Goal: Task Accomplishment & Management: Manage account settings

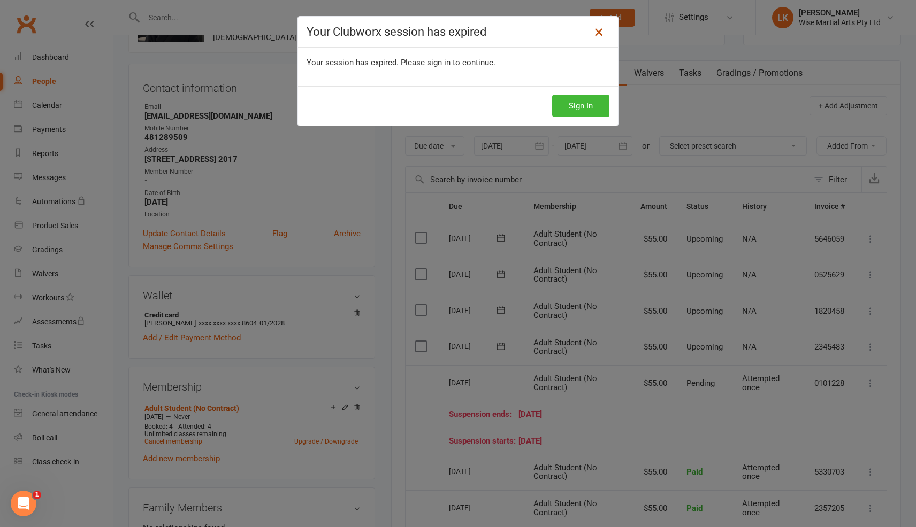
click at [597, 36] on icon at bounding box center [598, 32] width 13 height 13
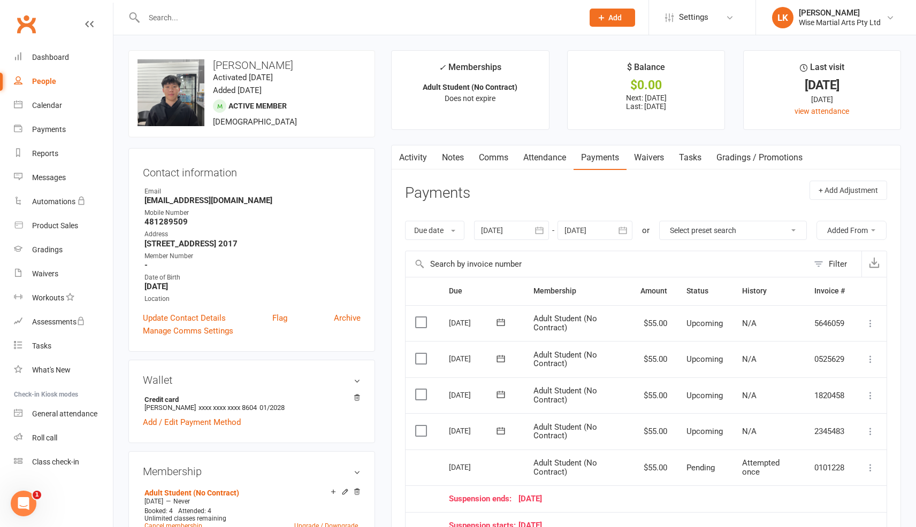
click at [254, 18] on input "text" at bounding box center [358, 17] width 435 height 15
type input "[PERSON_NAME]"
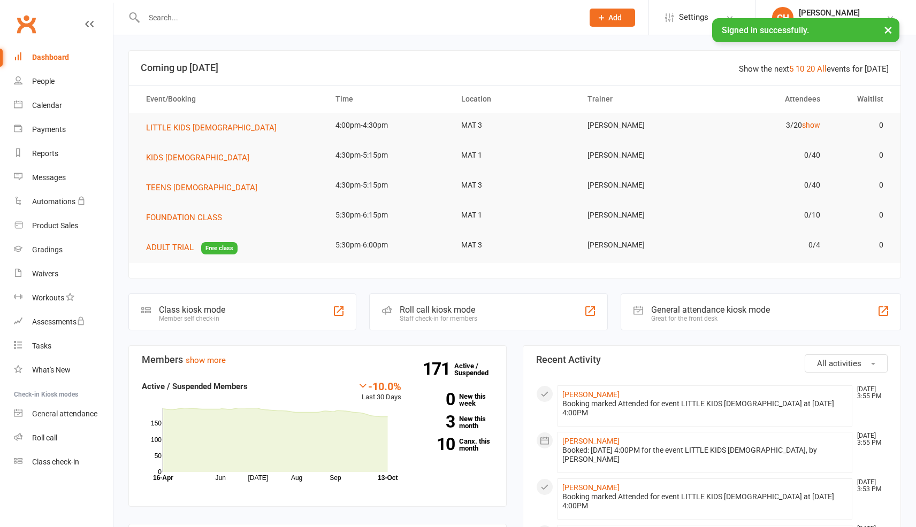
click at [225, 14] on input "text" at bounding box center [358, 17] width 435 height 15
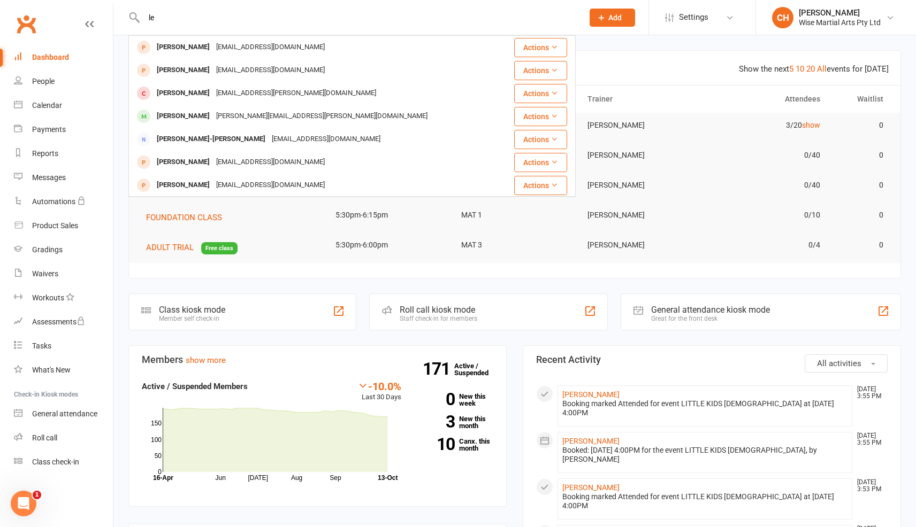
type input "l"
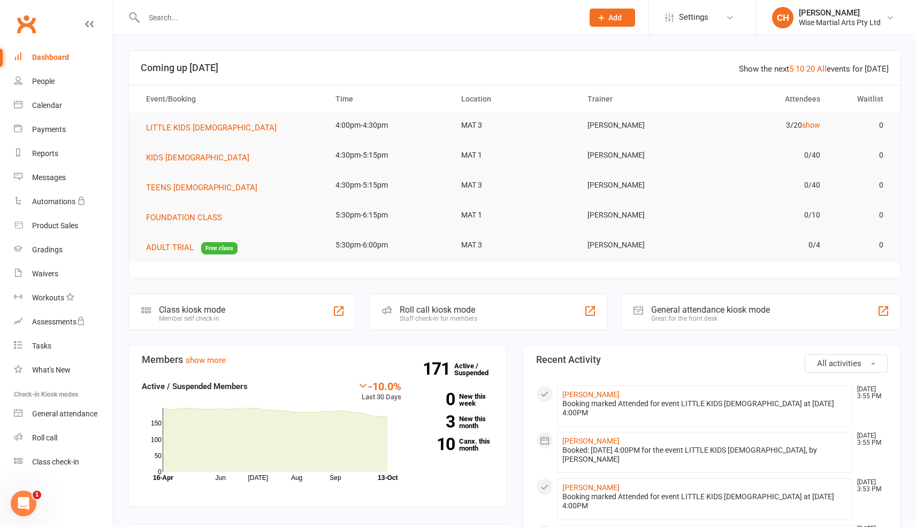
paste input "[EMAIL_ADDRESS][DOMAIN_NAME]"
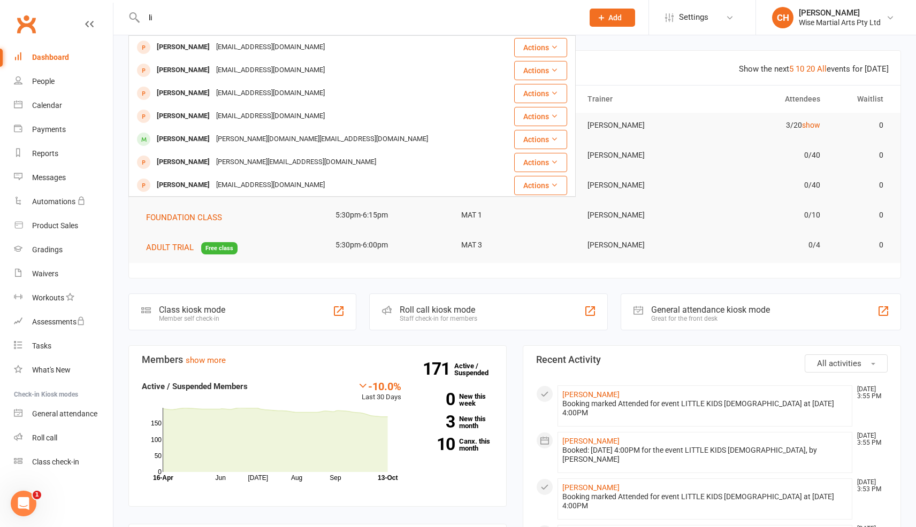
type input "l"
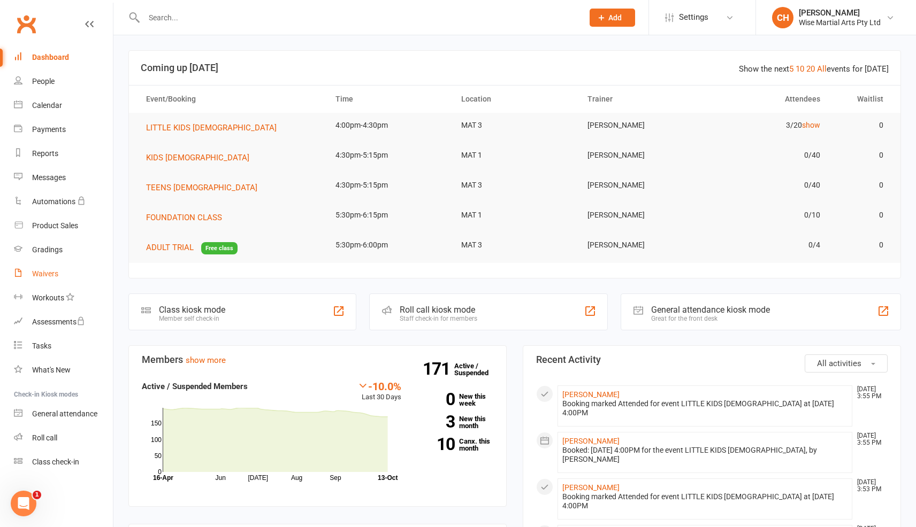
click at [62, 276] on link "Waivers" at bounding box center [63, 274] width 99 height 24
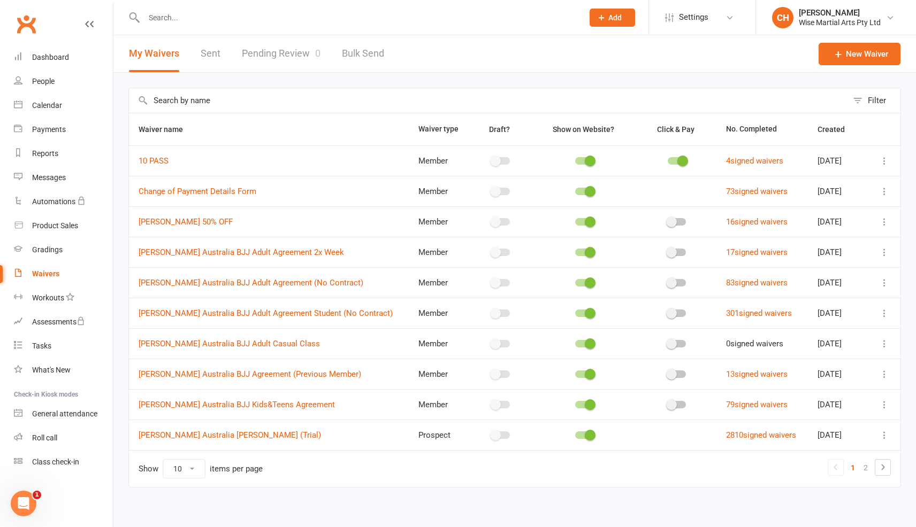
click at [255, 101] on input "text" at bounding box center [488, 100] width 718 height 25
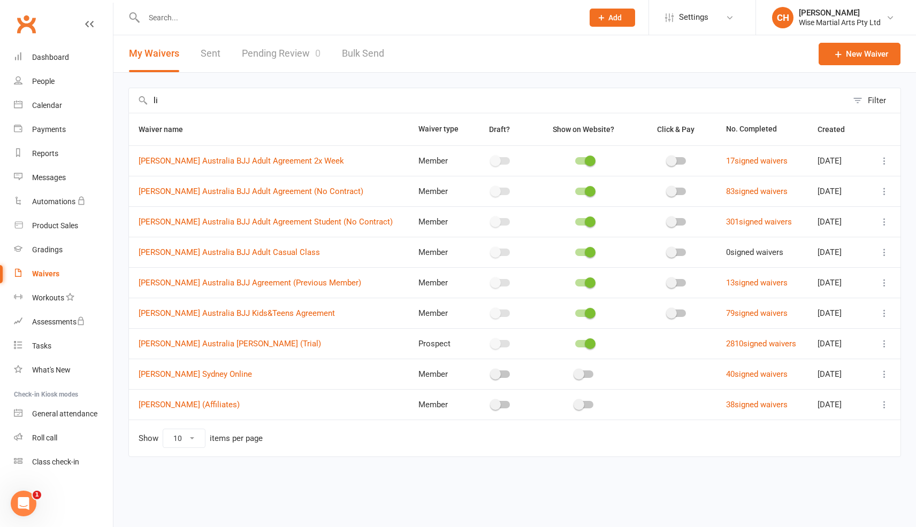
type input "l"
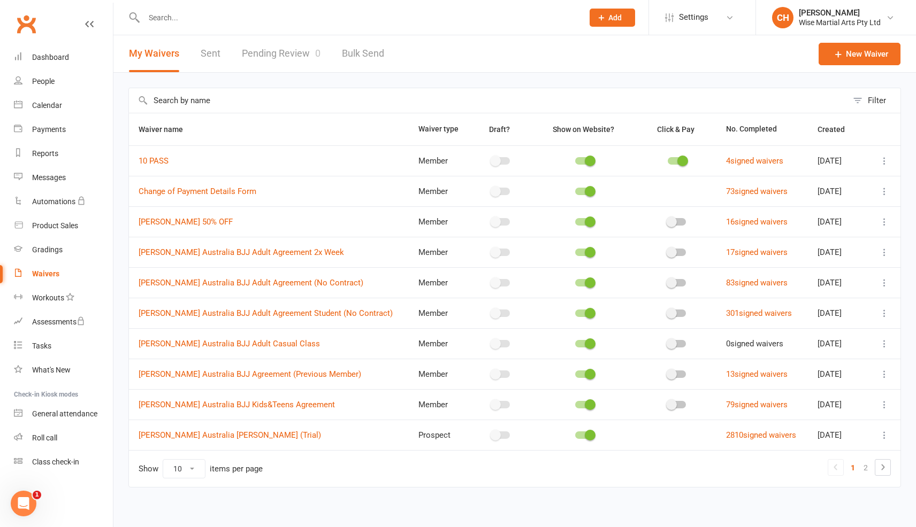
click at [208, 24] on input "text" at bounding box center [358, 17] width 435 height 15
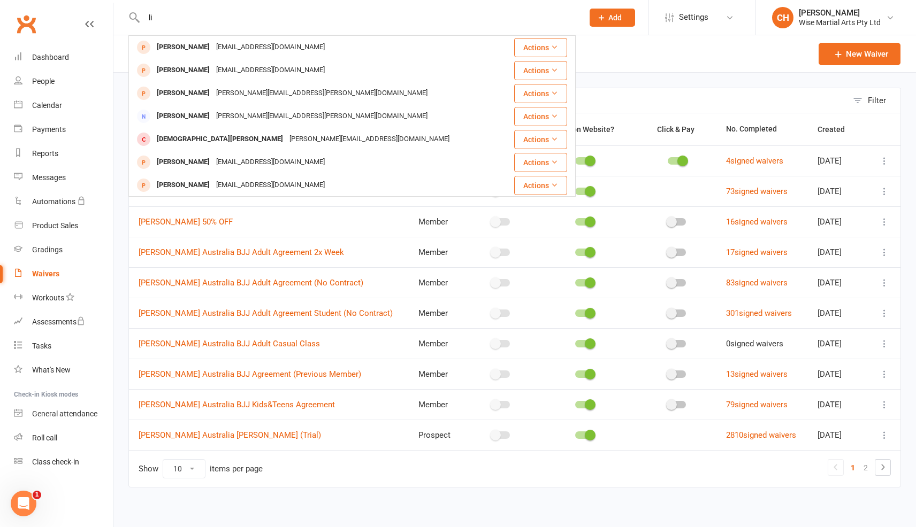
type input "l"
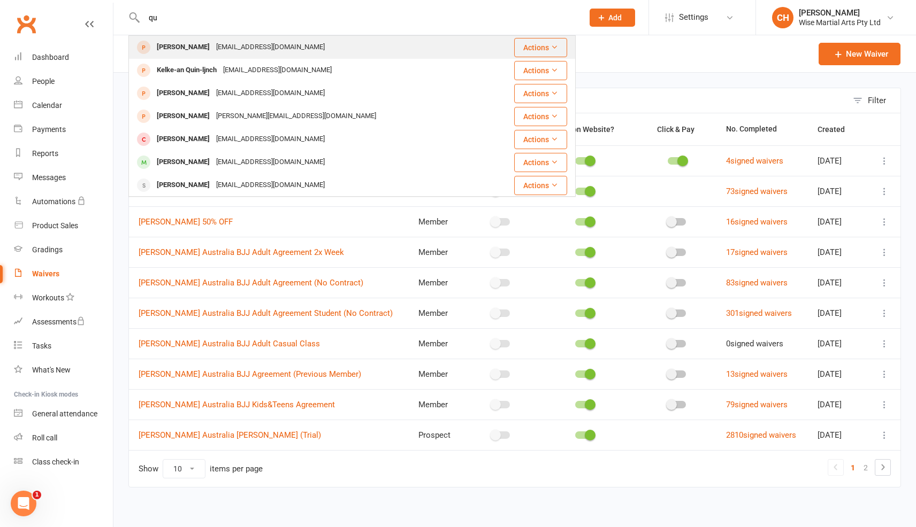
type input "q"
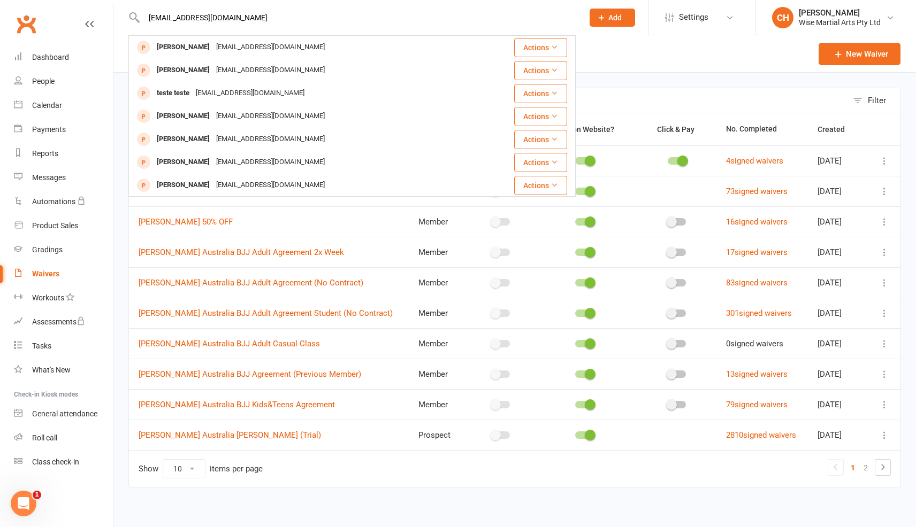
type input "[EMAIL_ADDRESS][DOMAIN_NAME]"
click at [66, 277] on link "Waivers" at bounding box center [63, 274] width 99 height 24
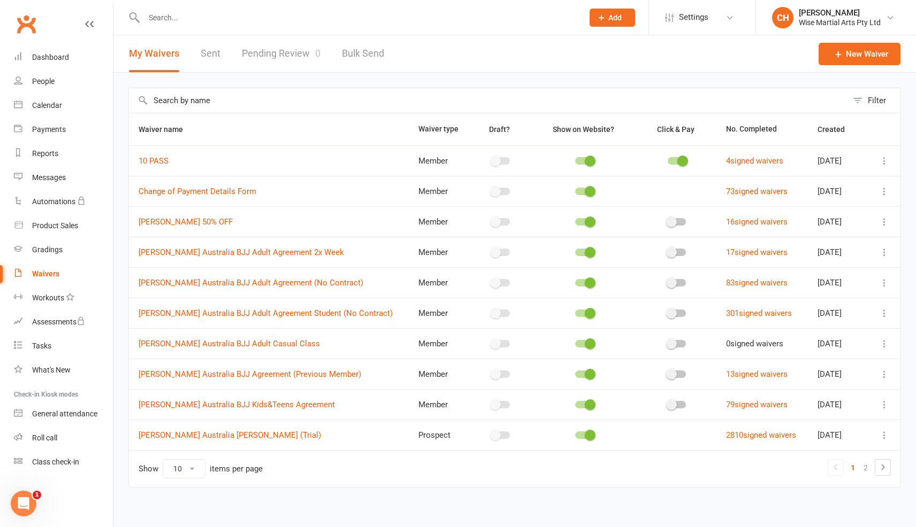
click at [302, 55] on link "Pending Review 0" at bounding box center [281, 53] width 79 height 37
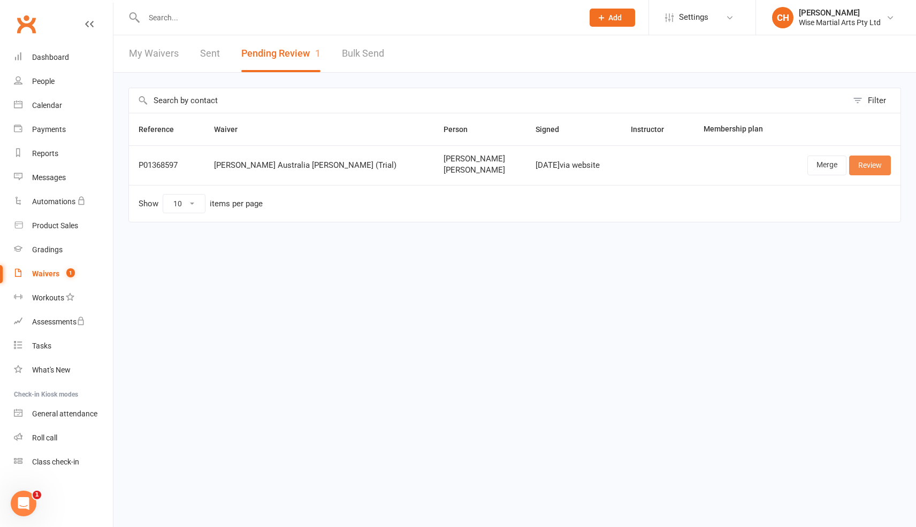
click at [880, 163] on link "Review" at bounding box center [870, 165] width 42 height 19
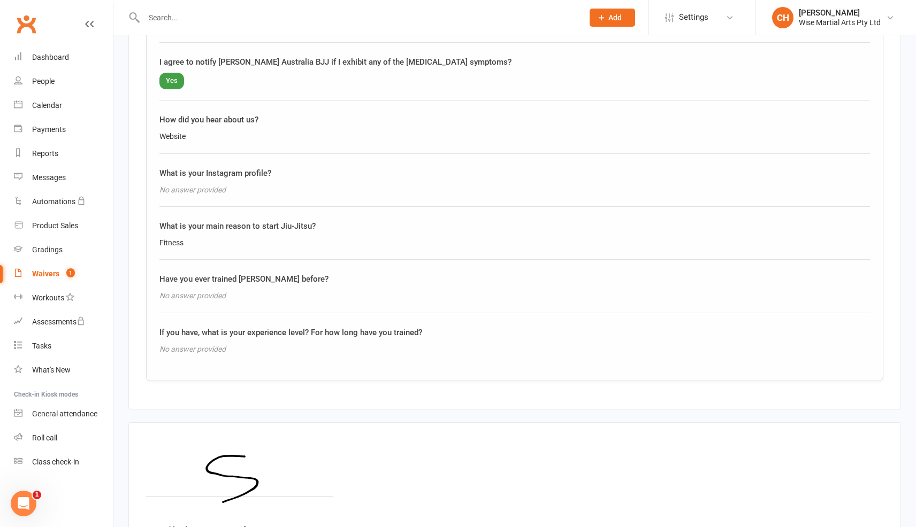
scroll to position [1495, 0]
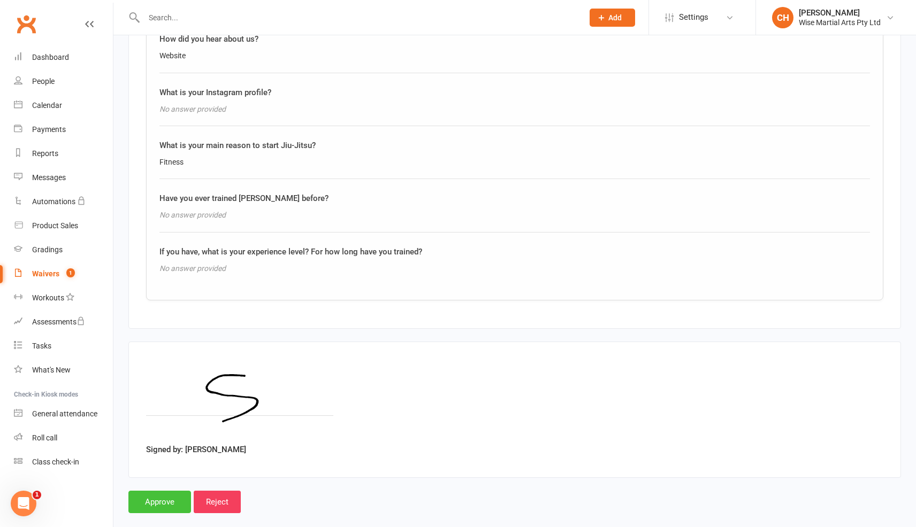
click at [165, 494] on input "Approve" at bounding box center [159, 502] width 63 height 22
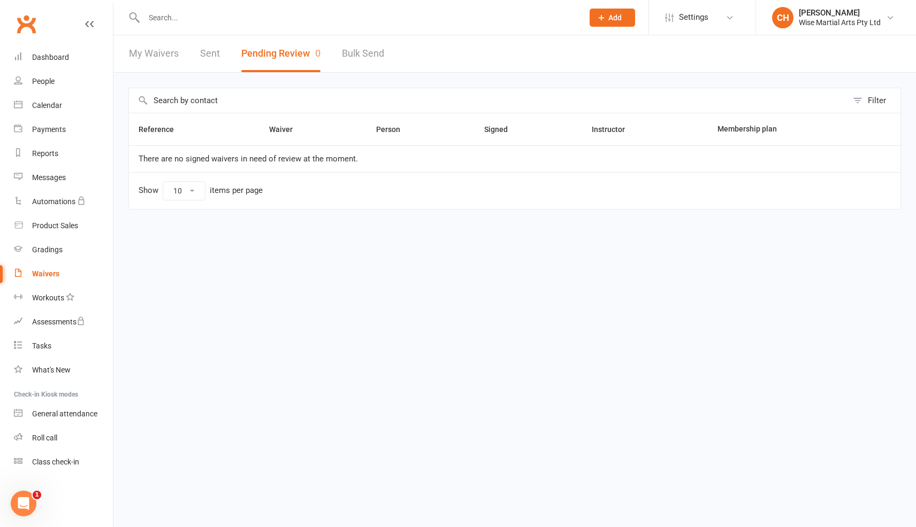
click at [256, 12] on input "text" at bounding box center [358, 17] width 435 height 15
paste input "Daniela Umemoto"
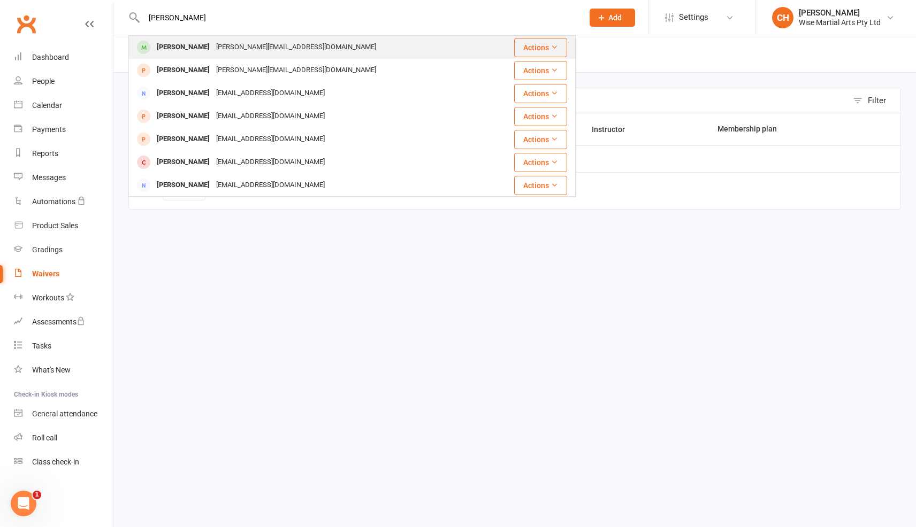
type input "Daniela Umemoto"
click at [404, 42] on div "Daniela Umemoto daniumemoto@hotmail.com" at bounding box center [314, 47] width 371 height 22
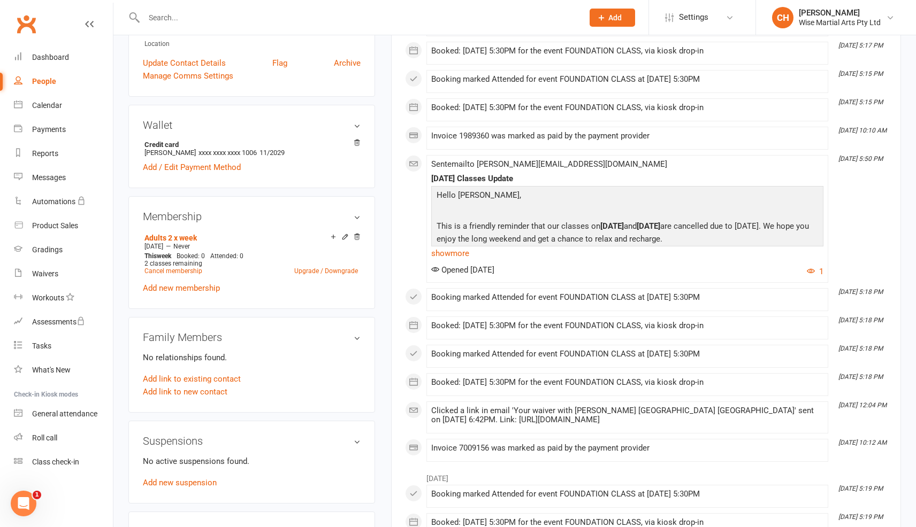
scroll to position [257, 0]
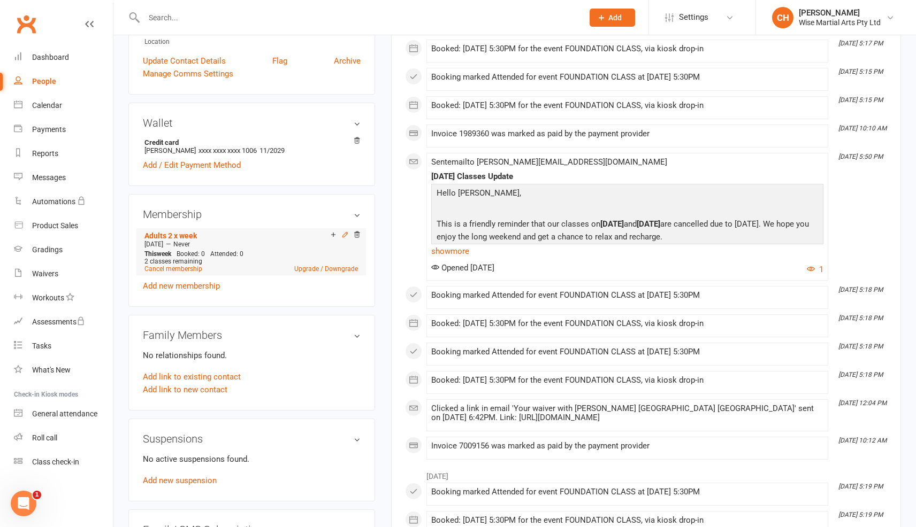
click at [346, 235] on icon at bounding box center [344, 234] width 7 height 7
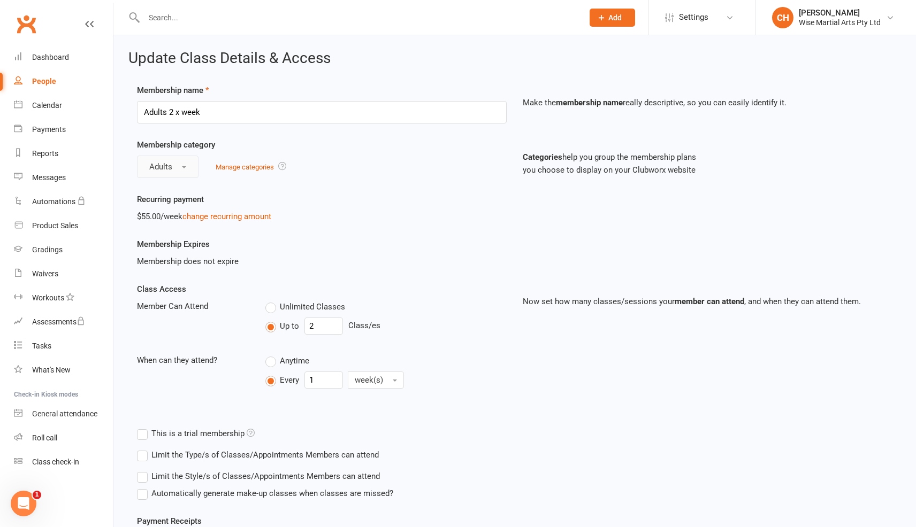
click at [183, 170] on button "Adults" at bounding box center [168, 167] width 62 height 22
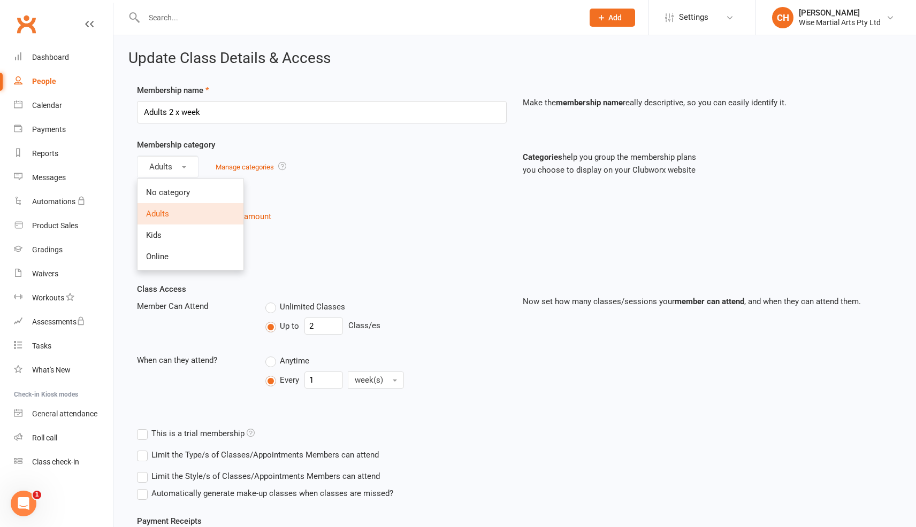
click at [480, 224] on div "Recurring payment $55.00/week change recurring amount" at bounding box center [514, 215] width 771 height 45
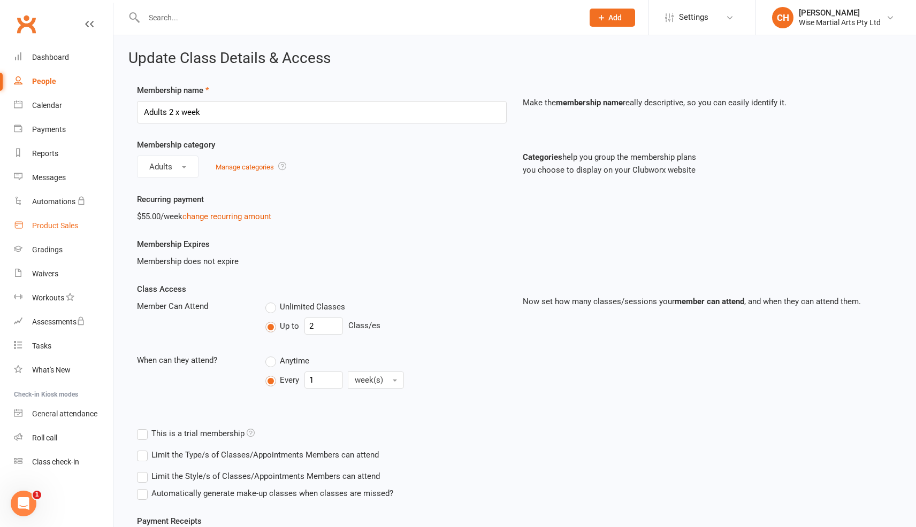
click at [63, 225] on div "Product Sales" at bounding box center [55, 225] width 46 height 9
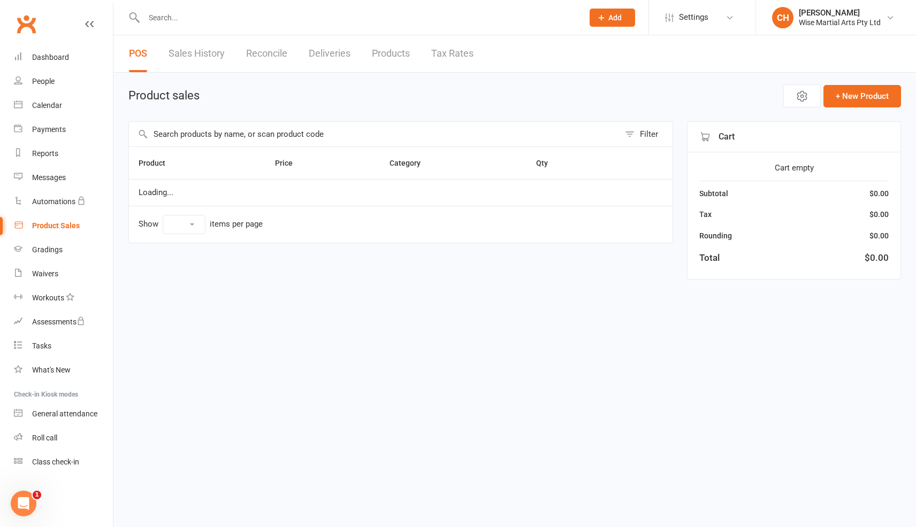
select select "10"
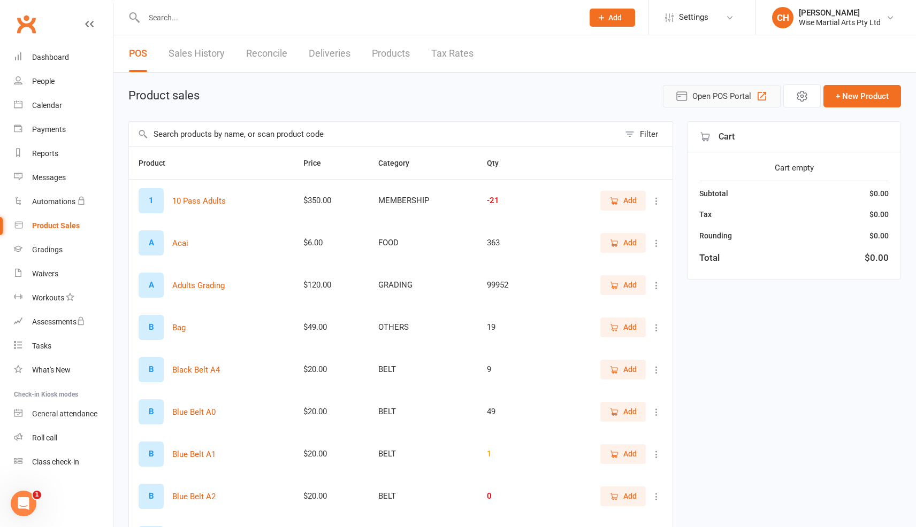
click at [686, 104] on button "Open POS Portal" at bounding box center [722, 96] width 118 height 22
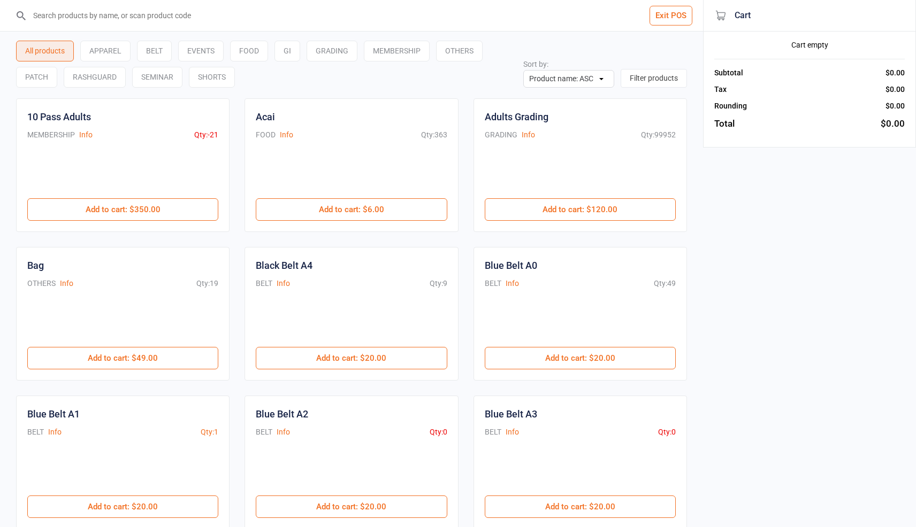
click at [163, 18] on input "search" at bounding box center [358, 15] width 660 height 31
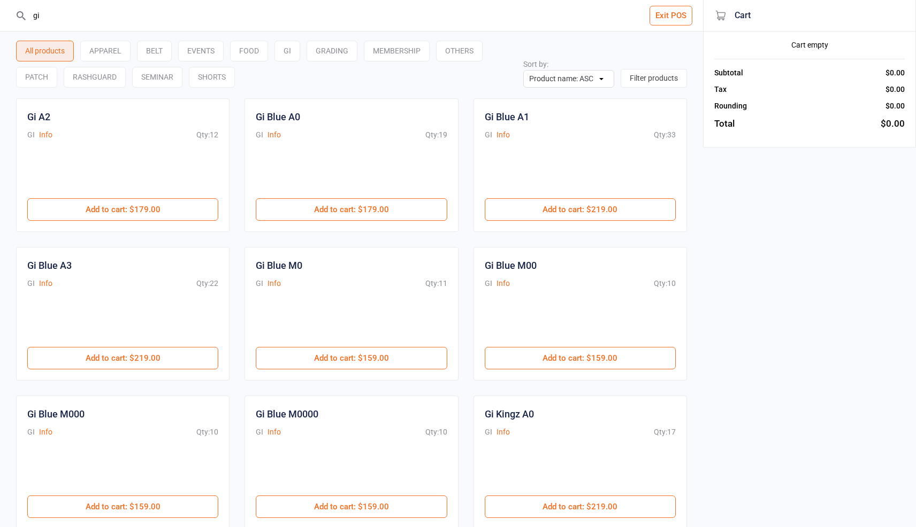
type input "g"
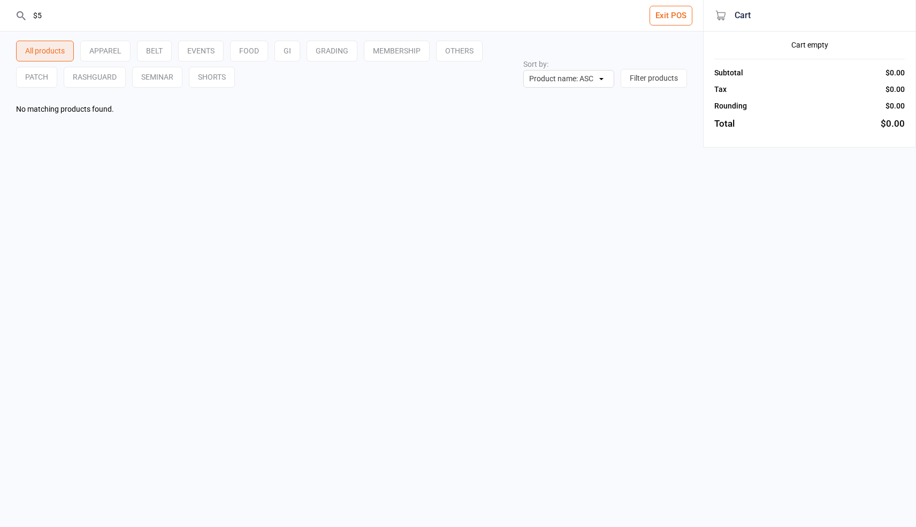
type input "$"
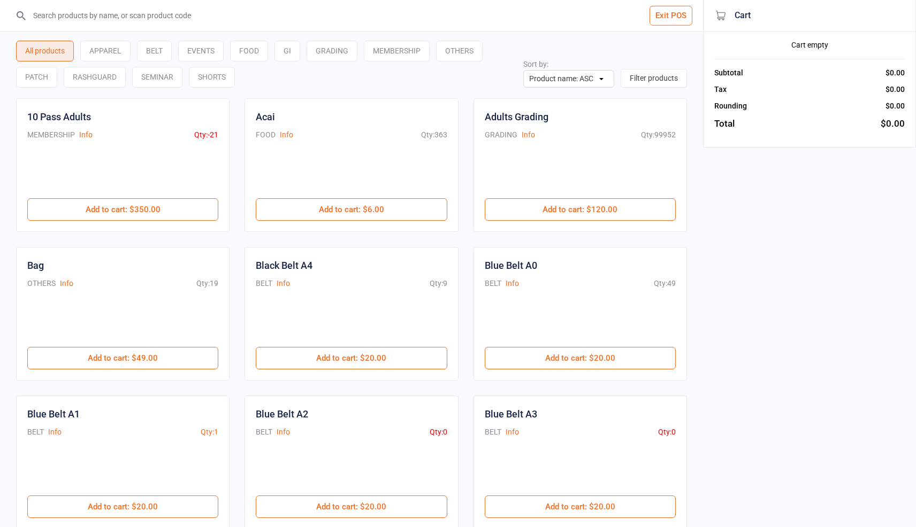
click at [571, 81] on select "Product name: ASC Product name: DESC Qty in Stock: ASC Qty in Stock: DESC Price…" at bounding box center [568, 79] width 91 height 18
click at [523, 70] on select "Product name: ASC Product name: DESC Qty in Stock: ASC Qty in Stock: DESC Price…" at bounding box center [568, 79] width 91 height 18
select select "price-asc"
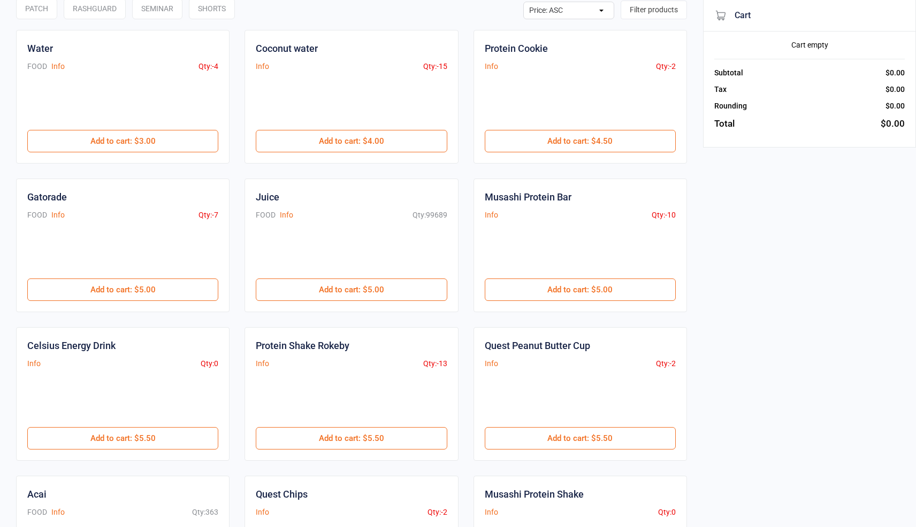
scroll to position [70, 0]
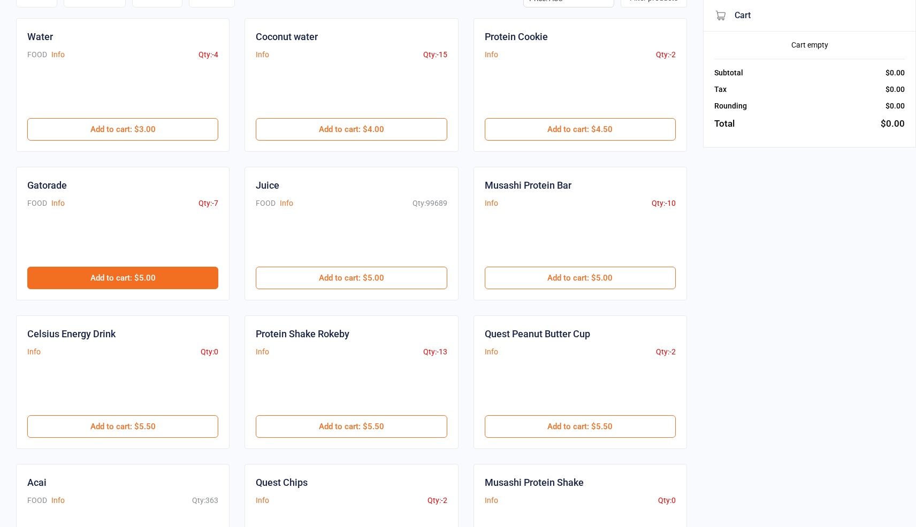
click at [157, 277] on button "Add to cart : $5.00" at bounding box center [122, 278] width 191 height 22
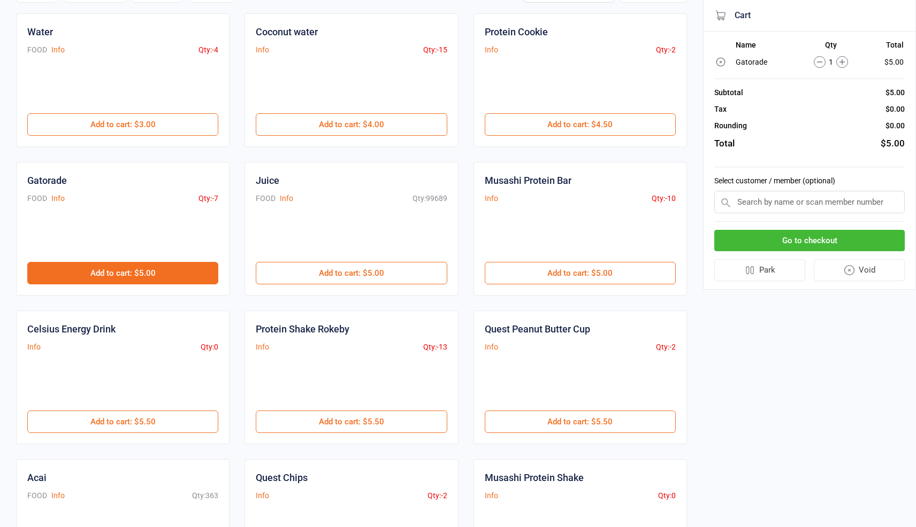
scroll to position [86, 0]
click at [819, 59] on icon at bounding box center [820, 62] width 12 height 12
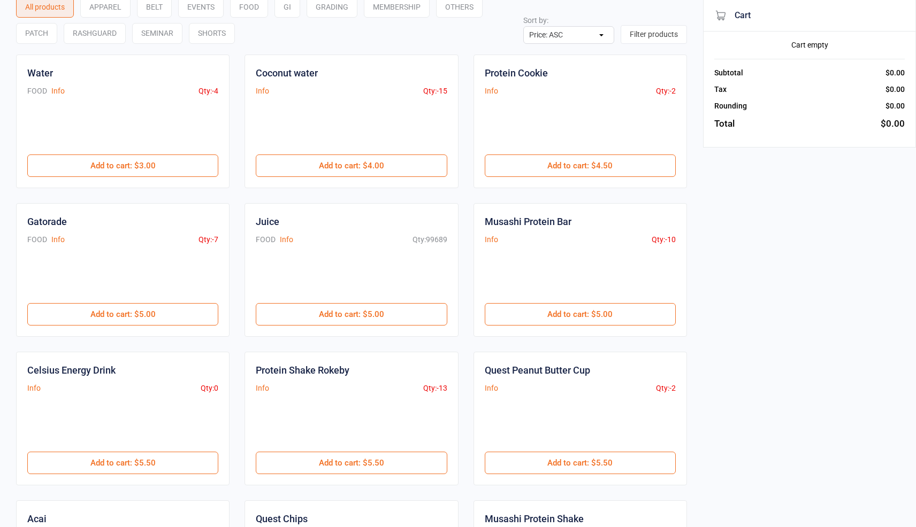
scroll to position [0, 0]
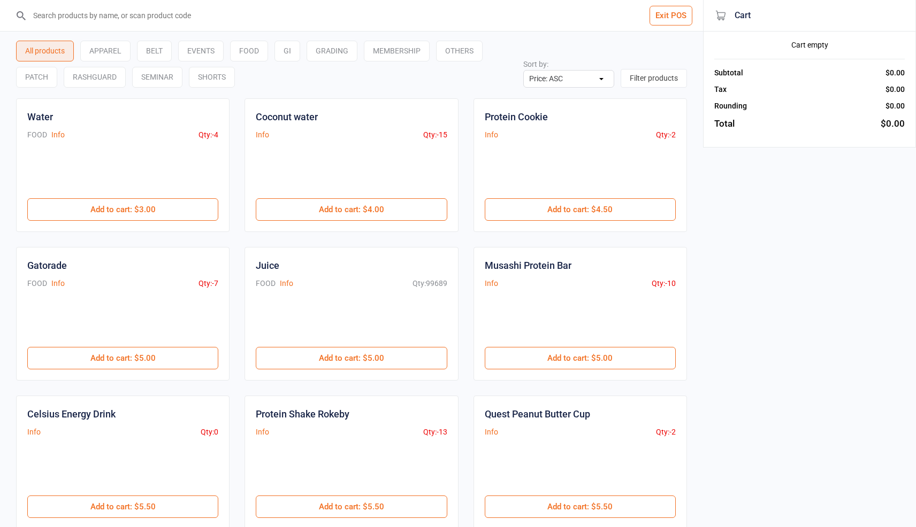
click at [658, 14] on button "Exit POS" at bounding box center [670, 16] width 43 height 20
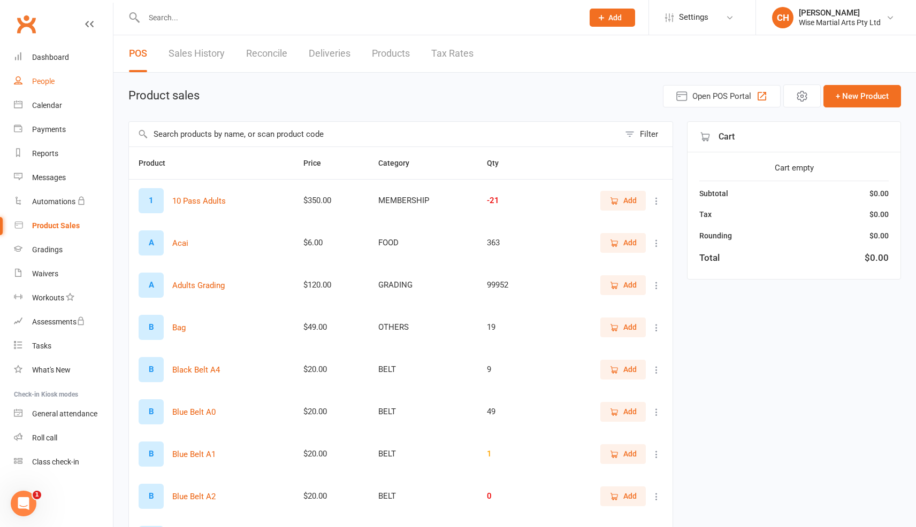
click at [56, 86] on link "People" at bounding box center [63, 82] width 99 height 24
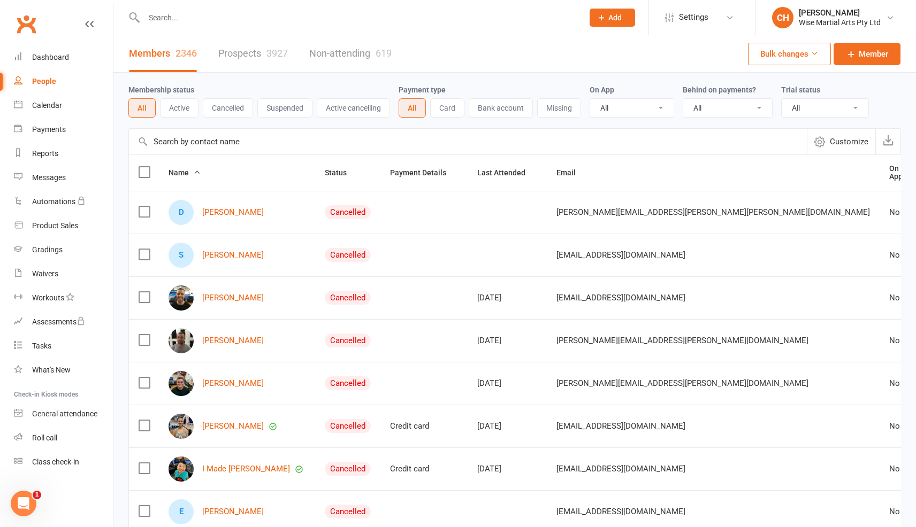
click at [188, 20] on input "text" at bounding box center [358, 17] width 435 height 15
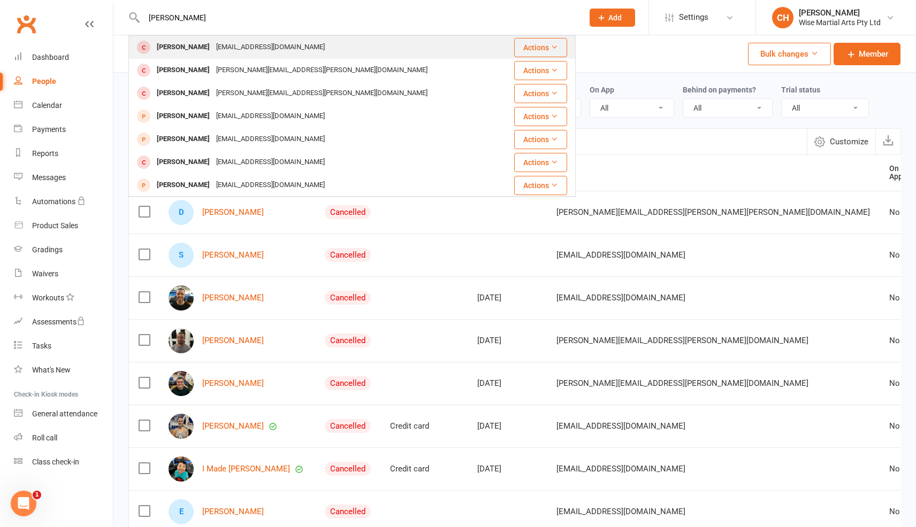
type input "James atwell"
click at [179, 44] on div "James Atwell" at bounding box center [183, 48] width 59 height 16
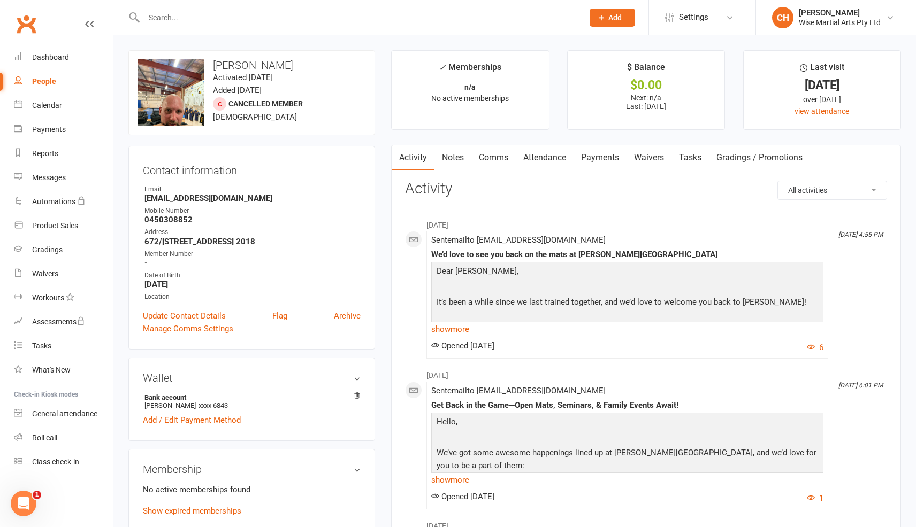
click at [653, 156] on link "Waivers" at bounding box center [648, 157] width 45 height 25
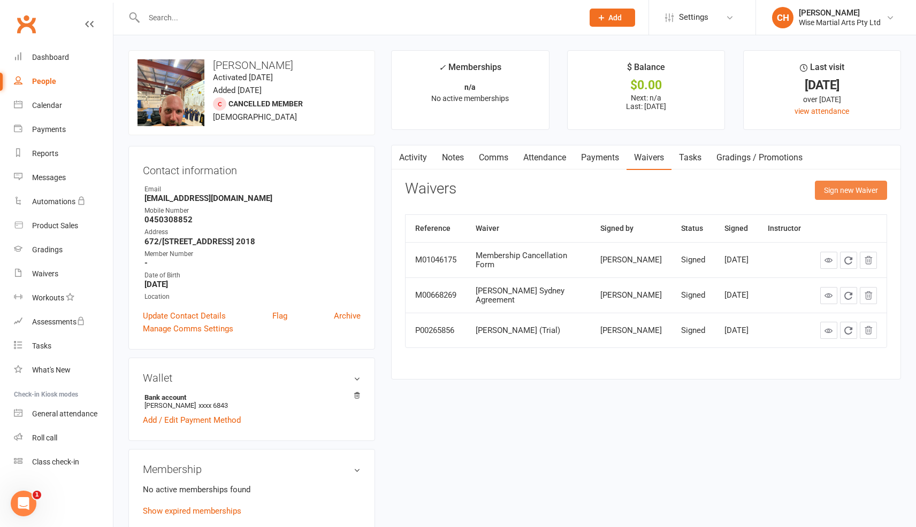
click at [872, 192] on button "Sign new Waiver" at bounding box center [851, 190] width 72 height 19
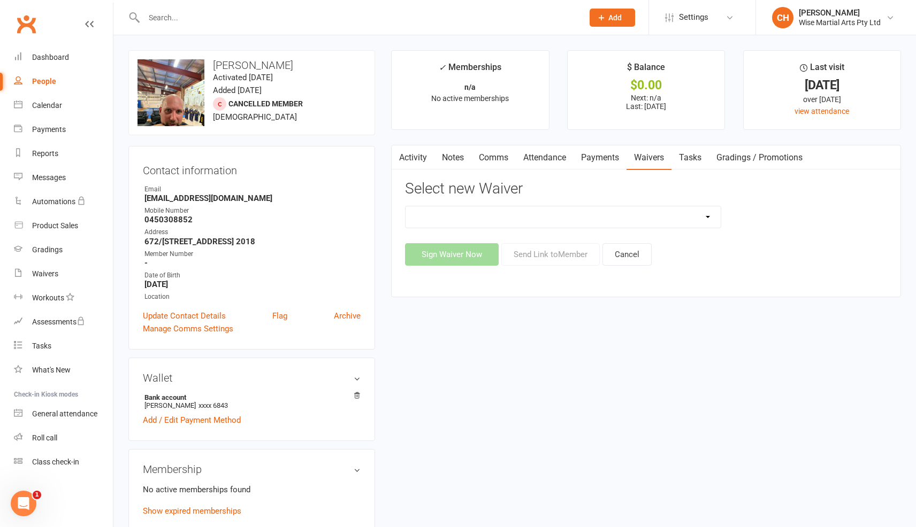
click at [702, 216] on select "10 PASS Change of Payment Details Form Gracie 50% OFF Gracie Australia BJJ Adul…" at bounding box center [562, 216] width 315 height 21
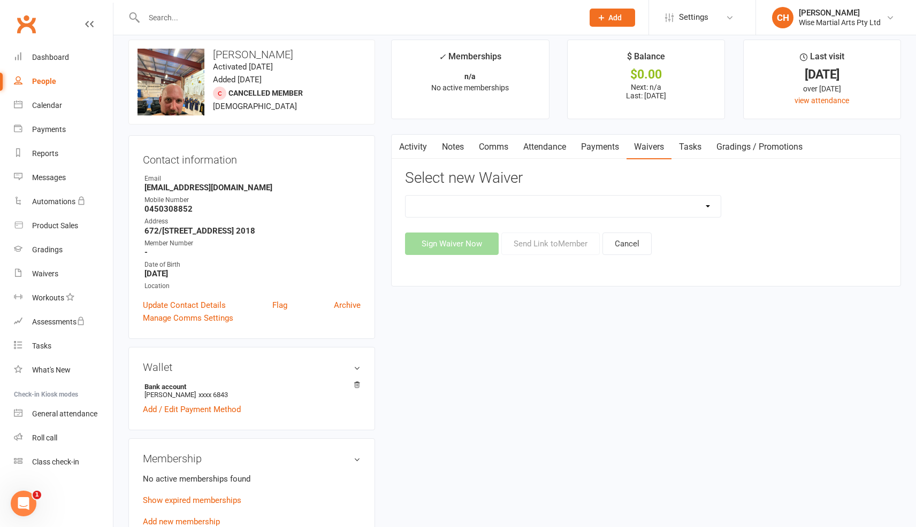
scroll to position [12, 0]
click at [195, 14] on input "text" at bounding box center [358, 17] width 435 height 15
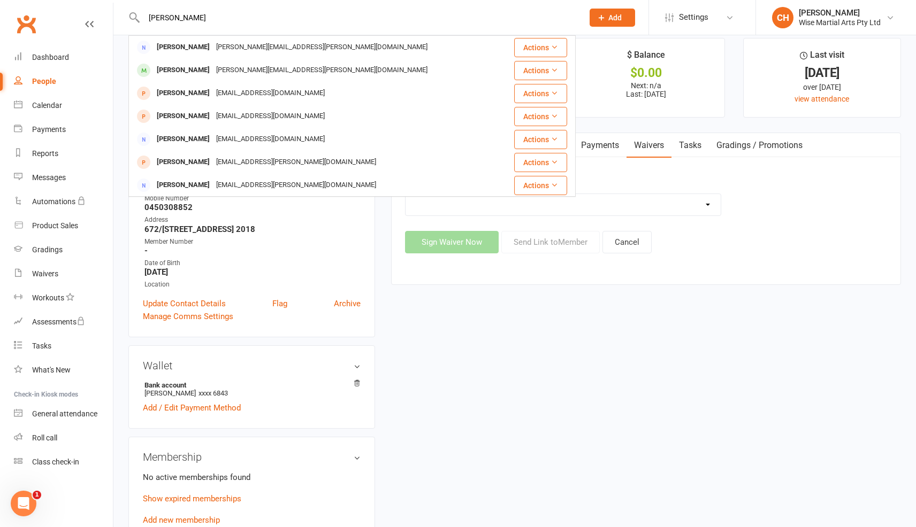
type input "maryanne"
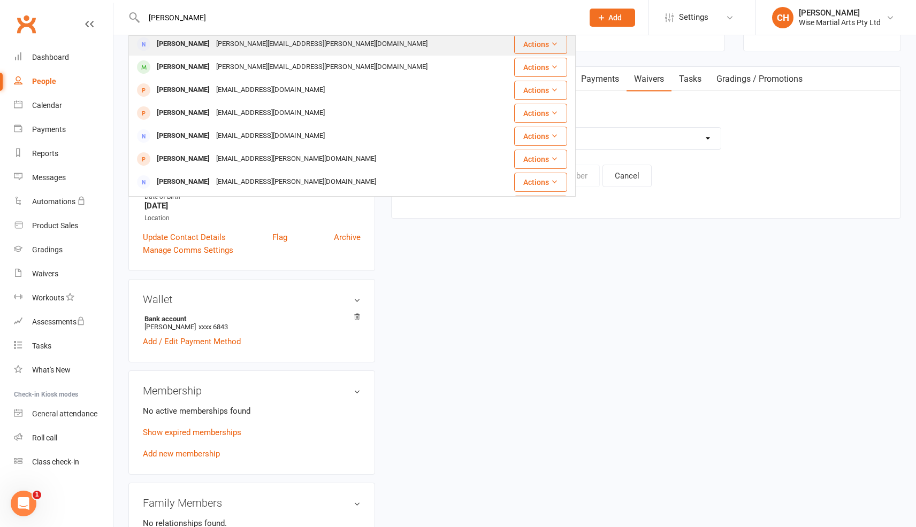
scroll to position [5, 0]
click at [265, 44] on div "maryanne.w.chen@gmail.com" at bounding box center [322, 43] width 218 height 16
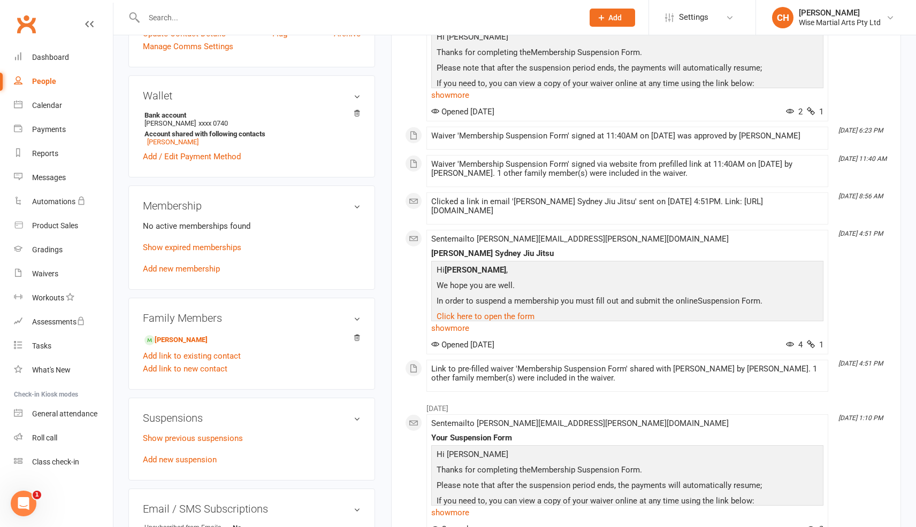
scroll to position [272, 0]
click at [188, 334] on link "Sebastian Wong - Child" at bounding box center [175, 339] width 63 height 11
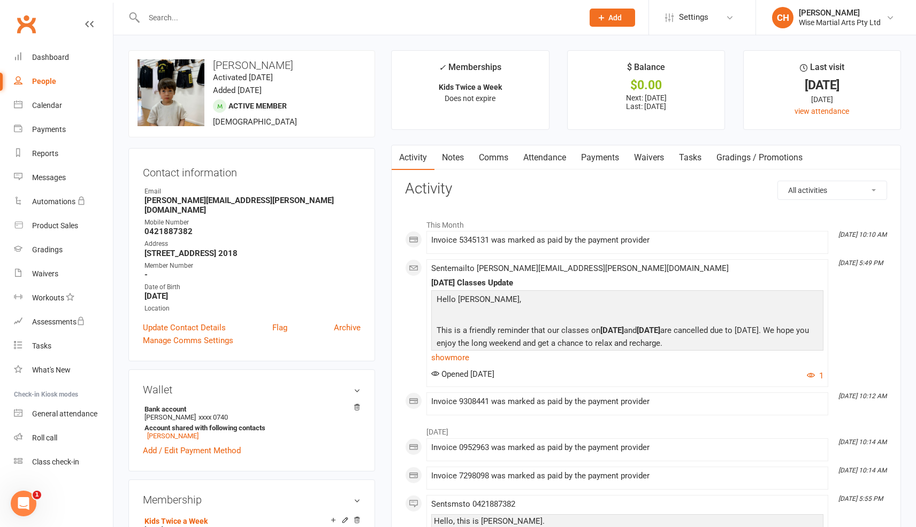
click at [617, 162] on link "Payments" at bounding box center [599, 157] width 53 height 25
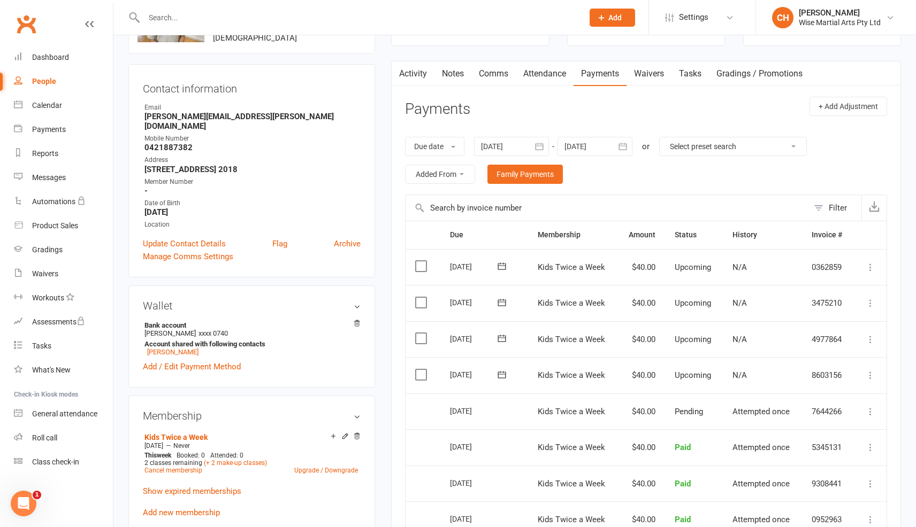
scroll to position [81, 0]
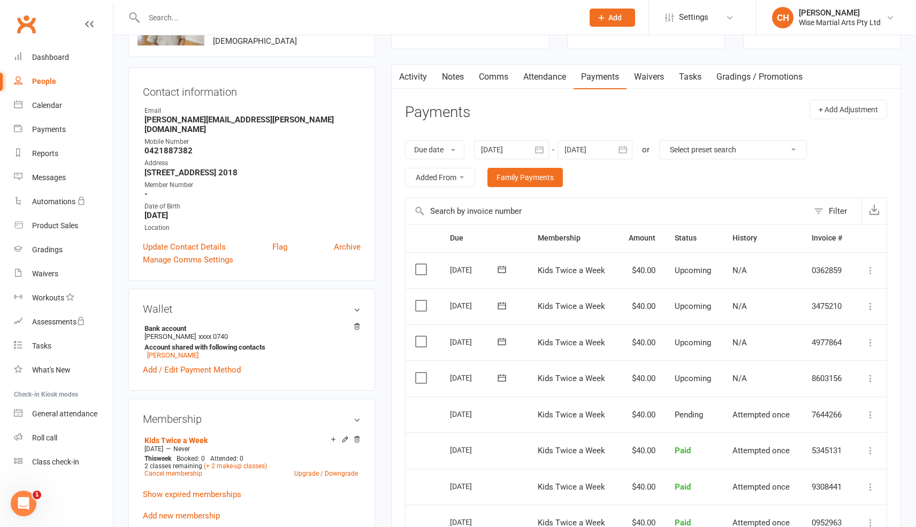
click at [547, 149] on button "button" at bounding box center [539, 149] width 19 height 19
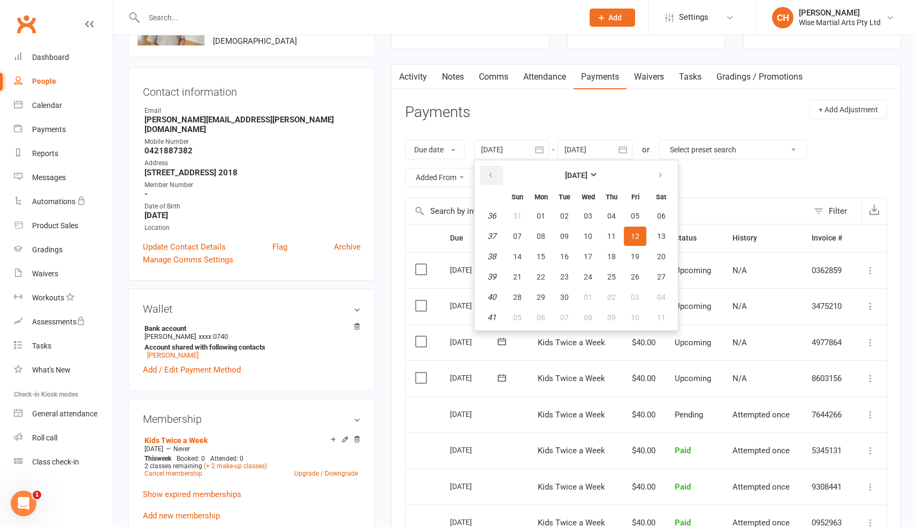
click at [502, 173] on button "button" at bounding box center [491, 175] width 23 height 19
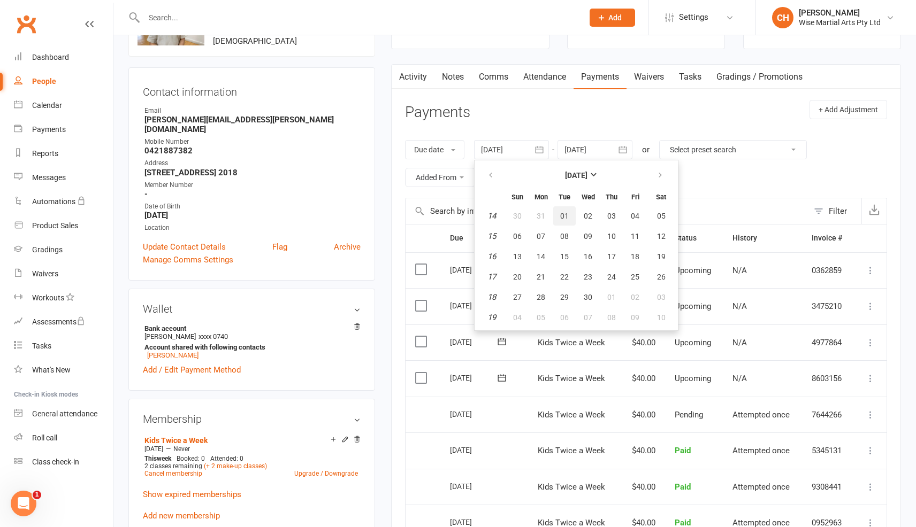
click at [567, 215] on span "01" at bounding box center [564, 216] width 9 height 9
type input "01 Apr 2025"
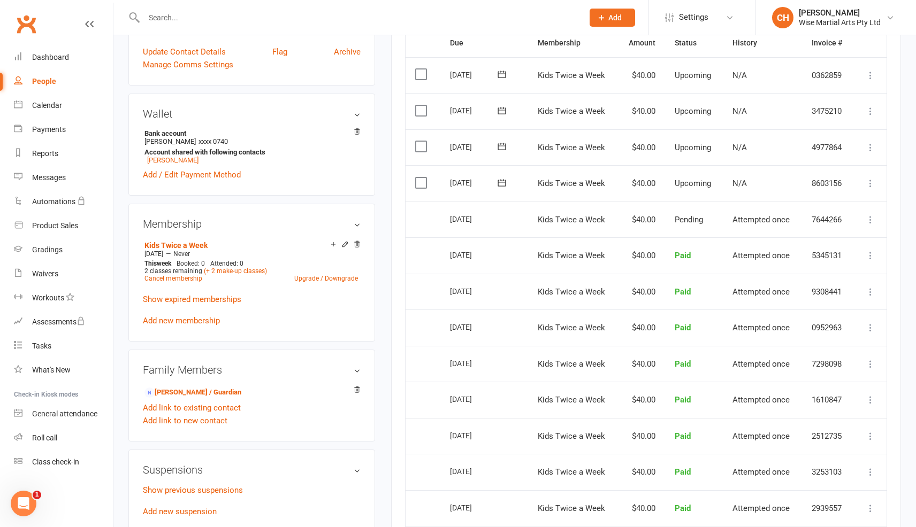
scroll to position [0, 0]
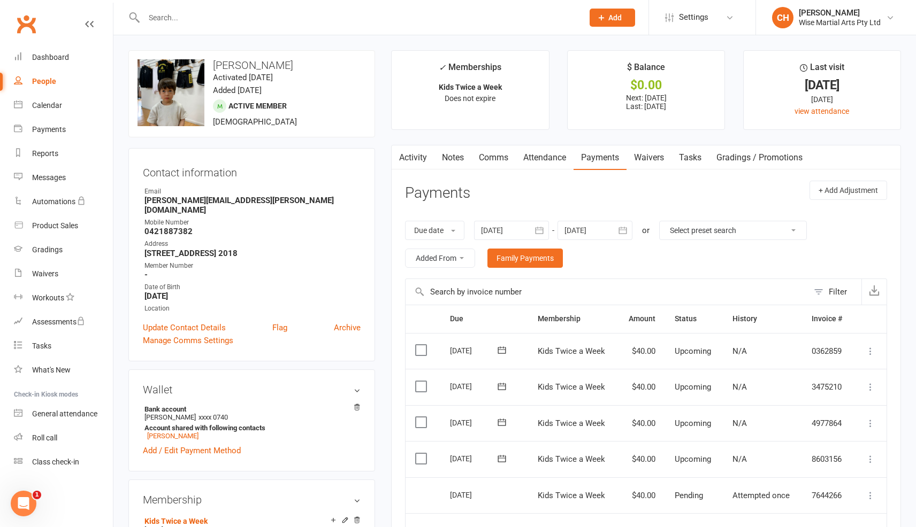
click at [279, 22] on input "text" at bounding box center [358, 17] width 435 height 15
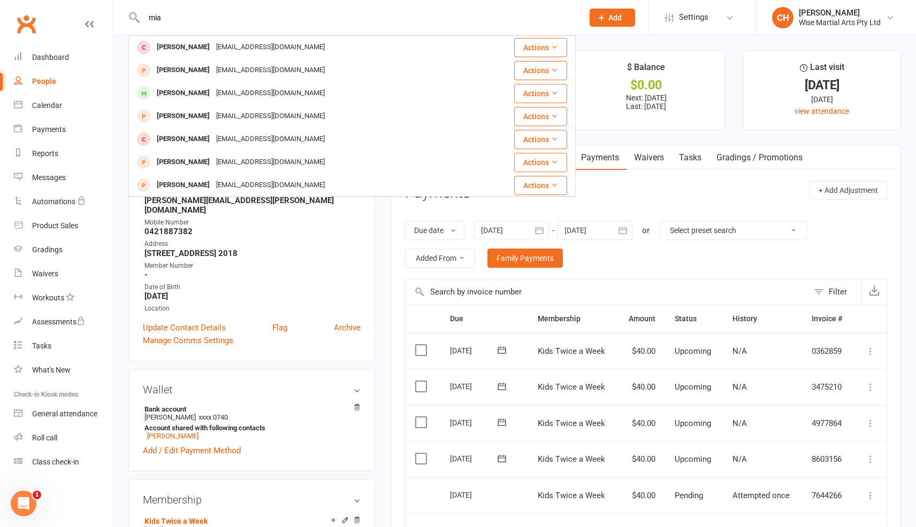
type input "mia"
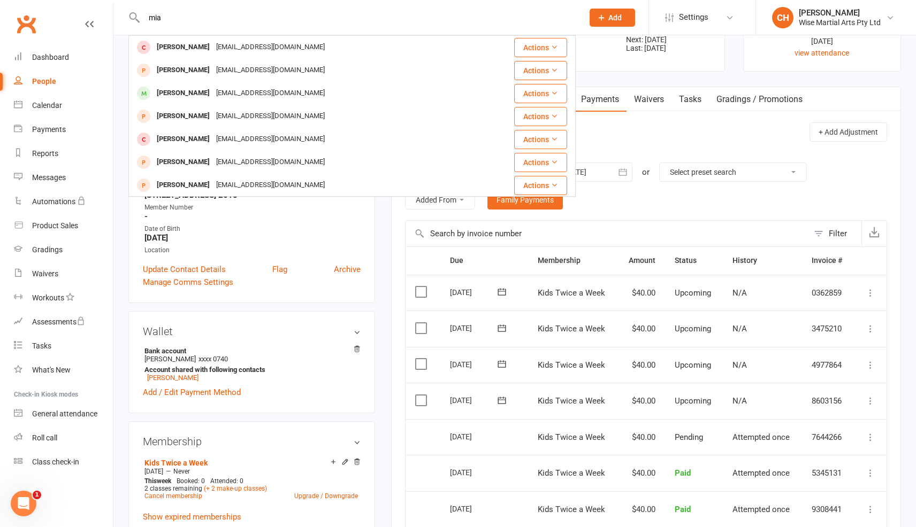
scroll to position [60, 0]
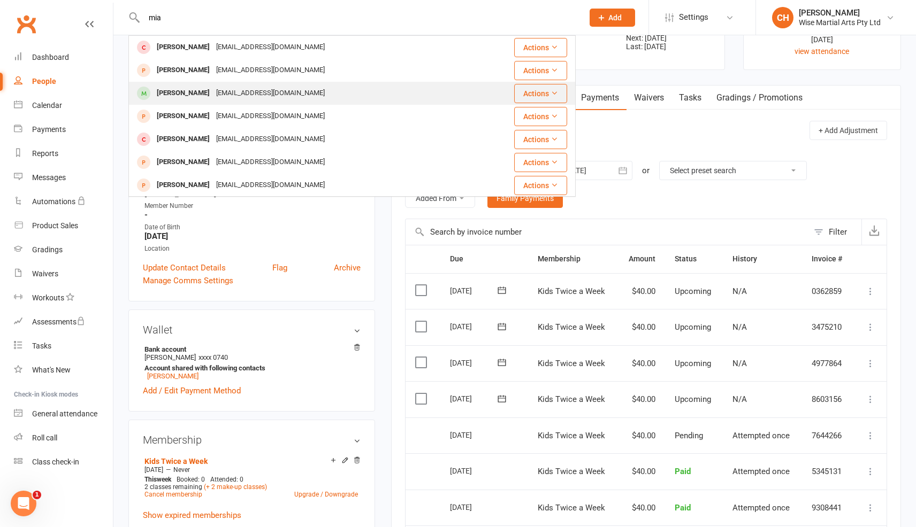
click at [295, 85] on div "Mia Da costa timacdacosta@hotmail.com" at bounding box center [314, 93] width 371 height 22
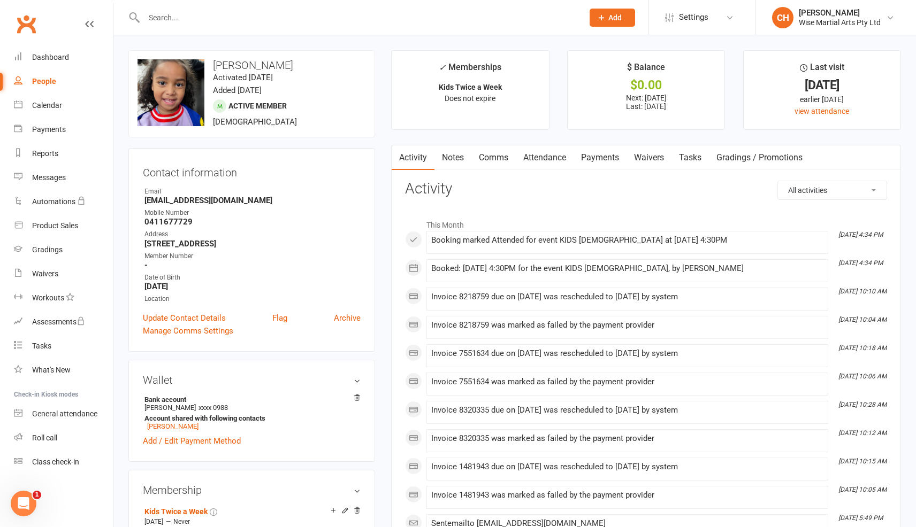
click at [603, 155] on link "Payments" at bounding box center [599, 157] width 53 height 25
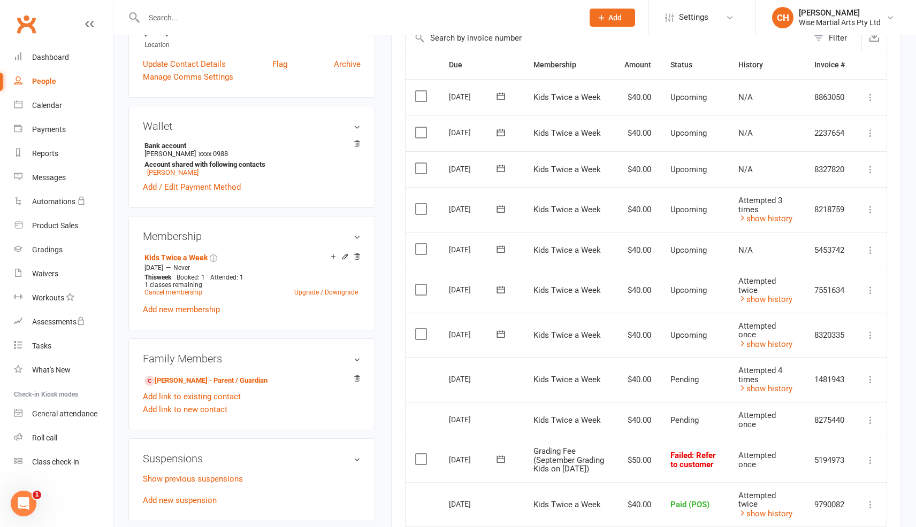
scroll to position [270, 0]
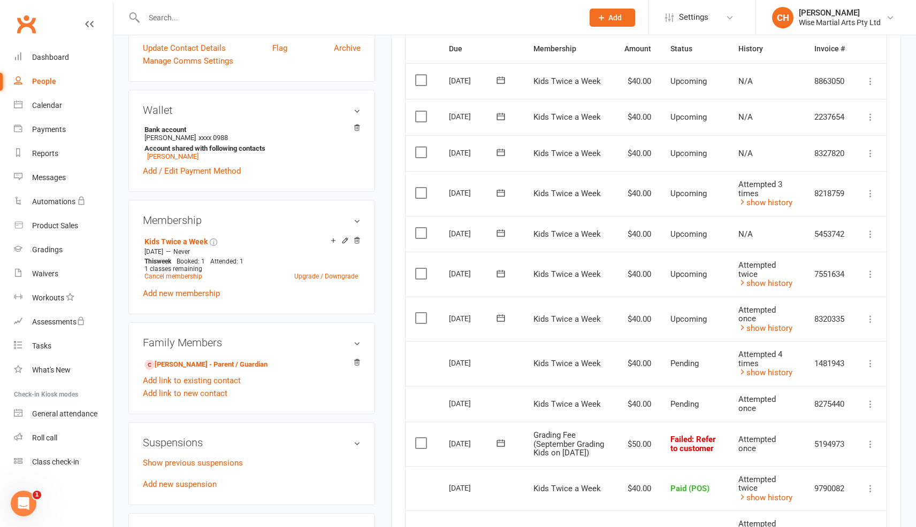
click at [873, 439] on icon at bounding box center [870, 444] width 11 height 11
click at [845, 476] on link "Mark as Paid (POS)" at bounding box center [823, 486] width 106 height 21
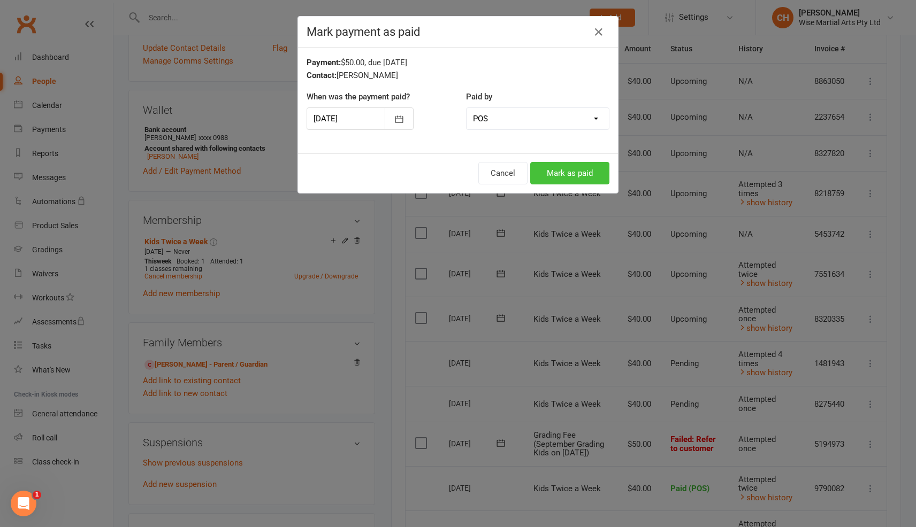
click at [575, 177] on button "Mark as paid" at bounding box center [569, 173] width 79 height 22
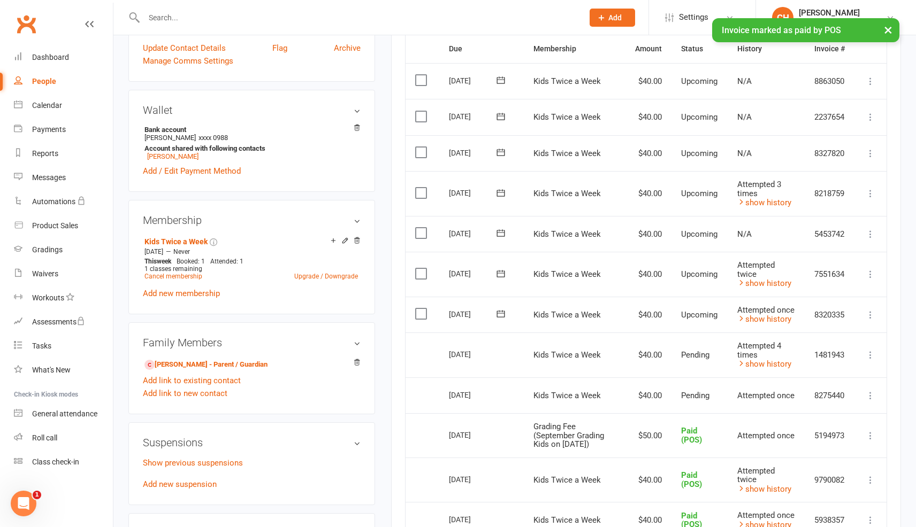
click at [873, 391] on icon at bounding box center [870, 395] width 11 height 11
click at [865, 390] on icon at bounding box center [870, 395] width 11 height 11
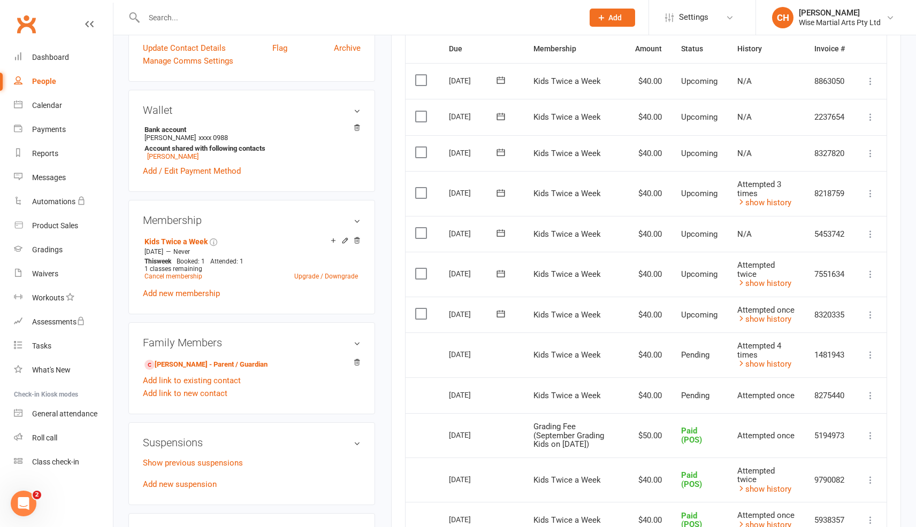
click at [870, 394] on icon at bounding box center [870, 395] width 11 height 11
click at [870, 393] on icon at bounding box center [870, 395] width 11 height 11
click at [819, 411] on link "More Info" at bounding box center [823, 416] width 106 height 21
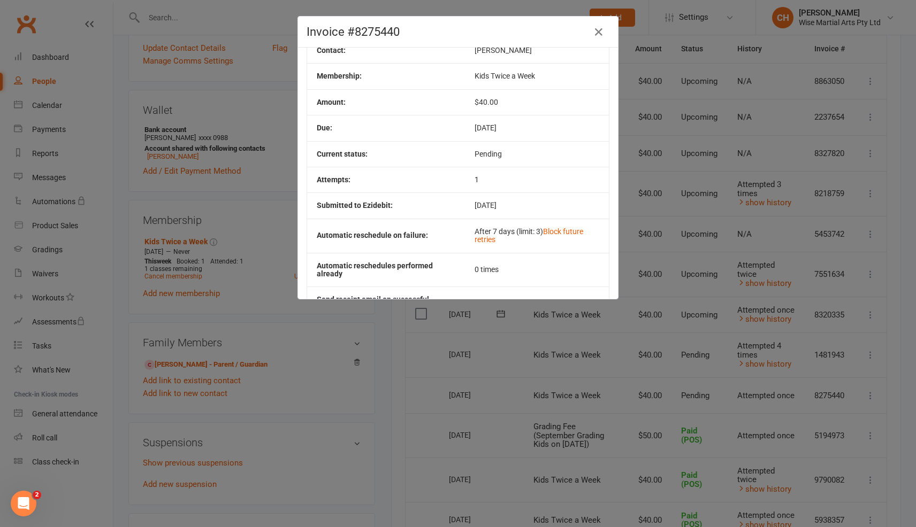
scroll to position [0, 0]
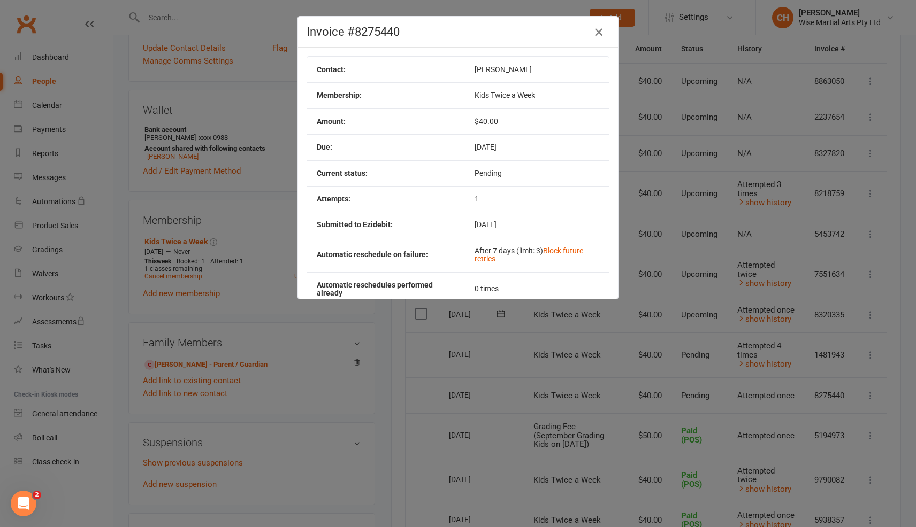
click at [596, 30] on icon "button" at bounding box center [598, 32] width 13 height 13
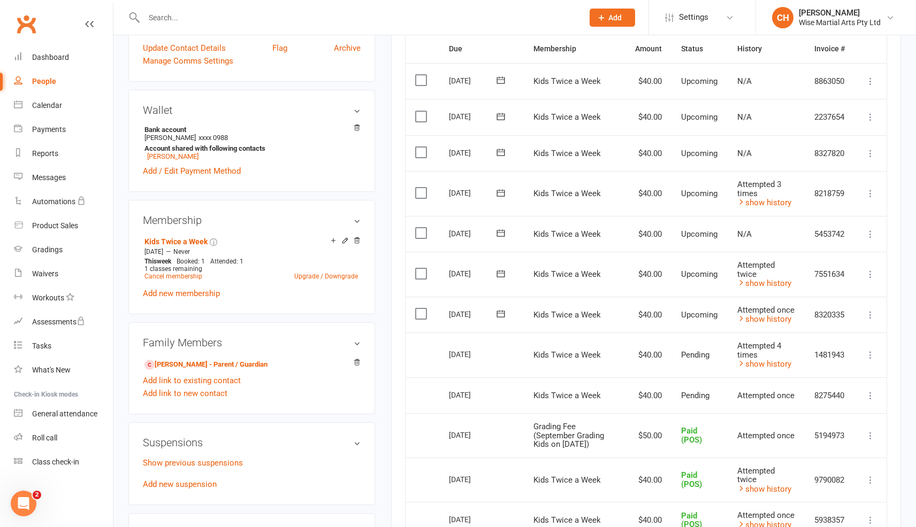
click at [676, 388] on td "Pending" at bounding box center [699, 396] width 57 height 36
click at [622, 395] on td "Kids Twice a Week" at bounding box center [574, 396] width 101 height 36
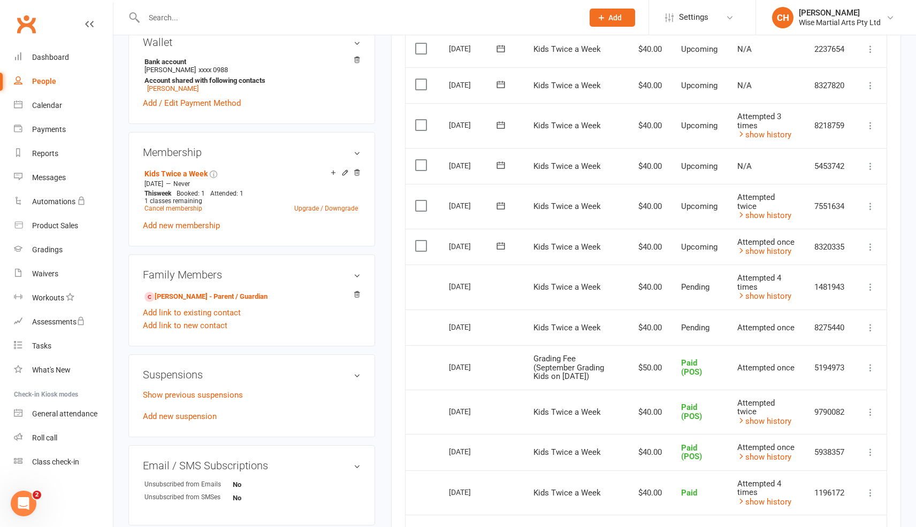
scroll to position [336, 0]
click at [759, 298] on link "show history" at bounding box center [764, 298] width 54 height 10
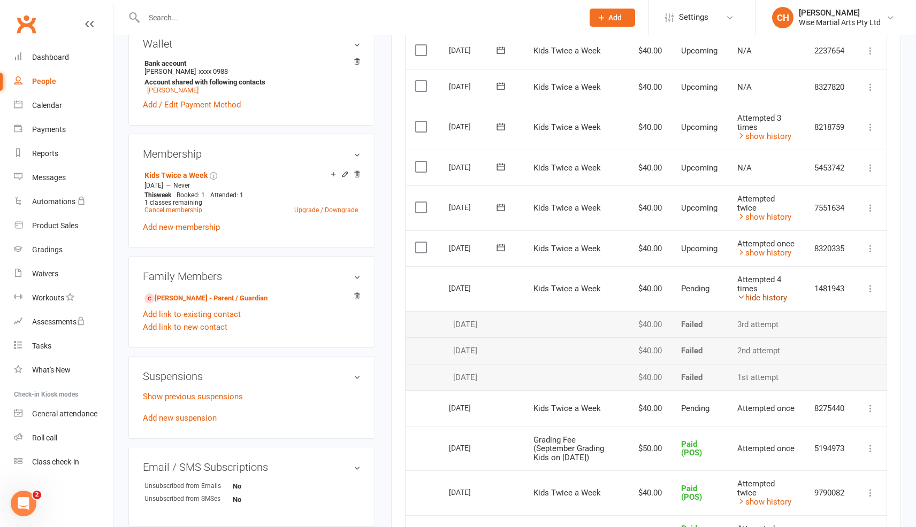
click at [759, 298] on link "hide history" at bounding box center [762, 298] width 50 height 10
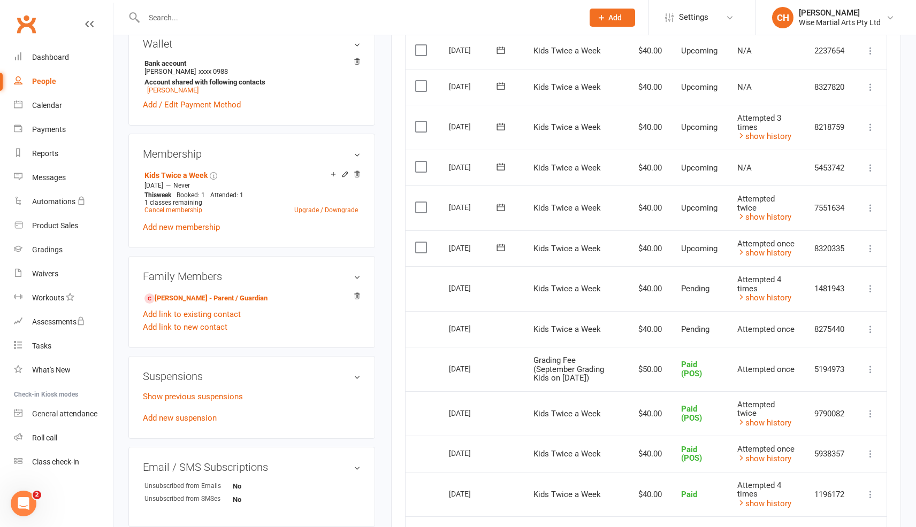
click at [869, 286] on icon at bounding box center [870, 288] width 11 height 11
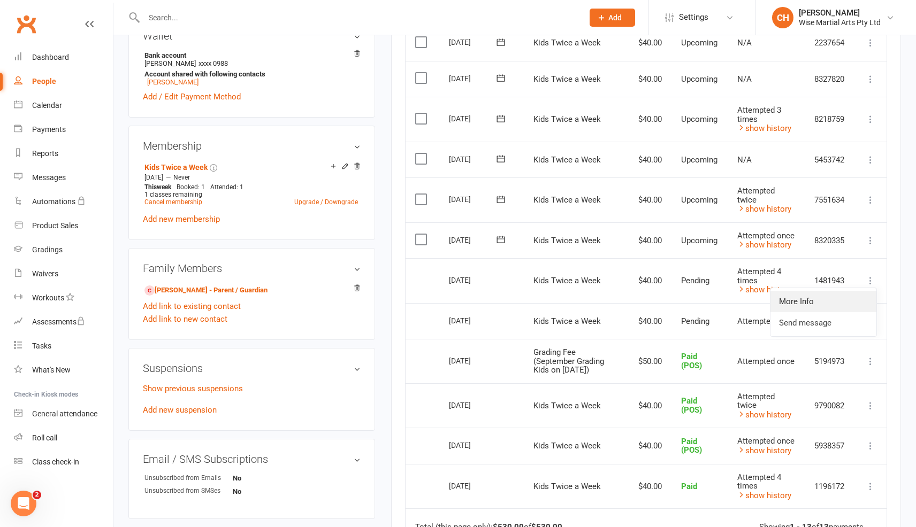
scroll to position [344, 0]
click at [839, 297] on link "More Info" at bounding box center [823, 300] width 106 height 21
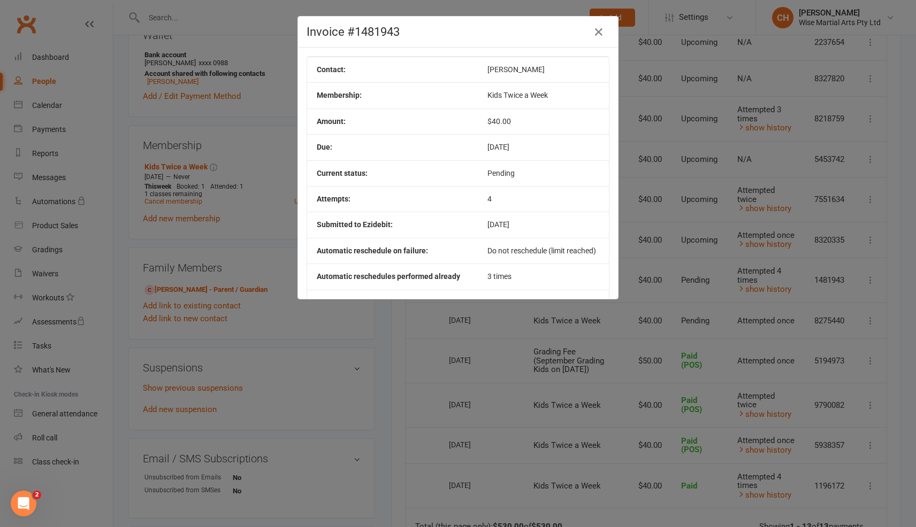
scroll to position [346, 0]
click at [602, 33] on icon "button" at bounding box center [598, 32] width 13 height 13
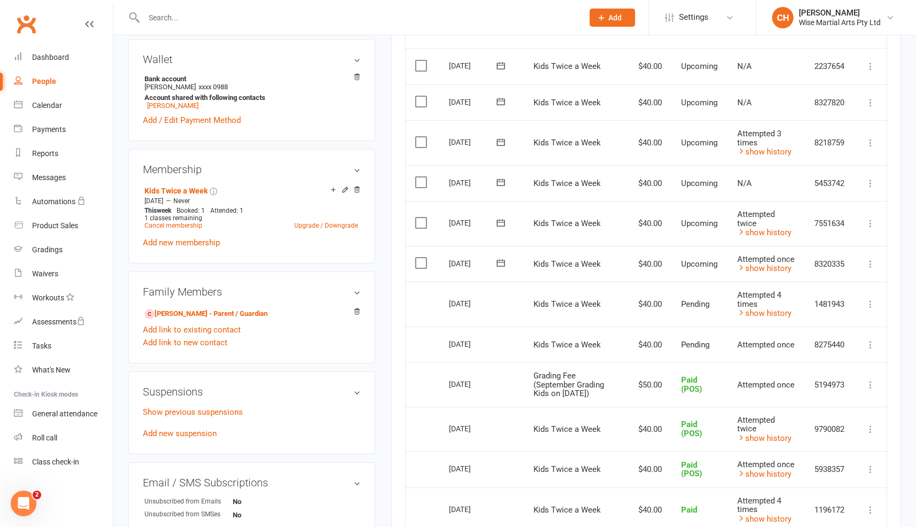
scroll to position [323, 0]
click at [53, 225] on div "Product Sales" at bounding box center [55, 225] width 46 height 9
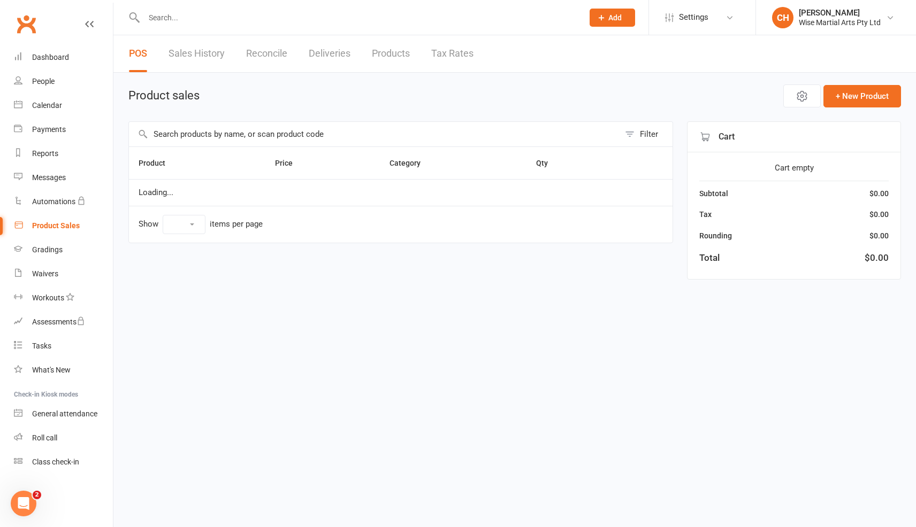
select select "10"
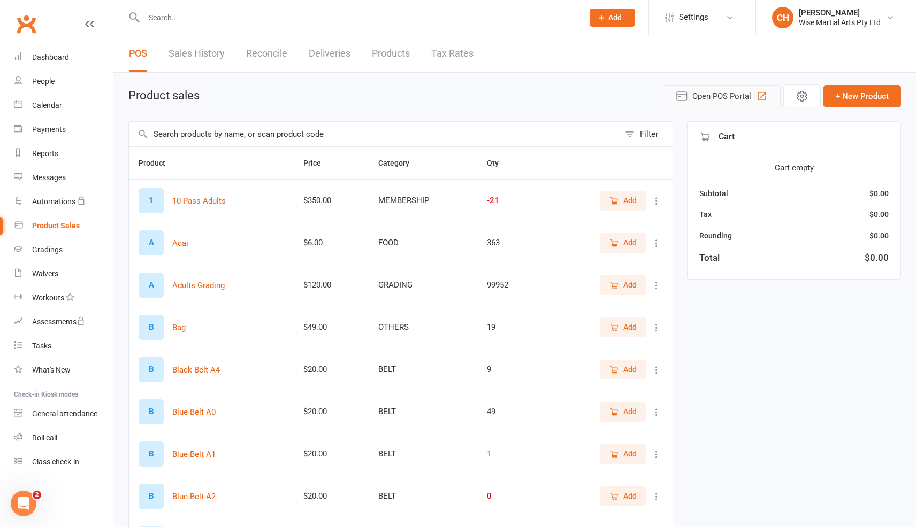
click at [704, 100] on span "Open POS Portal" at bounding box center [721, 96] width 59 height 13
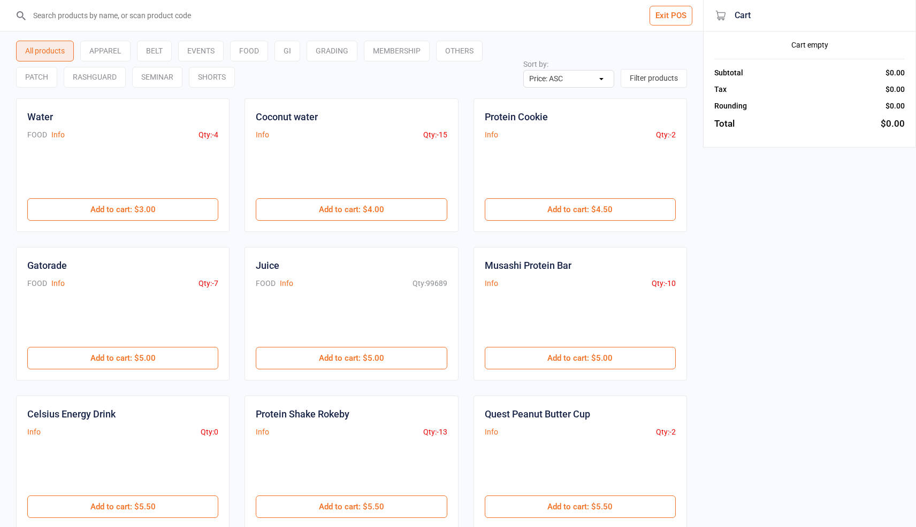
select select "price-asc"
click at [238, 8] on input "search" at bounding box center [358, 15] width 660 height 31
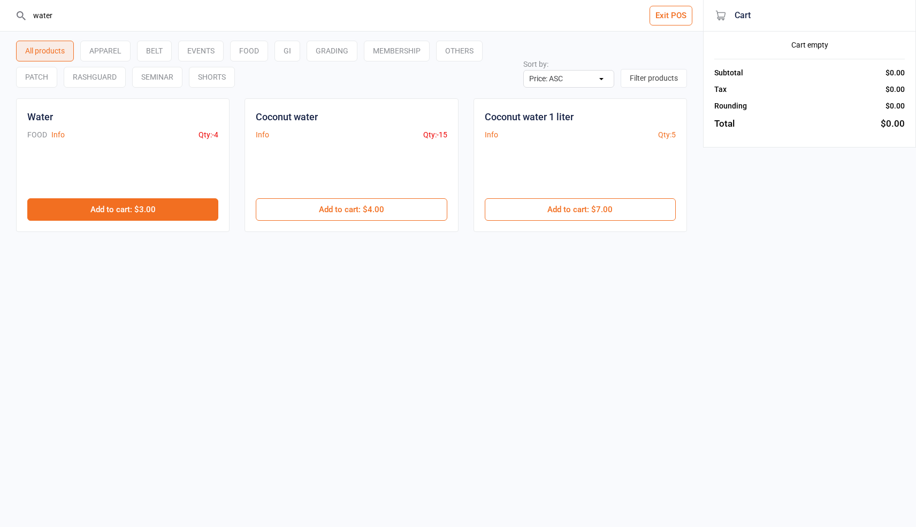
click at [179, 210] on button "Add to cart : $3.00" at bounding box center [122, 209] width 191 height 22
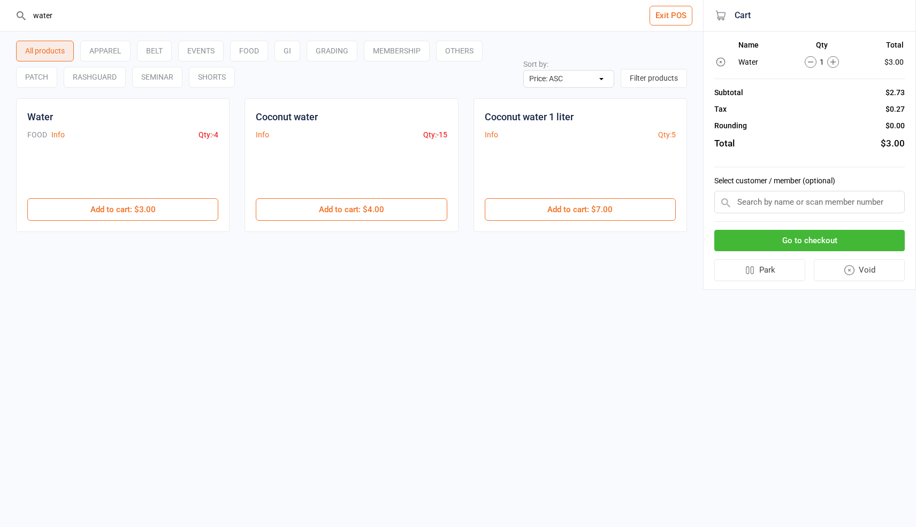
click at [149, 11] on input "water" at bounding box center [358, 15] width 660 height 31
type input "w"
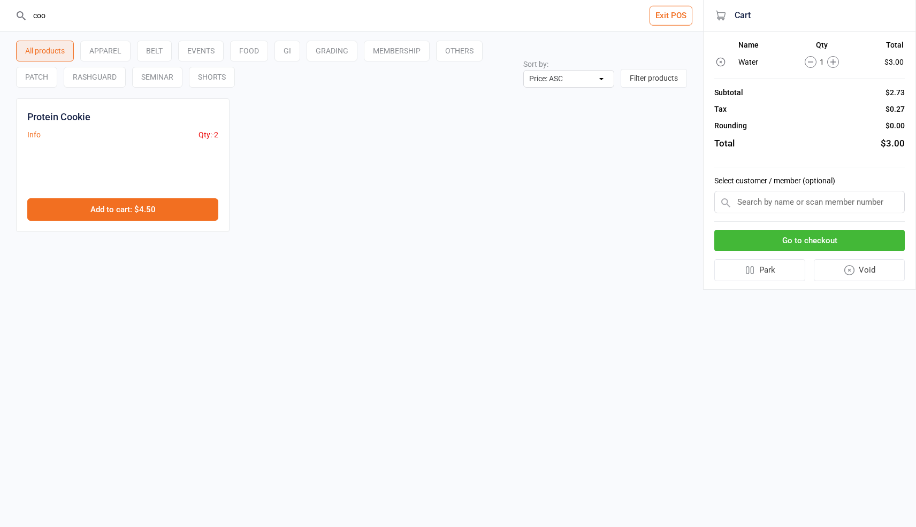
click at [128, 205] on button "Add to cart : $4.50" at bounding box center [122, 209] width 191 height 22
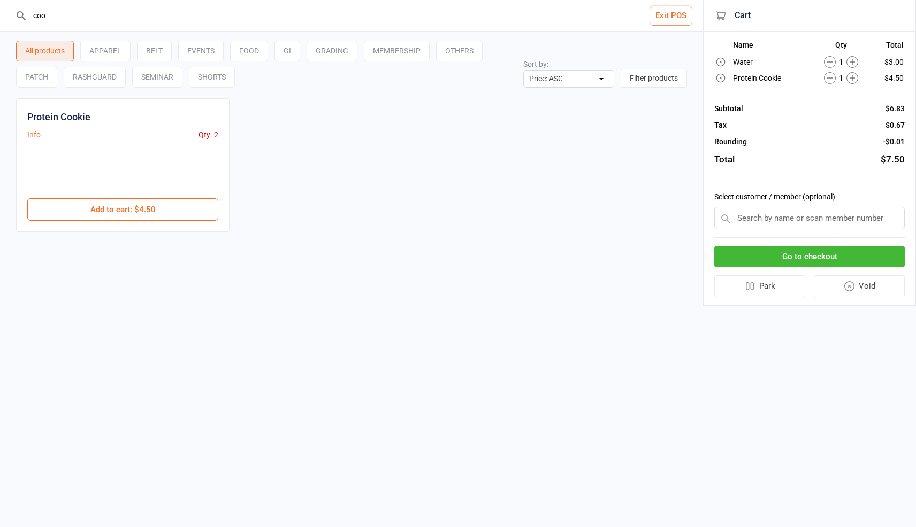
click at [97, 20] on input "coo" at bounding box center [358, 15] width 660 height 31
type input "c"
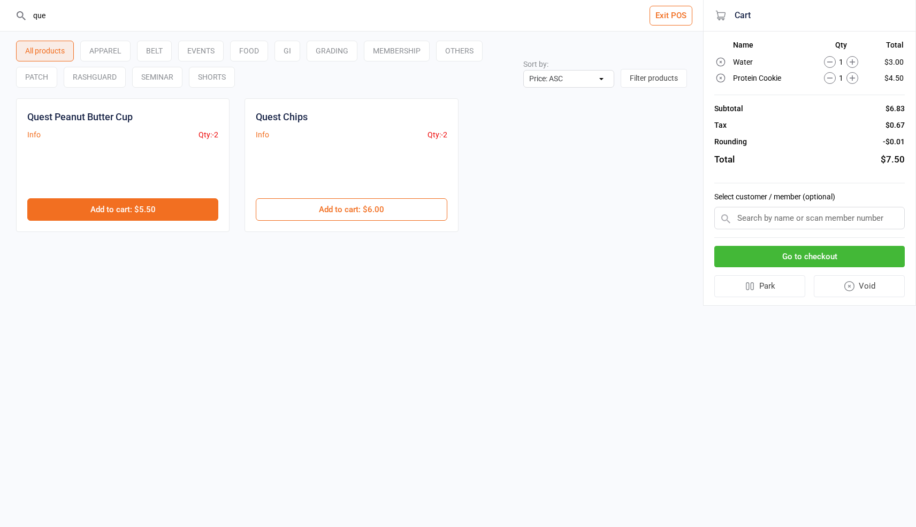
type input "que"
click at [148, 205] on button "Add to cart : $5.50" at bounding box center [122, 209] width 191 height 22
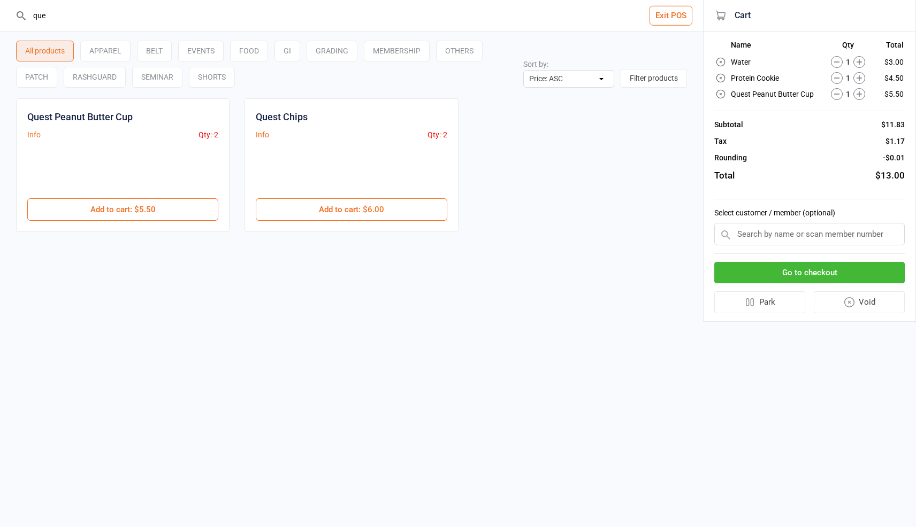
click at [249, 188] on div "Quest Peanut Butter Cup Info Qty: -2 $5.50 Add to cart : $5.50 Quest Chips Info…" at bounding box center [351, 165] width 671 height 134
click at [802, 271] on button "Go to checkout" at bounding box center [809, 273] width 190 height 22
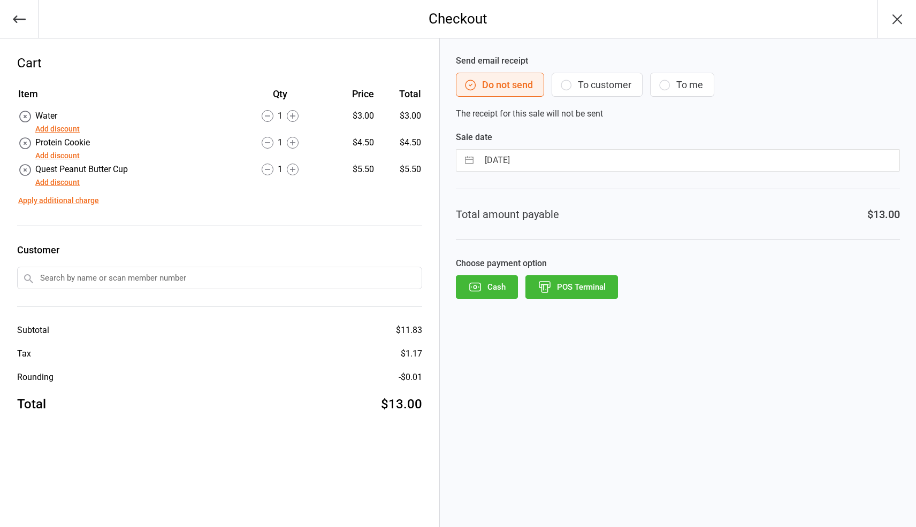
click at [584, 296] on button "POS Terminal" at bounding box center [571, 287] width 93 height 24
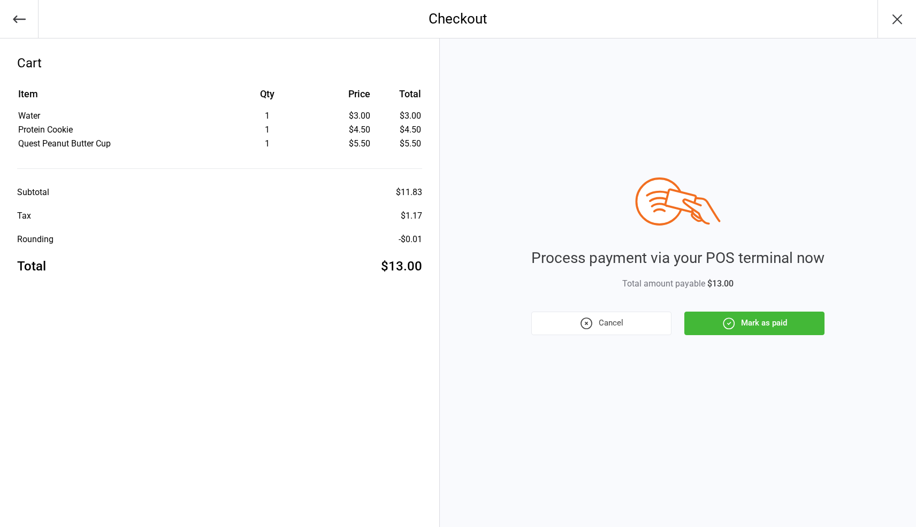
click at [776, 325] on button "Mark as paid" at bounding box center [754, 324] width 140 height 24
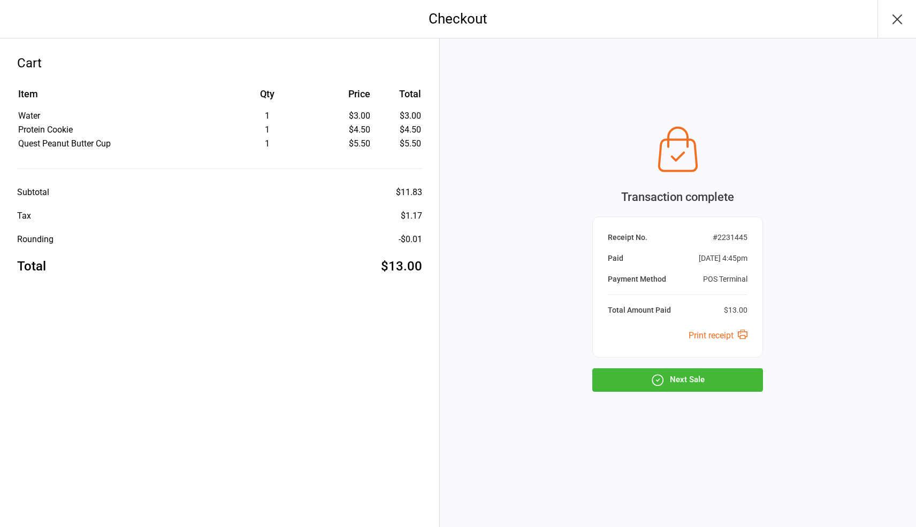
click at [661, 381] on icon "button" at bounding box center [657, 380] width 14 height 14
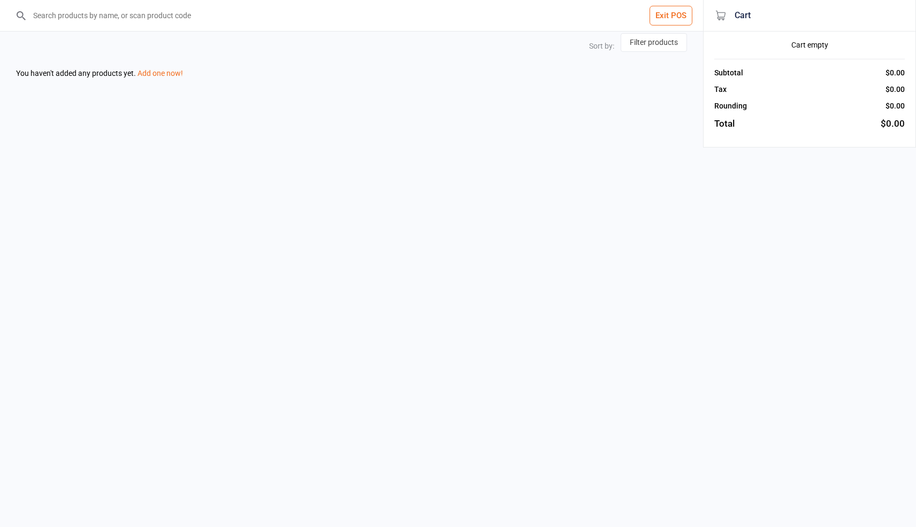
select select "price-asc"
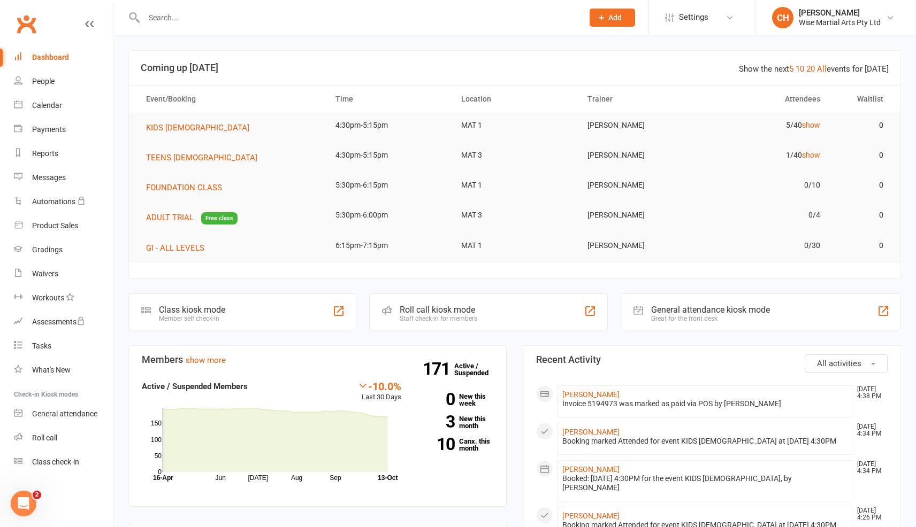
click at [214, 10] on input "text" at bounding box center [358, 17] width 435 height 15
type input "c"
type input "q"
paste input "[PERSON_NAME]"
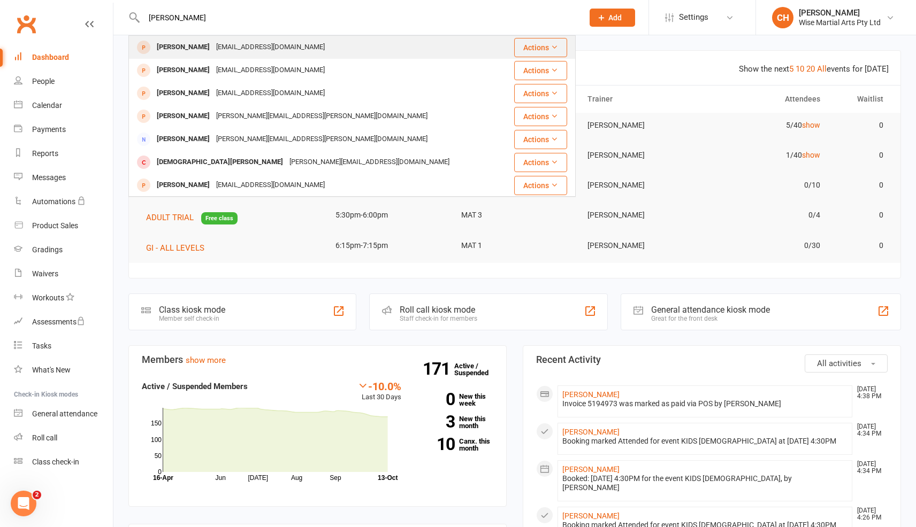
type input "[PERSON_NAME]"
click at [321, 53] on div "[PERSON_NAME] [EMAIL_ADDRESS][DOMAIN_NAME]" at bounding box center [316, 47] width 374 height 22
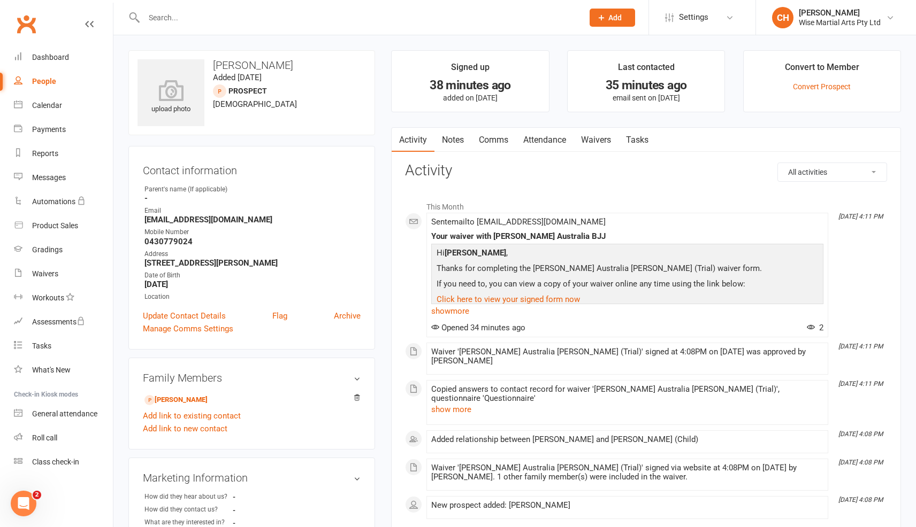
click at [584, 141] on link "Waivers" at bounding box center [595, 140] width 45 height 25
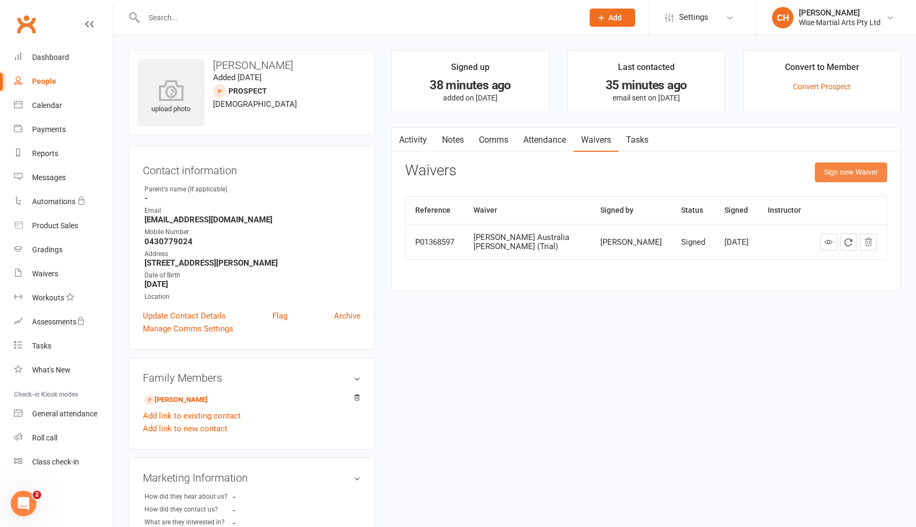
click at [838, 175] on button "Sign new Waiver" at bounding box center [851, 172] width 72 height 19
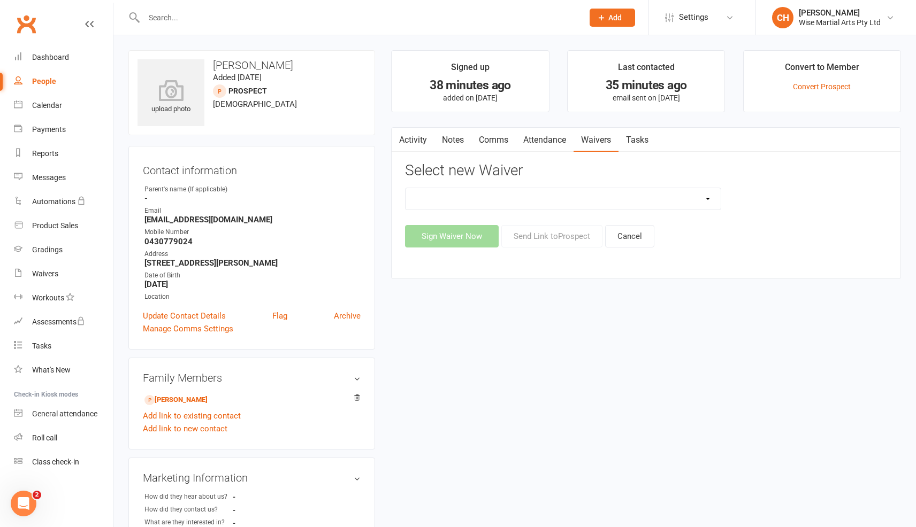
click at [484, 196] on select "10 PASS Change of Payment Details Form [PERSON_NAME] 50% OFF [PERSON_NAME] Aust…" at bounding box center [562, 198] width 315 height 21
click at [658, 204] on select "10 PASS Change of Payment Details Form [PERSON_NAME] 50% OFF [PERSON_NAME] Aust…" at bounding box center [562, 198] width 315 height 21
click at [510, 195] on select "10 PASS Change of Payment Details Form [PERSON_NAME] 50% OFF [PERSON_NAME] Aust…" at bounding box center [562, 198] width 315 height 21
select select "10522"
click at [405, 188] on select "10 PASS Change of Payment Details Form [PERSON_NAME] 50% OFF [PERSON_NAME] Aust…" at bounding box center [562, 198] width 315 height 21
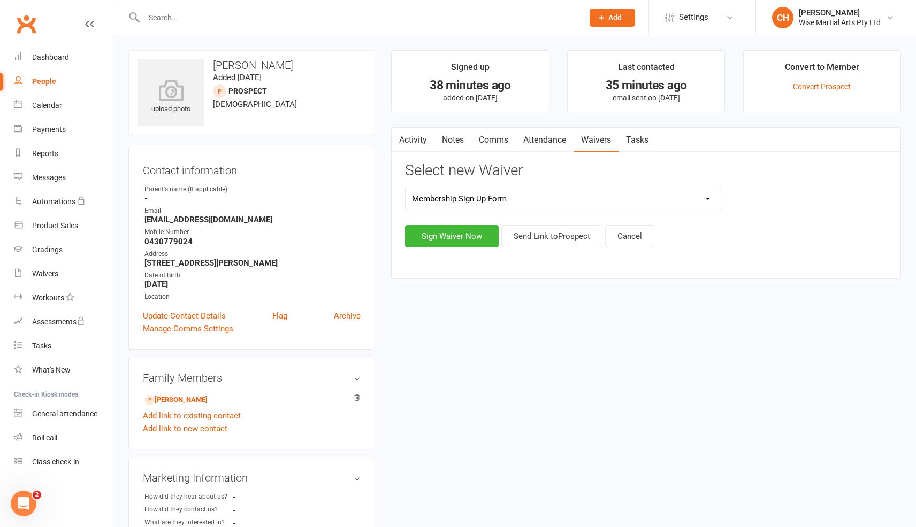
click at [525, 193] on select "10 PASS Change of Payment Details Form [PERSON_NAME] 50% OFF [PERSON_NAME] Aust…" at bounding box center [562, 198] width 315 height 21
click at [405, 188] on select "10 PASS Change of Payment Details Form [PERSON_NAME] 50% OFF [PERSON_NAME] Aust…" at bounding box center [562, 198] width 315 height 21
click at [559, 234] on button "Send Link to [GEOGRAPHIC_DATA]" at bounding box center [551, 236] width 101 height 22
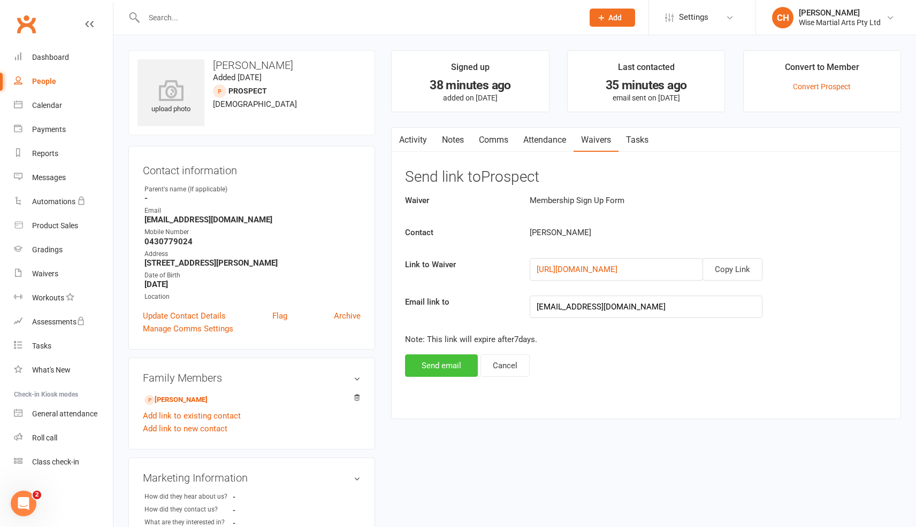
click at [449, 368] on button "Send email" at bounding box center [441, 366] width 73 height 22
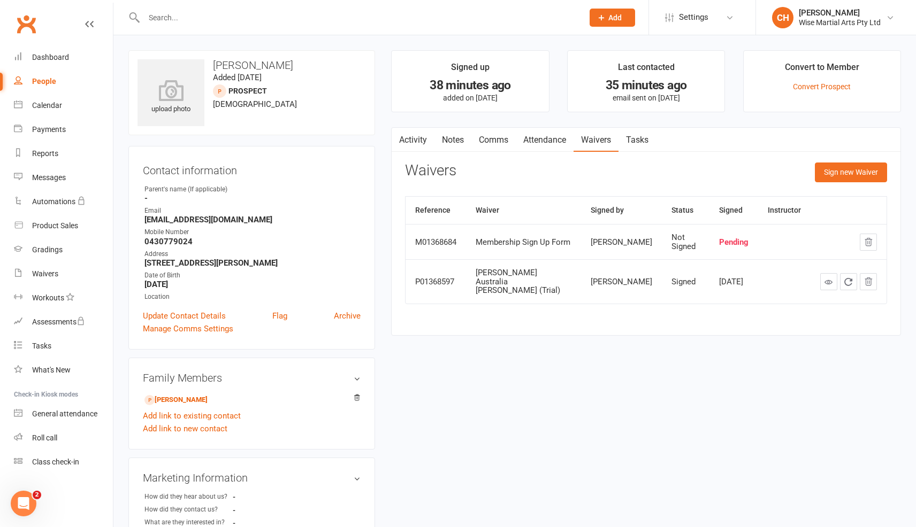
click at [410, 139] on link "Activity" at bounding box center [413, 140] width 43 height 25
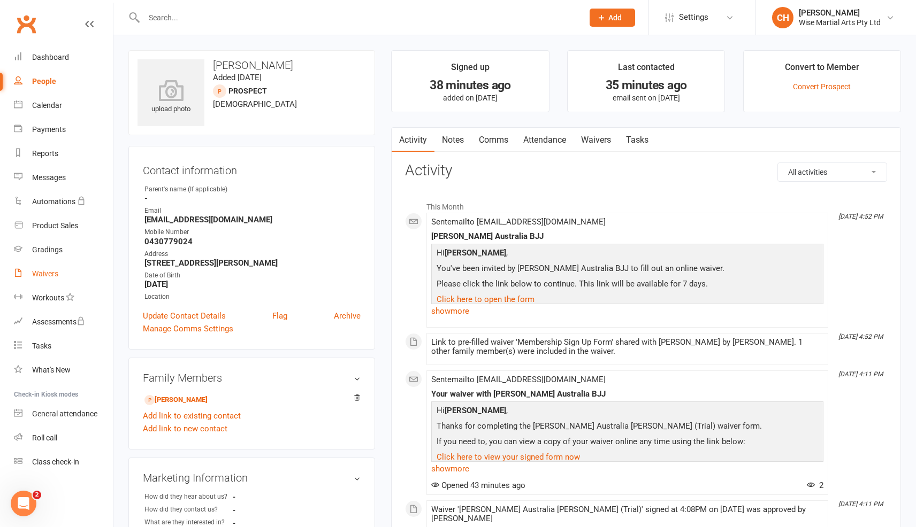
click at [65, 274] on link "Waivers" at bounding box center [63, 274] width 99 height 24
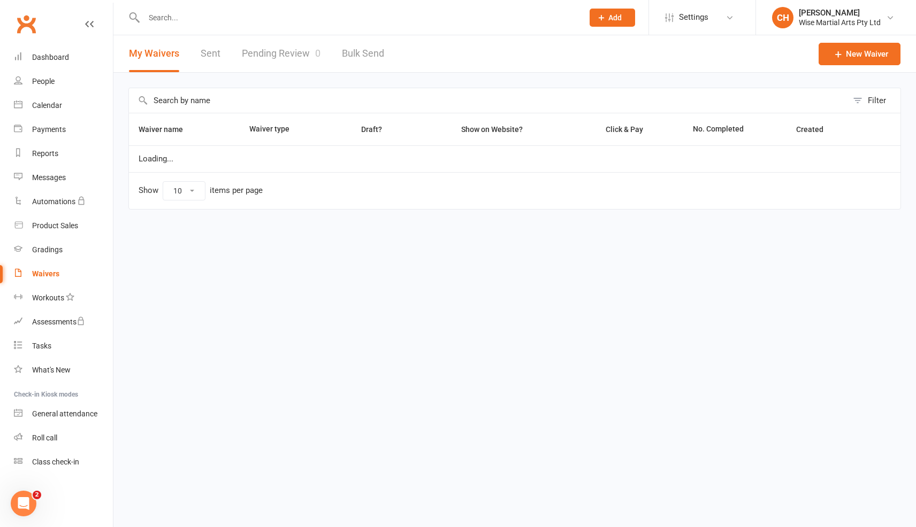
click at [305, 61] on link "Pending Review 0" at bounding box center [281, 53] width 79 height 37
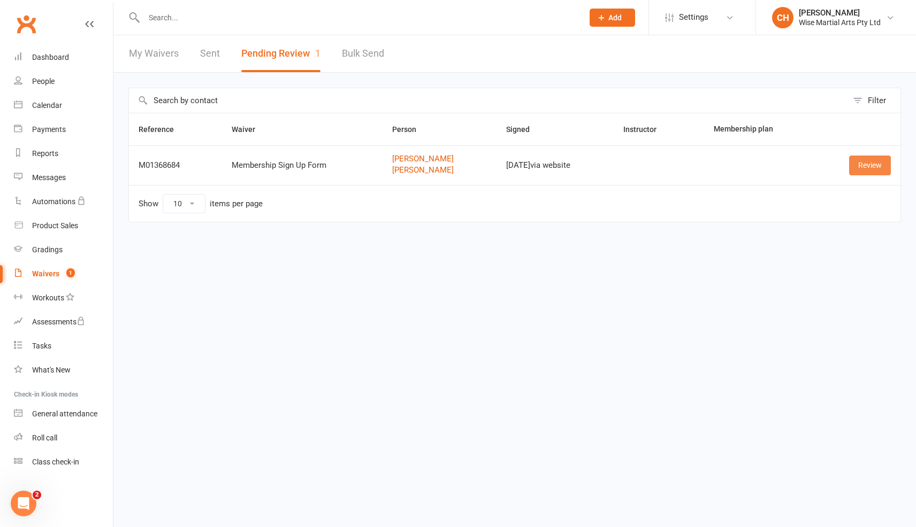
click at [877, 171] on link "Review" at bounding box center [870, 165] width 42 height 19
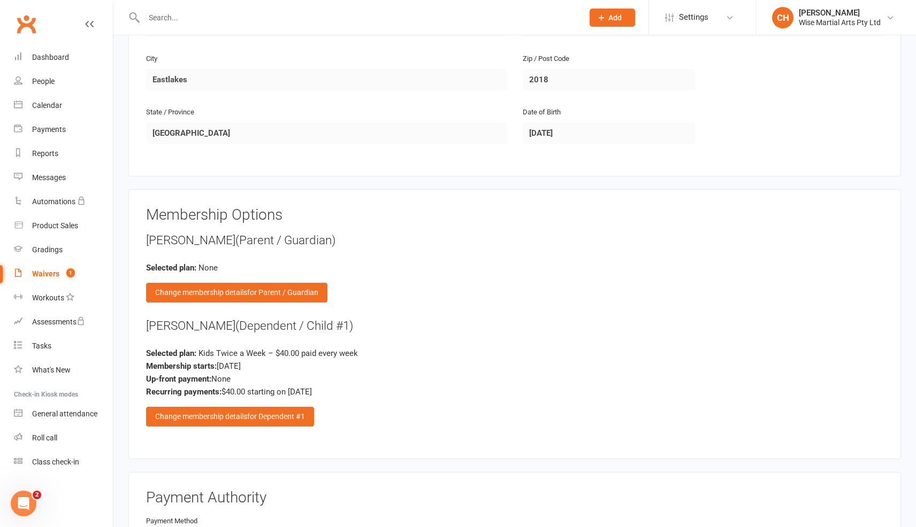
scroll to position [735, 0]
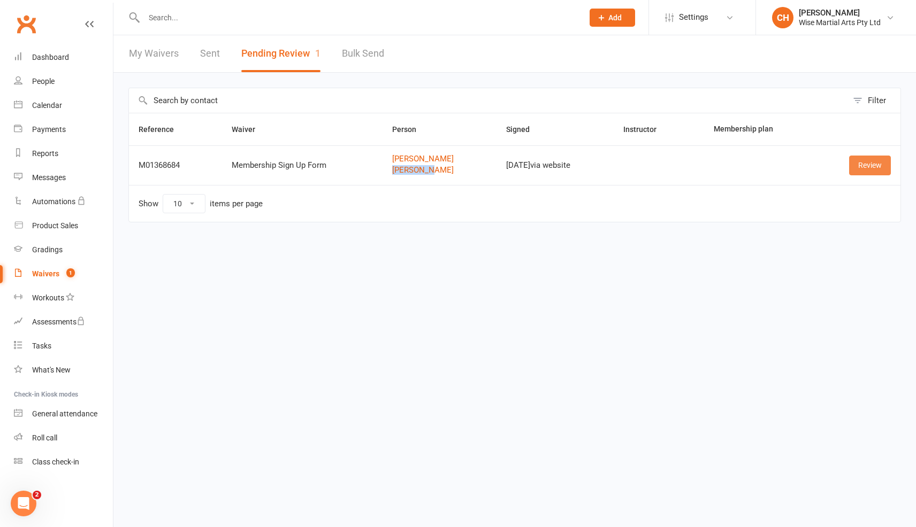
click at [877, 168] on link "Review" at bounding box center [870, 165] width 42 height 19
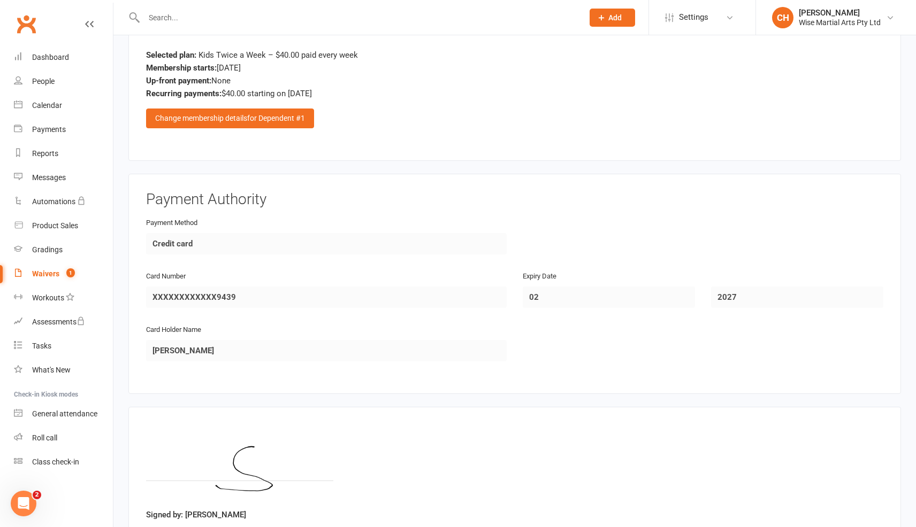
scroll to position [1108, 0]
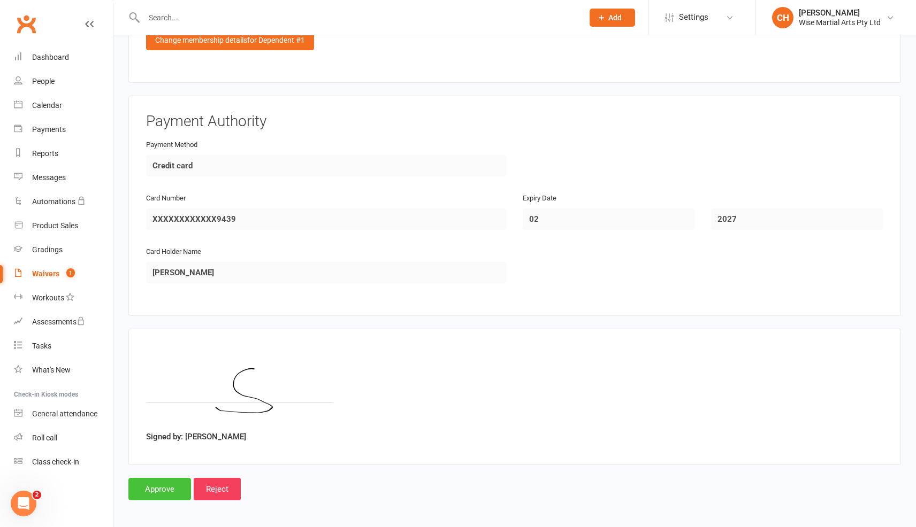
click at [173, 481] on input "Approve" at bounding box center [159, 489] width 63 height 22
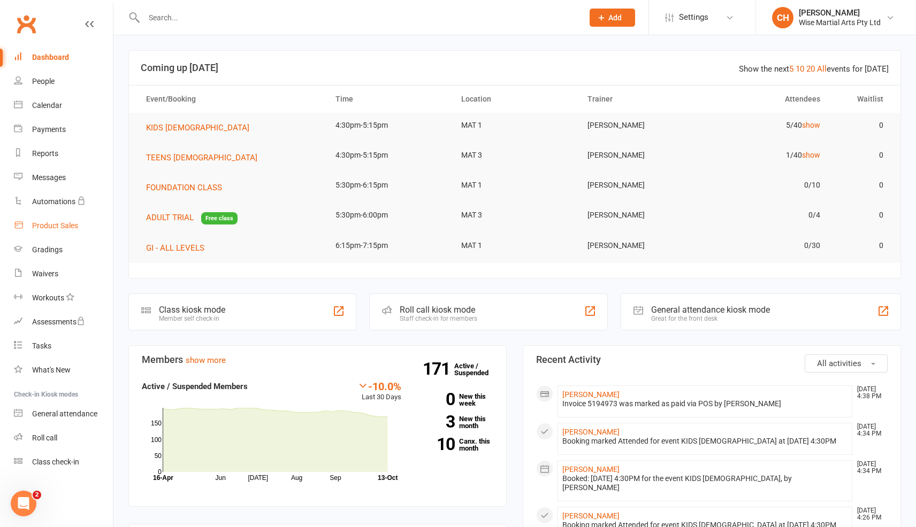
click at [56, 228] on div "Product Sales" at bounding box center [55, 225] width 46 height 9
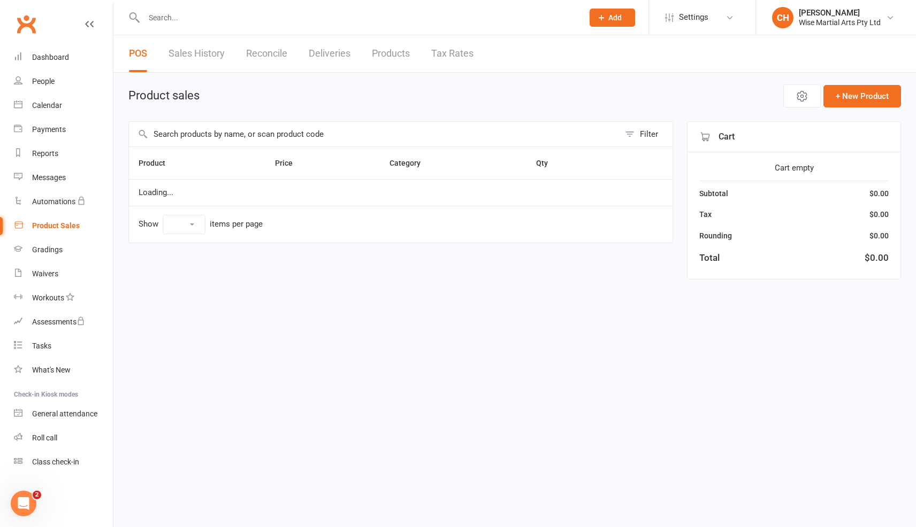
select select "10"
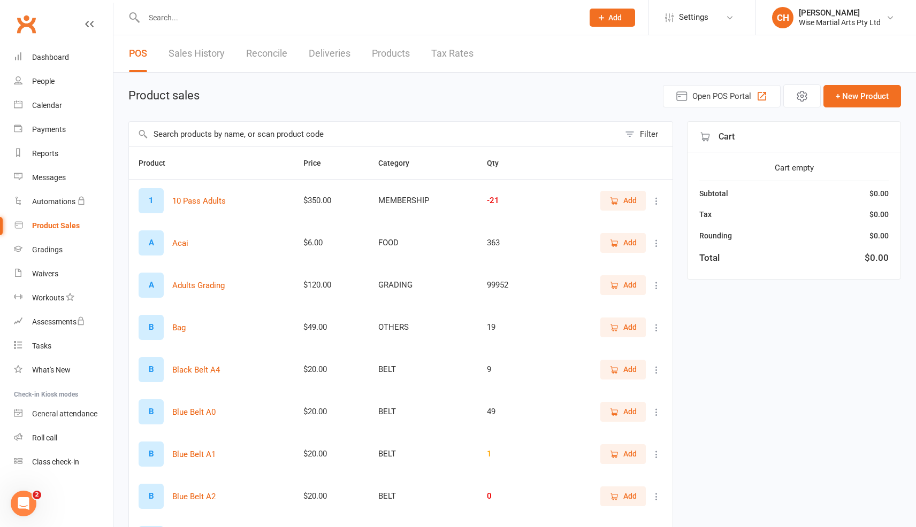
click at [228, 18] on input "text" at bounding box center [358, 17] width 435 height 15
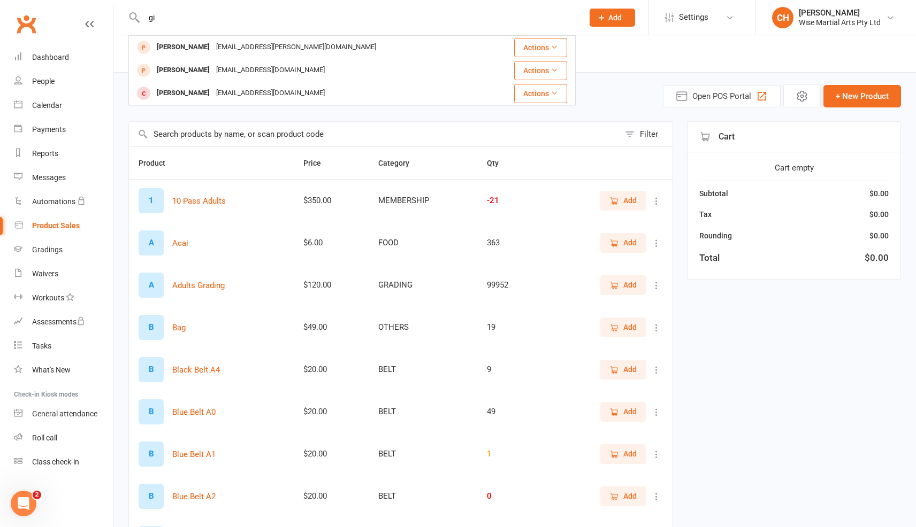
type input "gi"
click at [222, 134] on input "text" at bounding box center [374, 134] width 490 height 25
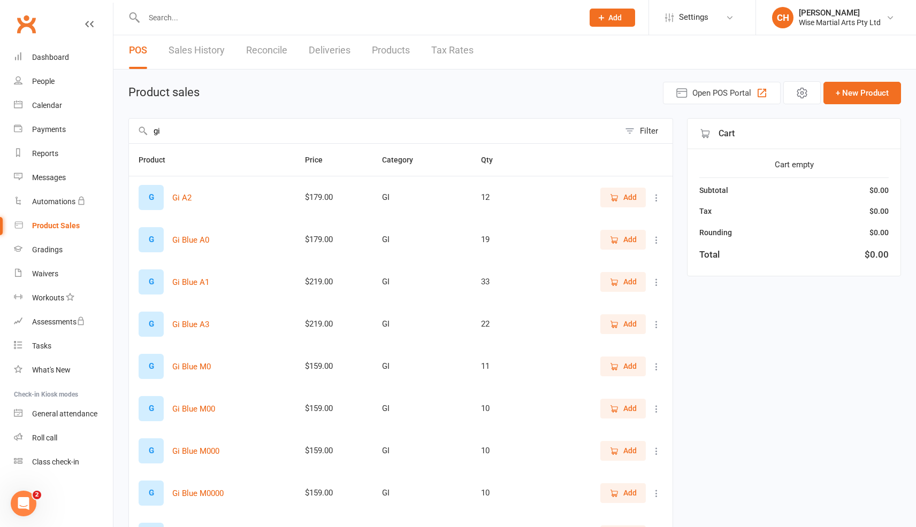
click at [244, 125] on input "gi" at bounding box center [374, 131] width 490 height 25
click at [243, 128] on input "gi" at bounding box center [374, 132] width 490 height 25
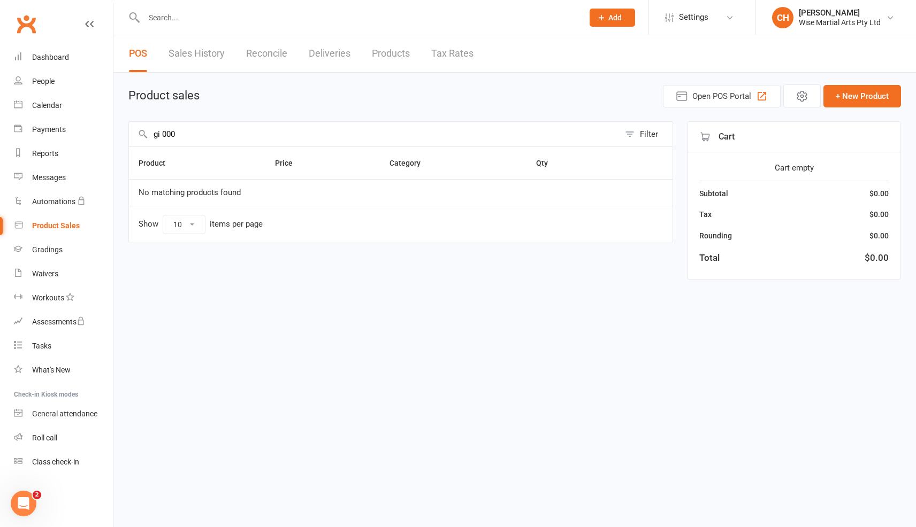
scroll to position [0, 0]
type input "g"
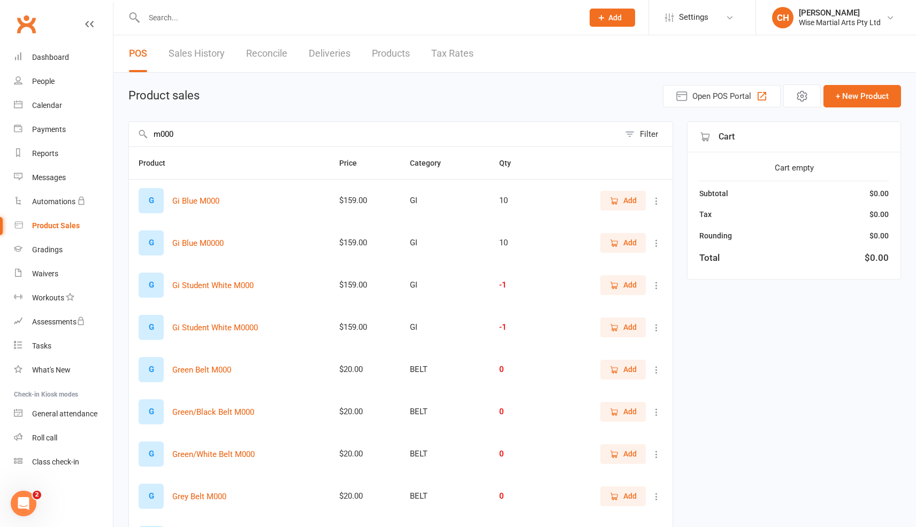
type input "m000"
click at [622, 196] on span "Add" at bounding box center [622, 201] width 27 height 12
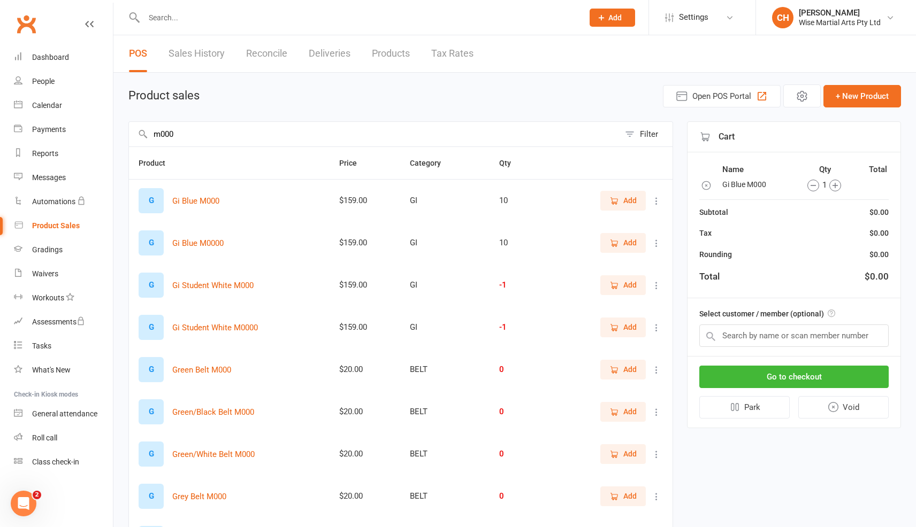
scroll to position [1, 0]
click at [825, 379] on button "Go to checkout" at bounding box center [793, 377] width 189 height 22
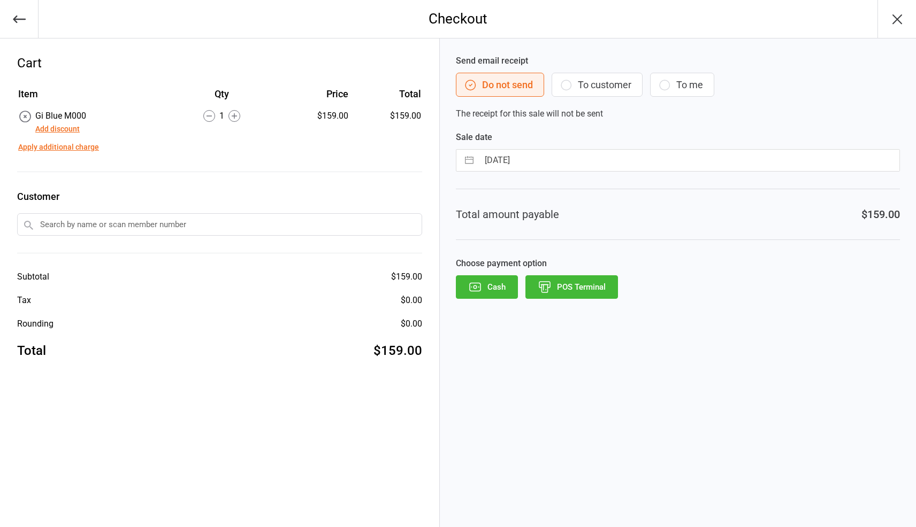
click at [74, 133] on button "Add discount" at bounding box center [57, 129] width 44 height 11
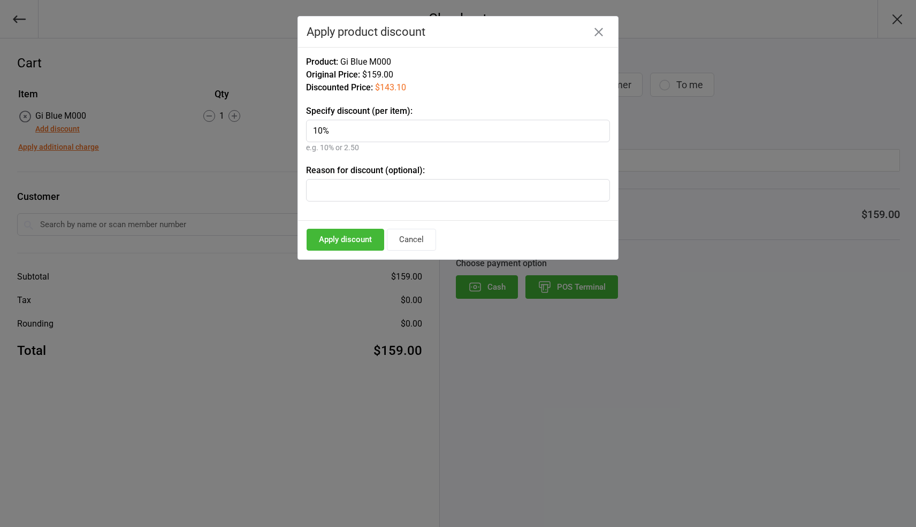
type input "10%"
click at [383, 191] on input "text" at bounding box center [458, 190] width 304 height 22
click at [359, 241] on button "Apply discount" at bounding box center [345, 240] width 78 height 22
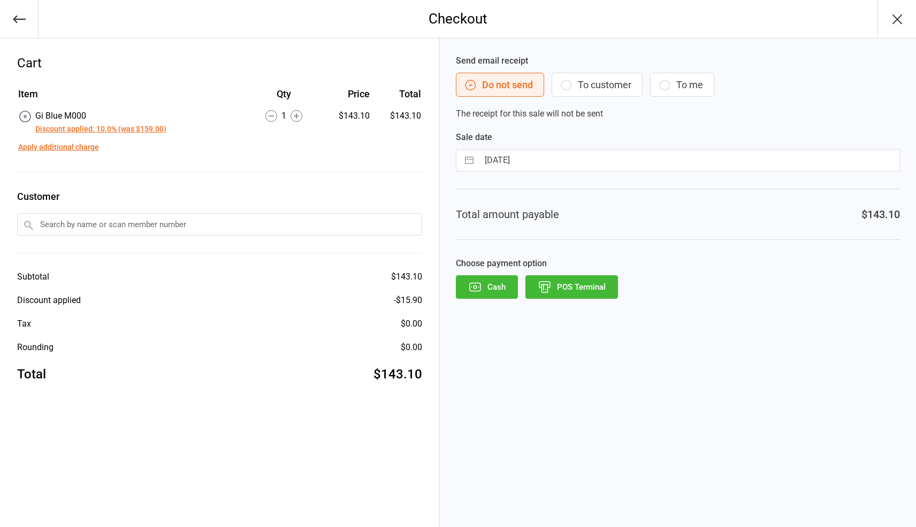
click at [594, 293] on button "POS Terminal" at bounding box center [571, 287] width 93 height 24
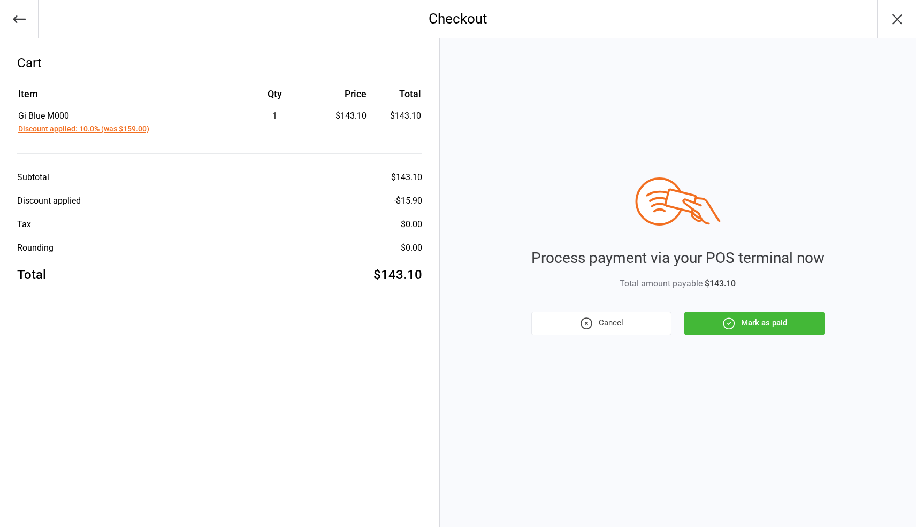
click at [749, 324] on button "Mark as paid" at bounding box center [754, 324] width 140 height 24
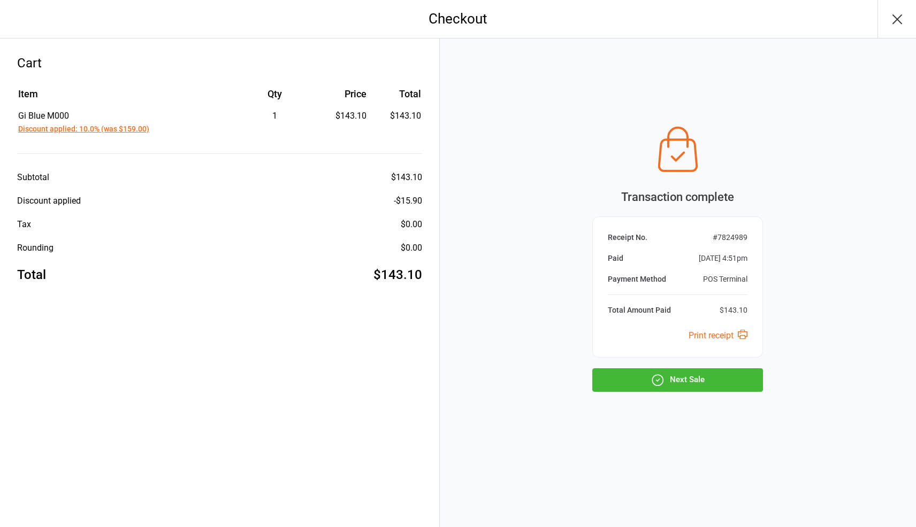
click at [686, 383] on button "Next Sale" at bounding box center [677, 381] width 171 height 24
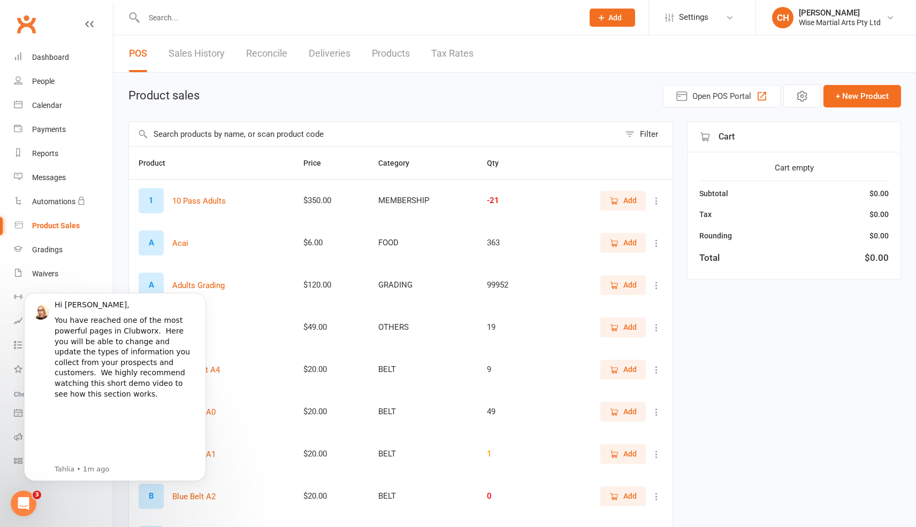
click at [248, 134] on input "text" at bounding box center [374, 134] width 490 height 25
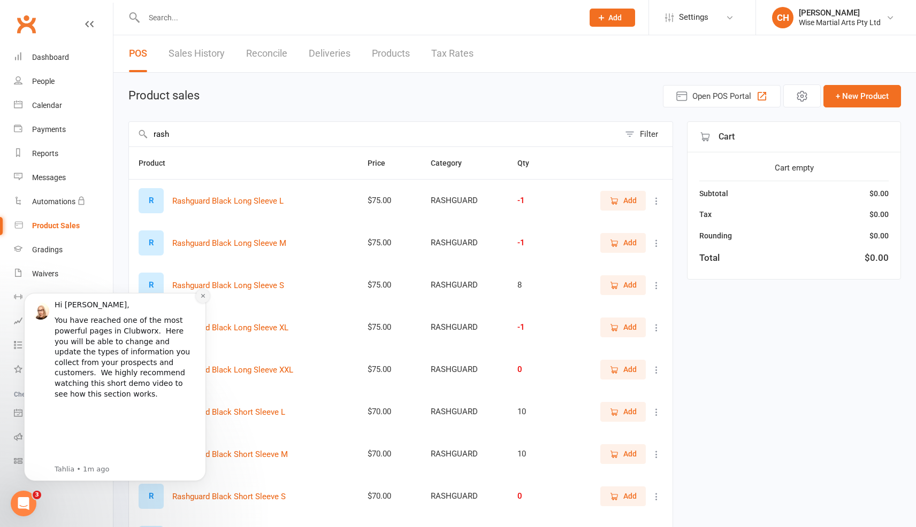
type input "rash"
click at [197, 295] on button "Dismiss notification" at bounding box center [203, 296] width 14 height 14
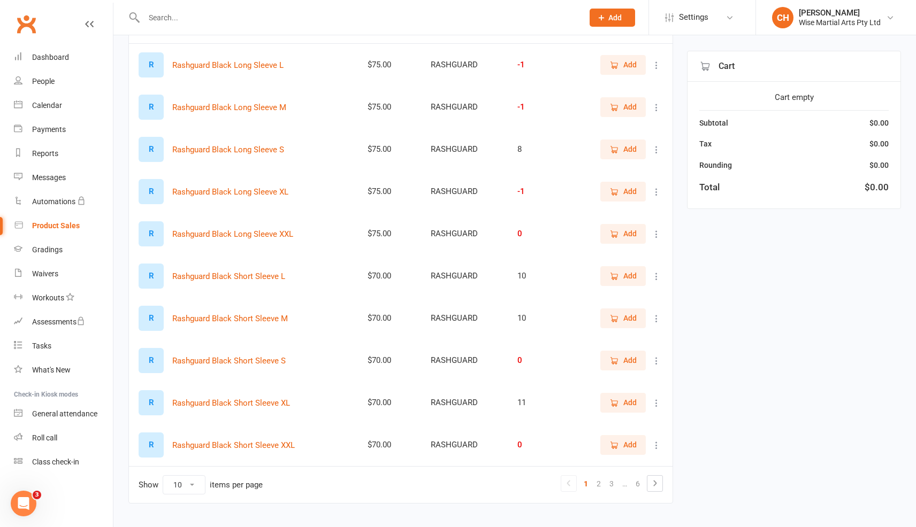
scroll to position [135, 0]
click at [626, 356] on button "Add" at bounding box center [622, 361] width 45 height 19
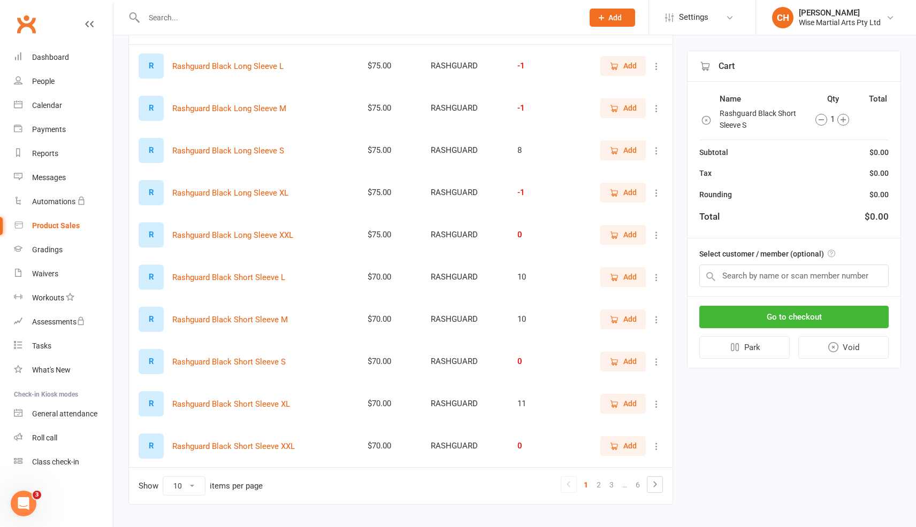
scroll to position [134, 0]
click at [834, 317] on button "Go to checkout" at bounding box center [793, 317] width 189 height 22
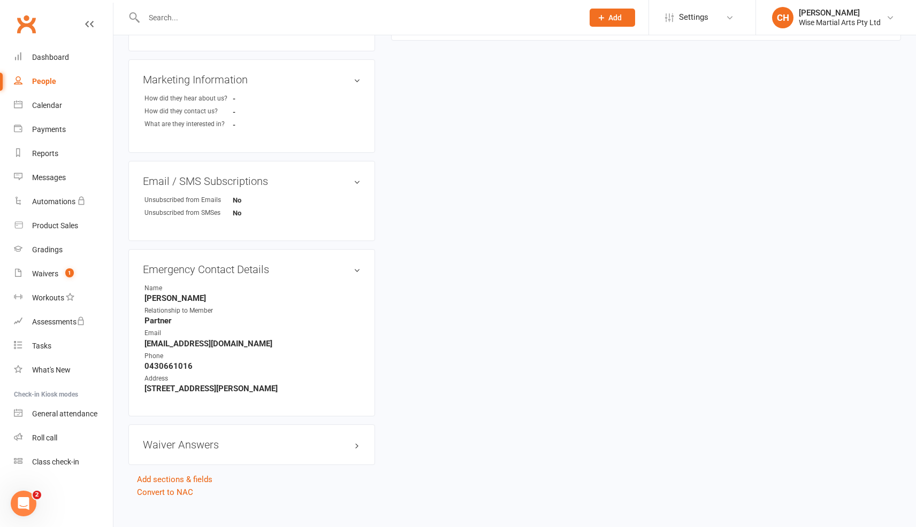
scroll to position [400, 0]
click at [189, 475] on link "Add sections & fields" at bounding box center [174, 479] width 75 height 10
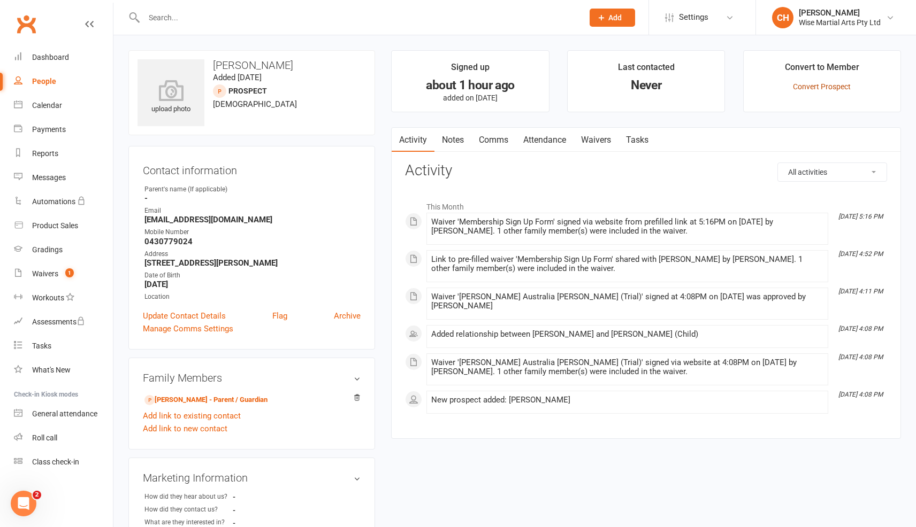
click at [819, 88] on link "Convert Prospect" at bounding box center [822, 86] width 58 height 9
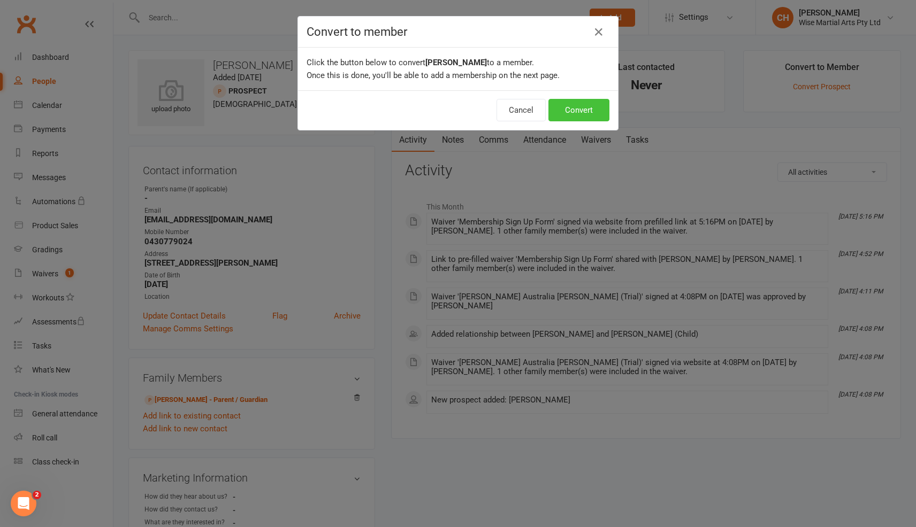
click at [573, 111] on button "Convert" at bounding box center [578, 110] width 61 height 22
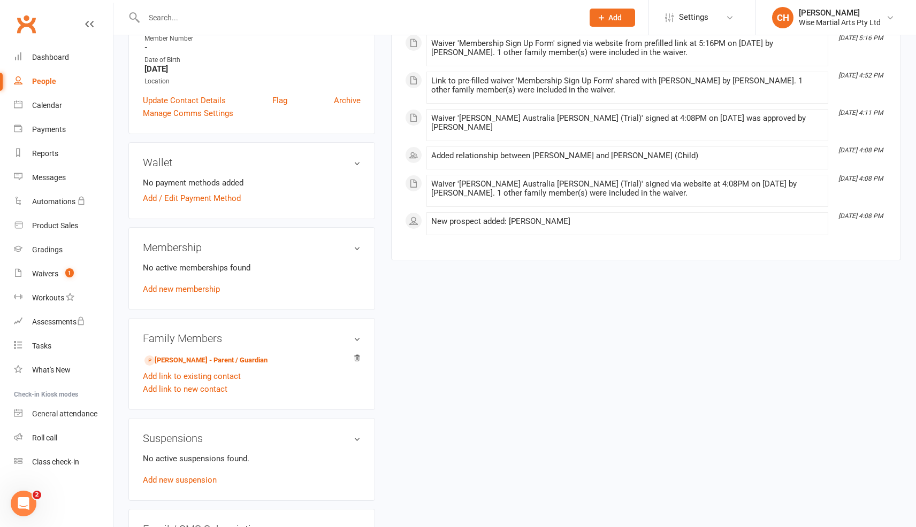
scroll to position [217, 0]
click at [182, 287] on link "Add new membership" at bounding box center [181, 288] width 77 height 10
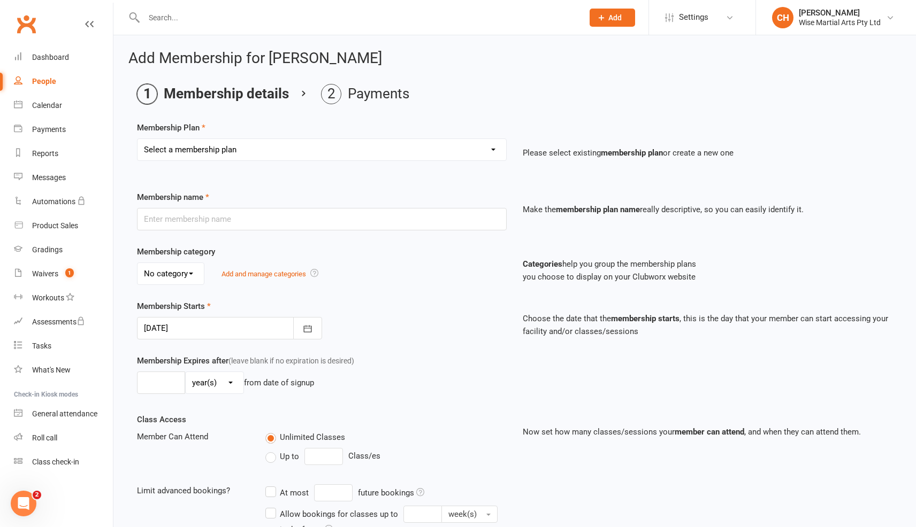
click at [284, 147] on select "Select a membership plan Create new Membership Plan 10 Pass Student Unlimited C…" at bounding box center [321, 149] width 369 height 21
select select "9"
click at [137, 139] on select "Select a membership plan Create new Membership Plan 10 Pass Student Unlimited C…" at bounding box center [321, 149] width 369 height 21
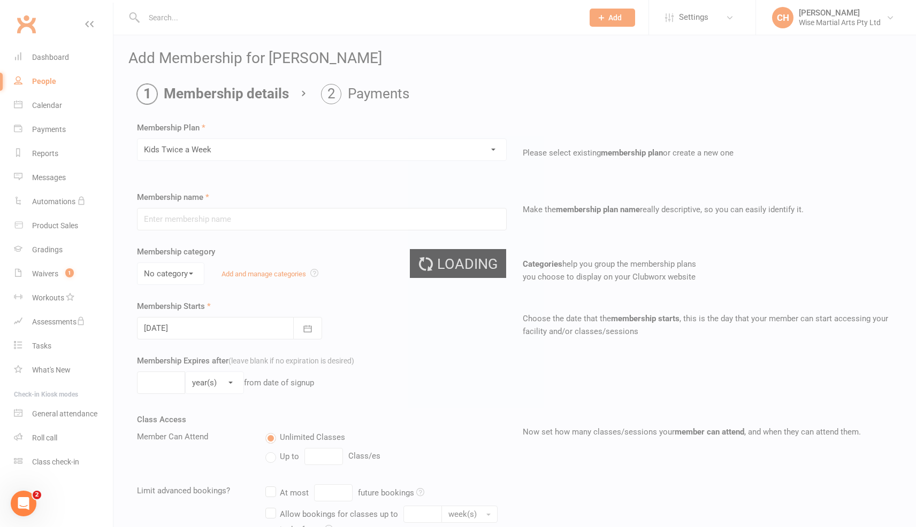
type input "Kids Twice a Week"
select select "1"
type input "0"
type input "2"
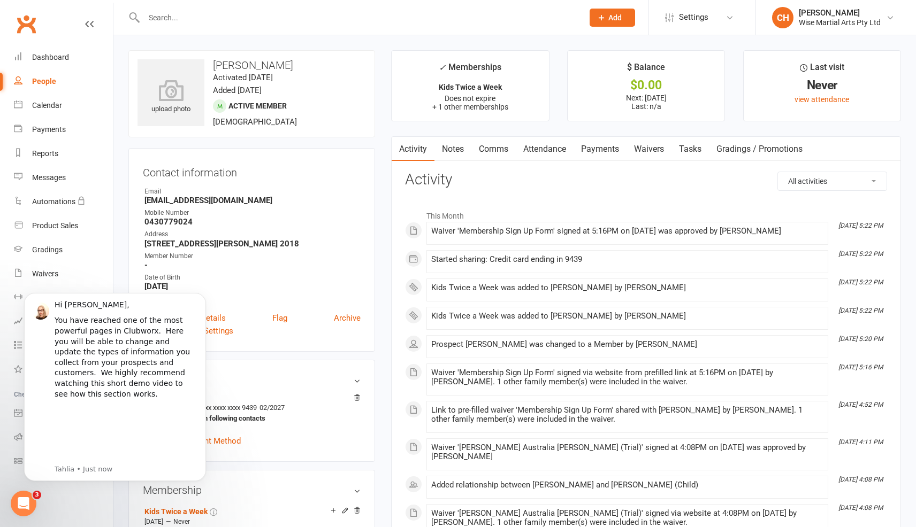
click at [351, 214] on div "Mobile Number" at bounding box center [252, 213] width 216 height 10
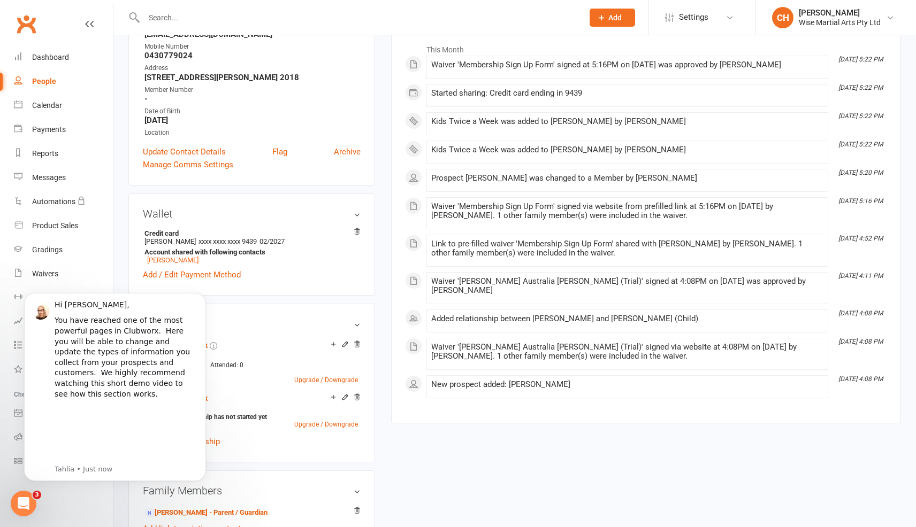
scroll to position [165, 0]
click at [338, 279] on div "Add / Edit Payment Method" at bounding box center [252, 276] width 218 height 13
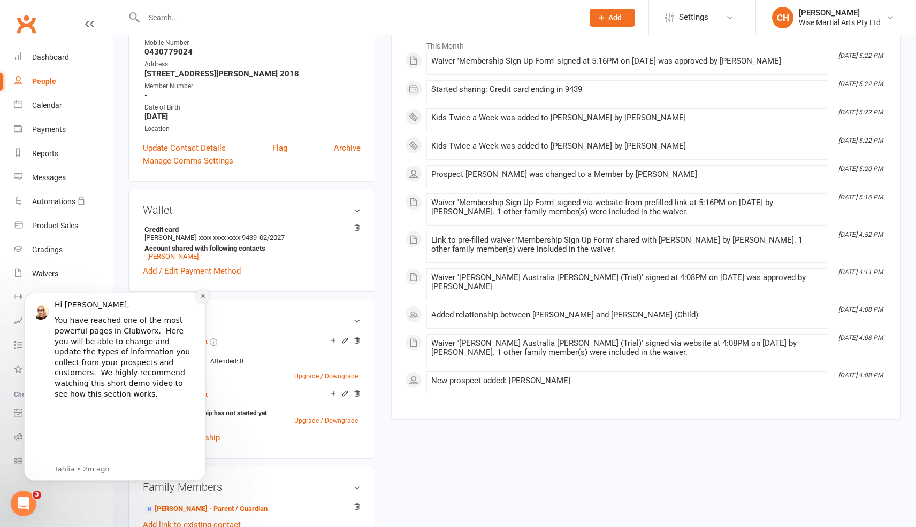
click at [200, 298] on icon "Dismiss notification" at bounding box center [203, 296] width 6 height 6
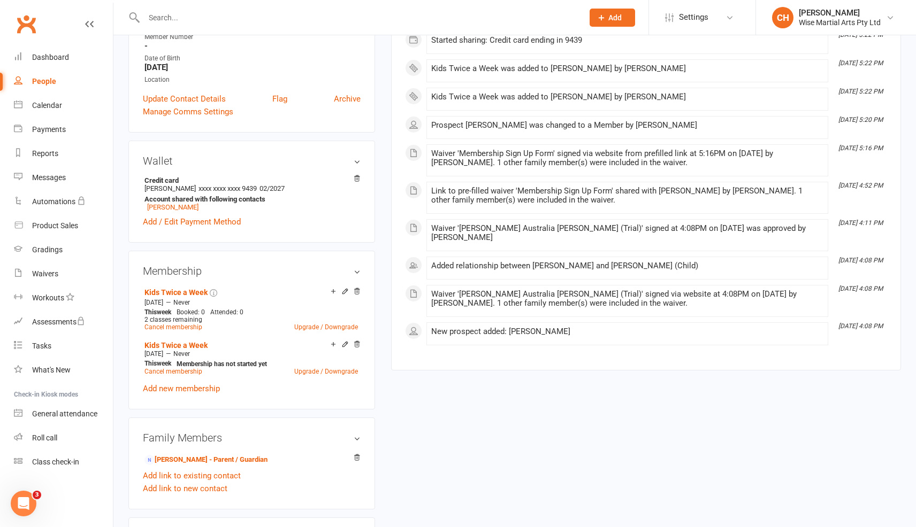
scroll to position [219, 0]
click at [358, 342] on icon at bounding box center [356, 344] width 7 height 7
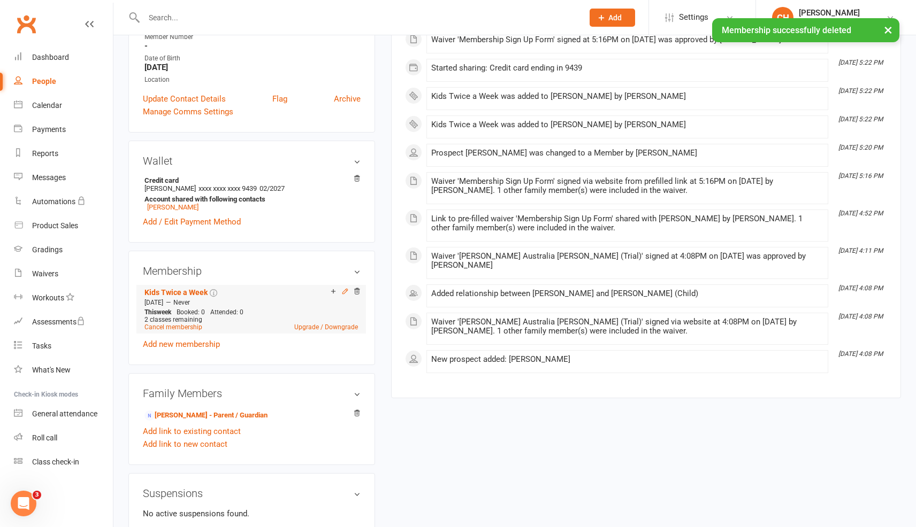
click at [343, 291] on icon at bounding box center [344, 291] width 7 height 7
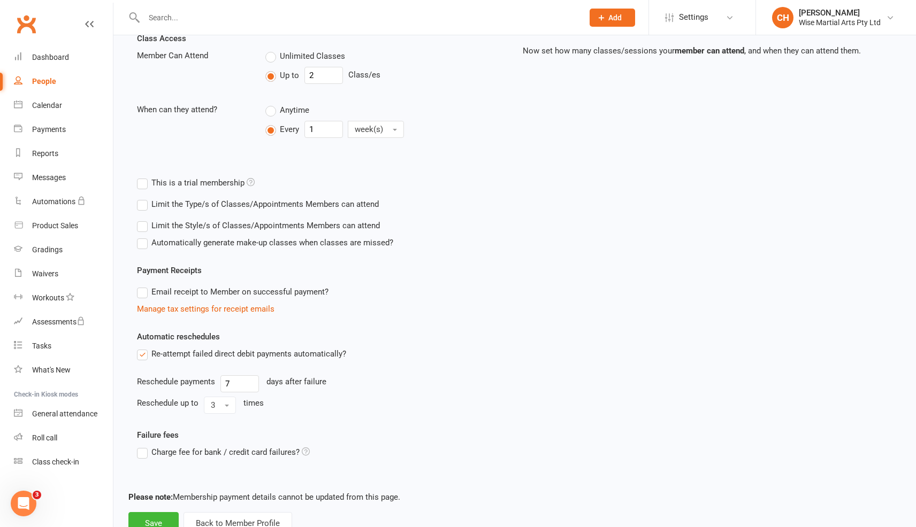
scroll to position [289, 0]
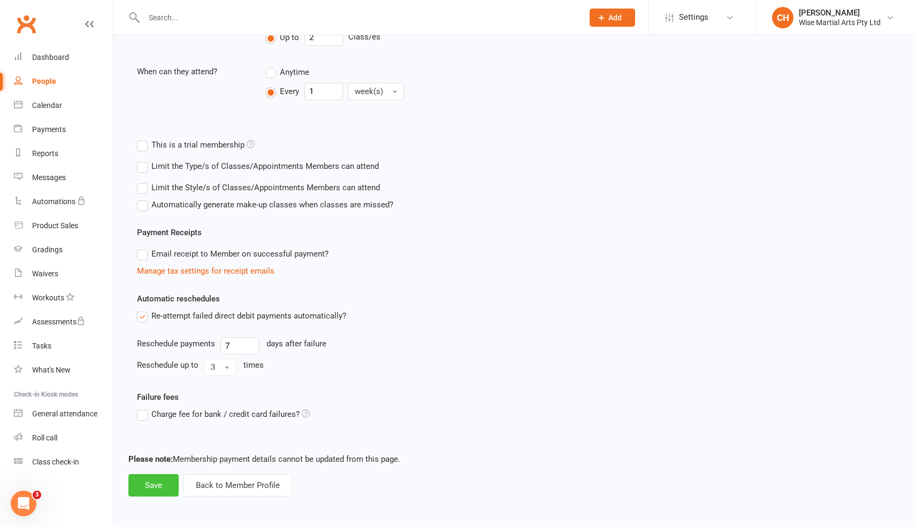
click at [147, 488] on button "Save" at bounding box center [153, 485] width 50 height 22
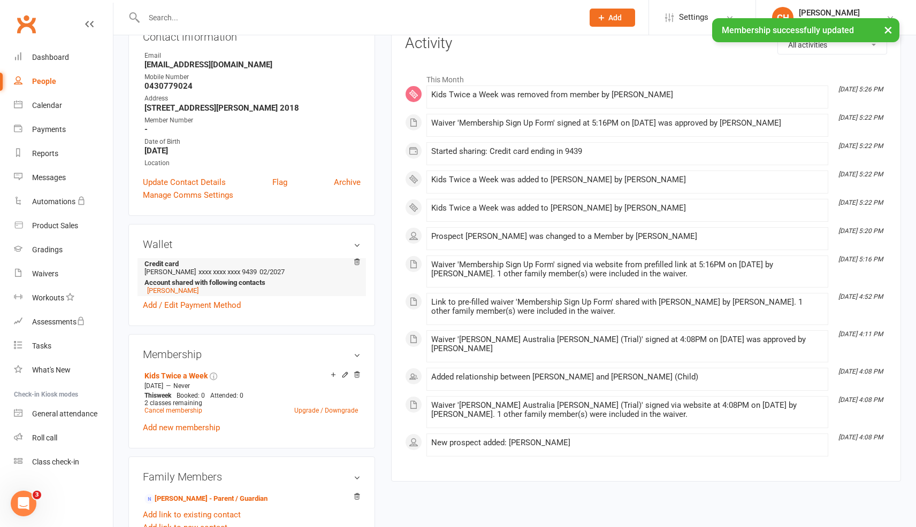
scroll to position [145, 0]
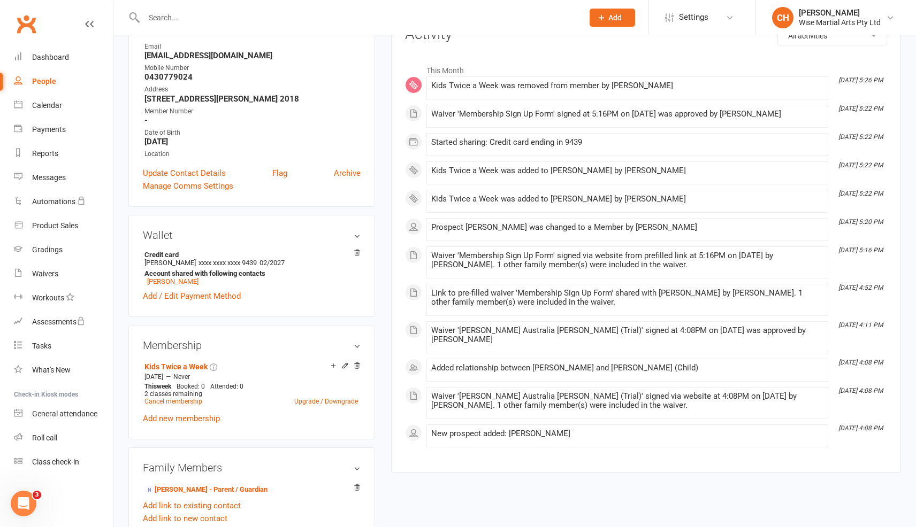
click at [343, 365] on icon at bounding box center [345, 365] width 5 height 5
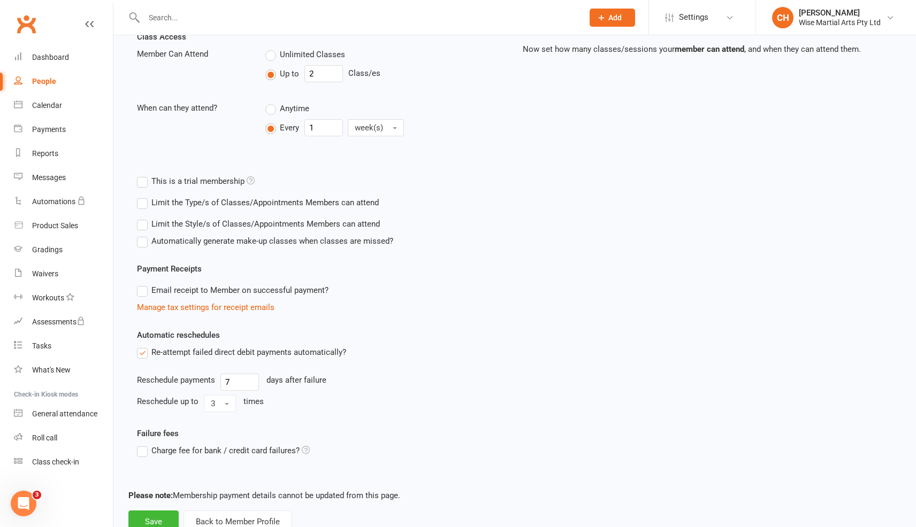
scroll to position [289, 0]
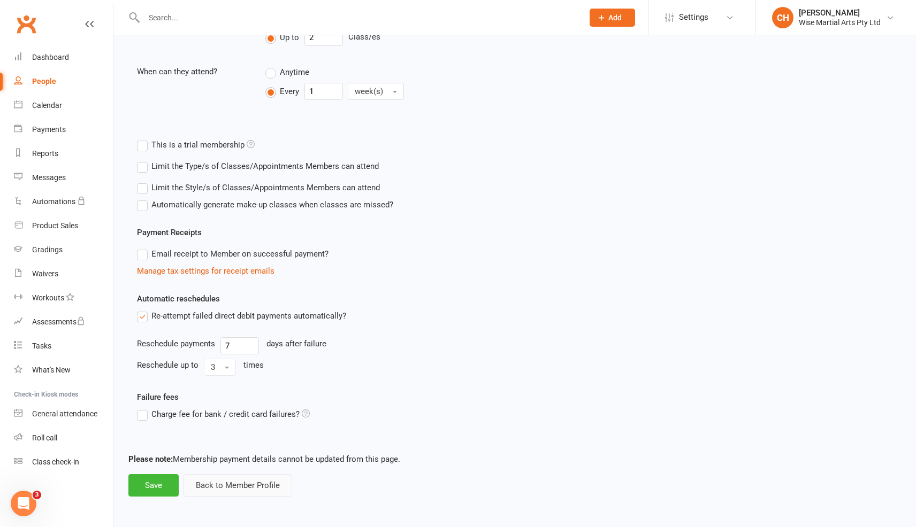
click at [248, 486] on button "Back to Member Profile" at bounding box center [237, 485] width 109 height 22
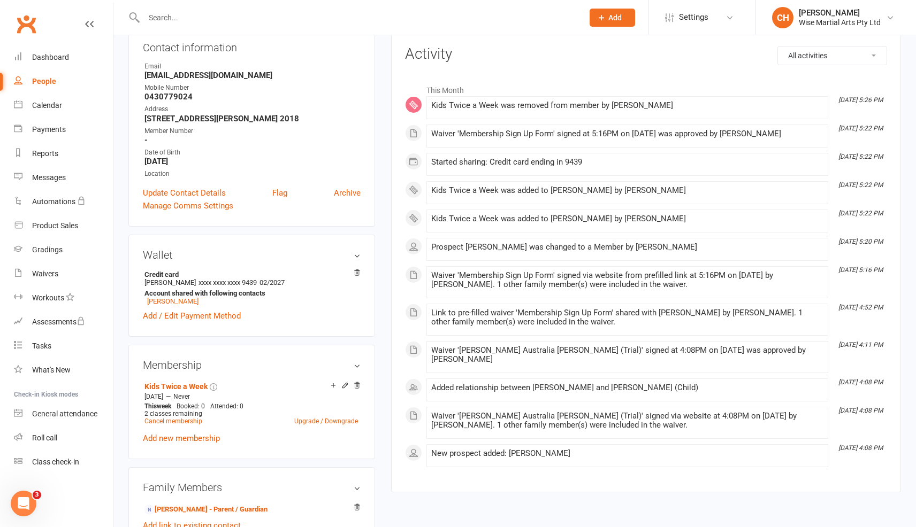
scroll to position [119, 0]
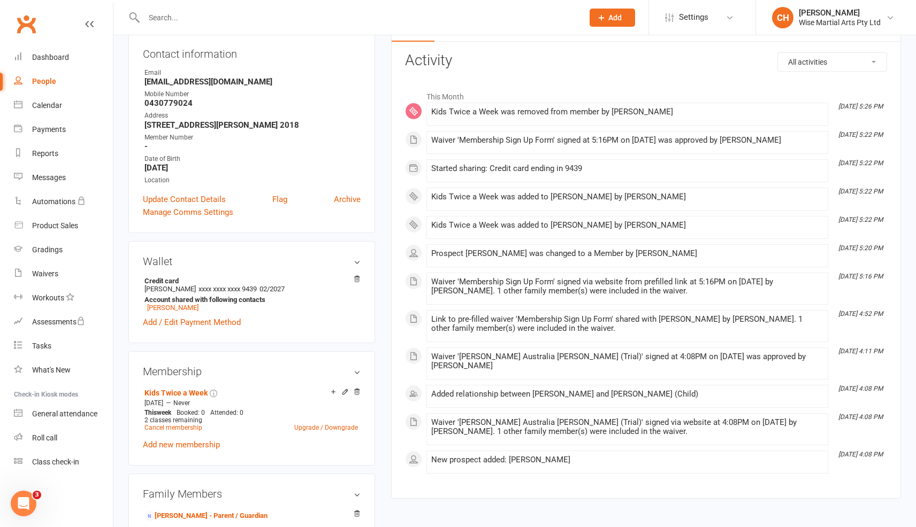
click at [537, 114] on div "Kids Twice a Week was removed from member by Claudia Heffern" at bounding box center [627, 112] width 392 height 9
click at [431, 108] on span at bounding box center [431, 108] width 0 height 0
click at [575, 109] on div "Kids Twice a Week was removed from member by Claudia Heffern" at bounding box center [627, 112] width 392 height 9
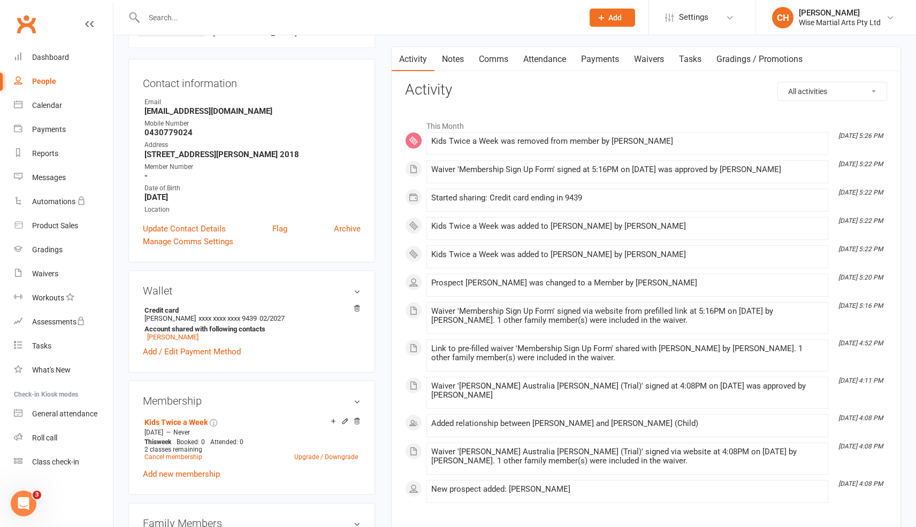
scroll to position [96, 0]
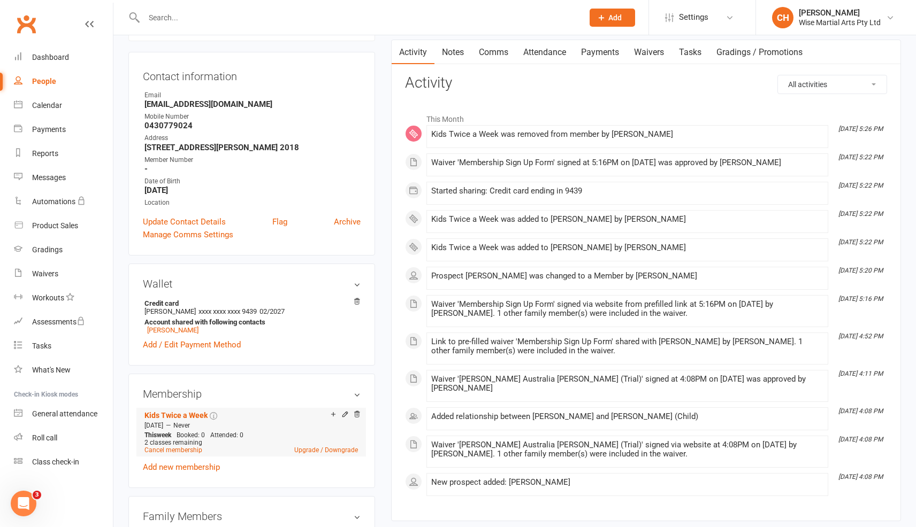
click at [262, 421] on div "Oct 13 2025 — Never" at bounding box center [251, 425] width 219 height 9
click at [357, 389] on h3 "Membership" at bounding box center [252, 394] width 218 height 12
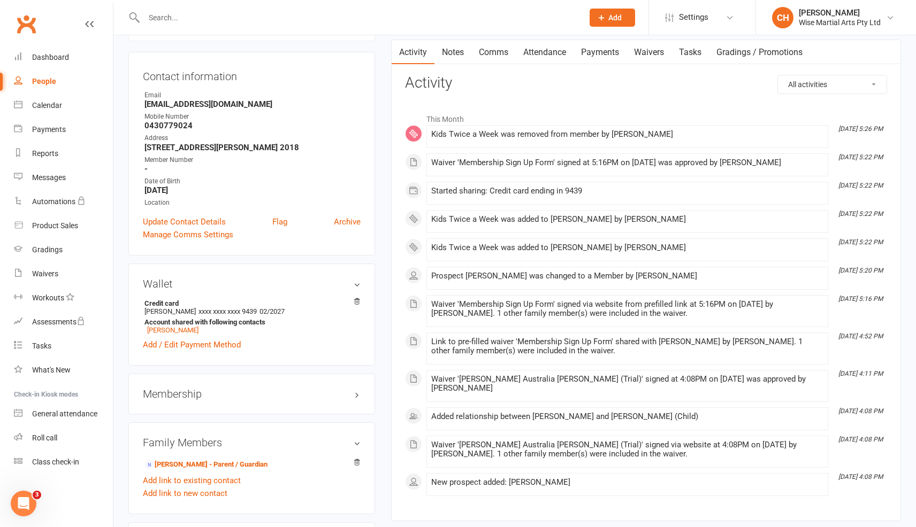
click at [357, 389] on h3 "Membership" at bounding box center [252, 394] width 218 height 12
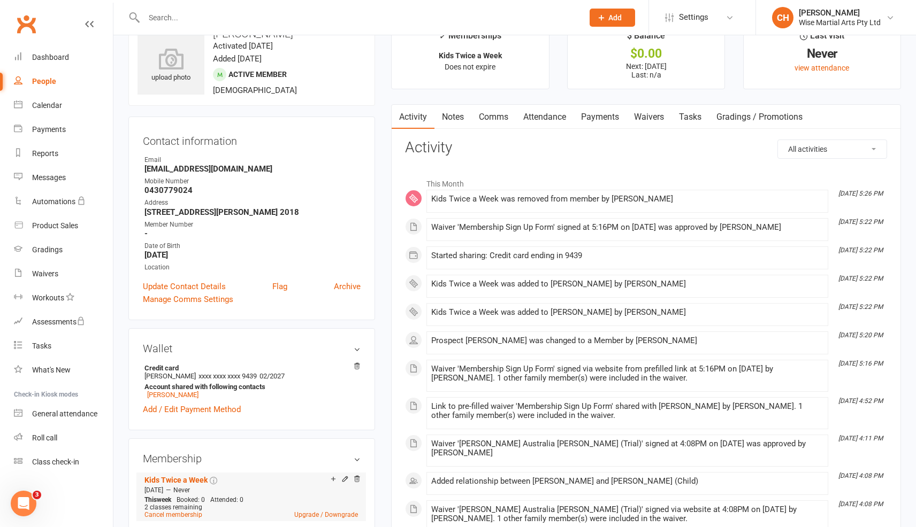
scroll to position [18, 0]
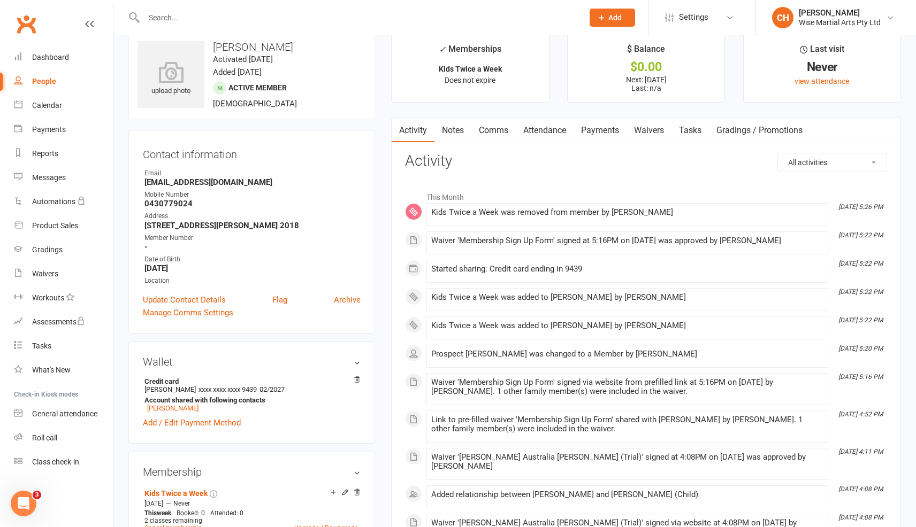
click at [649, 134] on link "Waivers" at bounding box center [648, 130] width 45 height 25
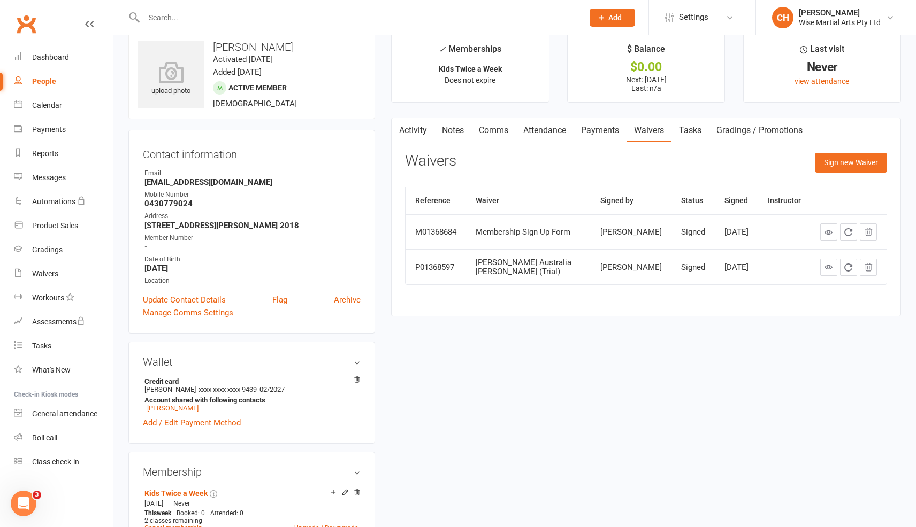
click at [596, 132] on link "Payments" at bounding box center [599, 130] width 53 height 25
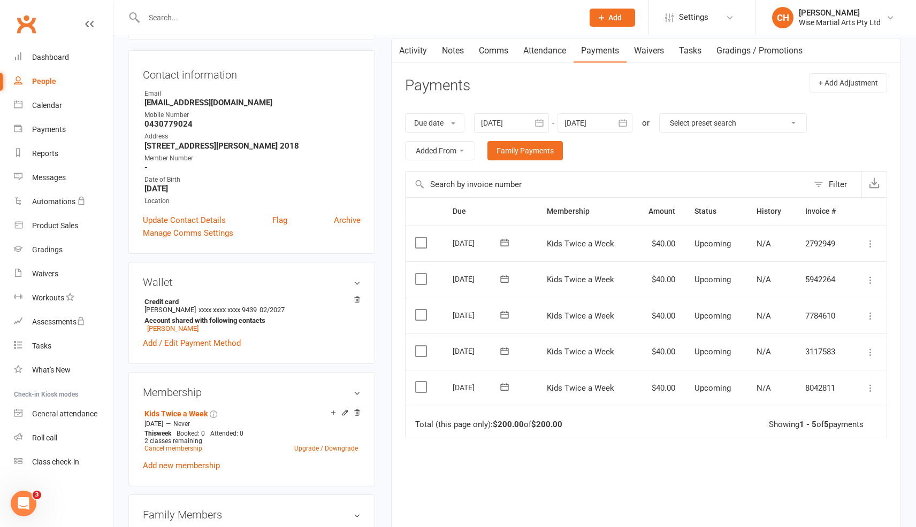
scroll to position [103, 0]
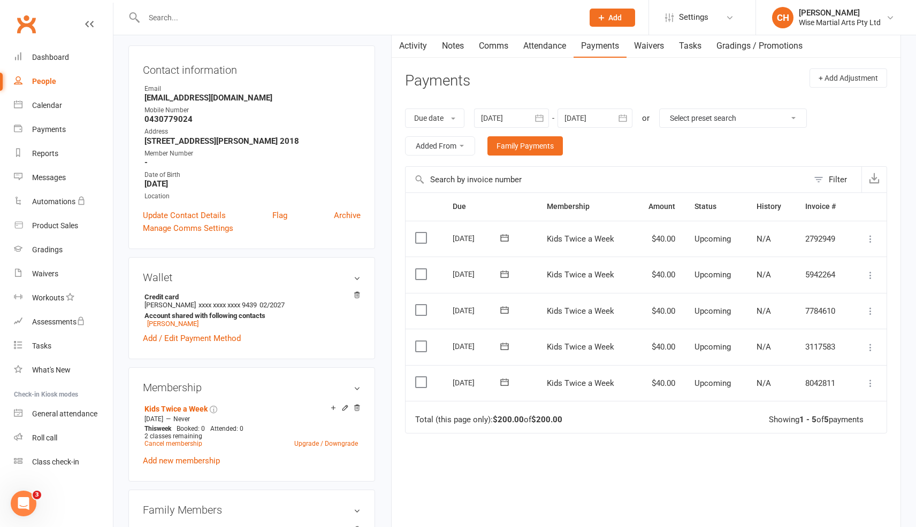
click at [508, 381] on icon at bounding box center [504, 382] width 11 height 11
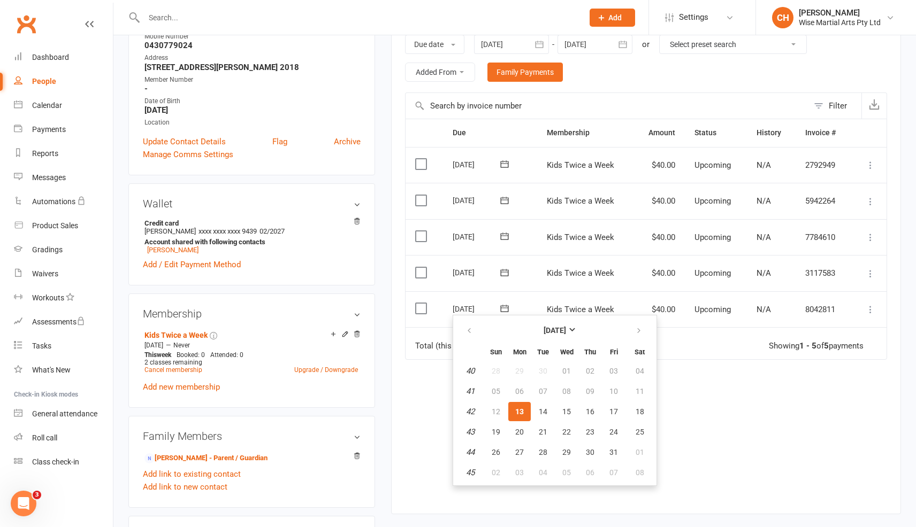
scroll to position [180, 0]
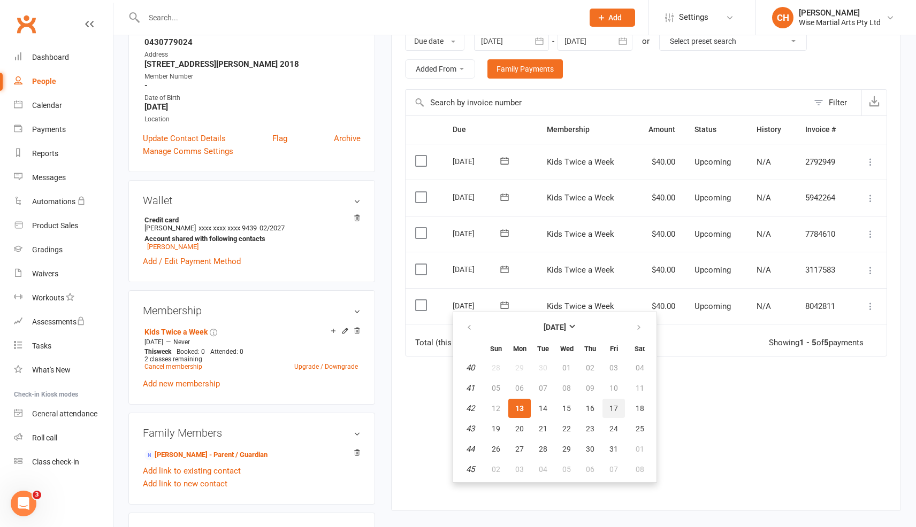
click at [616, 402] on button "17" at bounding box center [613, 408] width 22 height 19
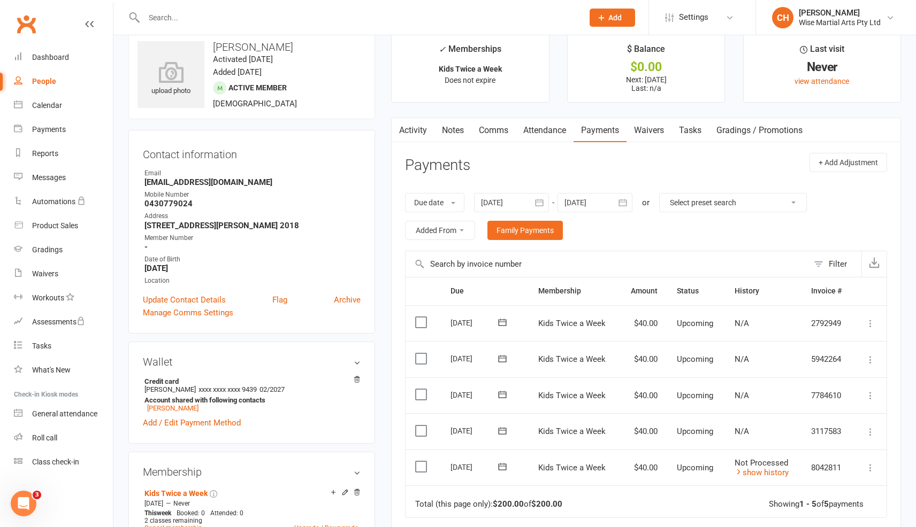
scroll to position [17, 0]
click at [884, 165] on button "+ Add Adjustment" at bounding box center [848, 163] width 78 height 19
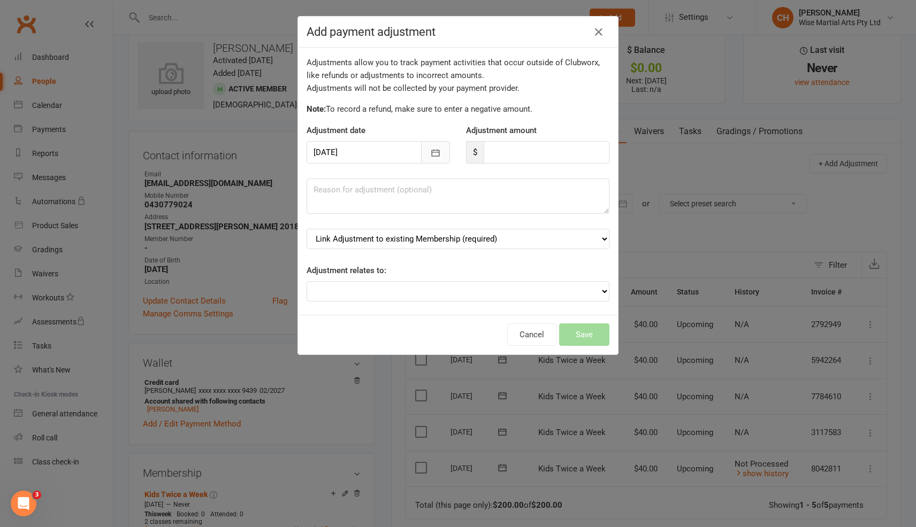
click at [436, 154] on icon "button" at bounding box center [435, 153] width 11 height 11
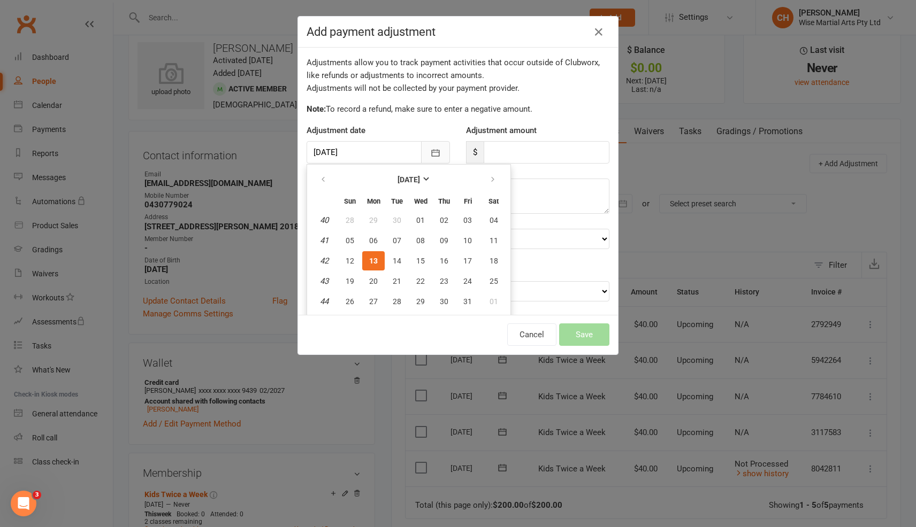
scroll to position [18, 0]
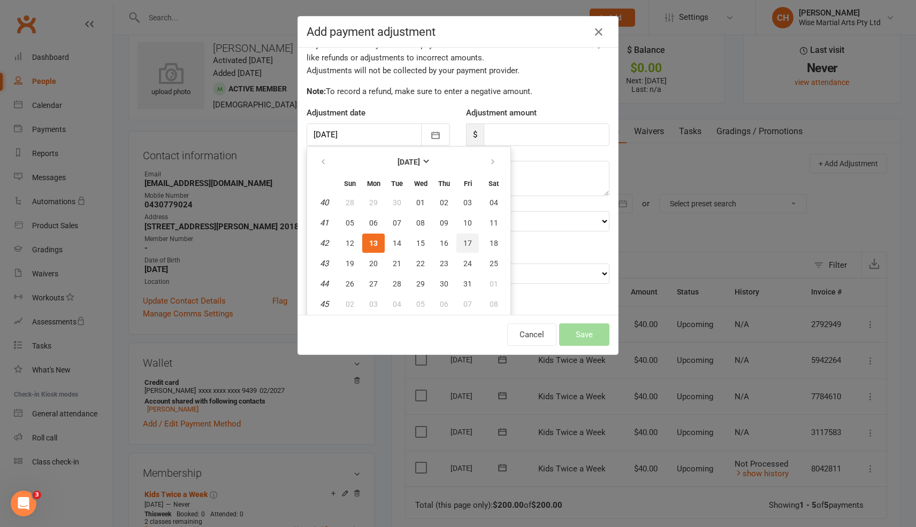
click at [474, 244] on button "17" at bounding box center [467, 243] width 22 height 19
type input "17 Oct 2025"
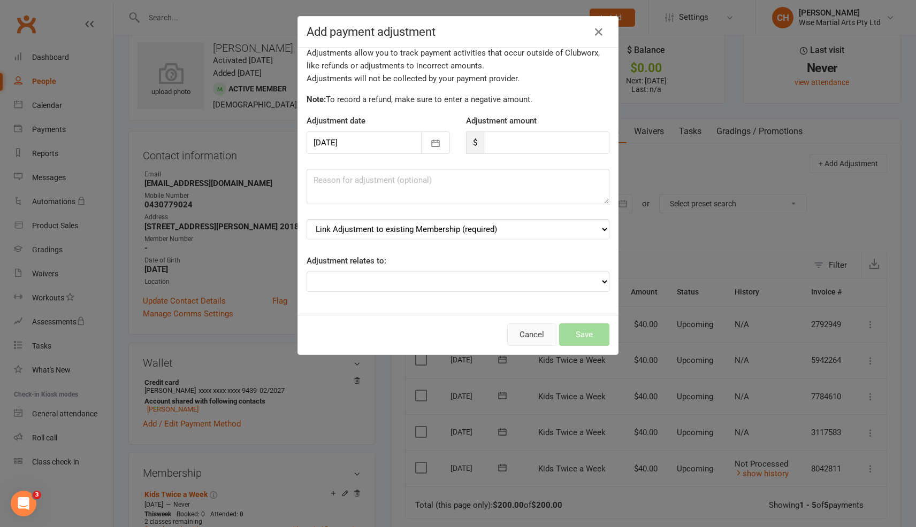
click at [553, 326] on button "Cancel" at bounding box center [531, 335] width 49 height 22
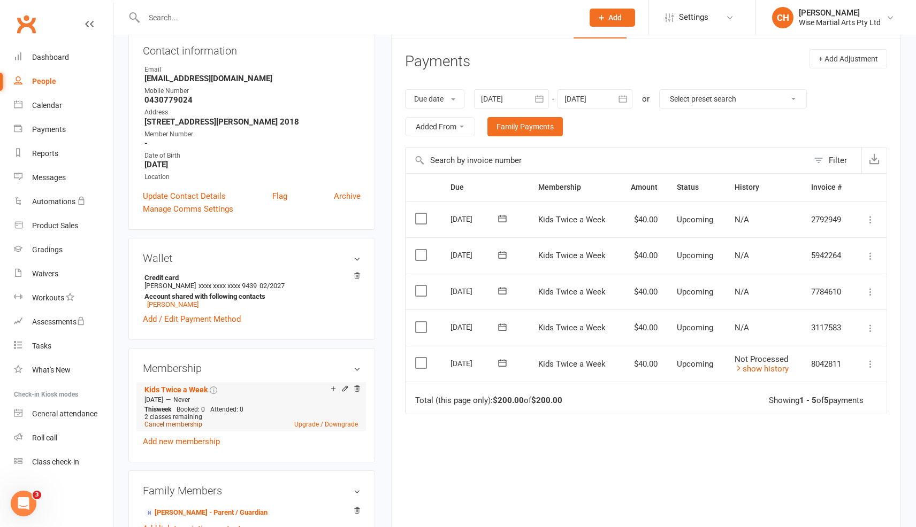
scroll to position [126, 0]
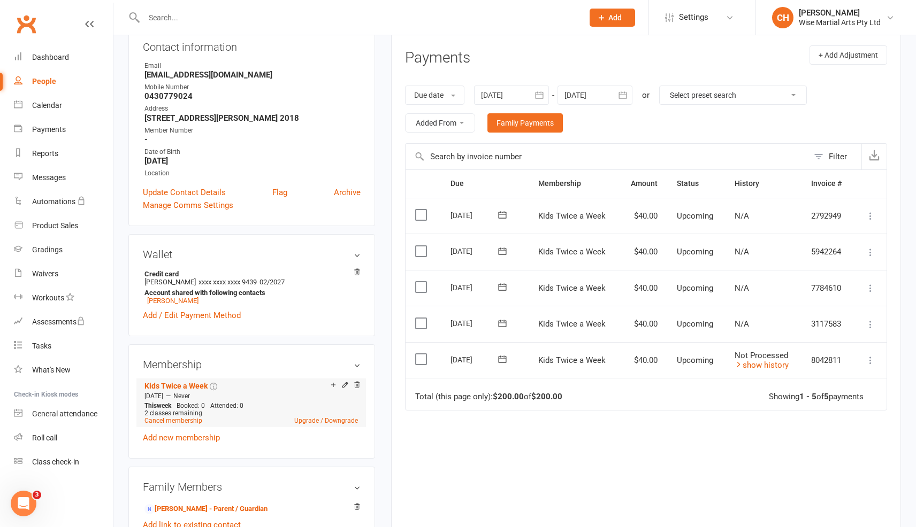
click at [348, 383] on div at bounding box center [344, 385] width 34 height 9
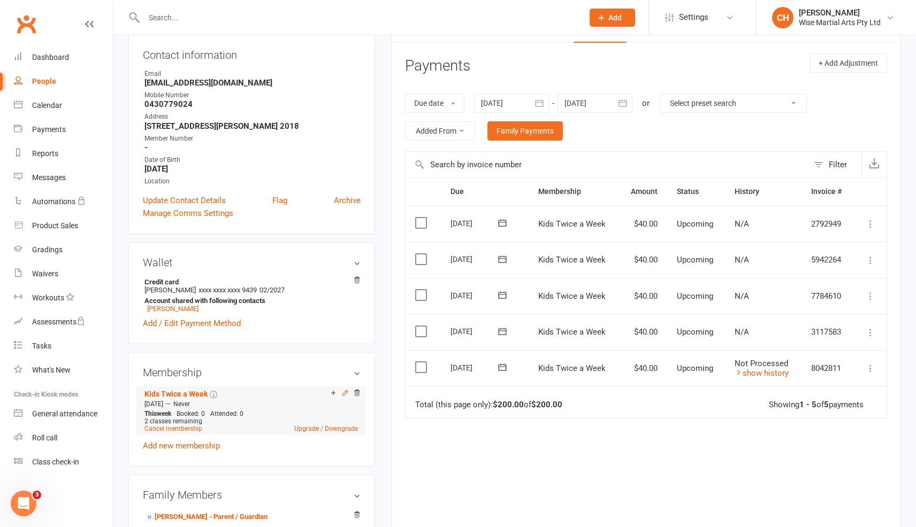
click at [344, 389] on icon at bounding box center [344, 392] width 7 height 7
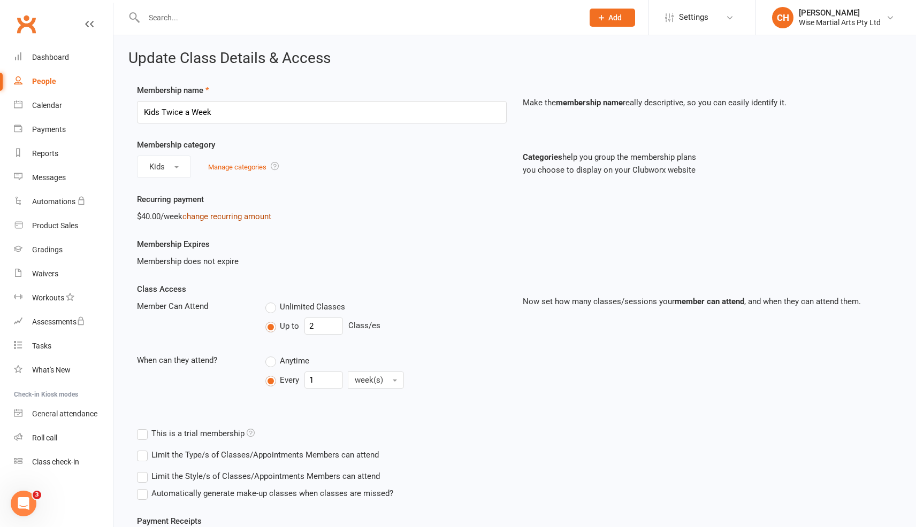
click at [249, 219] on link "change recurring amount" at bounding box center [226, 217] width 89 height 10
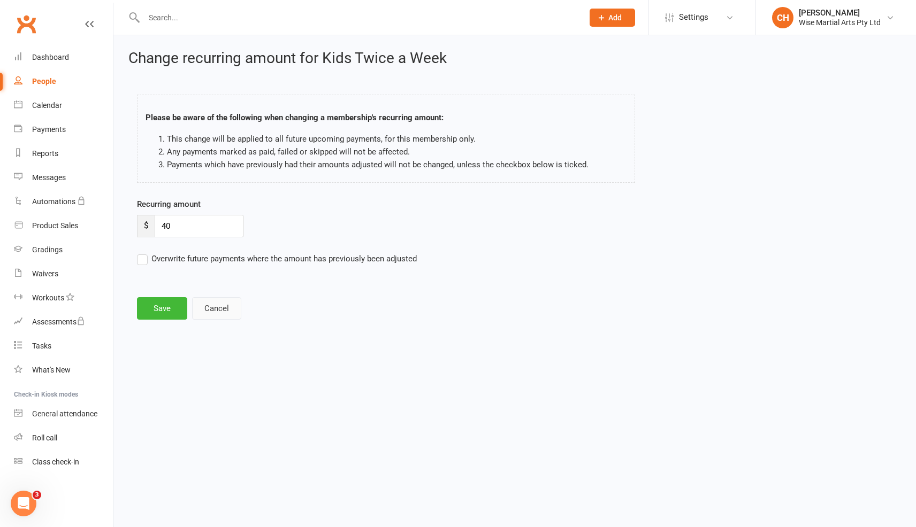
click at [221, 310] on button "Cancel" at bounding box center [216, 308] width 49 height 22
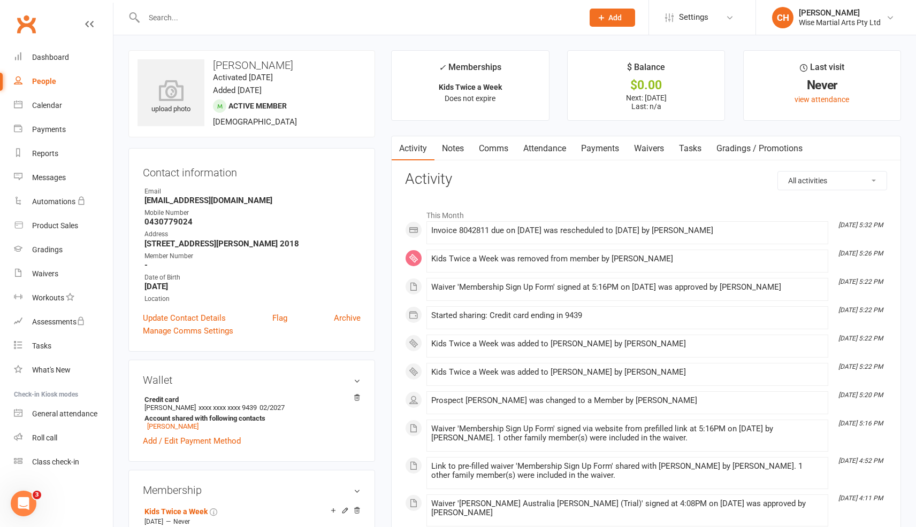
click at [457, 149] on link "Notes" at bounding box center [452, 148] width 37 height 25
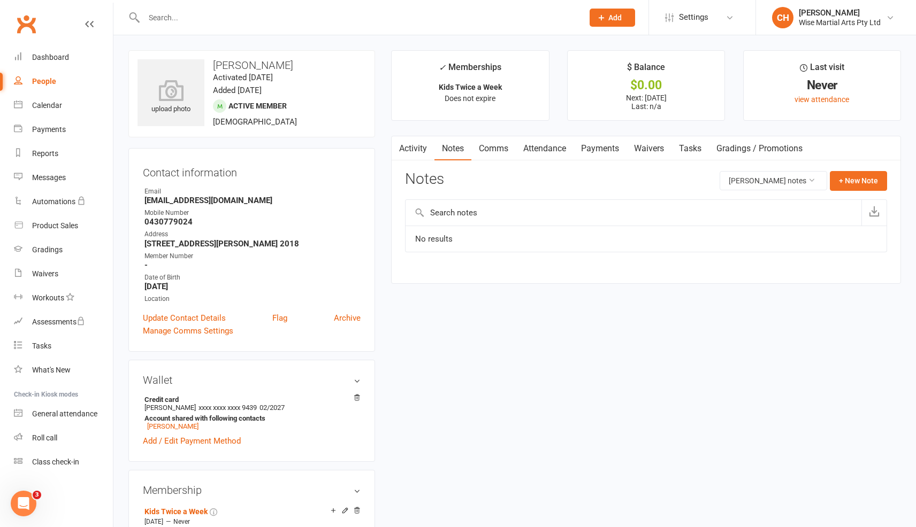
click at [613, 143] on link "Payments" at bounding box center [599, 148] width 53 height 25
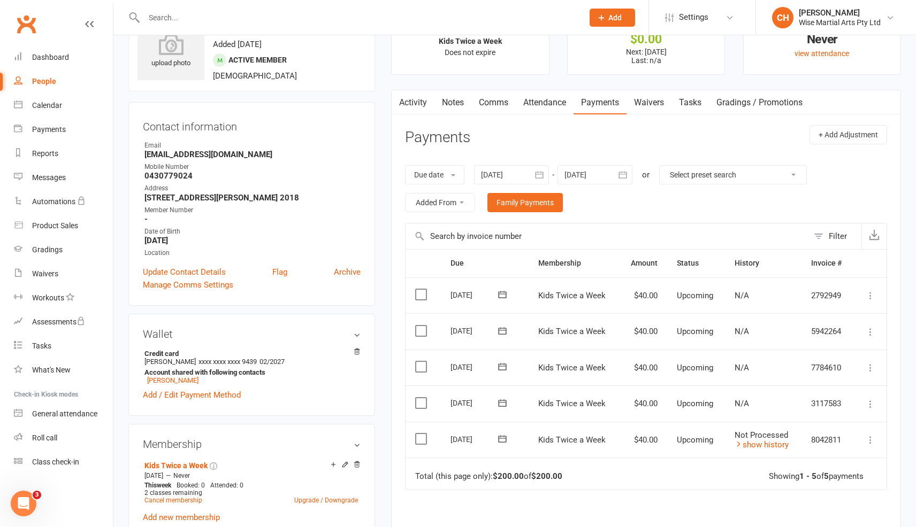
scroll to position [63, 0]
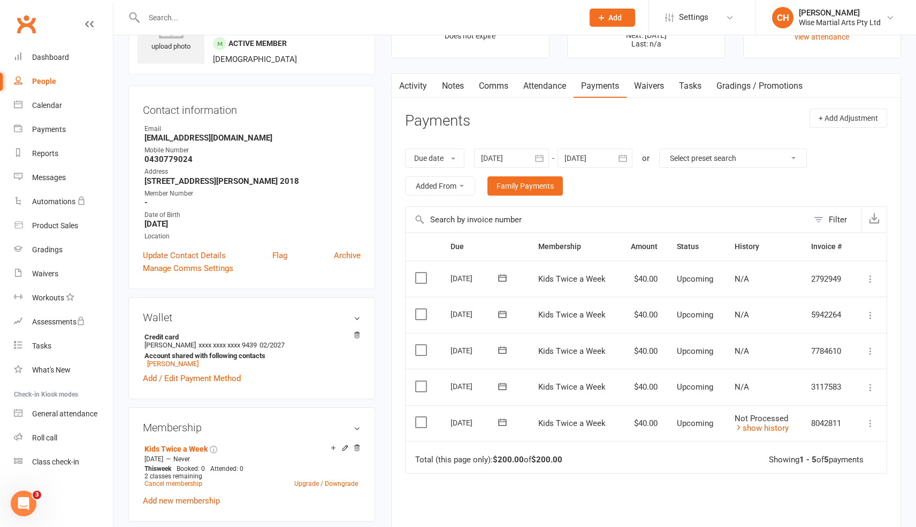
click at [502, 386] on icon at bounding box center [502, 386] width 11 height 11
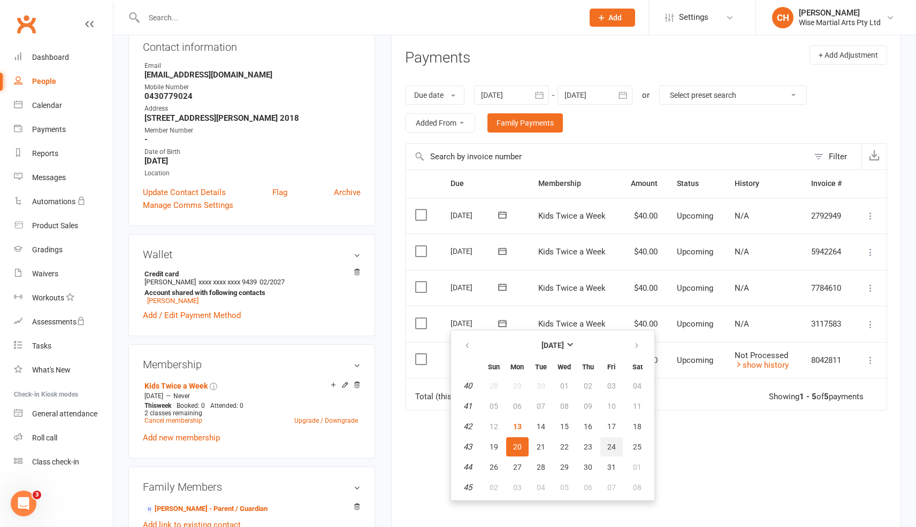
scroll to position [129, 0]
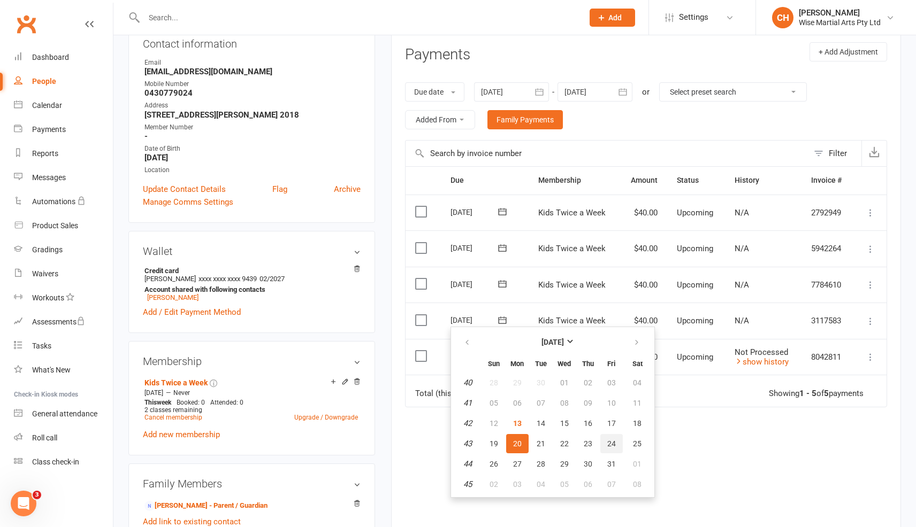
click at [606, 451] on button "24" at bounding box center [611, 443] width 22 height 19
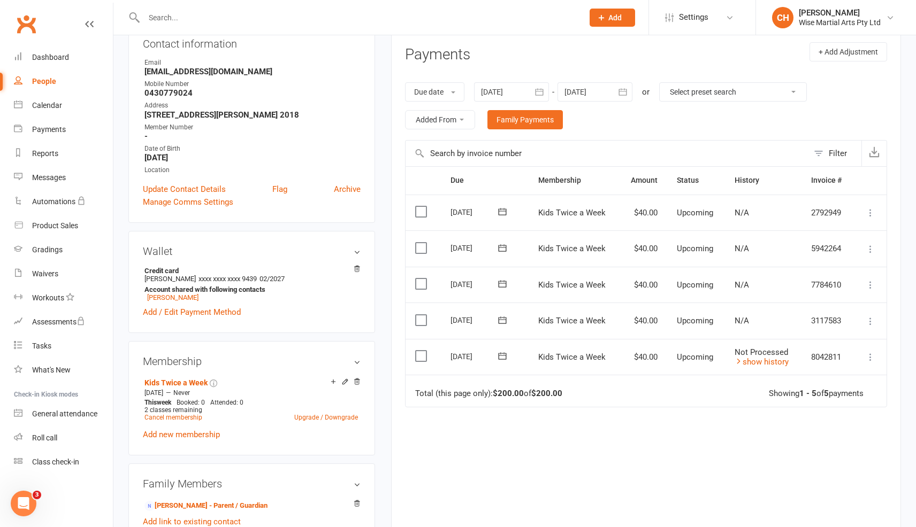
scroll to position [128, 0]
click at [503, 283] on icon at bounding box center [502, 285] width 11 height 11
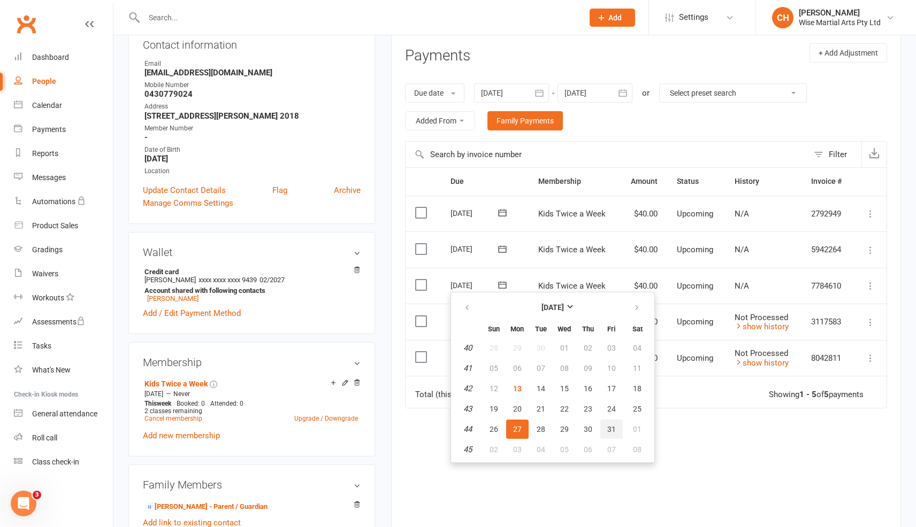
click at [612, 431] on span "31" at bounding box center [611, 429] width 9 height 9
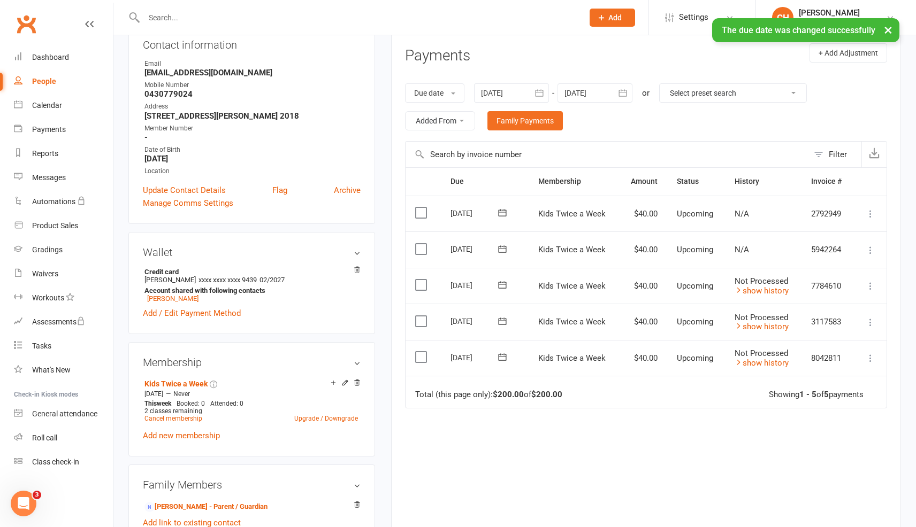
click at [503, 247] on icon at bounding box center [502, 249] width 8 height 7
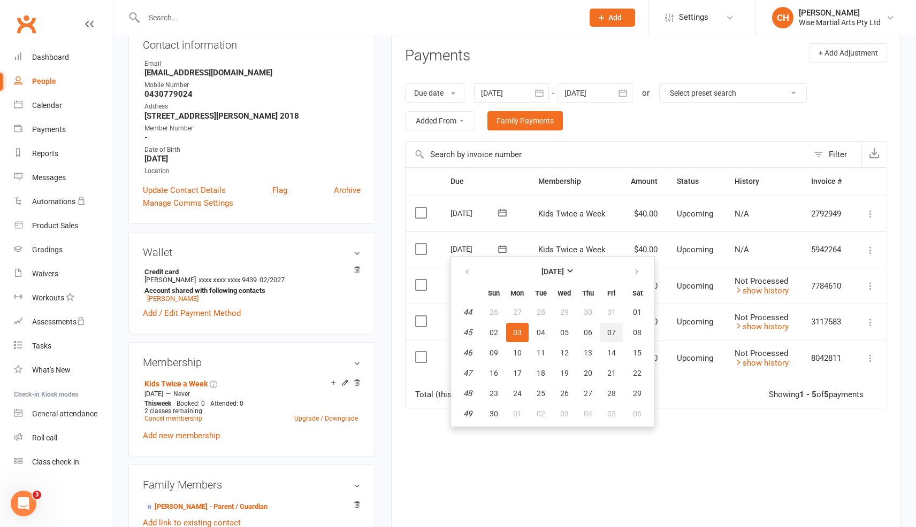
click at [615, 333] on button "07" at bounding box center [611, 332] width 22 height 19
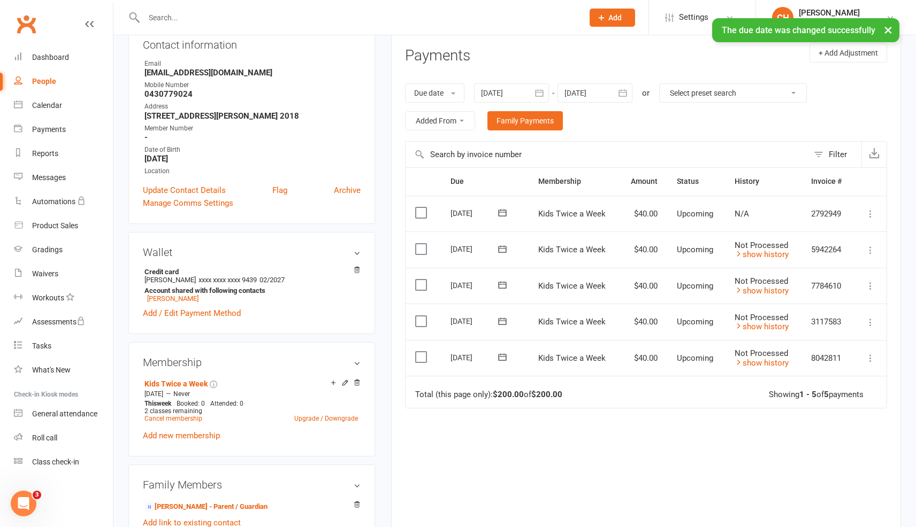
click at [502, 218] on icon at bounding box center [502, 213] width 11 height 11
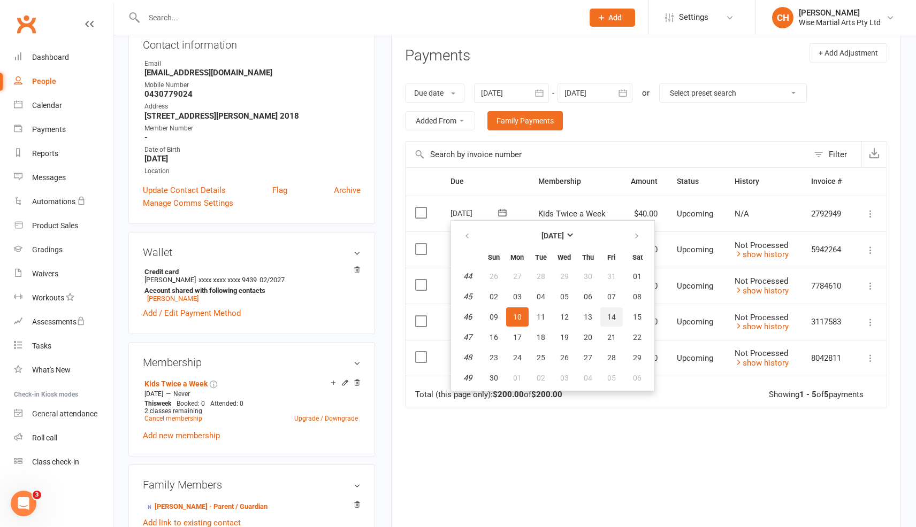
click at [611, 313] on span "14" at bounding box center [611, 317] width 9 height 9
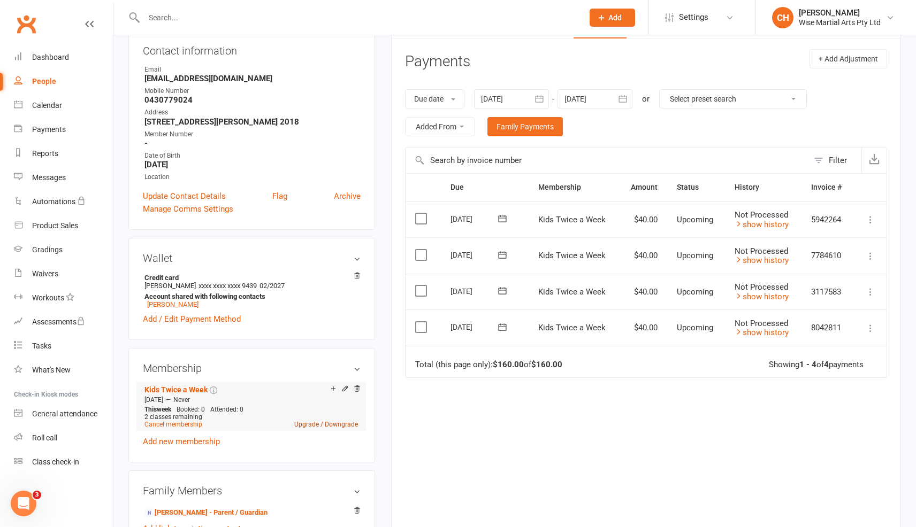
scroll to position [0, 0]
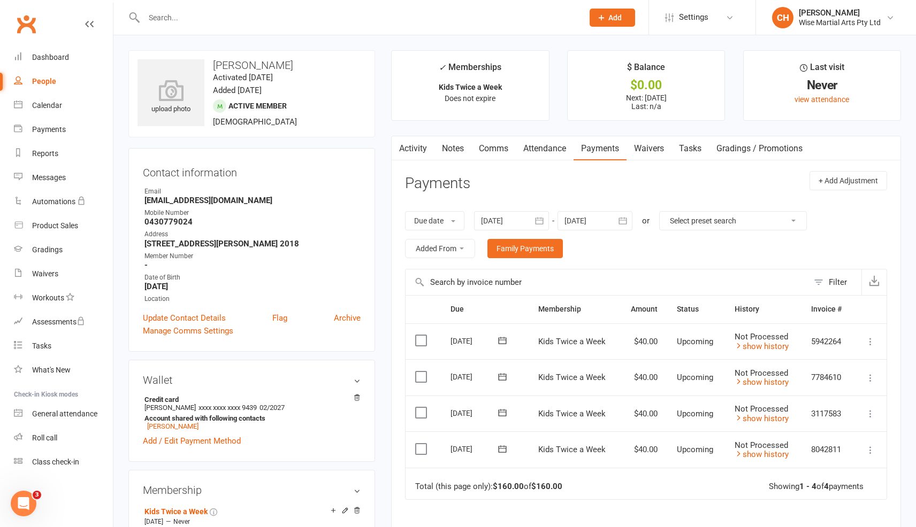
click at [461, 149] on link "Notes" at bounding box center [452, 148] width 37 height 25
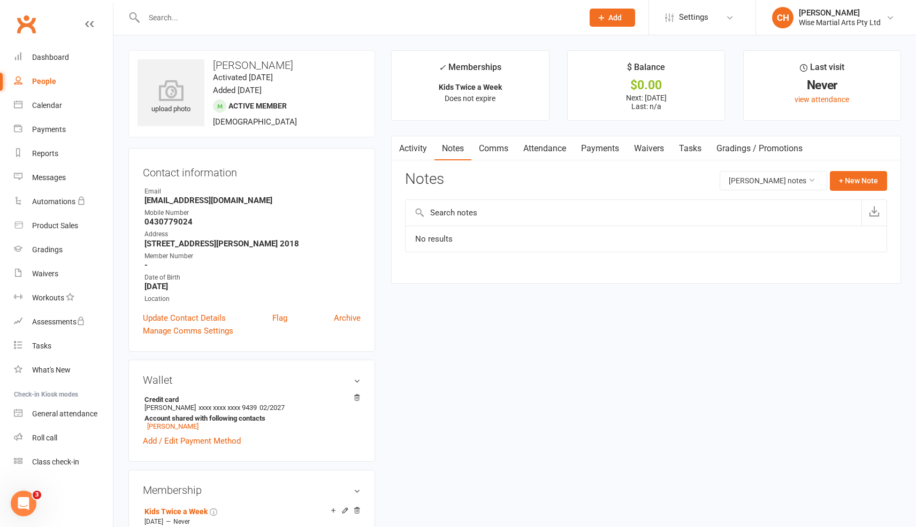
click at [487, 153] on link "Comms" at bounding box center [493, 148] width 44 height 25
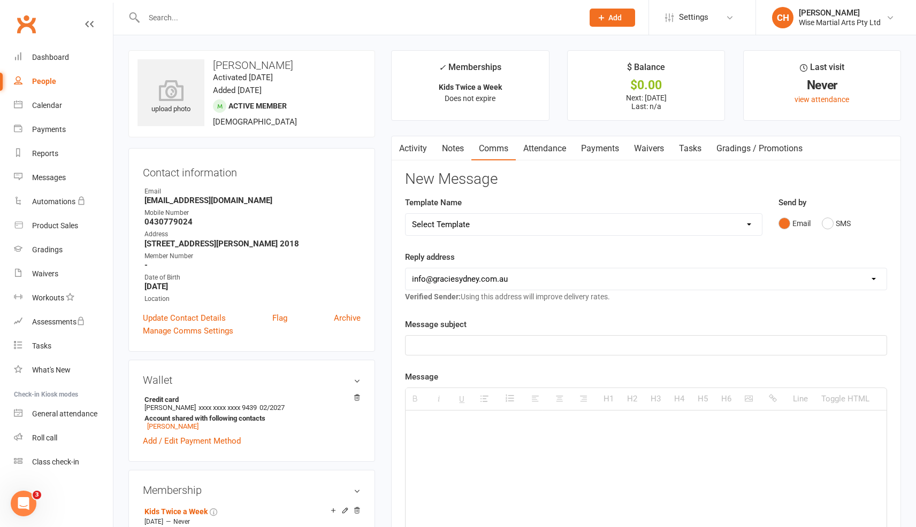
click at [541, 150] on link "Attendance" at bounding box center [545, 148] width 58 height 25
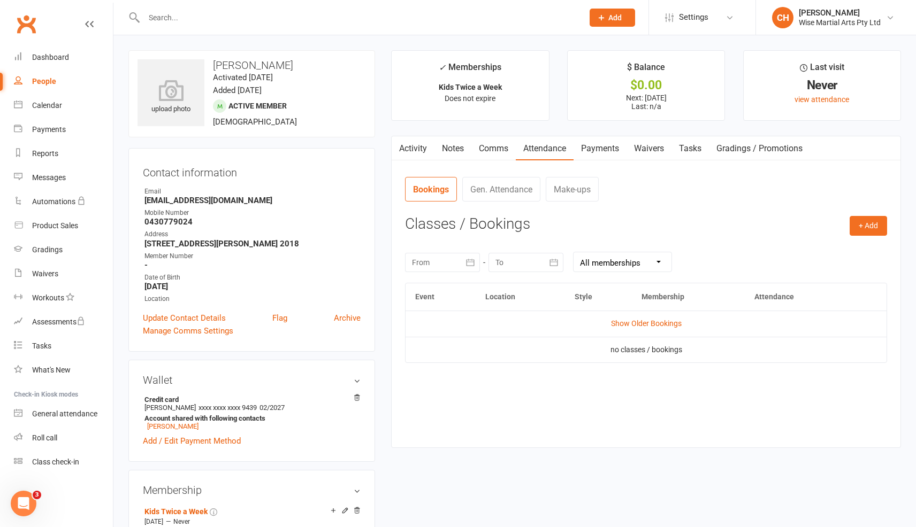
click at [409, 147] on link "Activity" at bounding box center [413, 148] width 43 height 25
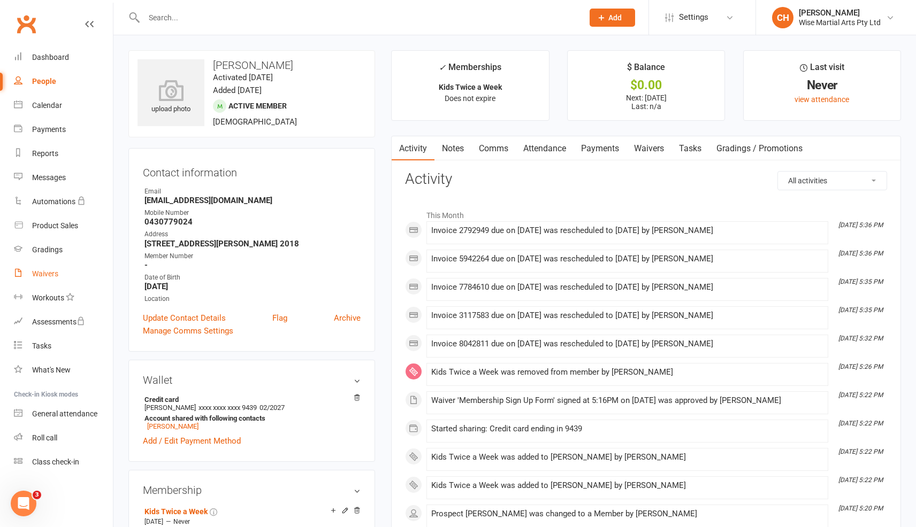
click at [49, 275] on div "Waivers" at bounding box center [45, 274] width 26 height 9
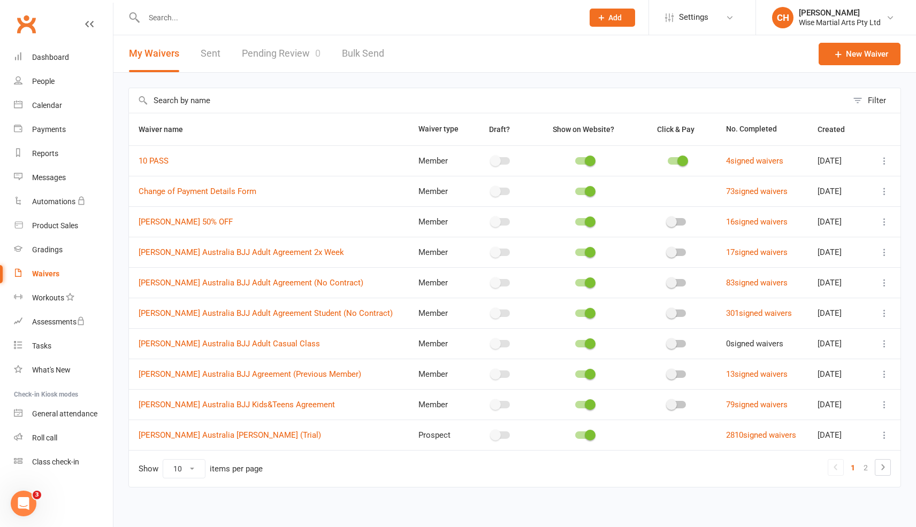
click at [272, 57] on link "Pending Review 0" at bounding box center [281, 53] width 79 height 37
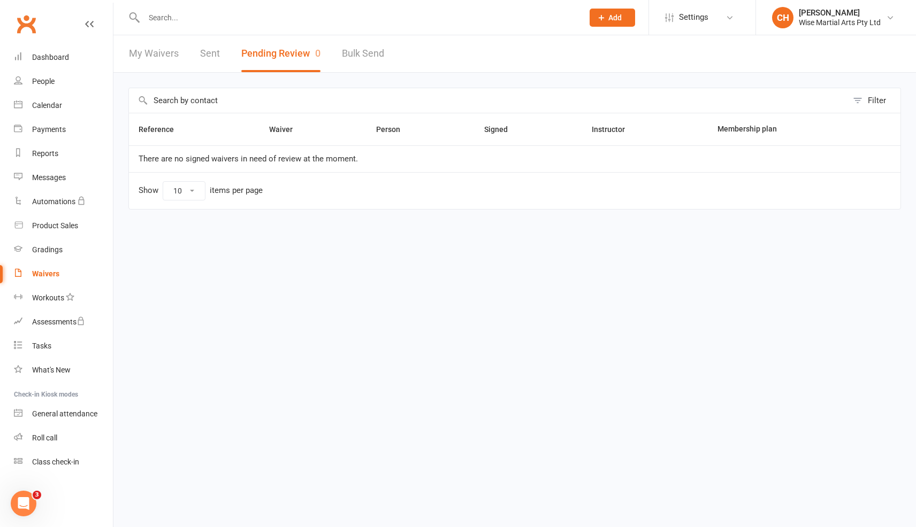
click at [157, 53] on link "My Waivers" at bounding box center [154, 53] width 50 height 37
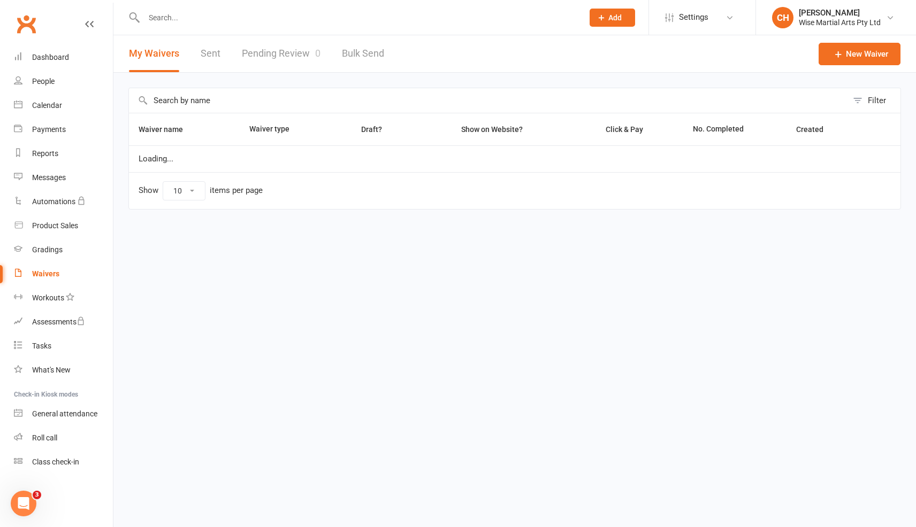
click at [288, 49] on link "Pending Review 0" at bounding box center [281, 53] width 79 height 37
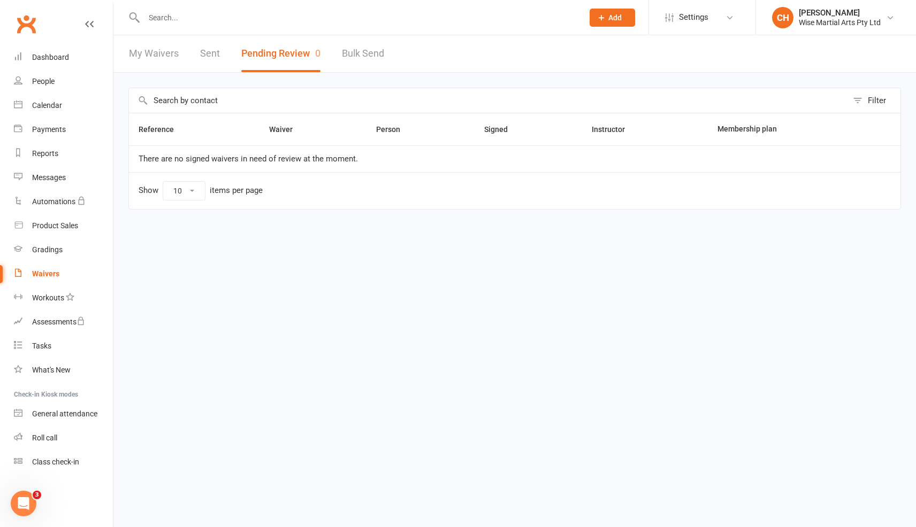
click at [55, 278] on div "Waivers" at bounding box center [45, 274] width 27 height 9
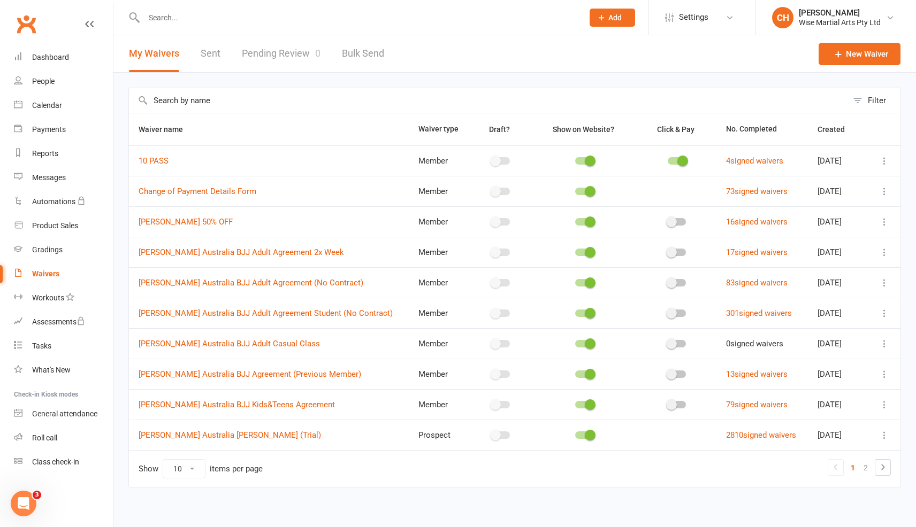
click at [294, 53] on link "Pending Review 0" at bounding box center [281, 53] width 79 height 37
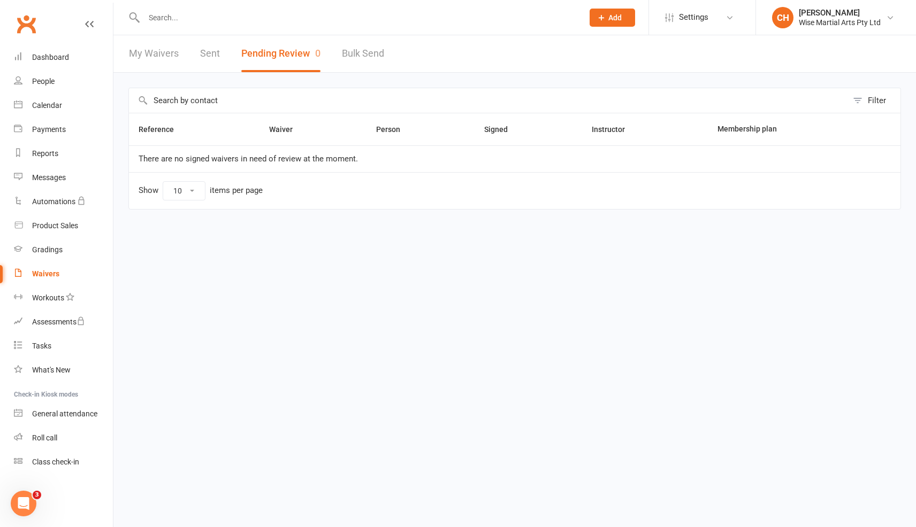
click at [213, 17] on input "text" at bounding box center [358, 17] width 435 height 15
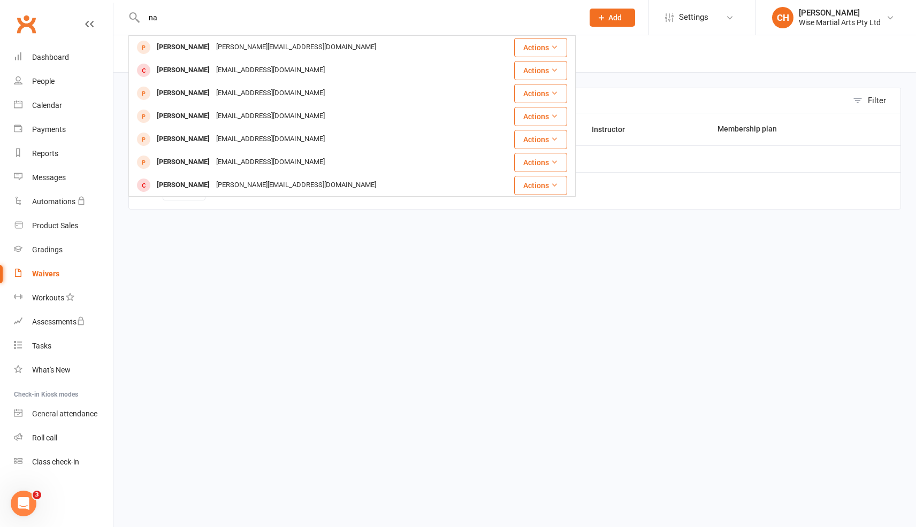
type input "n"
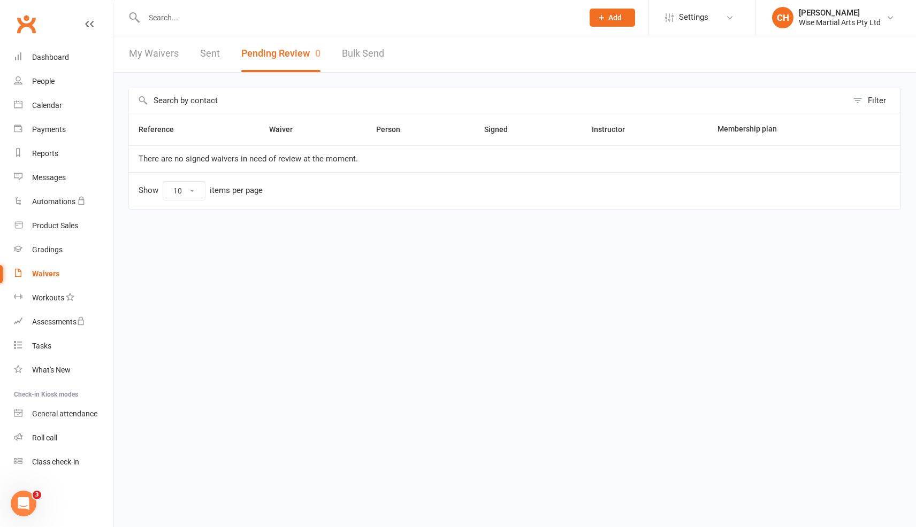
click at [264, 255] on html "Prospect Member Non-attending contact Class / event Appointment Grading event T…" at bounding box center [458, 127] width 916 height 255
click at [206, 16] on input "text" at bounding box center [358, 17] width 435 height 15
paste input "Smady Mohammad"
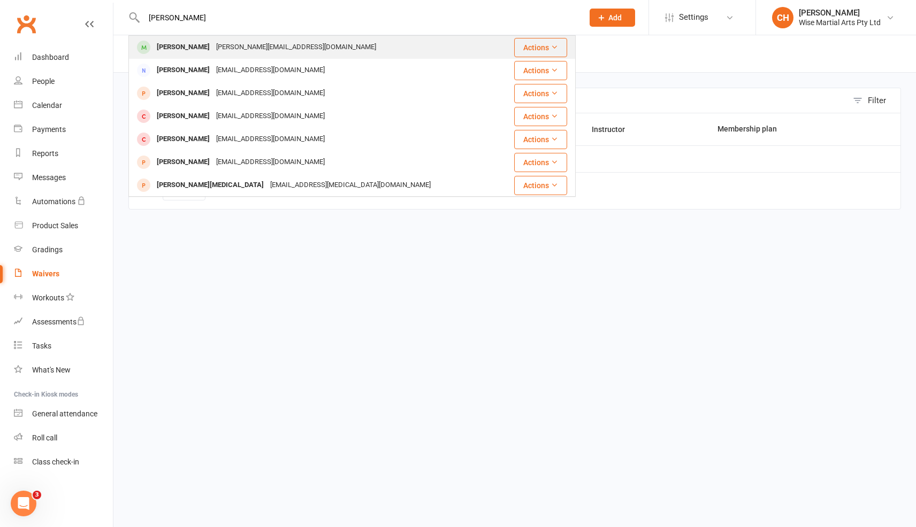
type input "Smady Mohammad"
click at [181, 44] on div "Smady Mohammad" at bounding box center [183, 48] width 59 height 16
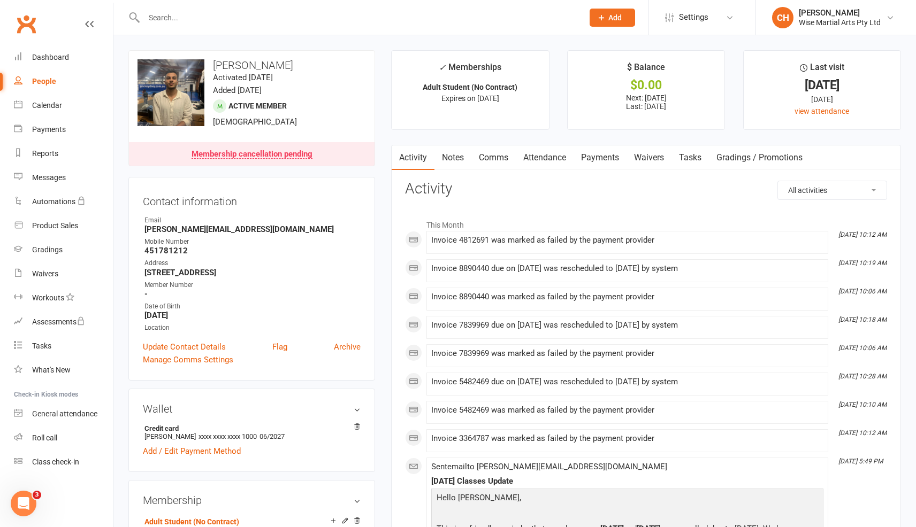
click at [498, 157] on link "Comms" at bounding box center [493, 157] width 44 height 25
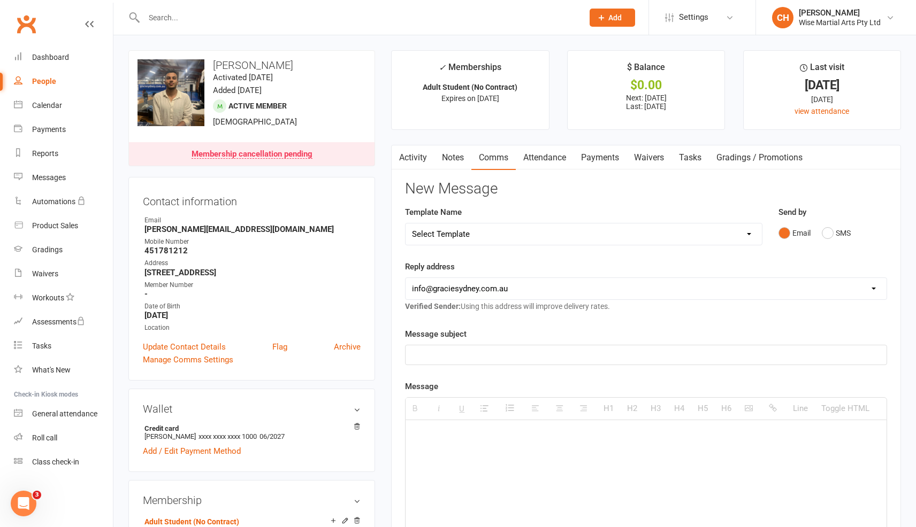
click at [459, 156] on link "Notes" at bounding box center [452, 157] width 37 height 25
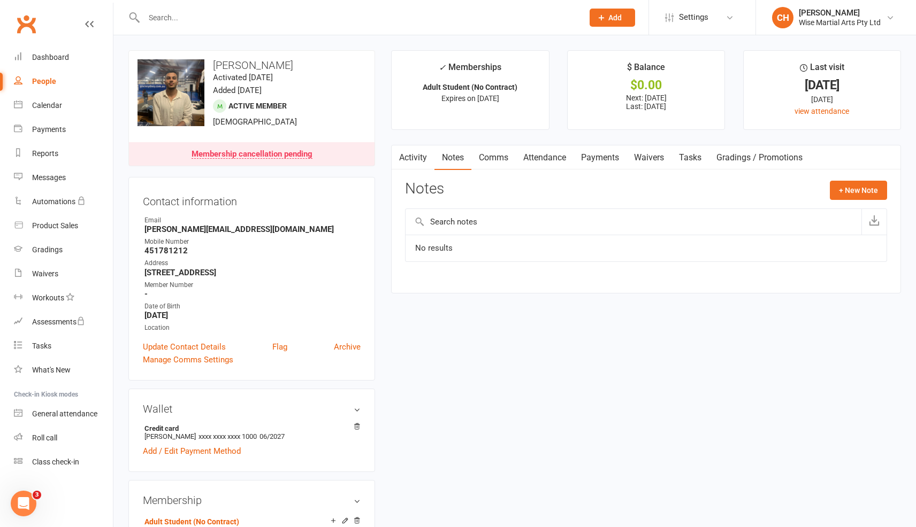
click at [564, 159] on link "Attendance" at bounding box center [545, 157] width 58 height 25
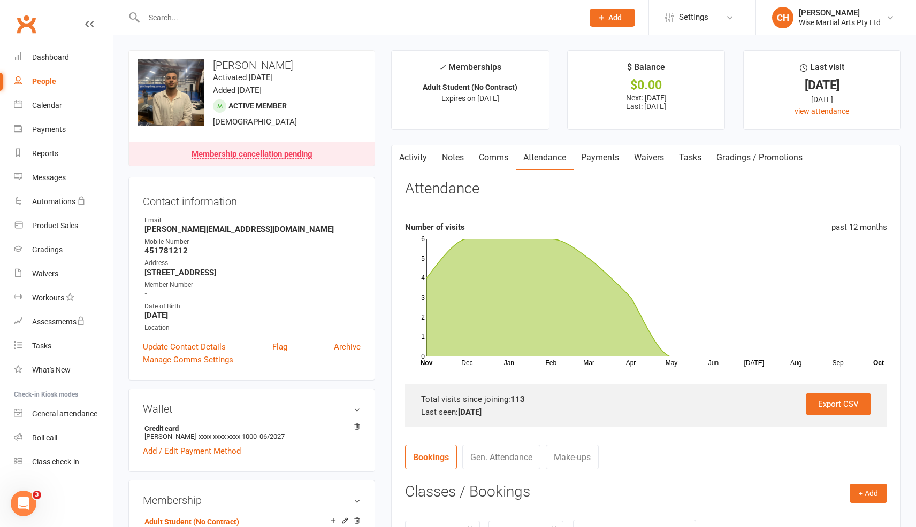
click at [599, 156] on link "Payments" at bounding box center [599, 157] width 53 height 25
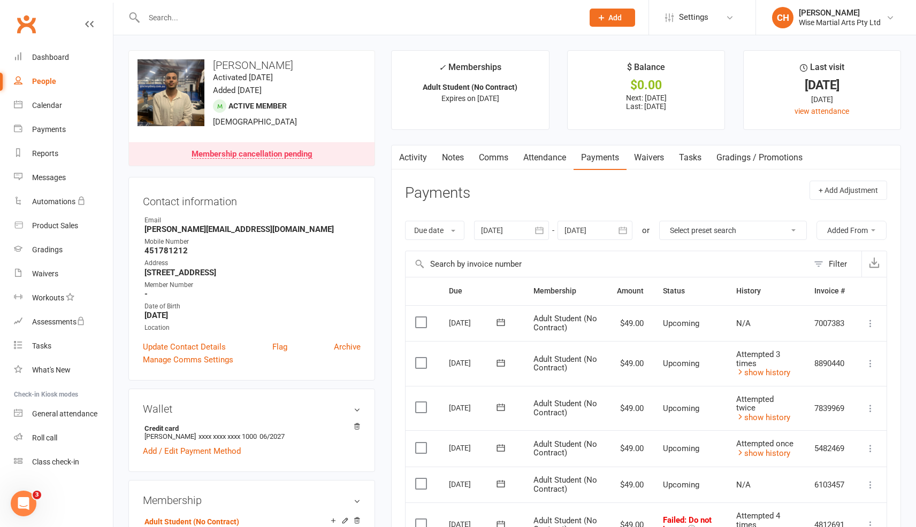
click at [265, 154] on div "Membership cancellation pending" at bounding box center [251, 154] width 121 height 9
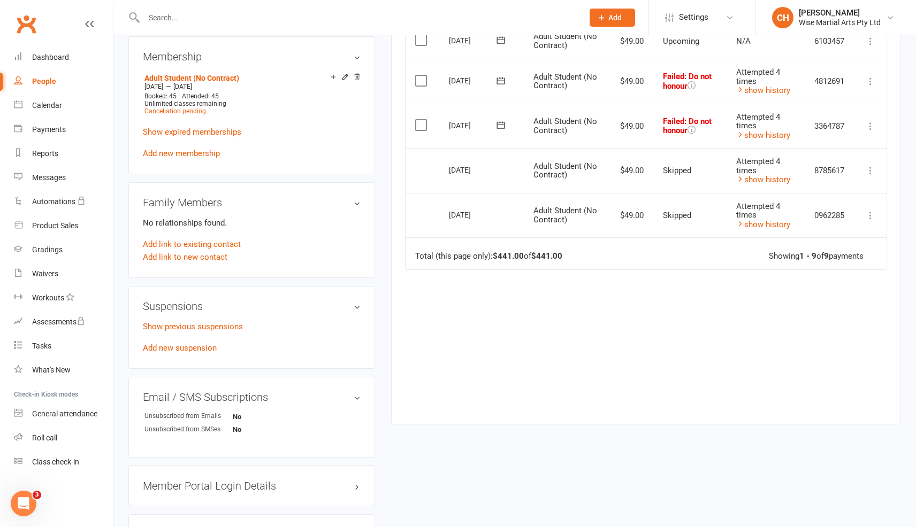
scroll to position [447, 0]
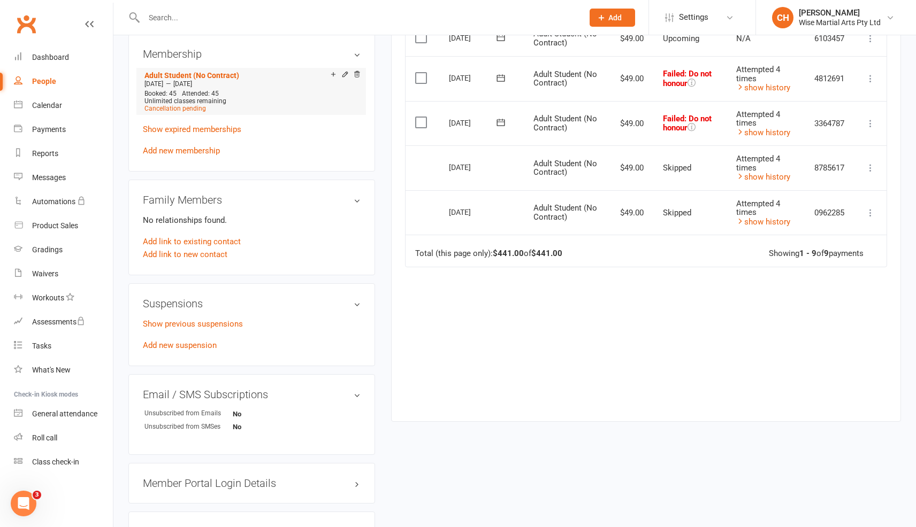
click at [245, 108] on div "Cancellation pending" at bounding box center [250, 108] width 213 height 7
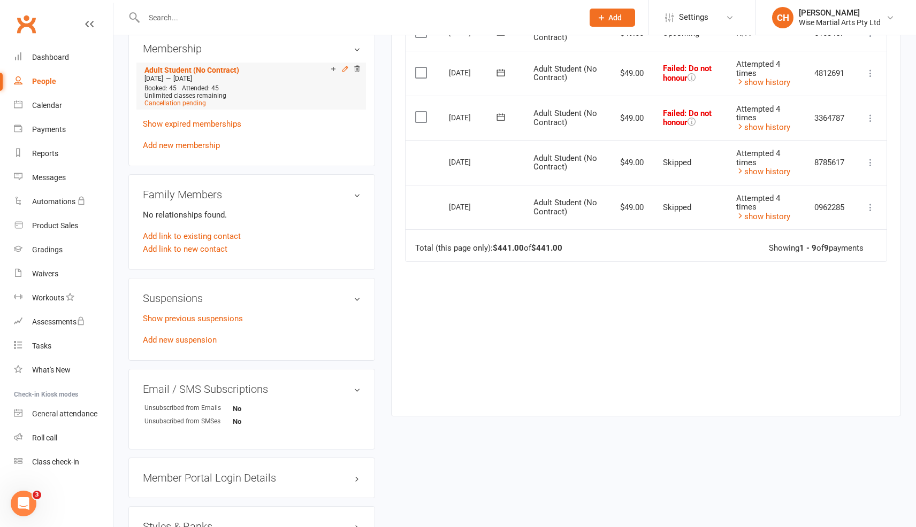
click at [344, 72] on icon at bounding box center [344, 70] width 7 height 9
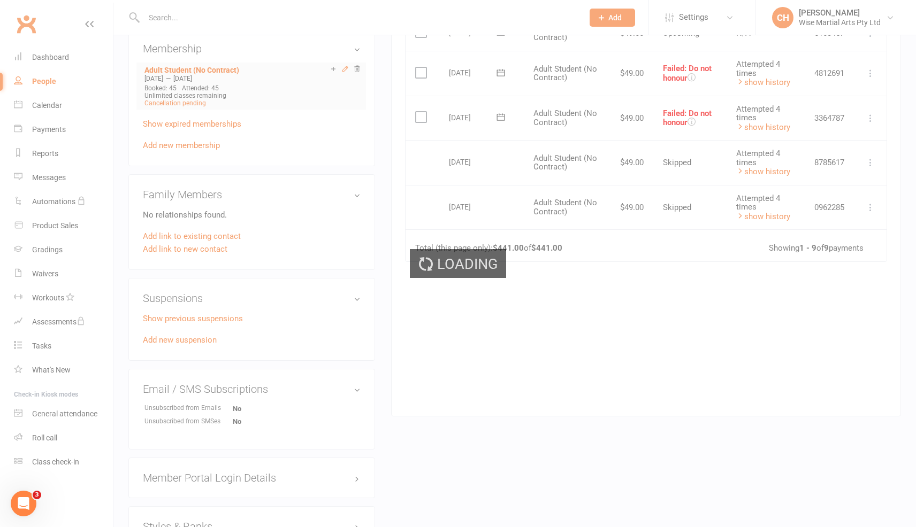
scroll to position [457, 0]
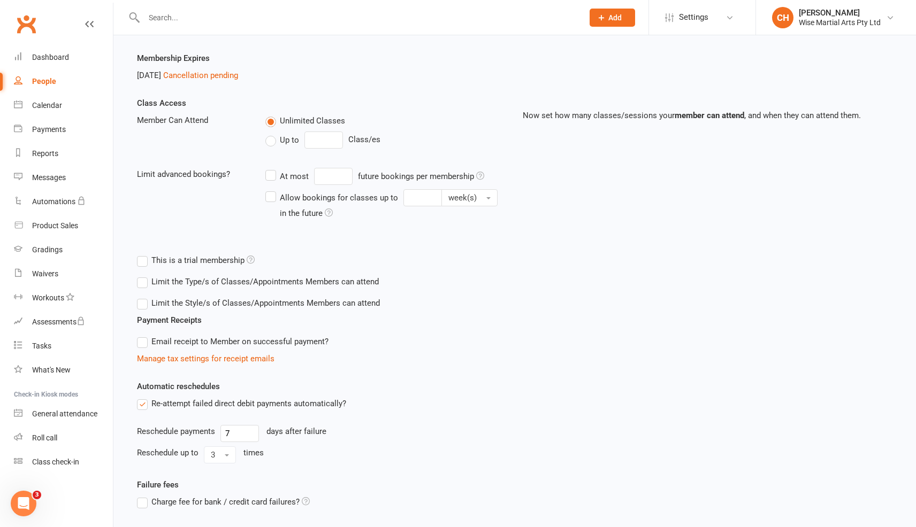
scroll to position [274, 0]
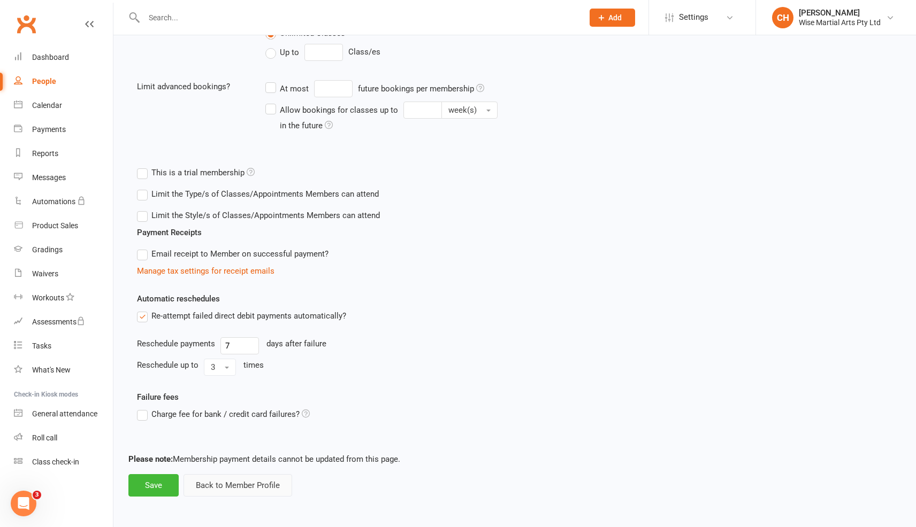
click at [263, 479] on button "Back to Member Profile" at bounding box center [237, 485] width 109 height 22
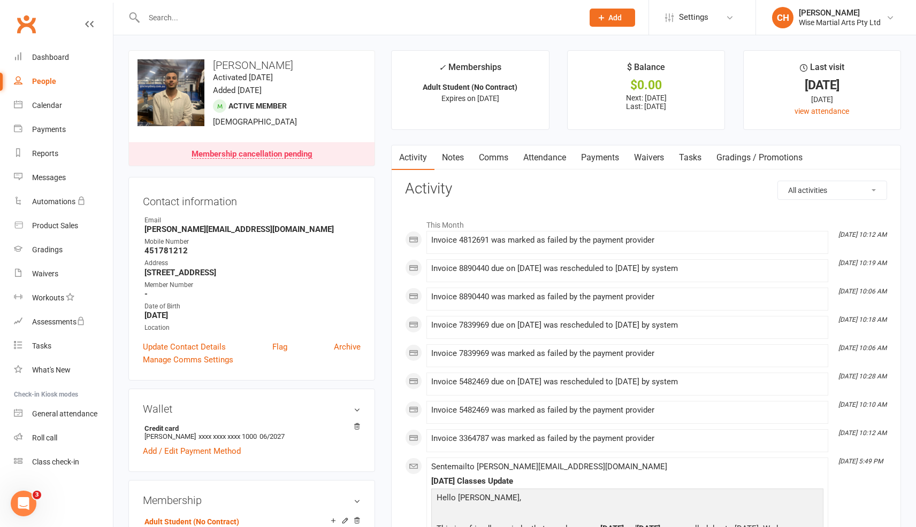
click at [618, 158] on link "Payments" at bounding box center [599, 157] width 53 height 25
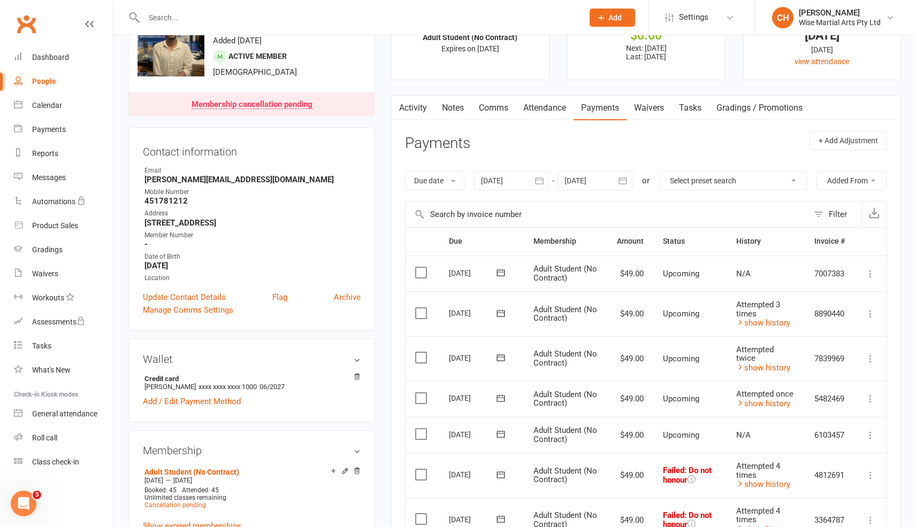
scroll to position [56, 0]
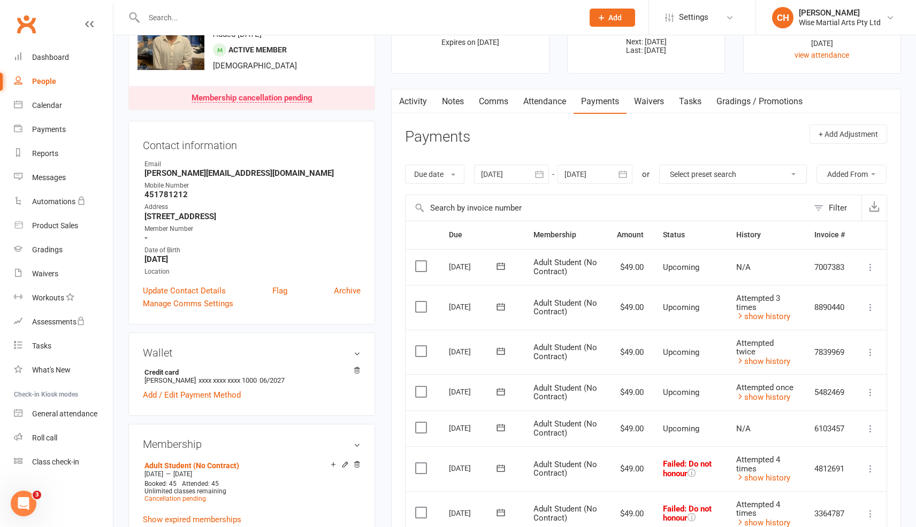
click at [511, 183] on div "Due date Due date Date paid Date failed Date settled 12 Sep 2025 September 2025…" at bounding box center [646, 174] width 482 height 41
click at [497, 173] on div at bounding box center [511, 174] width 75 height 19
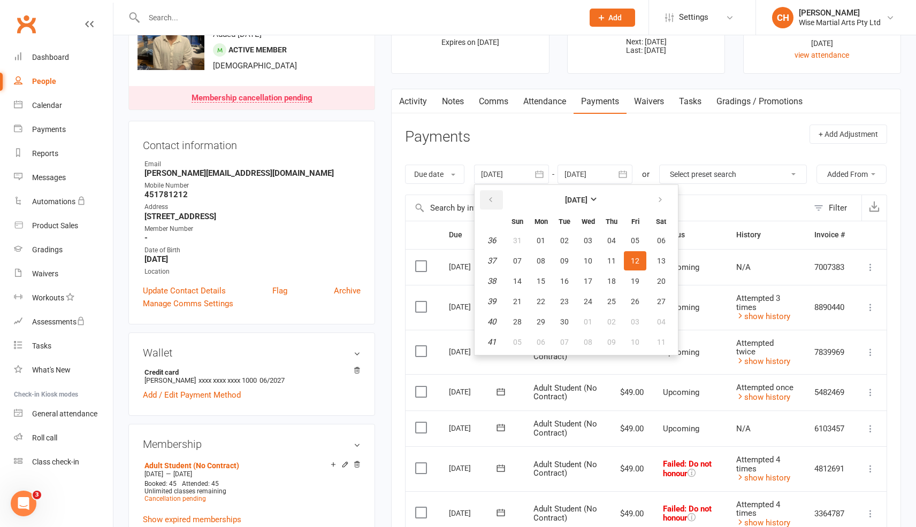
click at [493, 203] on icon "button" at bounding box center [490, 200] width 7 height 9
click at [538, 266] on button "07" at bounding box center [541, 260] width 22 height 19
type input "07 Jul 2025"
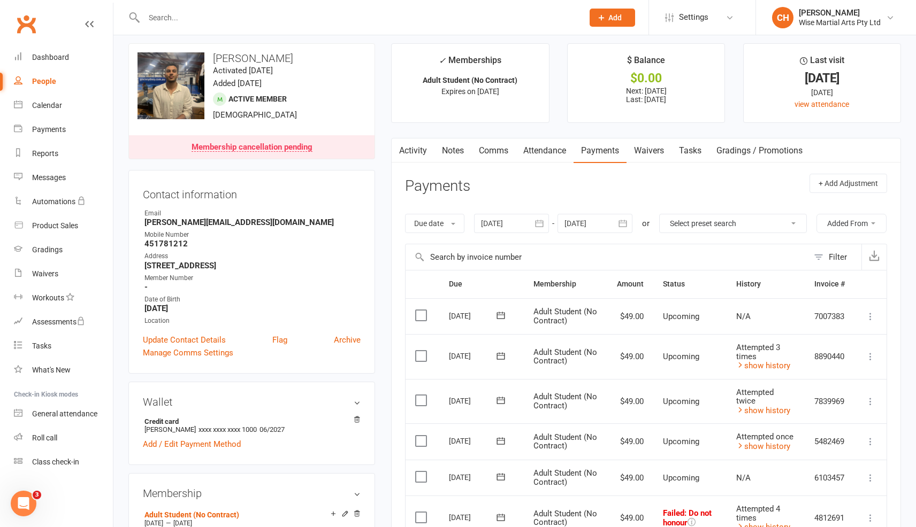
scroll to position [11, 0]
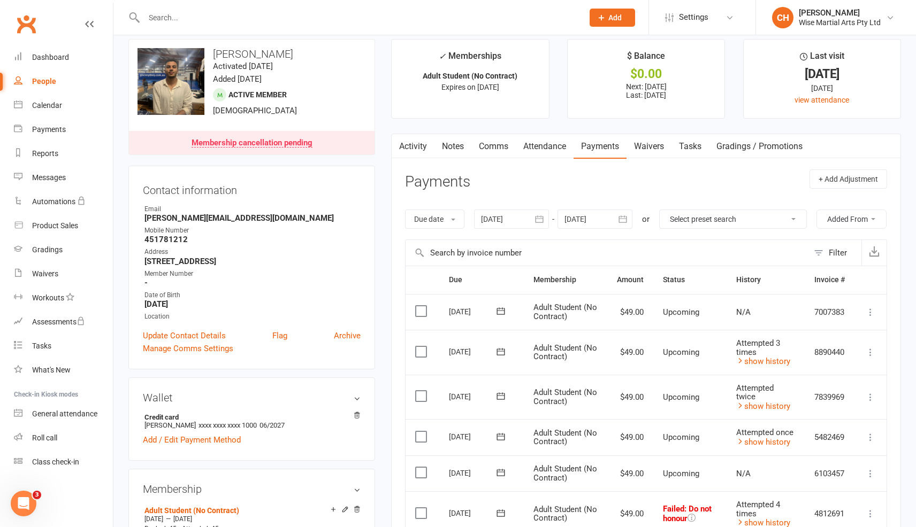
click at [211, 7] on div at bounding box center [351, 17] width 447 height 35
click at [209, 22] on input "text" at bounding box center [358, 17] width 435 height 15
paste input "Marcel Sousa Careta"
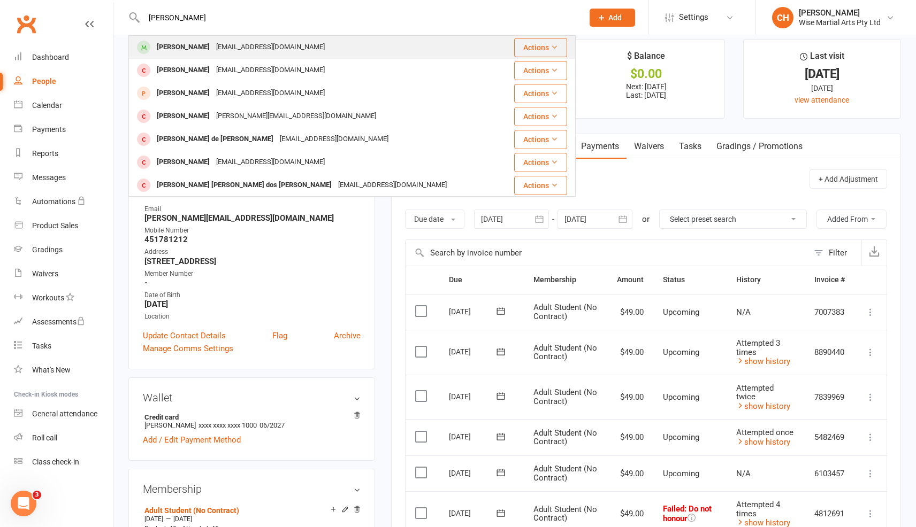
type input "Marcel Sousa Careta"
click at [213, 42] on div "Marcel Sousa Careta" at bounding box center [183, 48] width 59 height 16
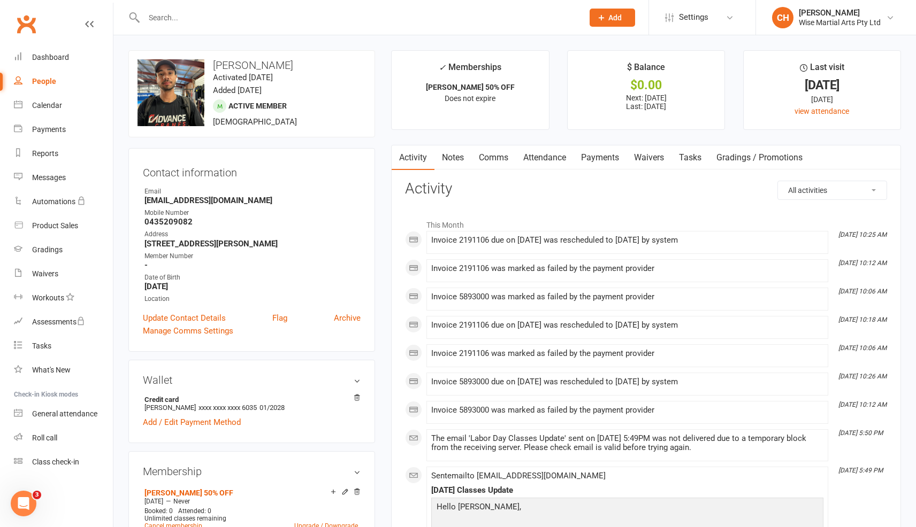
click at [596, 164] on link "Payments" at bounding box center [599, 157] width 53 height 25
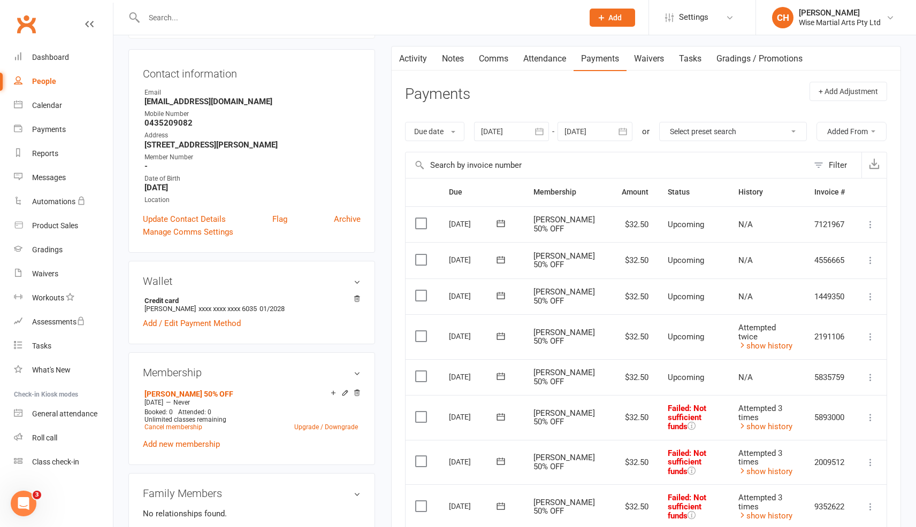
scroll to position [97, 0]
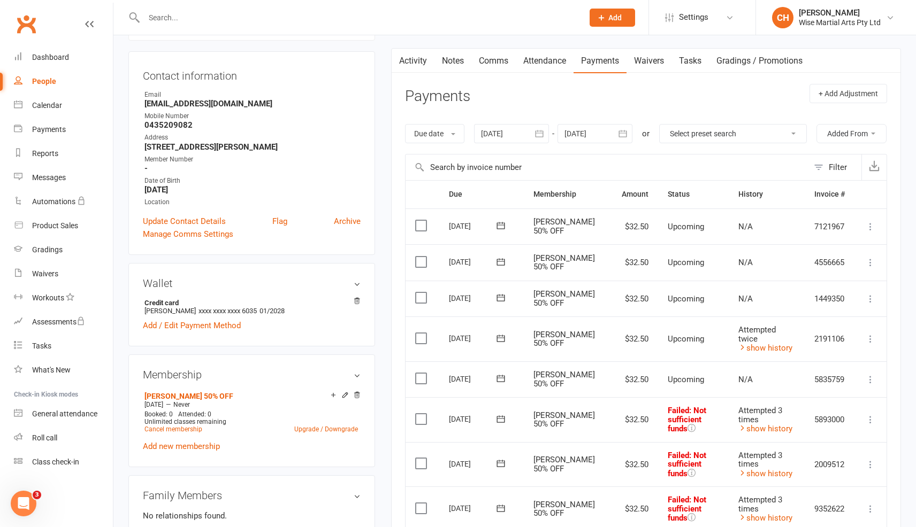
click at [518, 135] on div at bounding box center [511, 133] width 75 height 19
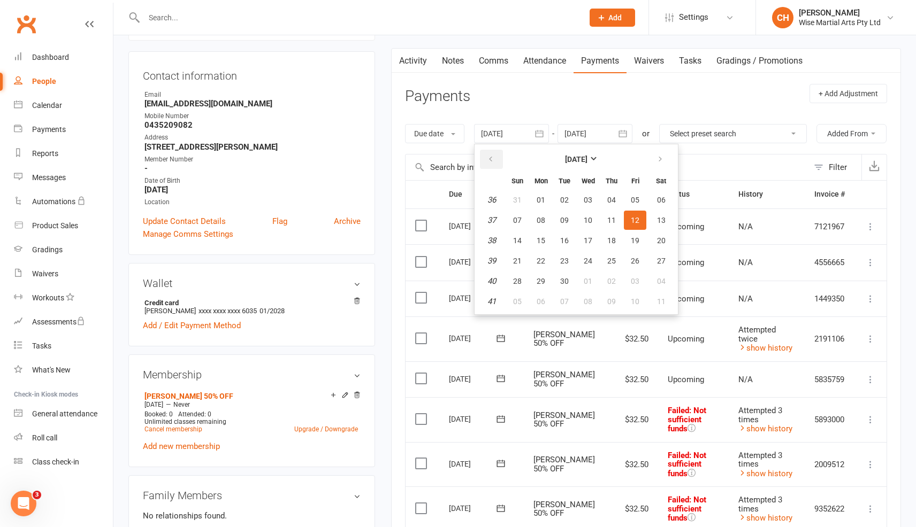
click at [494, 155] on icon "button" at bounding box center [490, 159] width 7 height 9
click at [548, 239] on button "11" at bounding box center [541, 240] width 22 height 19
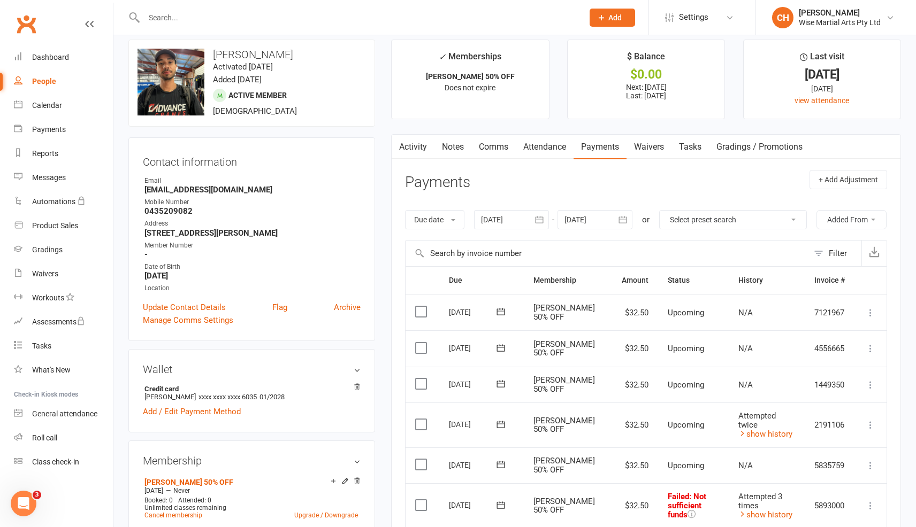
scroll to position [0, 0]
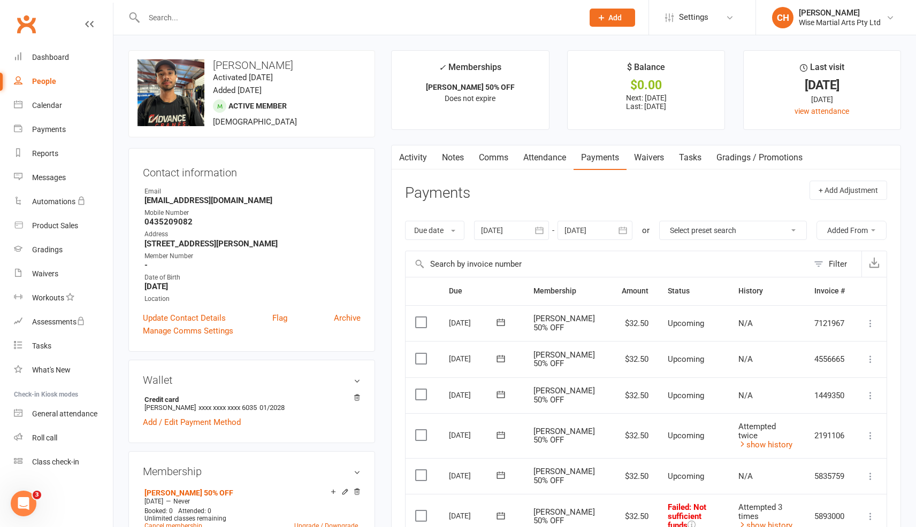
click at [511, 226] on div at bounding box center [511, 230] width 75 height 19
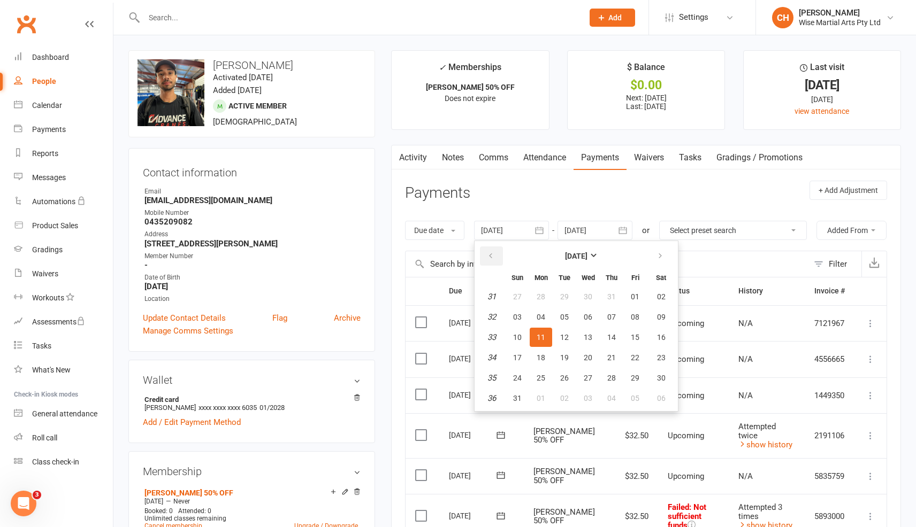
click at [492, 256] on icon "button" at bounding box center [490, 256] width 7 height 9
click at [510, 304] on button "27" at bounding box center [517, 296] width 22 height 19
type input "27 Apr 2025"
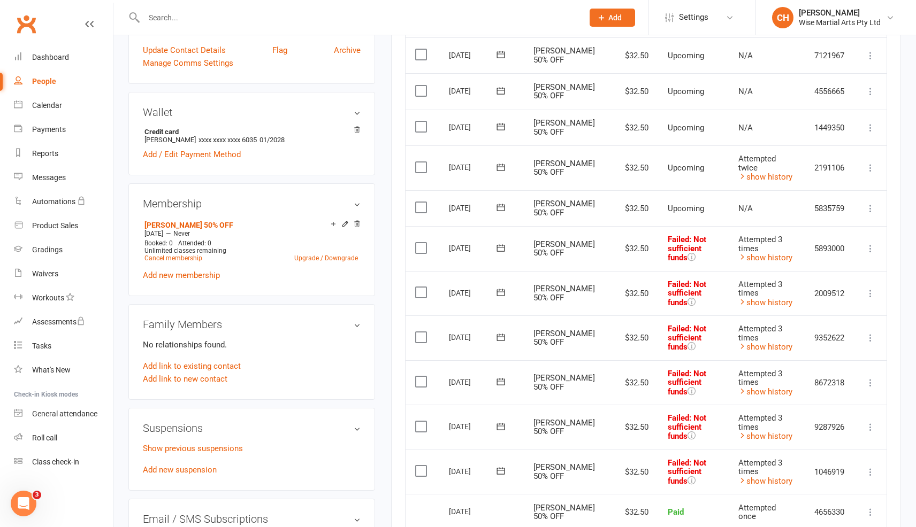
scroll to position [269, 0]
click at [695, 260] on icon at bounding box center [691, 256] width 8 height 8
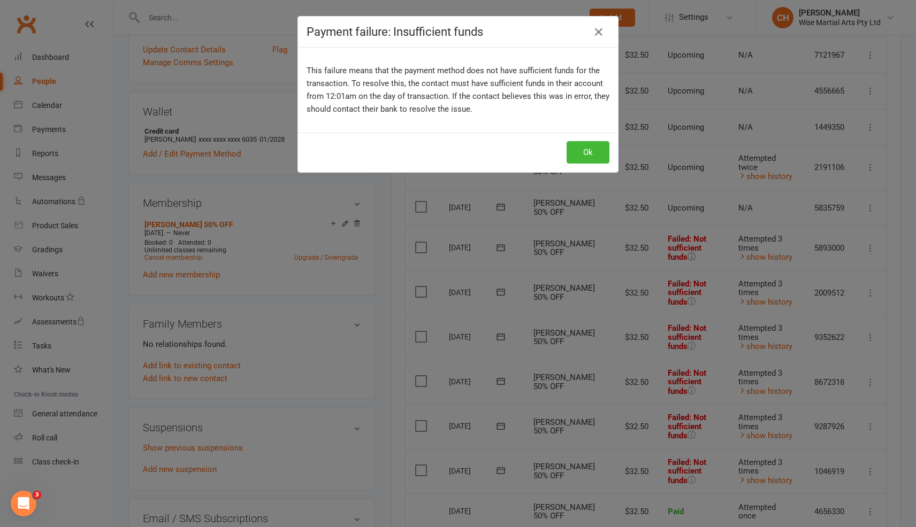
click at [708, 269] on div "Payment failure: Insufficient funds This failure means that the payment method …" at bounding box center [458, 263] width 916 height 527
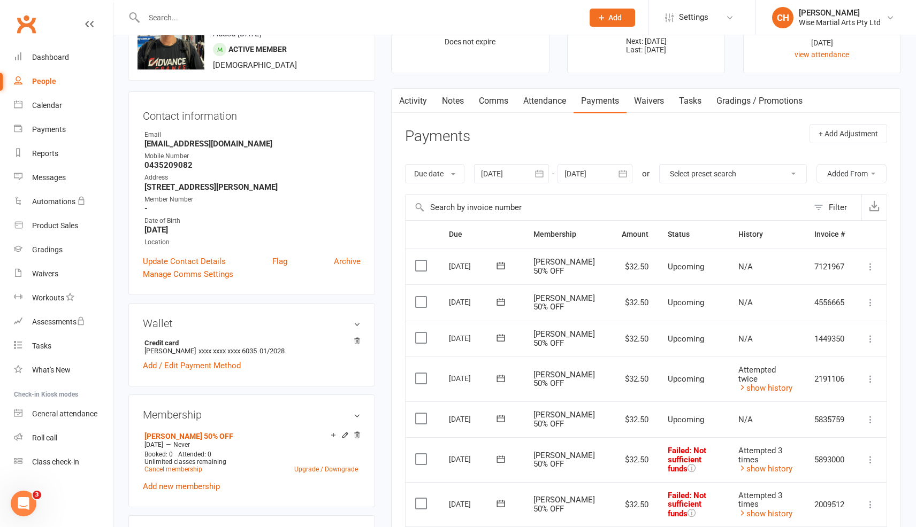
scroll to position [0, 0]
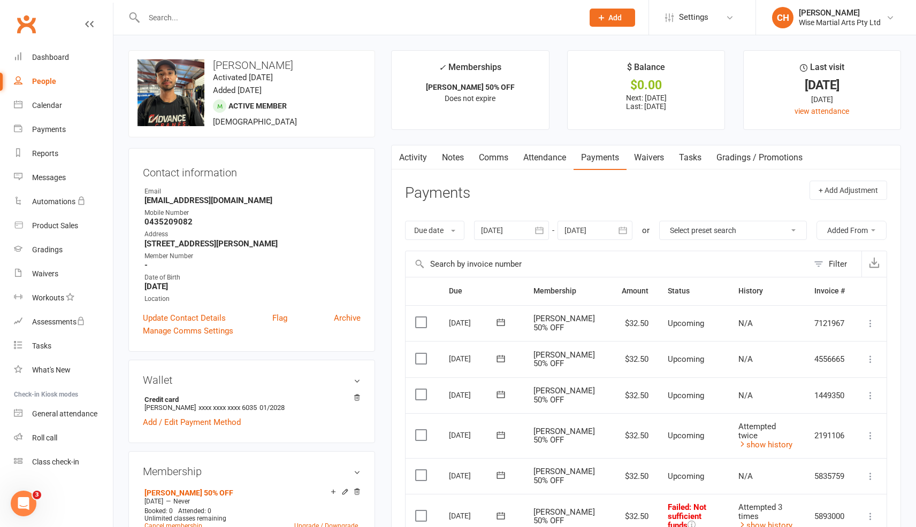
click at [220, 12] on input "text" at bounding box center [358, 17] width 435 height 15
paste input "Smady Mohammad"
type input "Smady Mohammad"
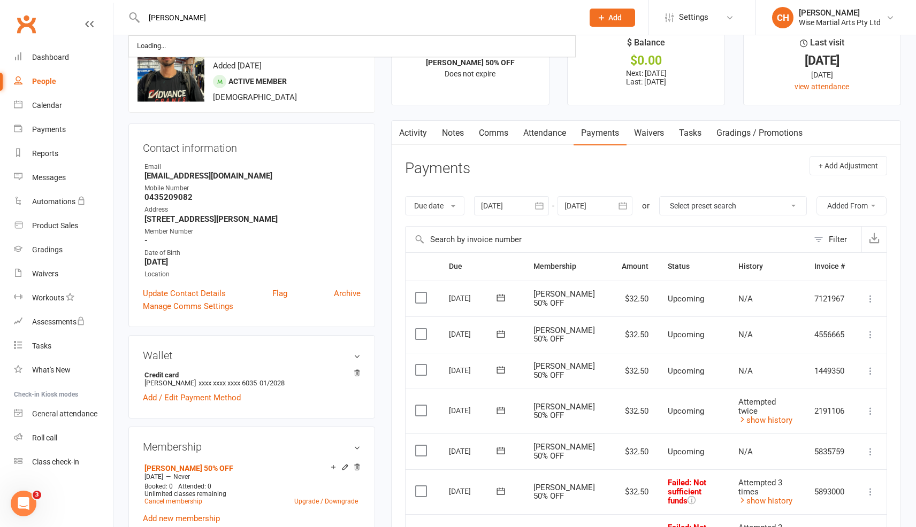
scroll to position [28, 0]
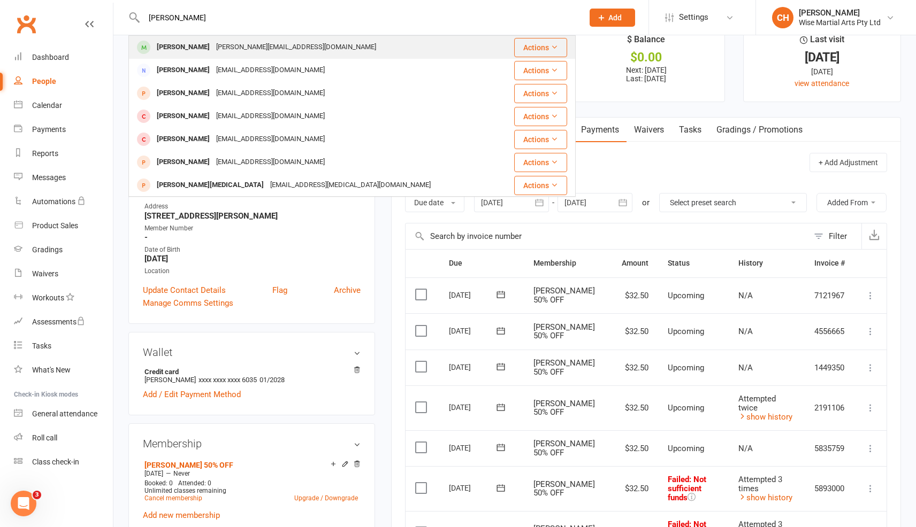
click at [236, 45] on div "m.jacob.uts@gmail.com" at bounding box center [296, 48] width 166 height 16
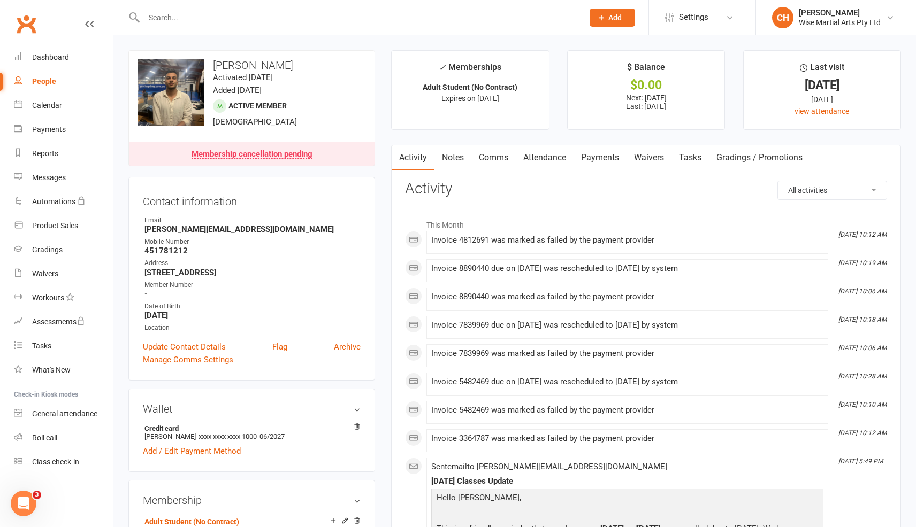
click at [597, 158] on link "Payments" at bounding box center [599, 157] width 53 height 25
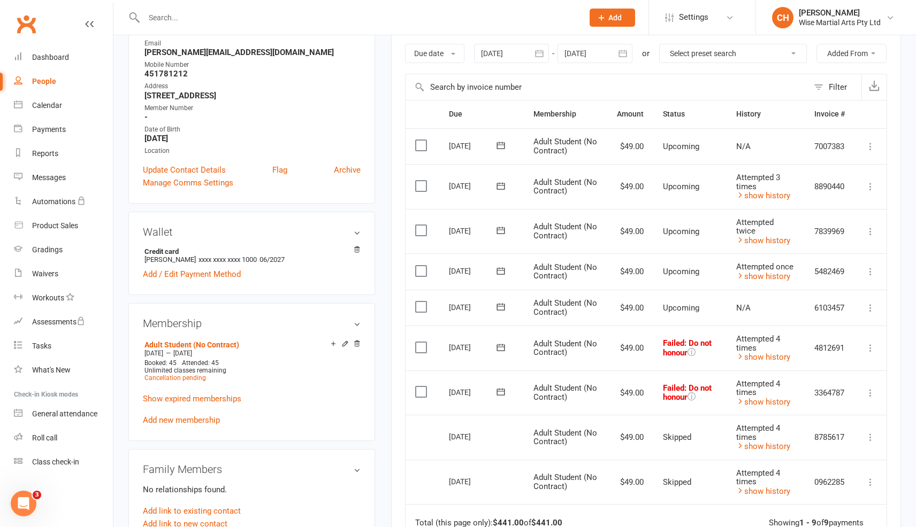
scroll to position [181, 0]
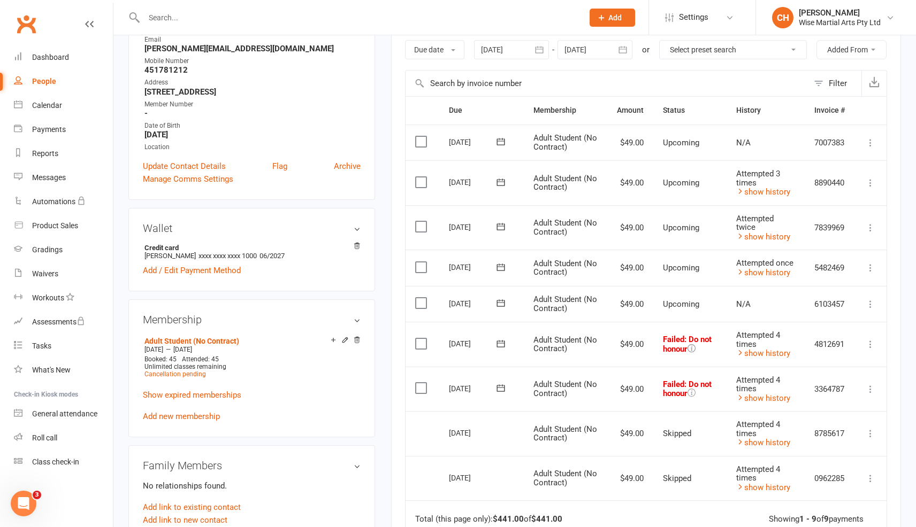
click at [694, 352] on icon at bounding box center [691, 348] width 8 height 8
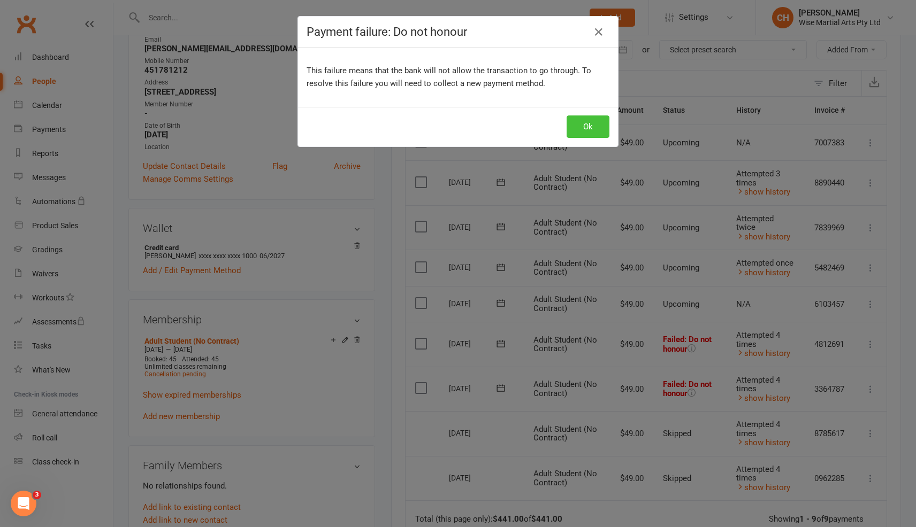
click at [587, 126] on button "Ok" at bounding box center [587, 127] width 43 height 22
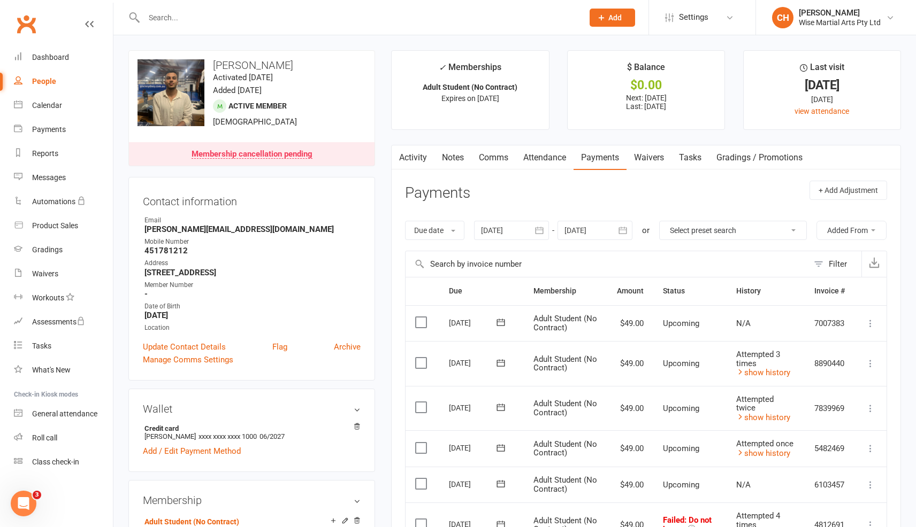
scroll to position [3, 0]
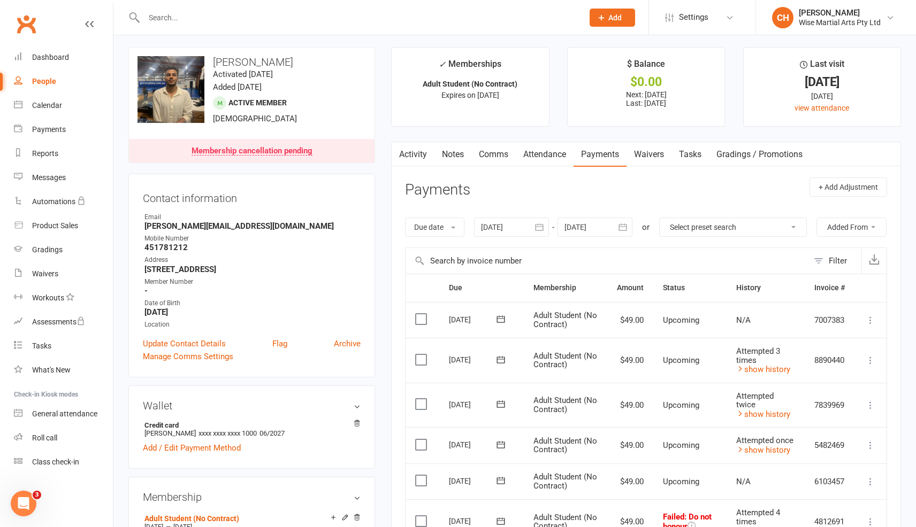
click at [175, 11] on input "text" at bounding box center [358, 17] width 435 height 15
click at [78, 274] on link "Waivers" at bounding box center [63, 274] width 99 height 24
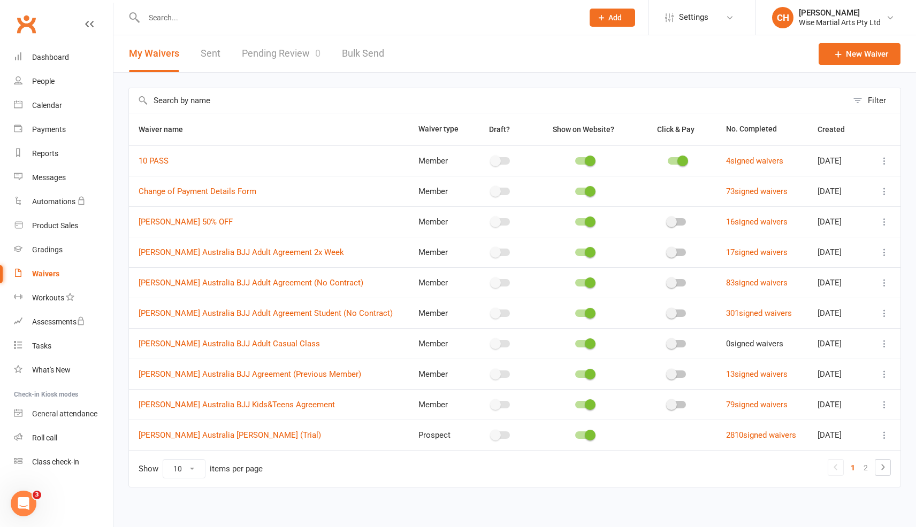
click at [290, 57] on link "Pending Review 0" at bounding box center [281, 53] width 79 height 37
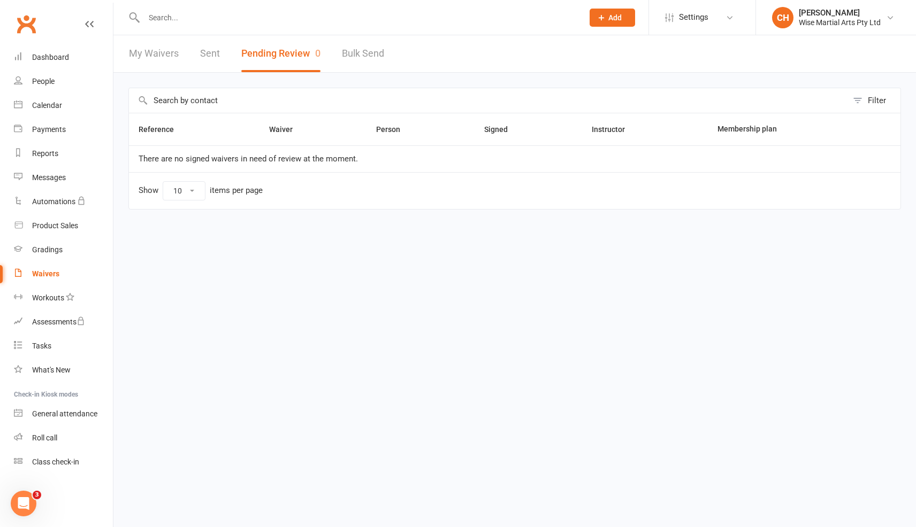
click at [173, 52] on link "My Waivers" at bounding box center [154, 53] width 50 height 37
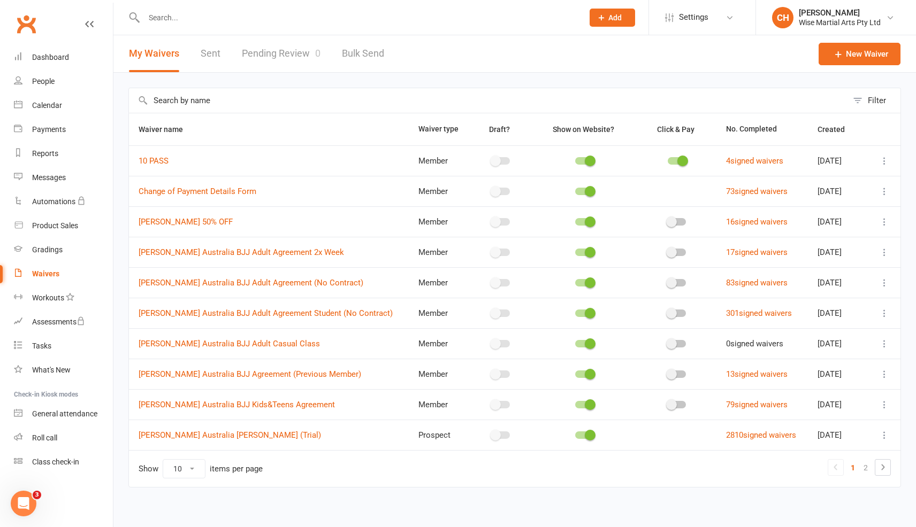
click at [267, 49] on link "Pending Review 0" at bounding box center [281, 53] width 79 height 37
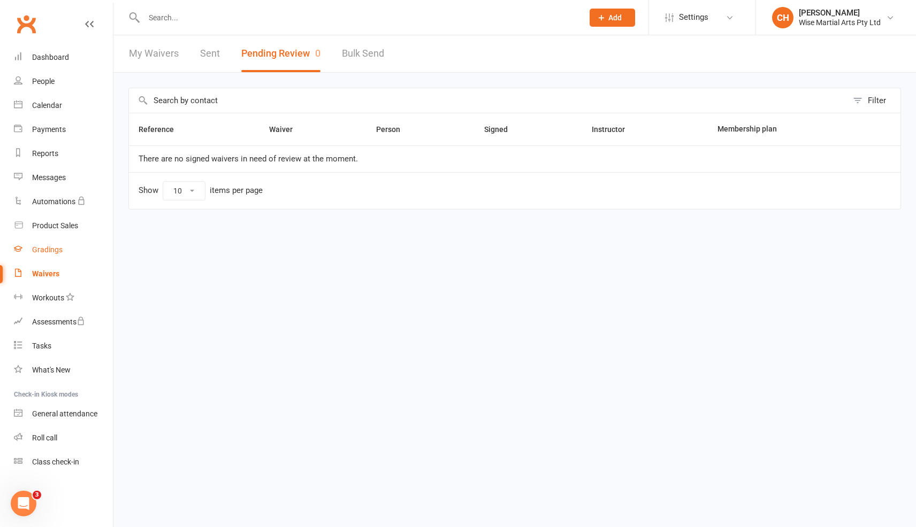
click at [56, 259] on link "Gradings" at bounding box center [63, 250] width 99 height 24
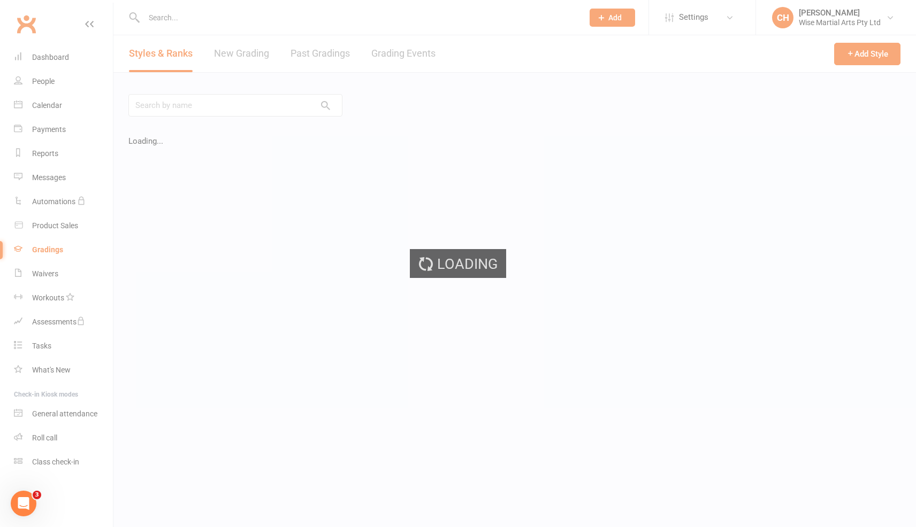
click at [54, 270] on div "Loading" at bounding box center [458, 263] width 916 height 527
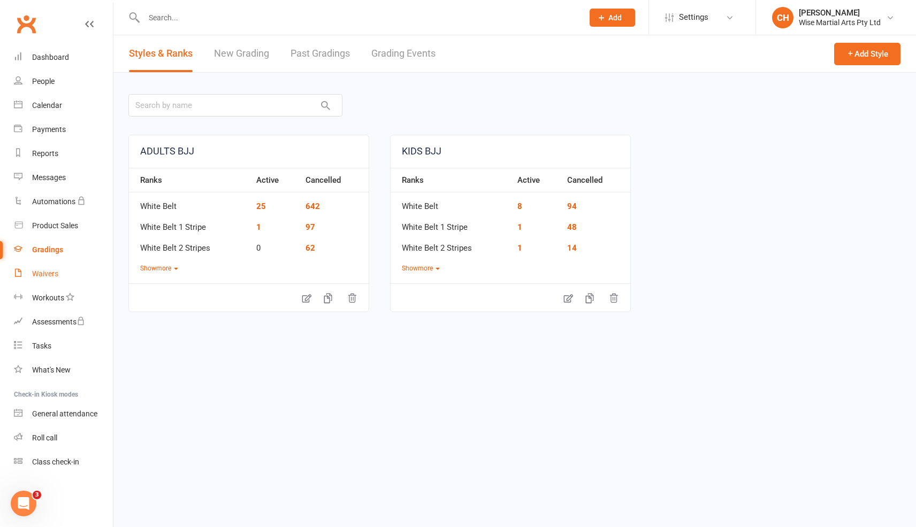
click at [52, 275] on div "Waivers" at bounding box center [45, 274] width 26 height 9
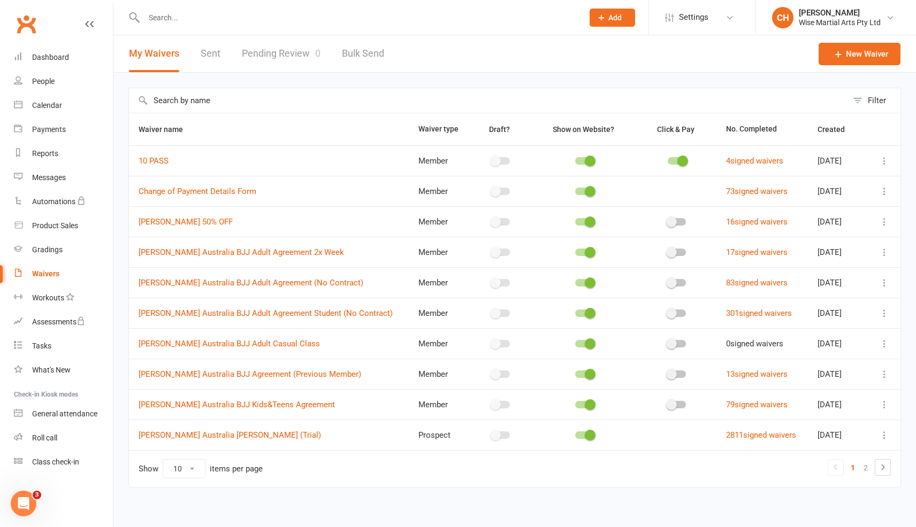
click at [298, 47] on link "Pending Review 0" at bounding box center [281, 53] width 79 height 37
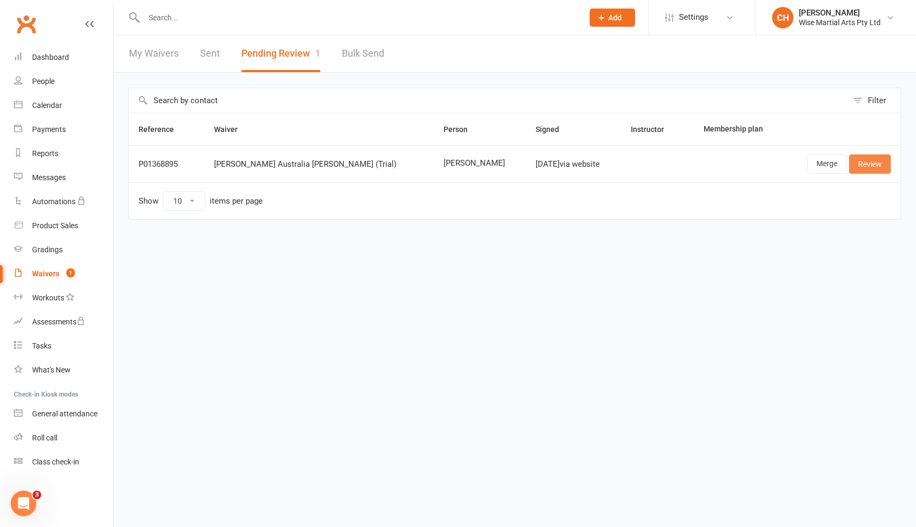
click at [885, 159] on link "Review" at bounding box center [870, 164] width 42 height 19
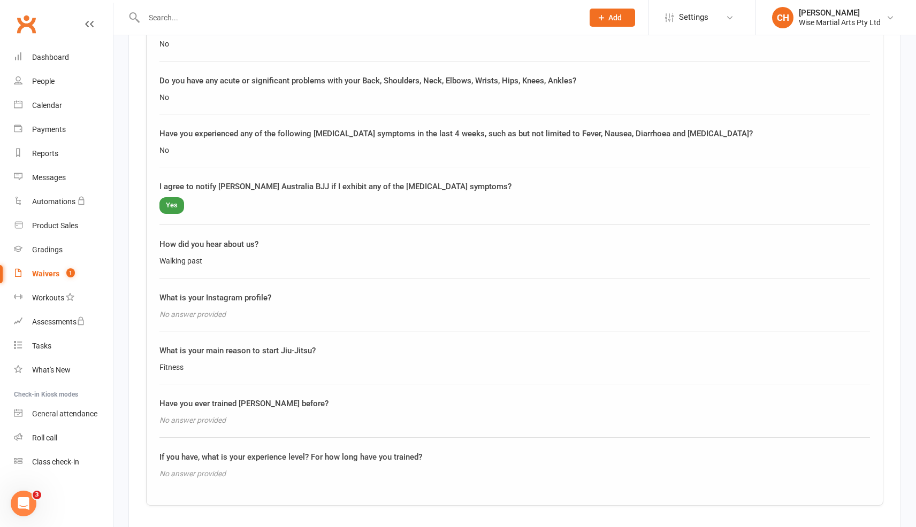
scroll to position [1091, 0]
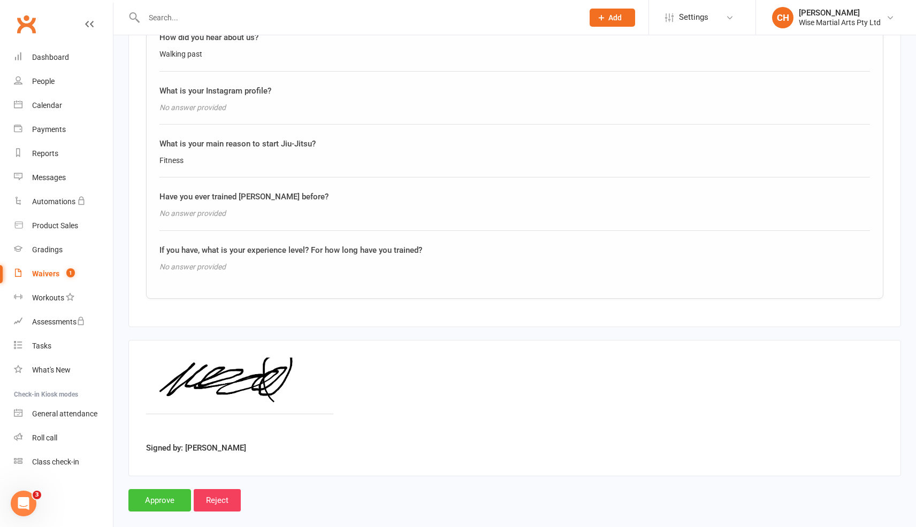
click at [181, 489] on input "Approve" at bounding box center [159, 500] width 63 height 22
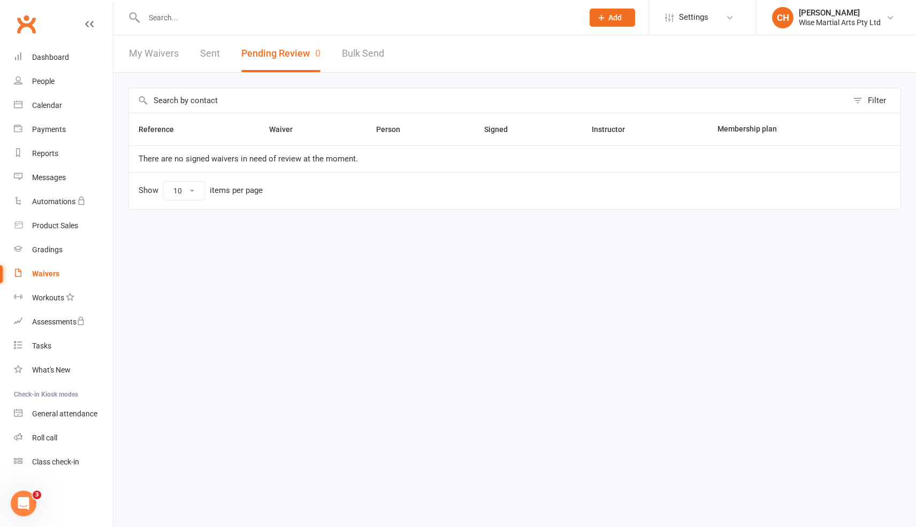
click at [221, 20] on input "text" at bounding box center [358, 17] width 435 height 15
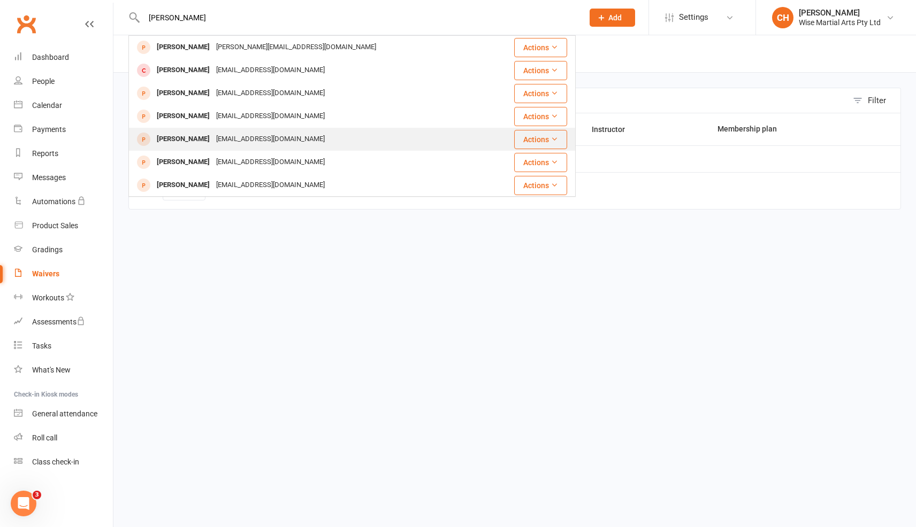
type input "Nathan"
click at [191, 141] on div "[PERSON_NAME]" at bounding box center [183, 140] width 59 height 16
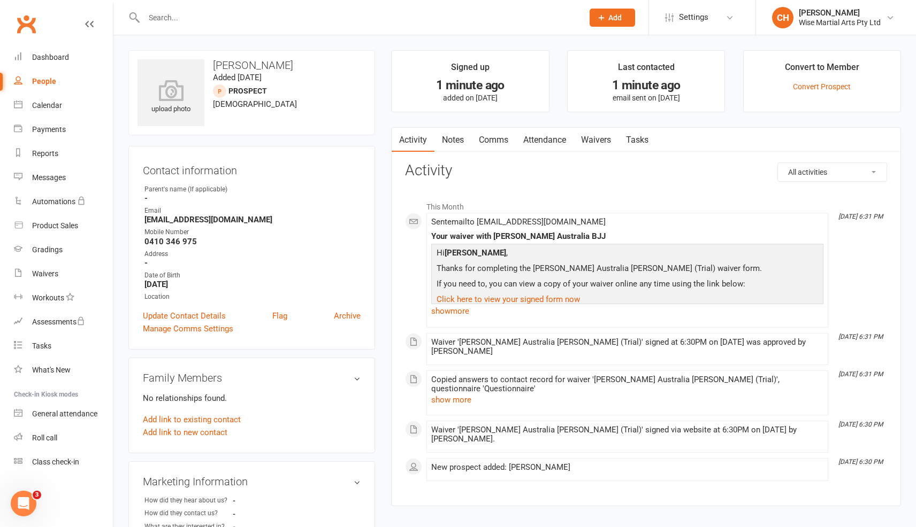
scroll to position [1, 0]
click at [597, 139] on link "Waivers" at bounding box center [595, 139] width 45 height 25
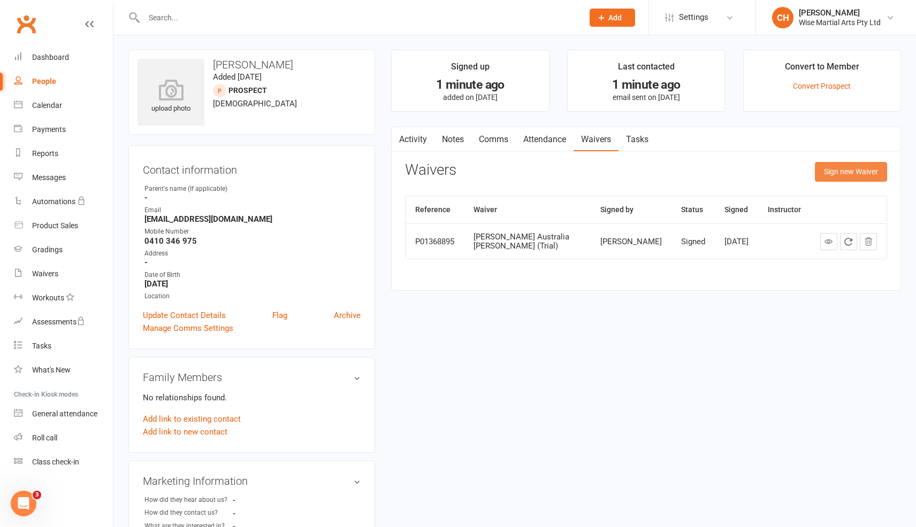
click at [842, 176] on button "Sign new Waiver" at bounding box center [851, 171] width 72 height 19
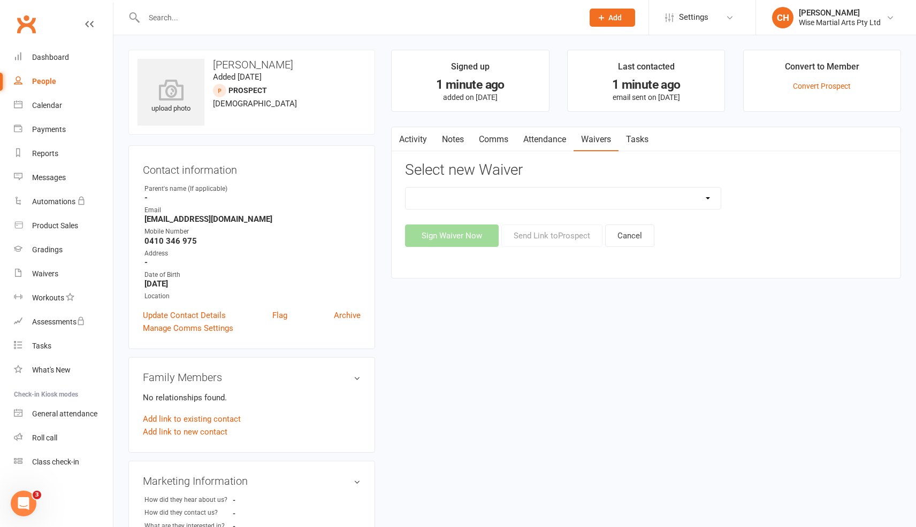
click at [577, 196] on select "10 PASS Change of Payment Details Form Gracie 50% OFF Gracie Australia BJJ Adul…" at bounding box center [562, 198] width 315 height 21
select select "10522"
click at [405, 188] on select "10 PASS Change of Payment Details Form Gracie 50% OFF Gracie Australia BJJ Adul…" at bounding box center [562, 198] width 315 height 21
click at [588, 238] on button "Send Link to Prospect" at bounding box center [551, 236] width 101 height 22
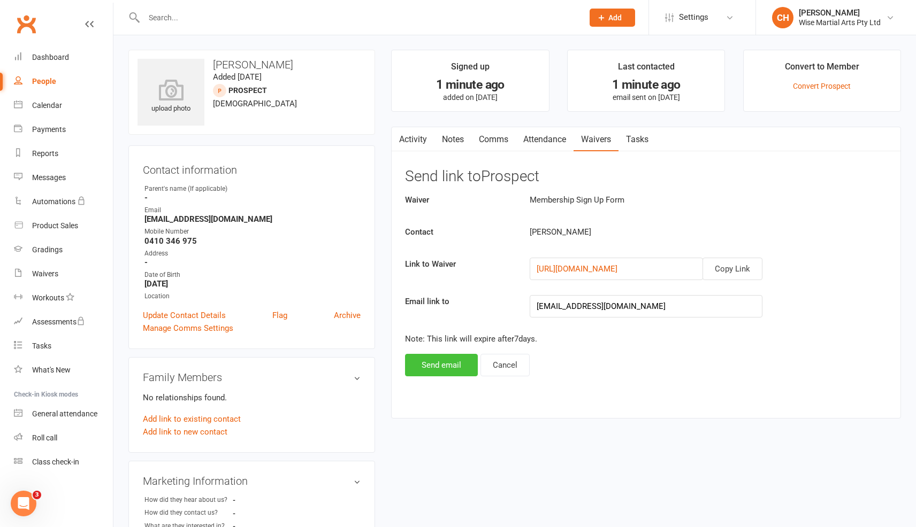
click at [438, 361] on button "Send email" at bounding box center [441, 365] width 73 height 22
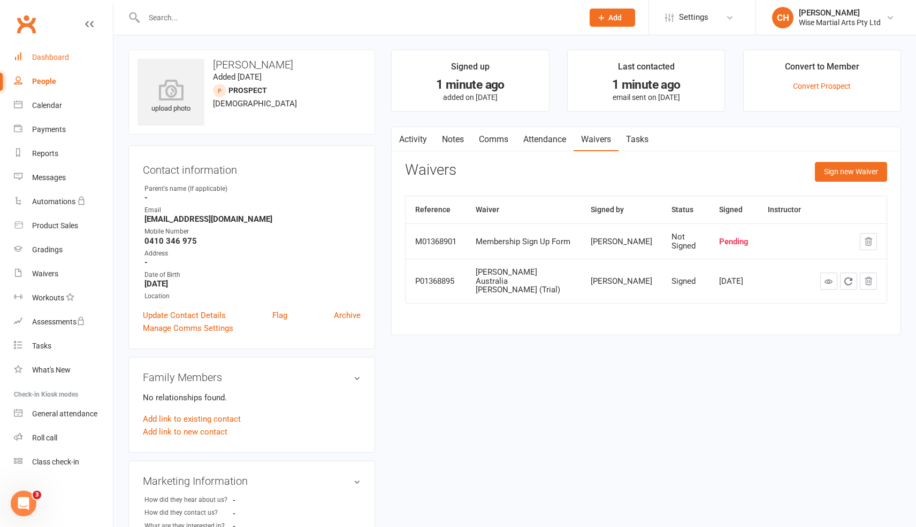
click at [67, 57] on div "Dashboard" at bounding box center [50, 57] width 37 height 9
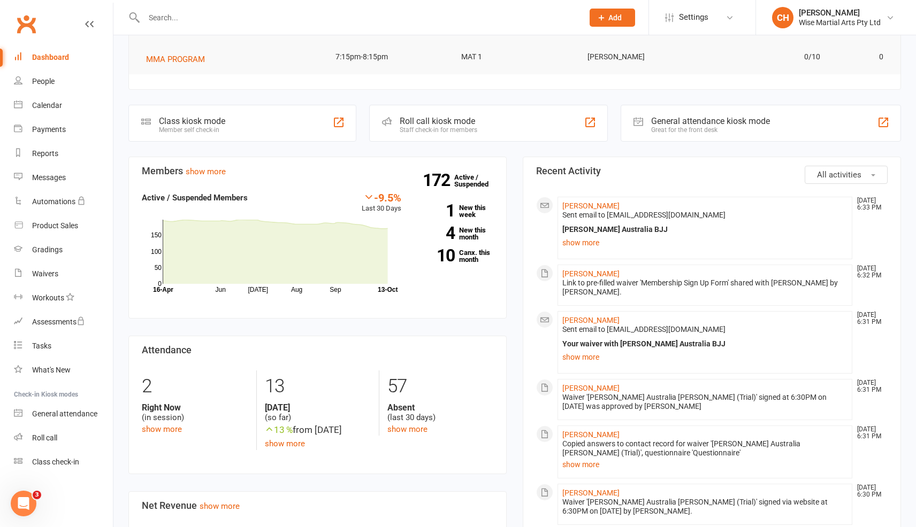
scroll to position [127, 0]
click at [472, 213] on link "1 New this week" at bounding box center [455, 213] width 76 height 14
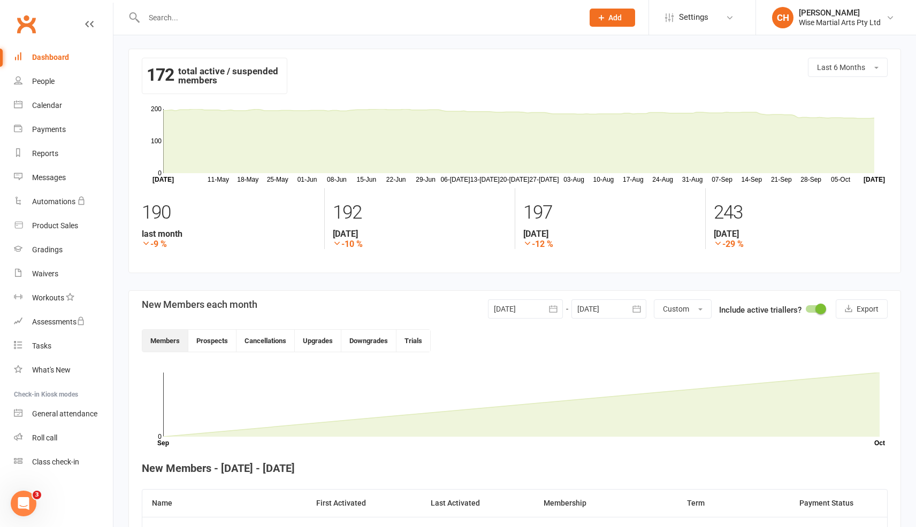
scroll to position [3, 0]
click at [58, 57] on div "Dashboard" at bounding box center [50, 57] width 37 height 9
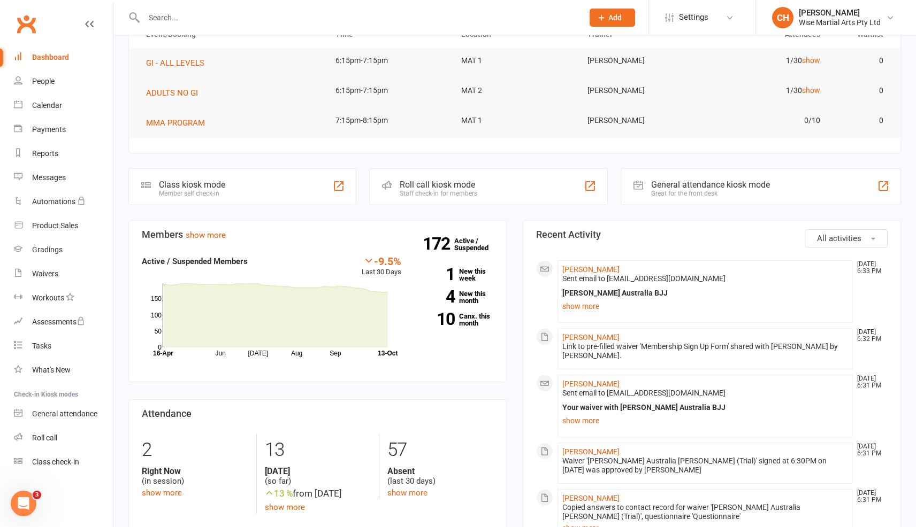
scroll to position [66, 0]
click at [478, 270] on link "1 New this week" at bounding box center [455, 273] width 76 height 14
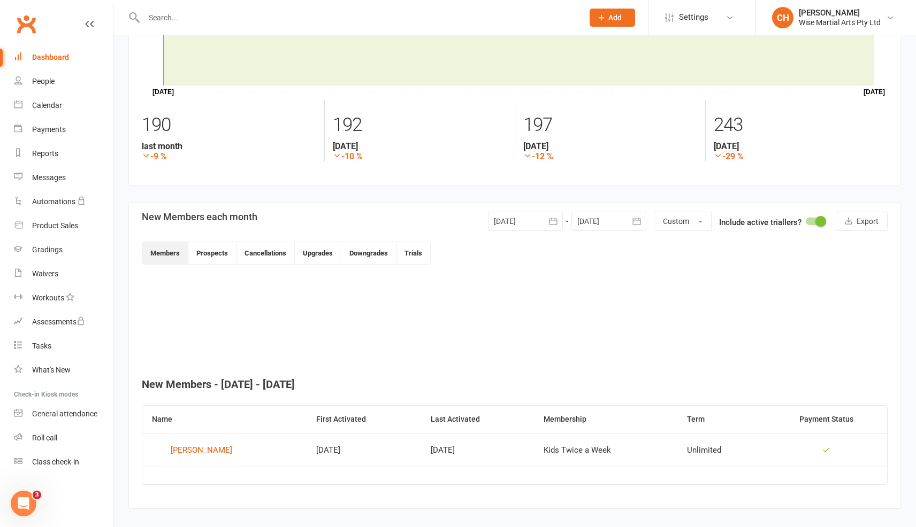
scroll to position [104, 0]
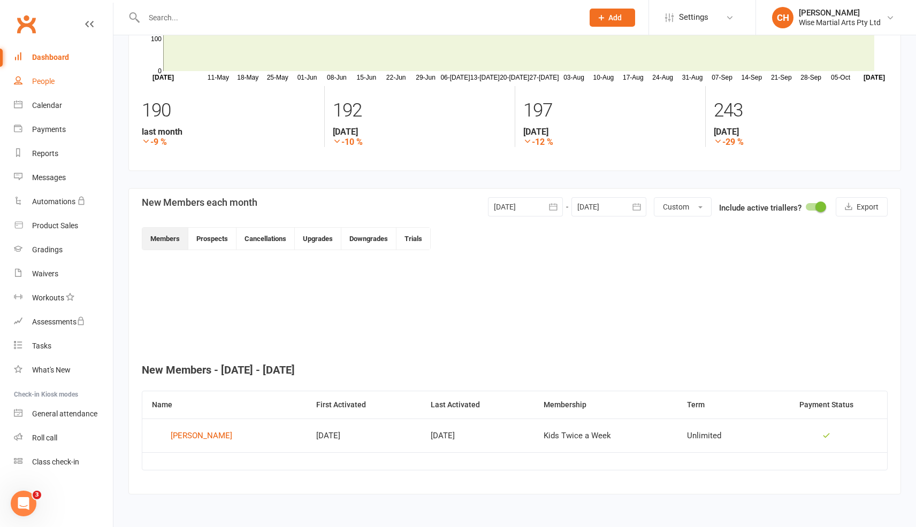
click at [49, 80] on div "People" at bounding box center [43, 81] width 22 height 9
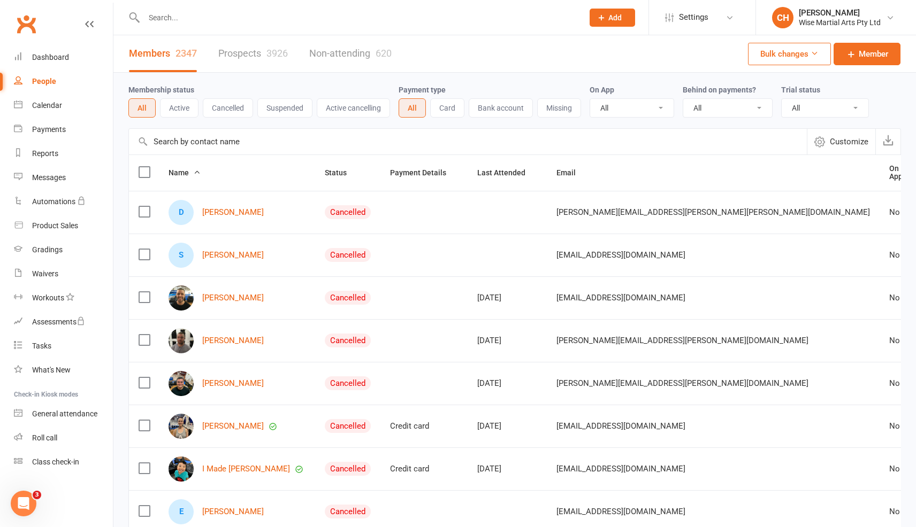
click at [355, 107] on button "Active cancelling" at bounding box center [353, 107] width 73 height 19
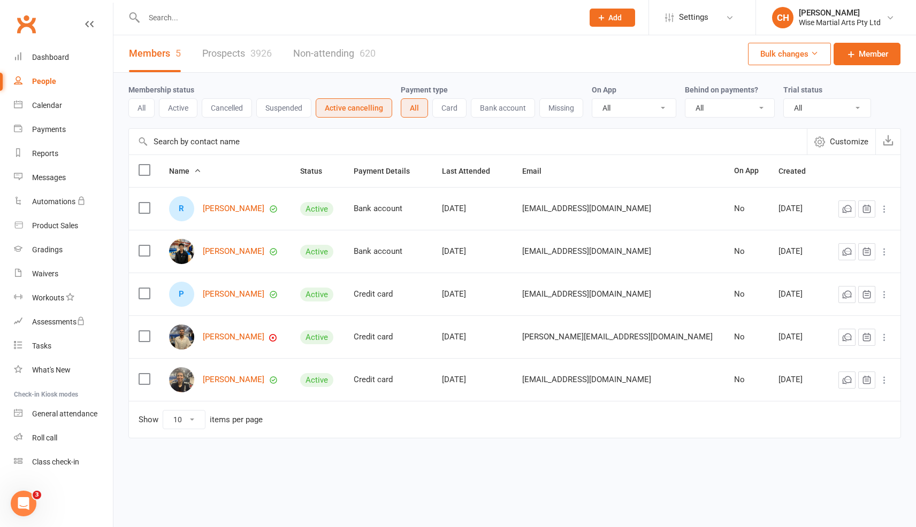
click at [410, 112] on button "All" at bounding box center [414, 107] width 27 height 19
click at [176, 105] on button "Active" at bounding box center [178, 107] width 39 height 19
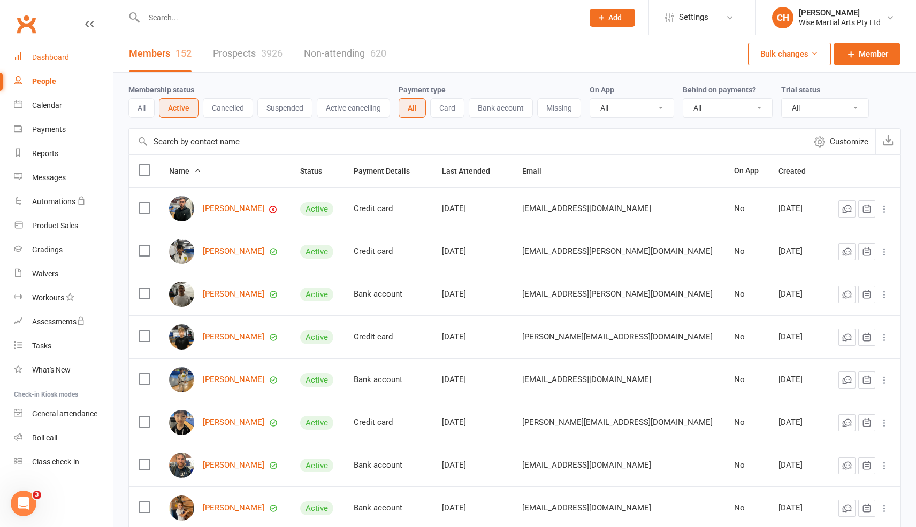
click at [63, 63] on link "Dashboard" at bounding box center [63, 57] width 99 height 24
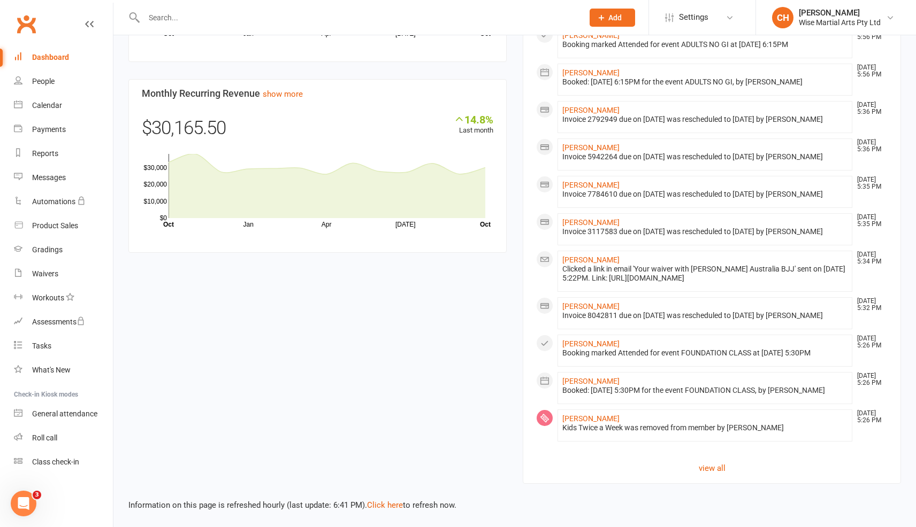
scroll to position [809, 0]
click at [705, 466] on link "view all" at bounding box center [711, 468] width 351 height 13
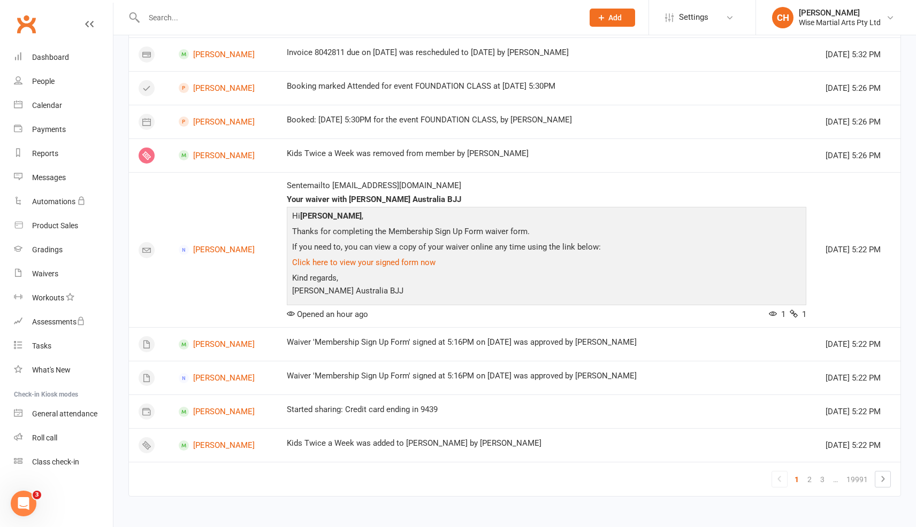
scroll to position [904, 0]
click at [807, 478] on link "2" at bounding box center [809, 479] width 13 height 15
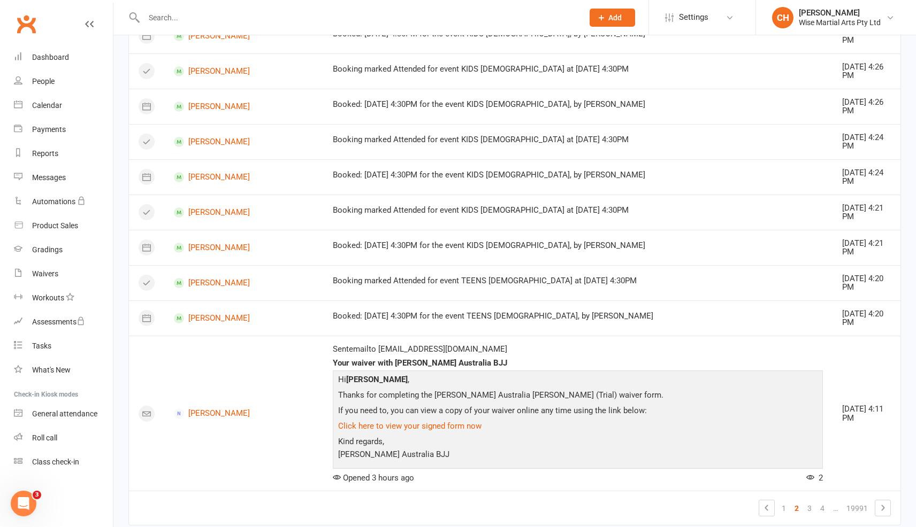
scroll to position [802, 0]
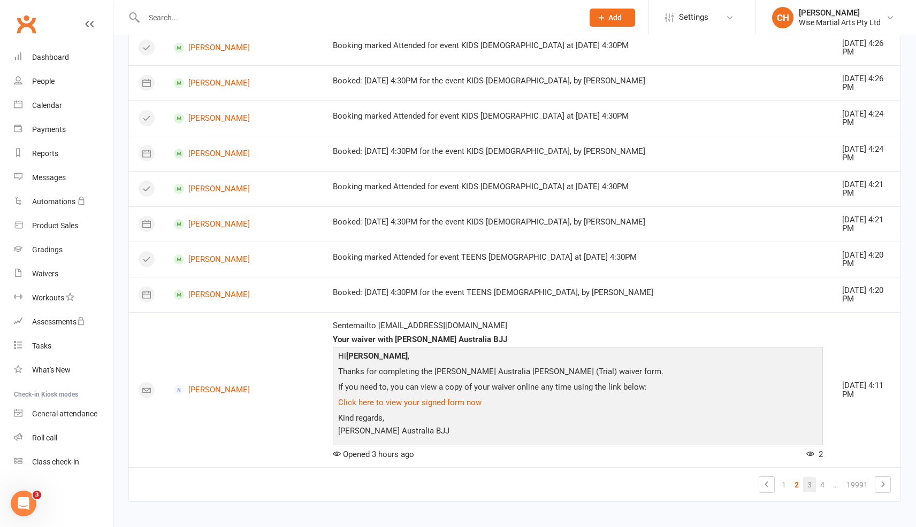
click at [806, 481] on link "3" at bounding box center [809, 485] width 13 height 15
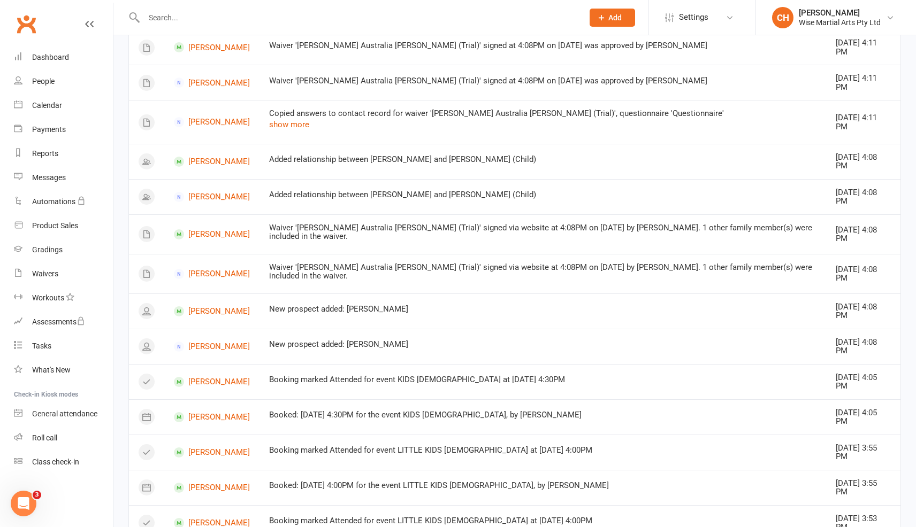
scroll to position [102, 0]
click at [203, 376] on link "Troy Alania" at bounding box center [212, 381] width 76 height 10
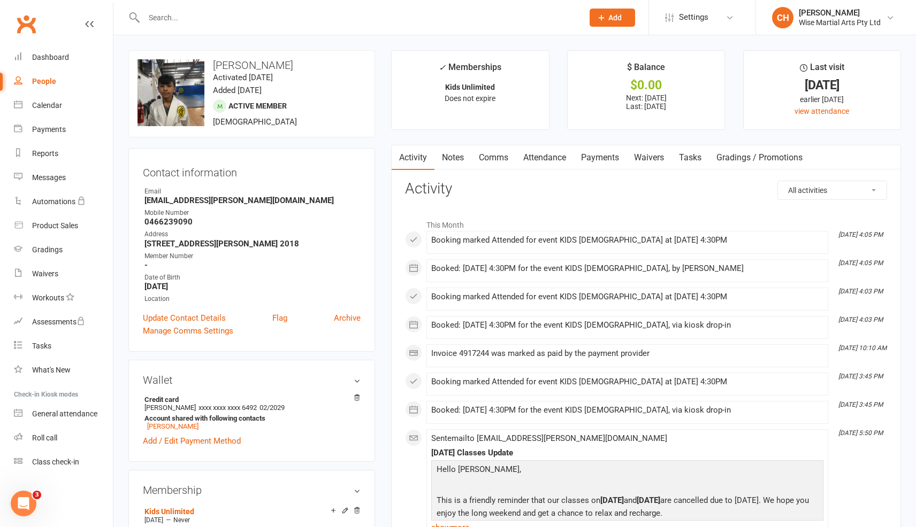
click at [617, 162] on link "Payments" at bounding box center [599, 157] width 53 height 25
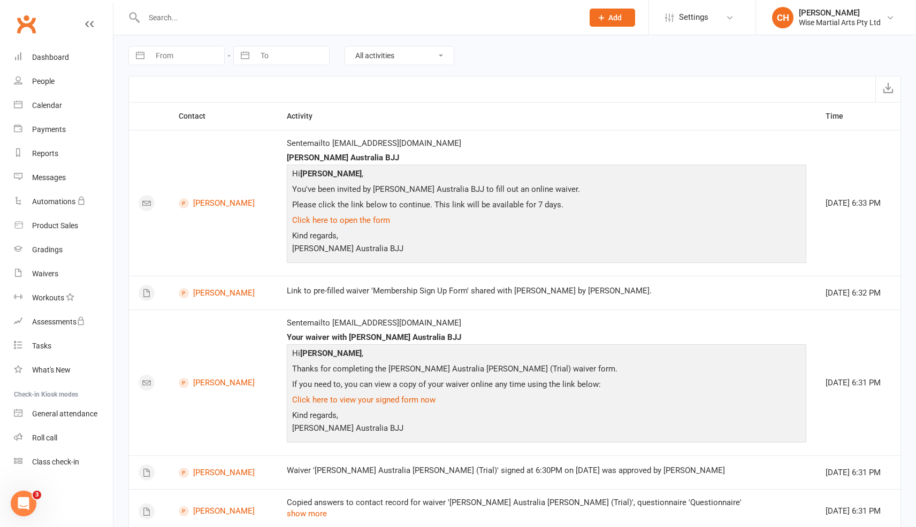
click at [161, 59] on input "From" at bounding box center [187, 56] width 74 height 18
select select "8"
select select "2025"
select select "9"
select select "2025"
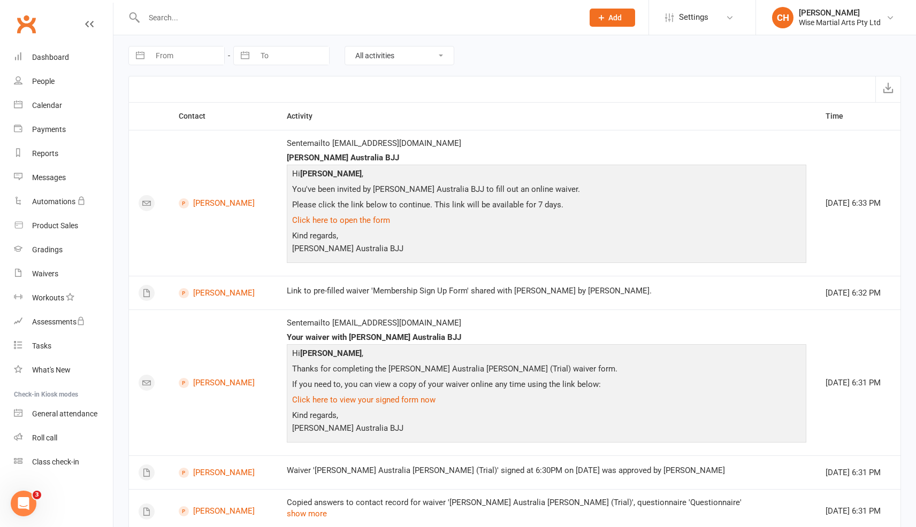
select select "10"
select select "2025"
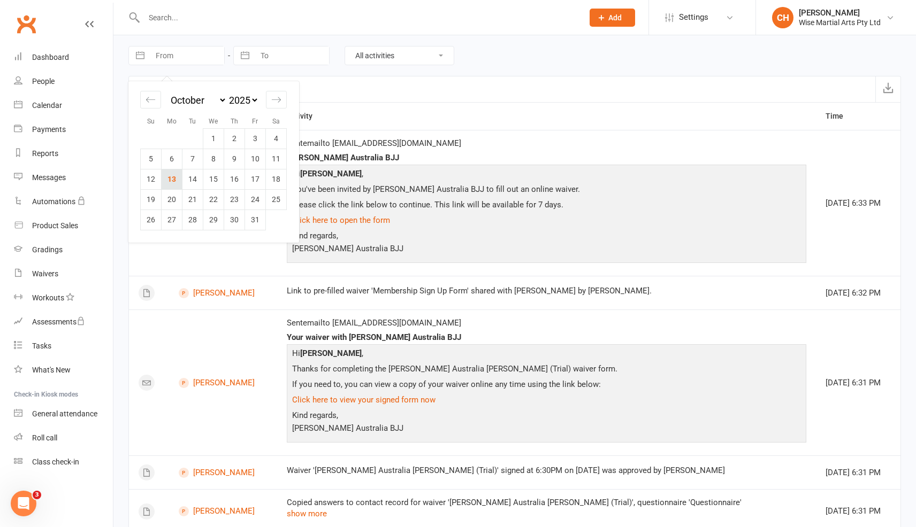
click at [167, 175] on td "13" at bounding box center [172, 179] width 21 height 20
type input "13 Oct 2025"
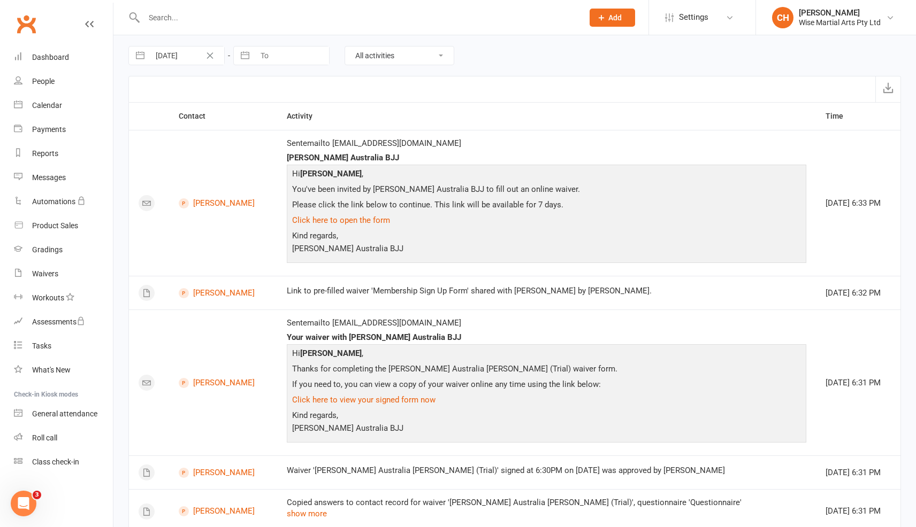
click at [279, 53] on input "To" at bounding box center [292, 56] width 74 height 18
select select "8"
select select "2025"
select select "9"
select select "2025"
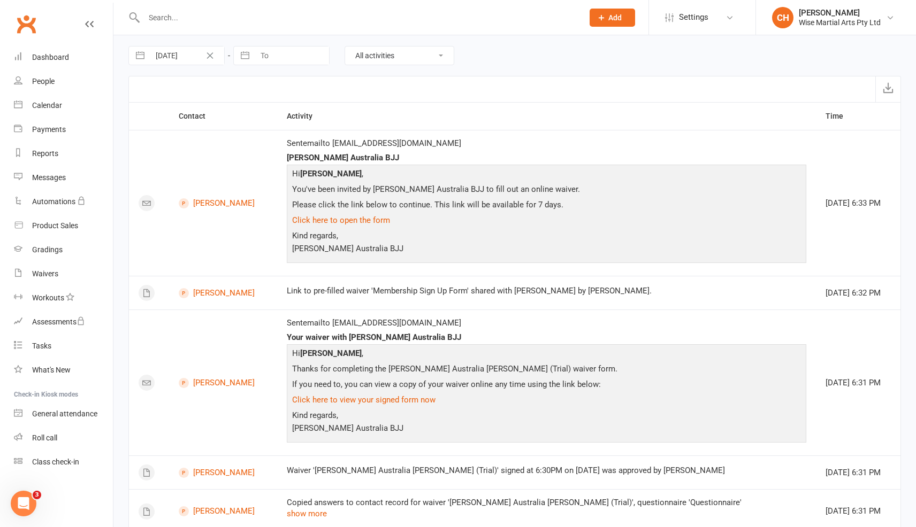
select select "10"
select select "2025"
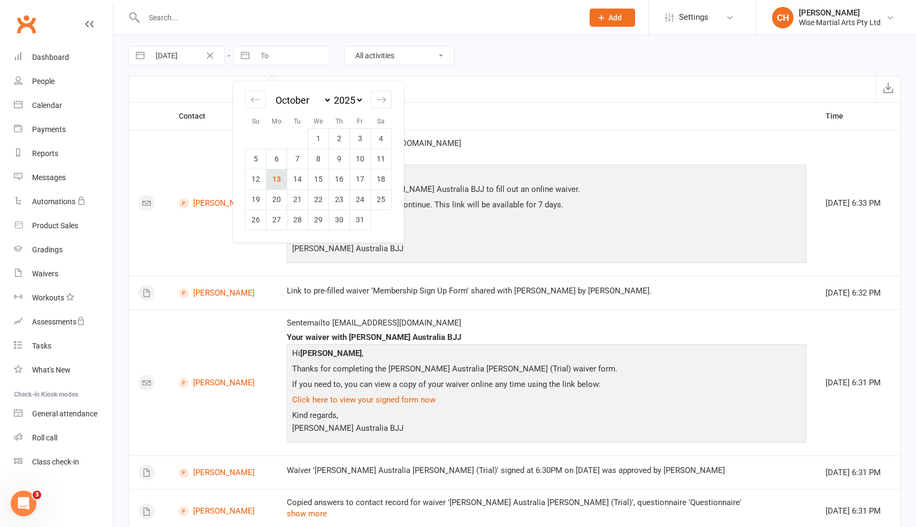
click at [282, 178] on td "13" at bounding box center [276, 179] width 21 height 20
type input "13 Oct 2025"
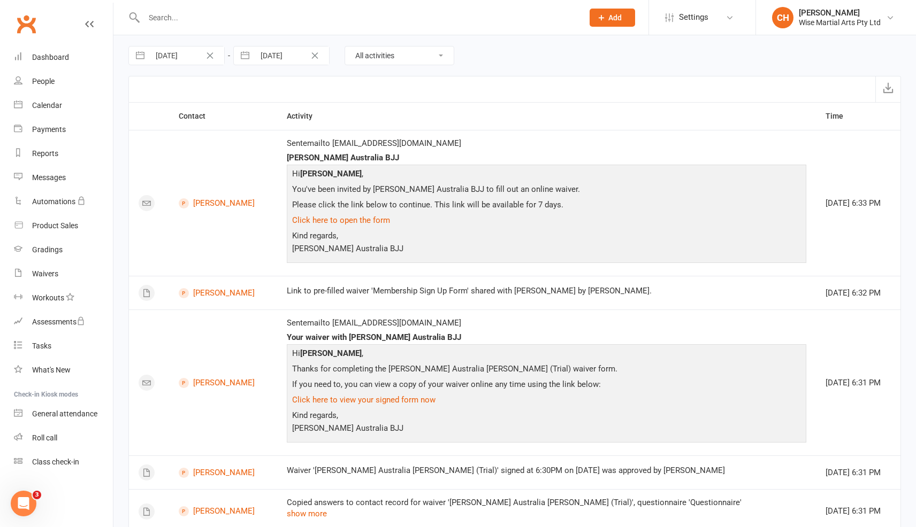
click at [438, 53] on select "All activities Bookings / Attendances Communications Notes Failed SMSes Grading…" at bounding box center [399, 56] width 109 height 18
click at [345, 47] on select "All activities Bookings / Attendances Communications Notes Failed SMSes Grading…" at bounding box center [399, 56] width 109 height 18
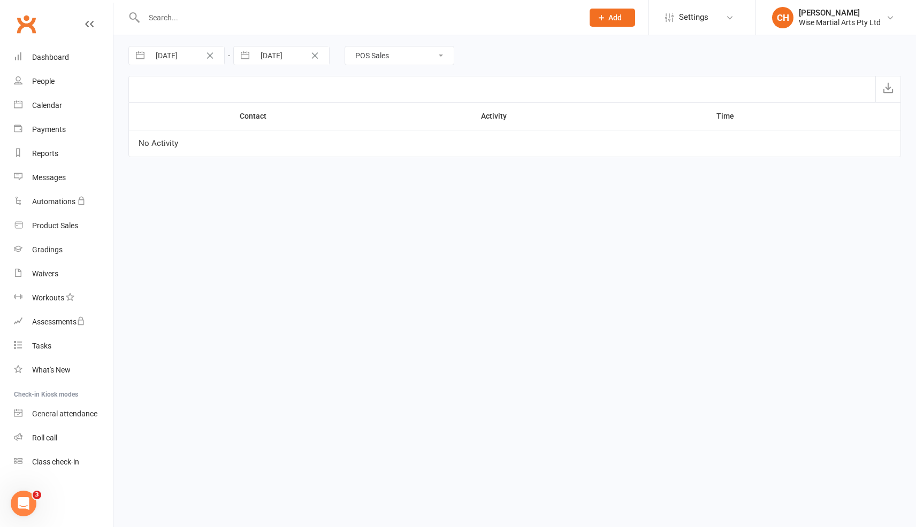
click at [409, 59] on select "All activities Bookings / Attendances Communications Notes Failed SMSes Grading…" at bounding box center [399, 56] width 109 height 18
click at [345, 47] on select "All activities Bookings / Attendances Communications Notes Failed SMSes Grading…" at bounding box center [399, 56] width 109 height 18
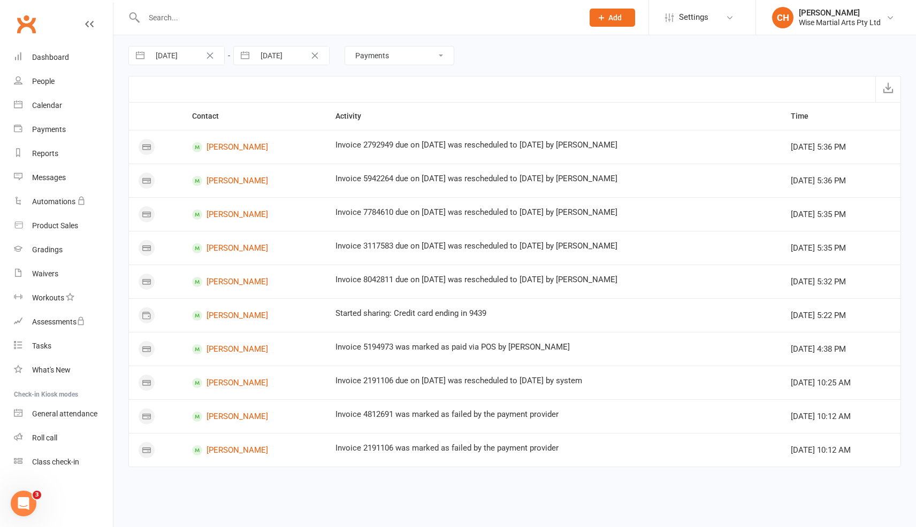
click at [361, 58] on select "All activities Bookings / Attendances Communications Notes Failed SMSes Grading…" at bounding box center [399, 56] width 109 height 18
click at [345, 47] on select "All activities Bookings / Attendances Communications Notes Failed SMSes Grading…" at bounding box center [399, 56] width 109 height 18
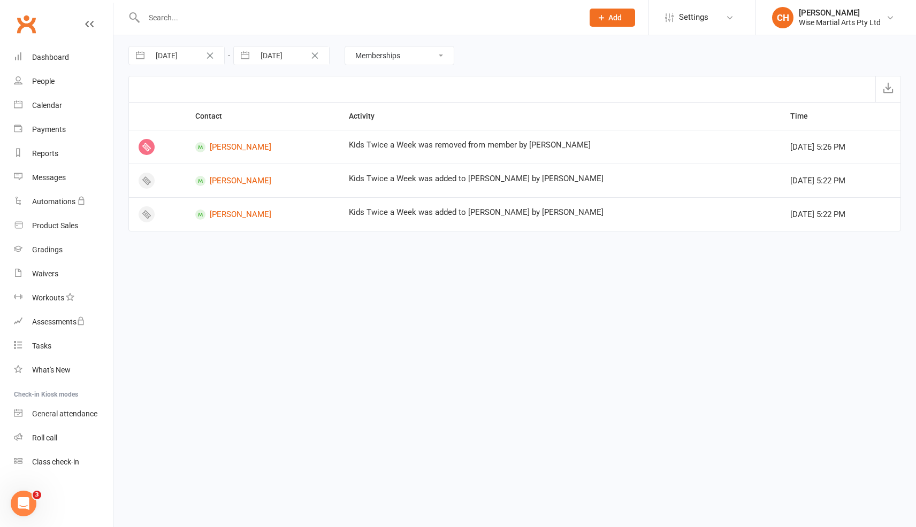
click at [379, 51] on select "All activities Bookings / Attendances Communications Notes Failed SMSes Grading…" at bounding box center [399, 56] width 109 height 18
click at [345, 47] on select "All activities Bookings / Attendances Communications Notes Failed SMSes Grading…" at bounding box center [399, 56] width 109 height 18
click at [381, 53] on select "All activities Bookings / Attendances Communications Notes Failed SMSes Grading…" at bounding box center [399, 56] width 109 height 18
select select "SmsFailureLogEntry"
click at [345, 47] on select "All activities Bookings / Attendances Communications Notes Failed SMSes Grading…" at bounding box center [399, 56] width 109 height 18
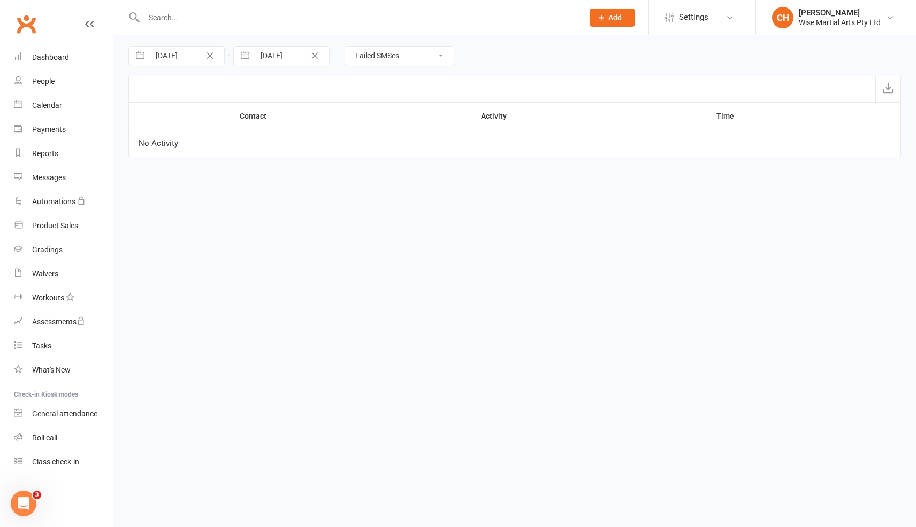
click at [394, 50] on select "All activities Bookings / Attendances Communications Notes Failed SMSes Grading…" at bounding box center [399, 56] width 109 height 18
select select
click at [345, 47] on select "All activities Bookings / Attendances Communications Notes Failed SMSes Grading…" at bounding box center [399, 56] width 109 height 18
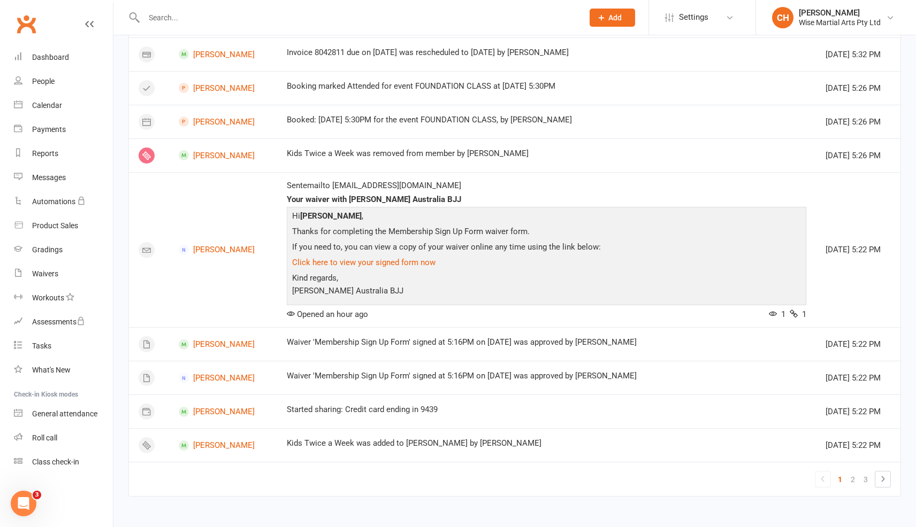
scroll to position [904, 0]
click at [853, 478] on link "2" at bounding box center [852, 479] width 13 height 15
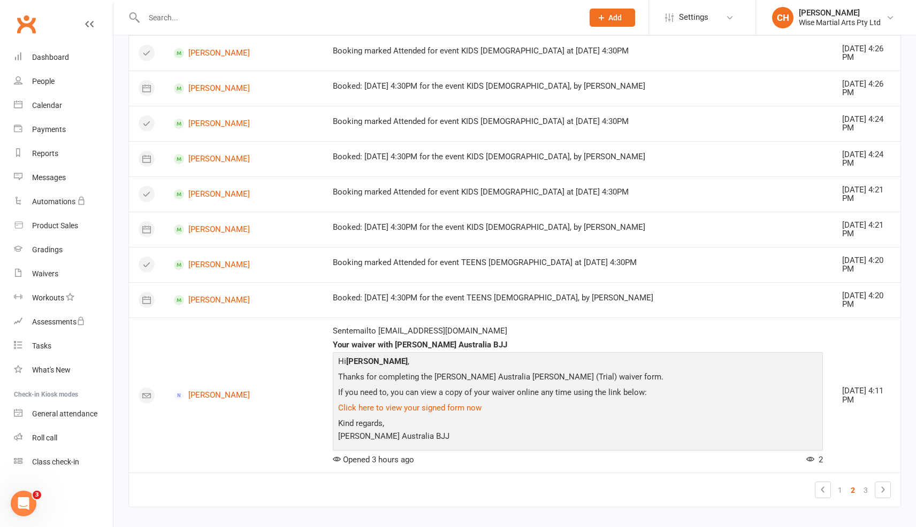
scroll to position [797, 0]
click at [206, 295] on link "Olivia Keenlyside" at bounding box center [244, 300] width 140 height 10
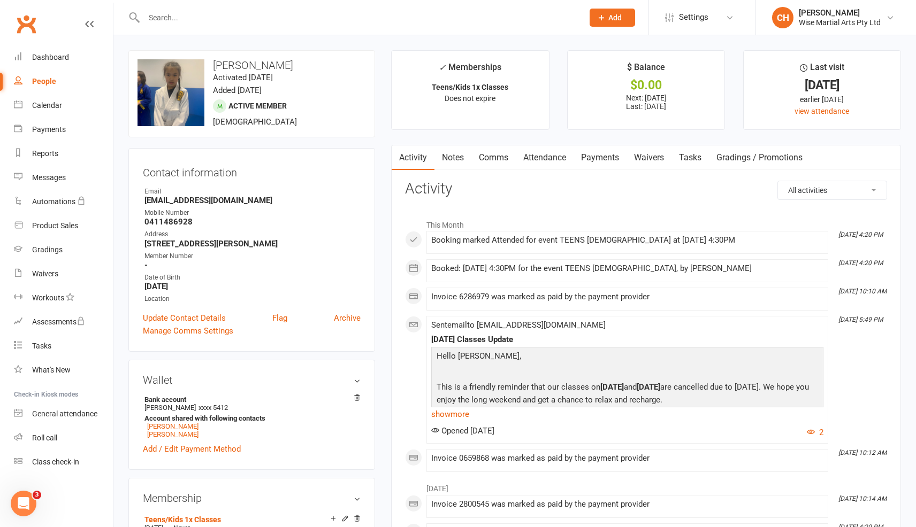
click at [599, 155] on link "Payments" at bounding box center [599, 157] width 53 height 25
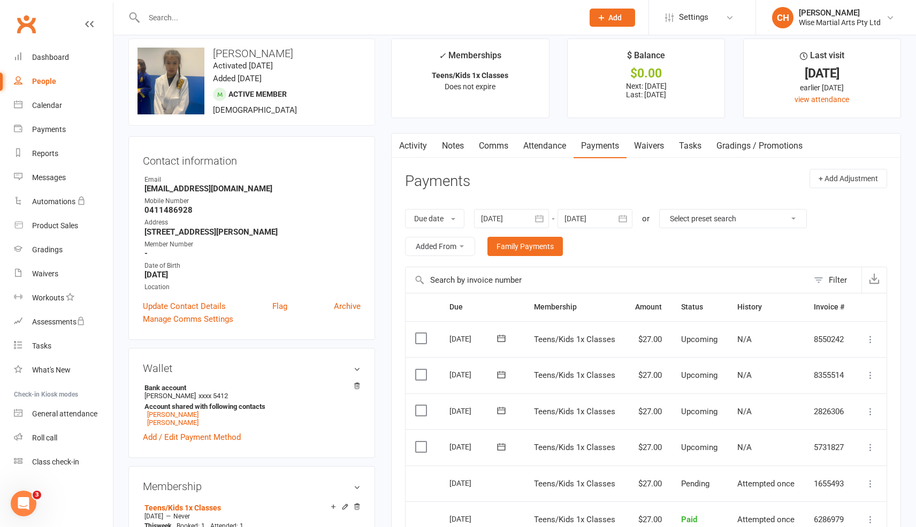
scroll to position [7, 0]
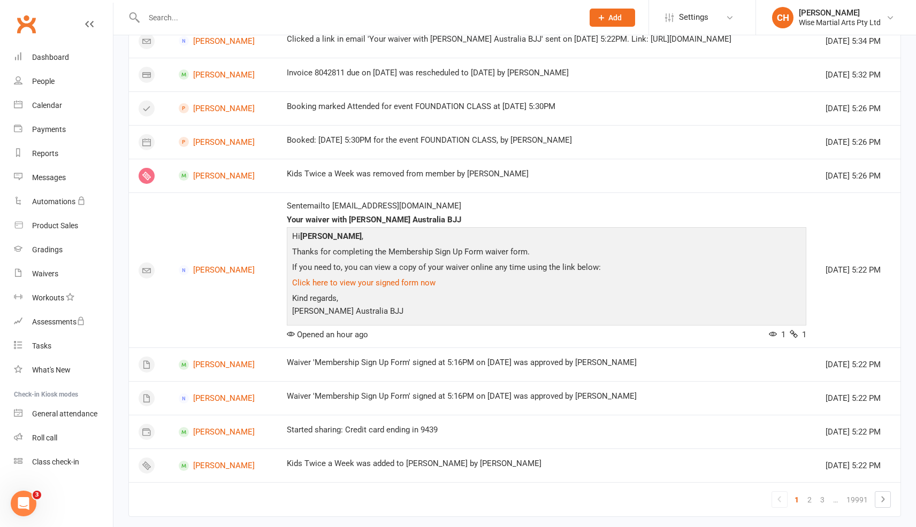
scroll to position [904, 0]
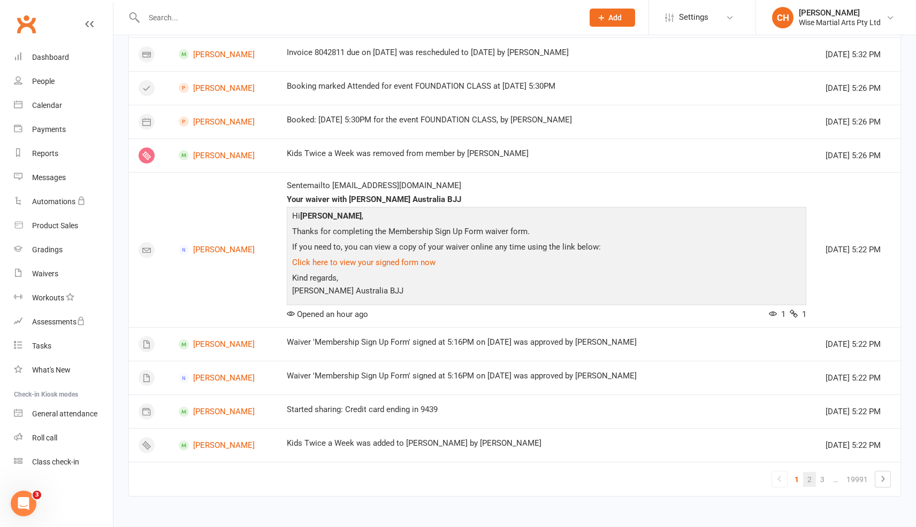
click at [810, 480] on link "2" at bounding box center [809, 479] width 13 height 15
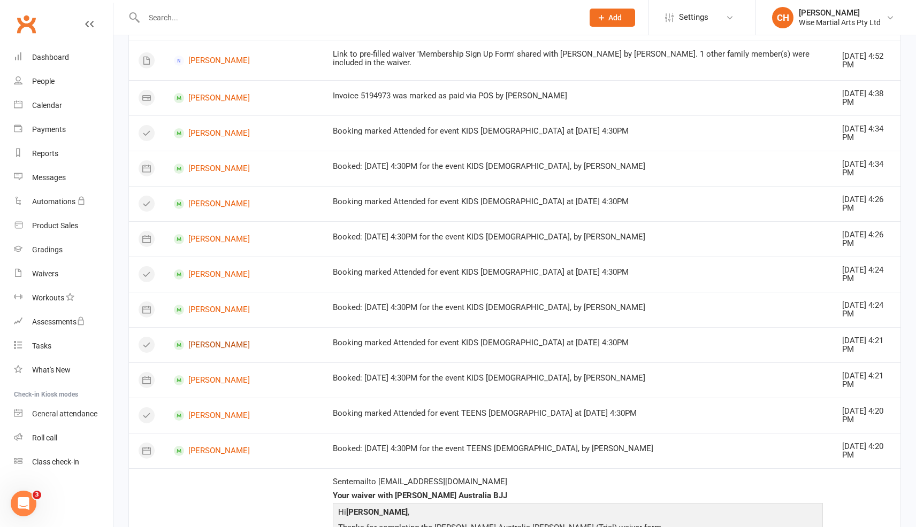
scroll to position [632, 0]
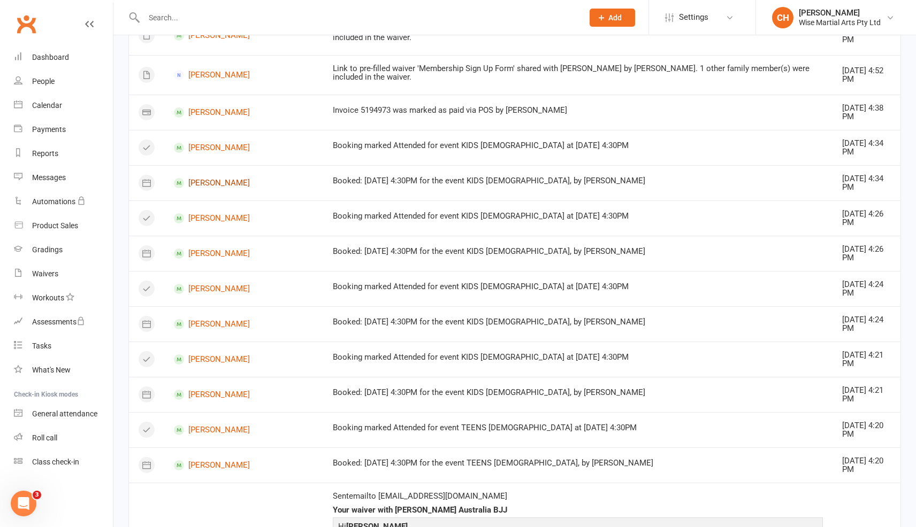
click at [221, 181] on link "[PERSON_NAME]" at bounding box center [244, 183] width 140 height 10
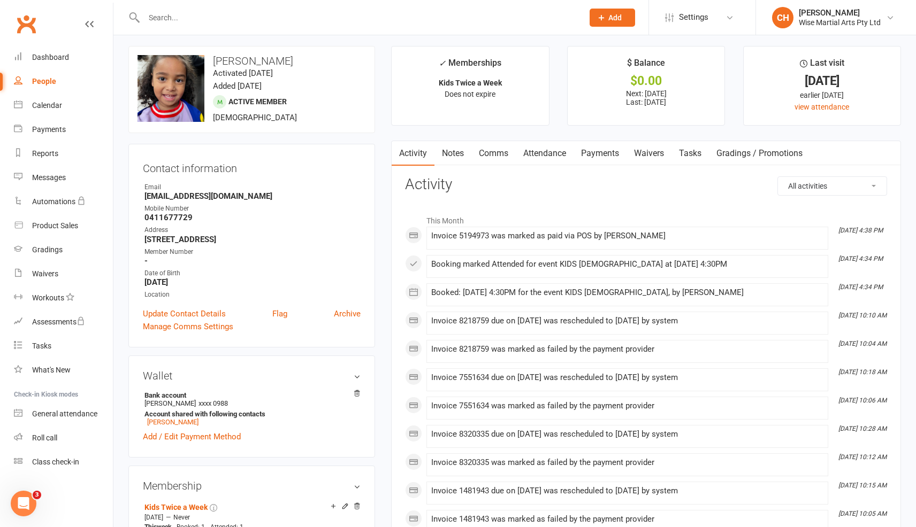
scroll to position [5, 0]
click at [613, 153] on link "Payments" at bounding box center [599, 153] width 53 height 25
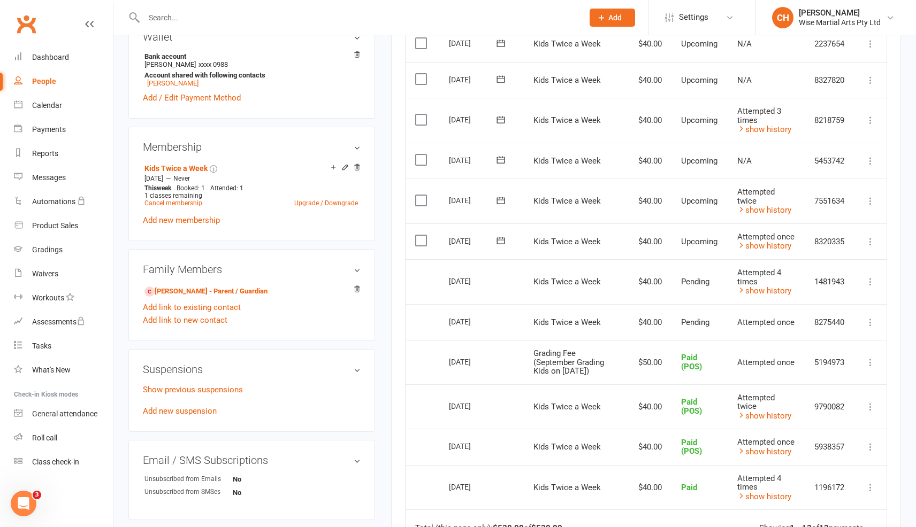
scroll to position [346, 0]
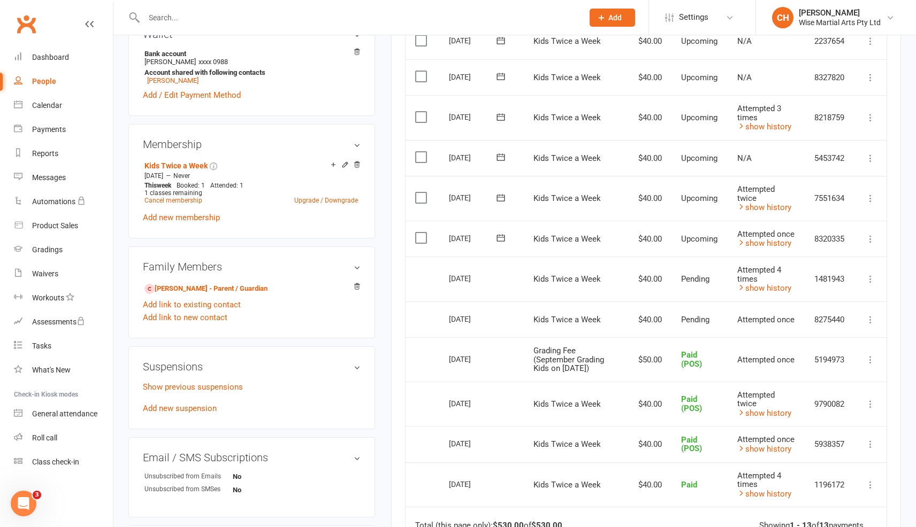
click at [871, 318] on icon at bounding box center [870, 320] width 11 height 11
click at [695, 317] on span "Pending" at bounding box center [695, 320] width 28 height 10
click at [655, 321] on td "$40.00" at bounding box center [648, 320] width 46 height 36
click at [870, 316] on icon at bounding box center [870, 320] width 11 height 11
click at [842, 330] on link "More Info" at bounding box center [823, 340] width 106 height 21
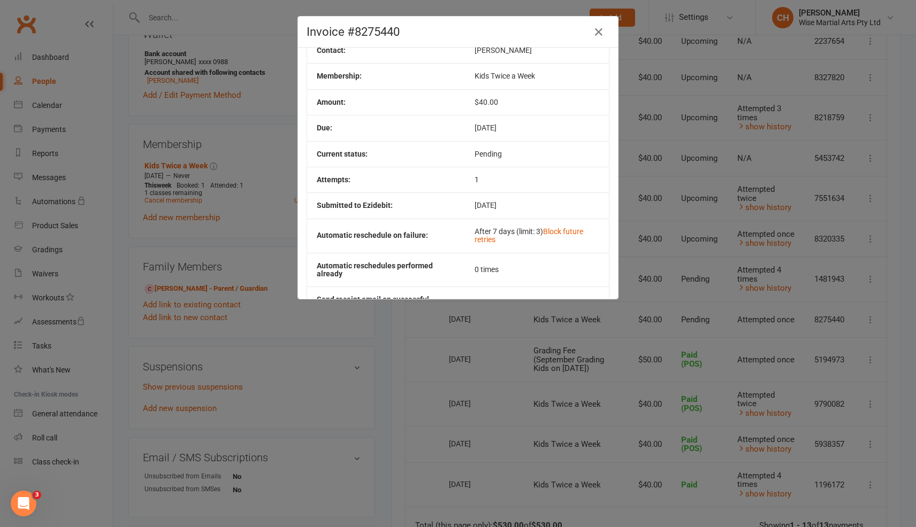
scroll to position [0, 0]
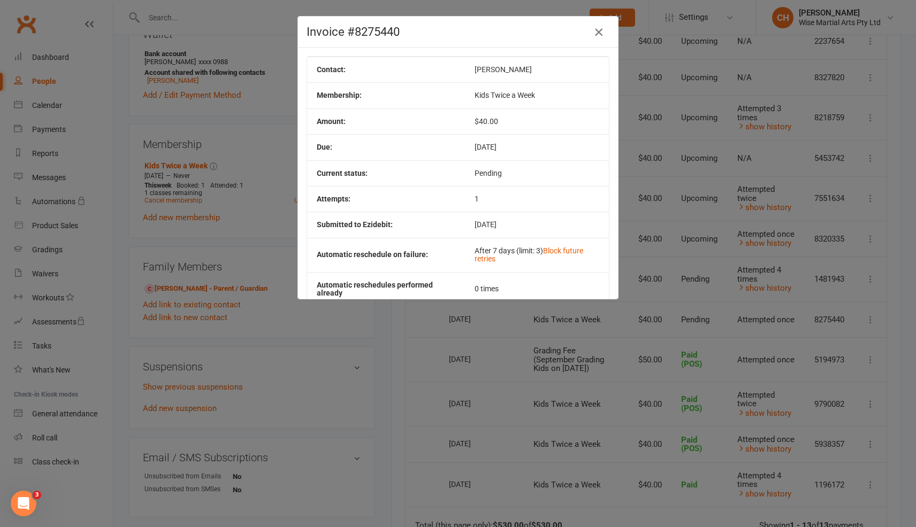
click at [597, 34] on icon "button" at bounding box center [598, 32] width 13 height 13
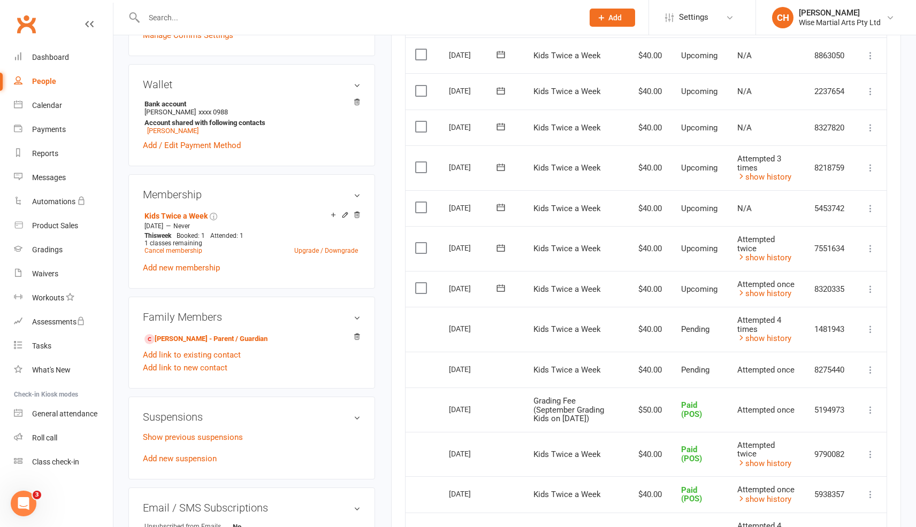
scroll to position [300, 0]
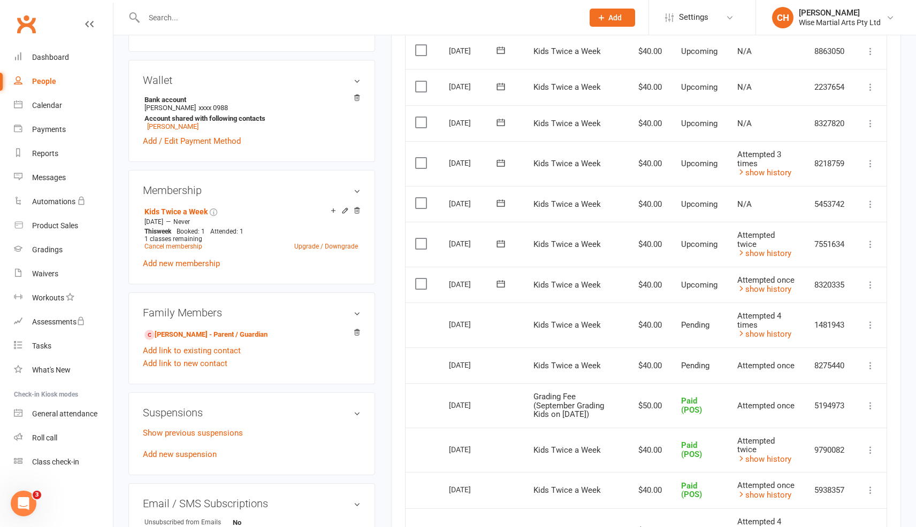
click at [867, 281] on icon at bounding box center [870, 285] width 11 height 11
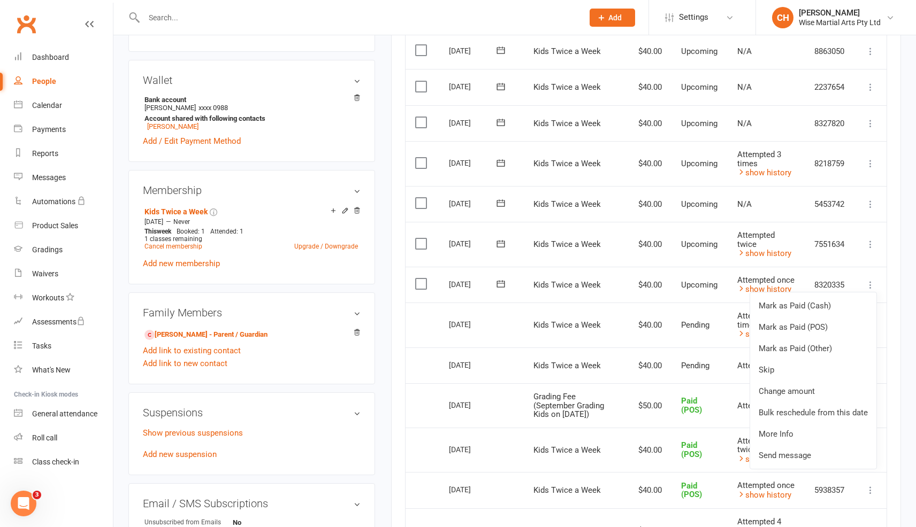
click at [867, 281] on icon at bounding box center [870, 285] width 11 height 11
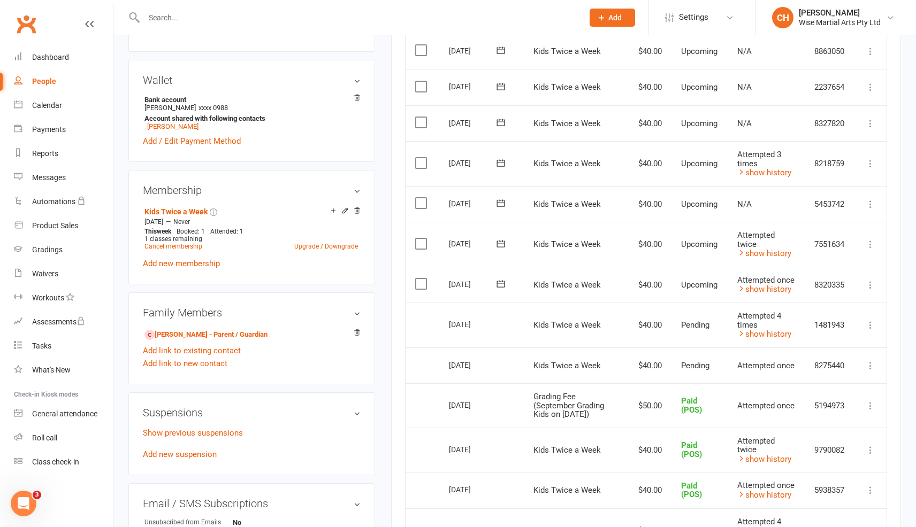
click at [872, 325] on icon at bounding box center [870, 325] width 11 height 11
click at [870, 320] on icon at bounding box center [870, 325] width 11 height 11
click at [750, 334] on link "show history" at bounding box center [764, 334] width 54 height 10
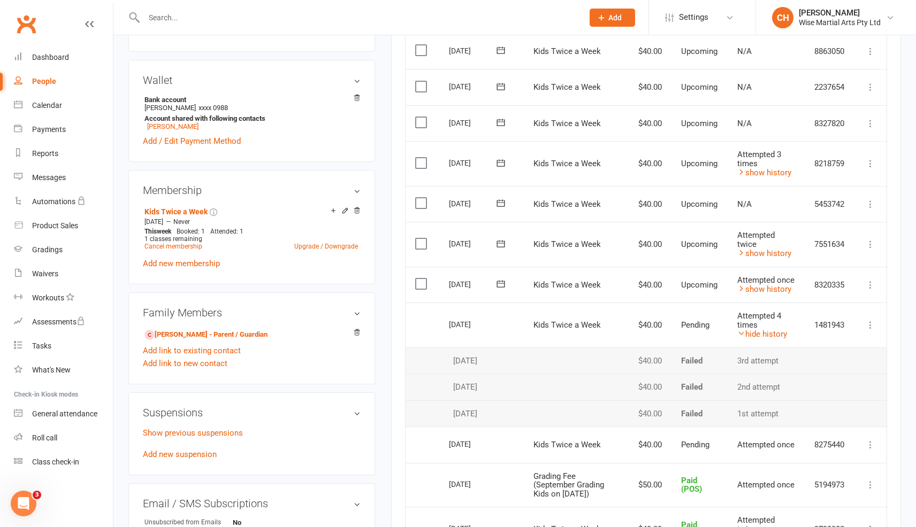
click at [868, 325] on icon at bounding box center [870, 325] width 11 height 11
click at [872, 281] on icon at bounding box center [870, 285] width 11 height 11
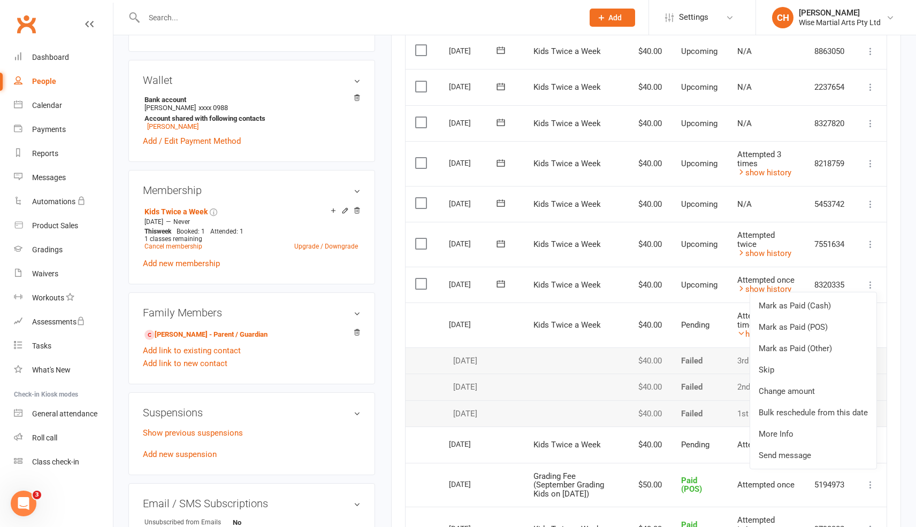
click at [872, 281] on icon at bounding box center [870, 285] width 11 height 11
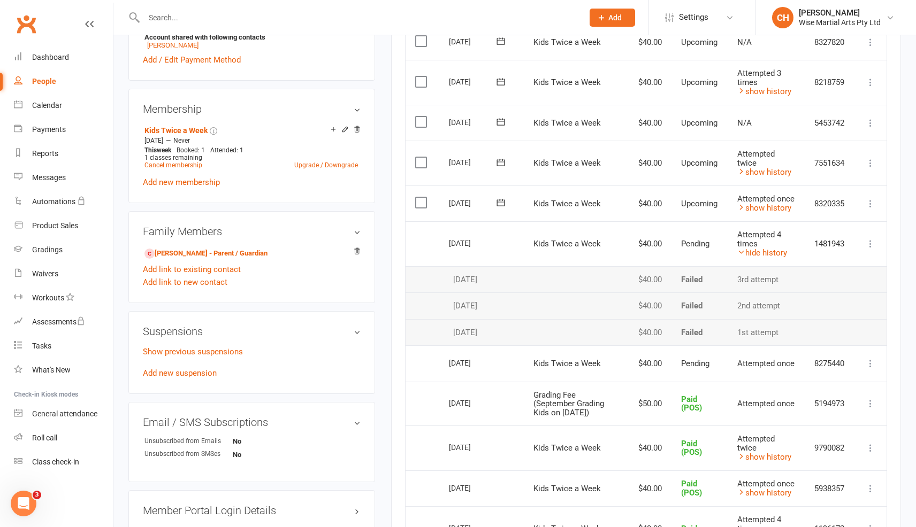
scroll to position [378, 0]
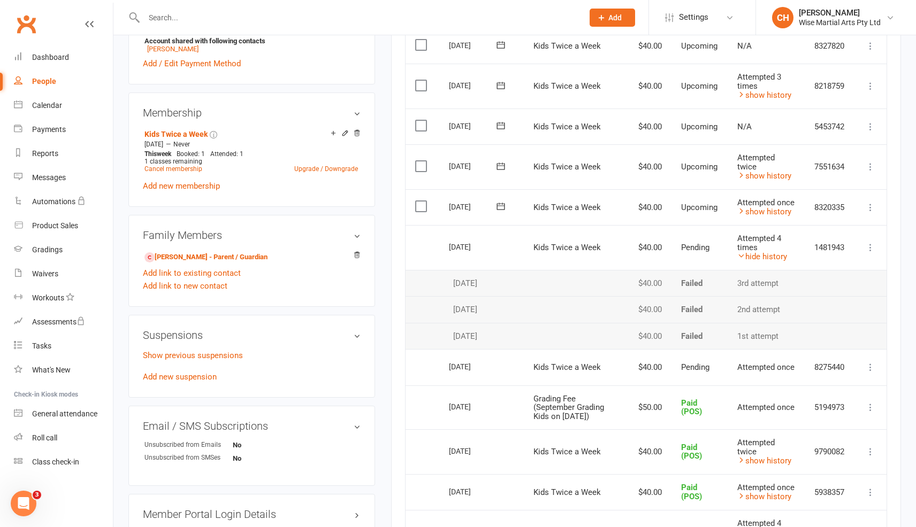
click at [768, 248] on div "Attempted 4 times" at bounding box center [766, 243] width 58 height 18
click at [767, 252] on link "hide history" at bounding box center [762, 257] width 50 height 10
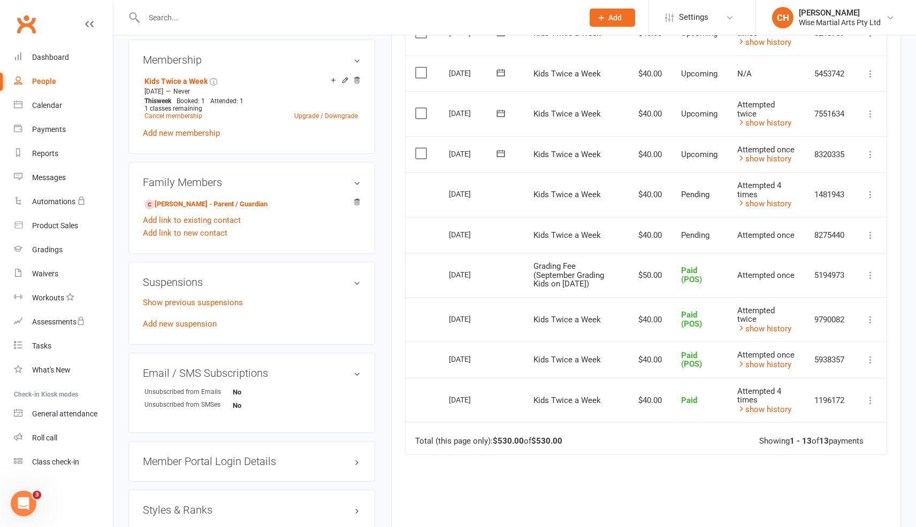
scroll to position [432, 0]
click at [872, 233] on icon at bounding box center [870, 233] width 11 height 11
click at [861, 249] on link "More Info" at bounding box center [823, 254] width 106 height 21
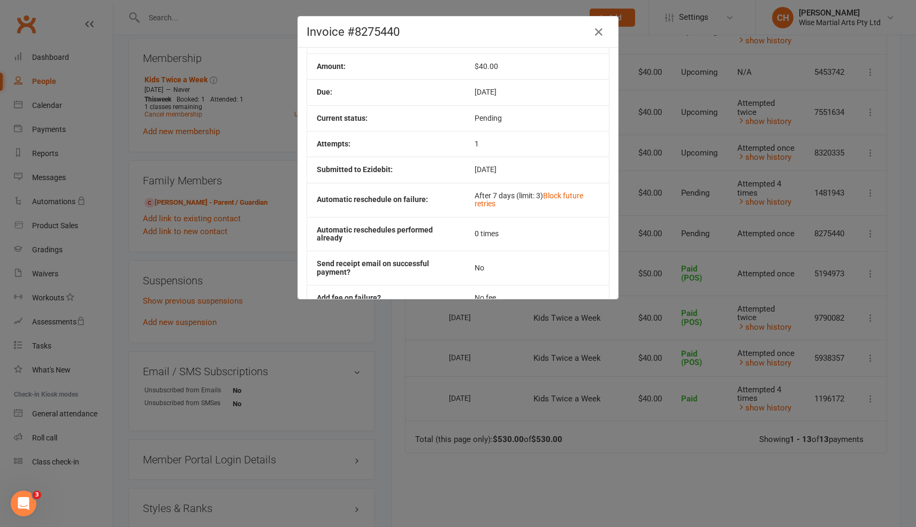
scroll to position [57, 0]
click at [560, 197] on link "Block future retries" at bounding box center [528, 198] width 109 height 17
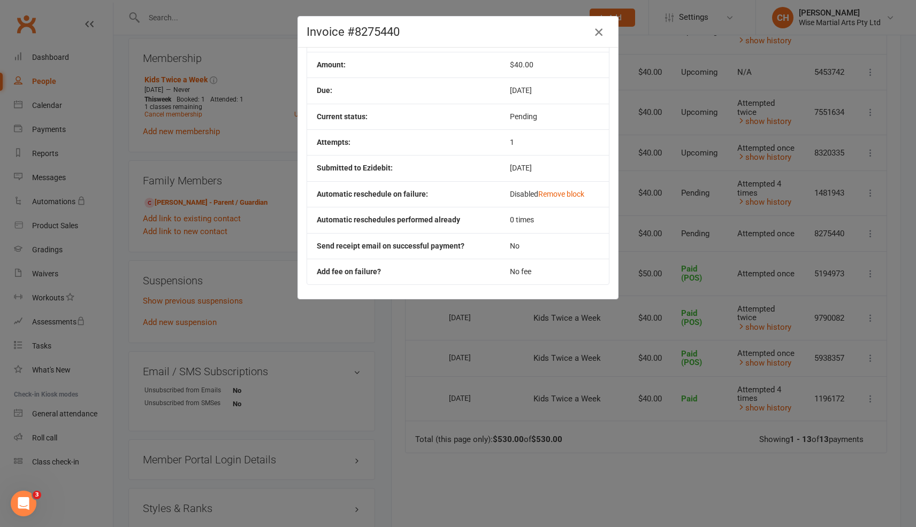
click at [599, 30] on icon "button" at bounding box center [598, 32] width 13 height 13
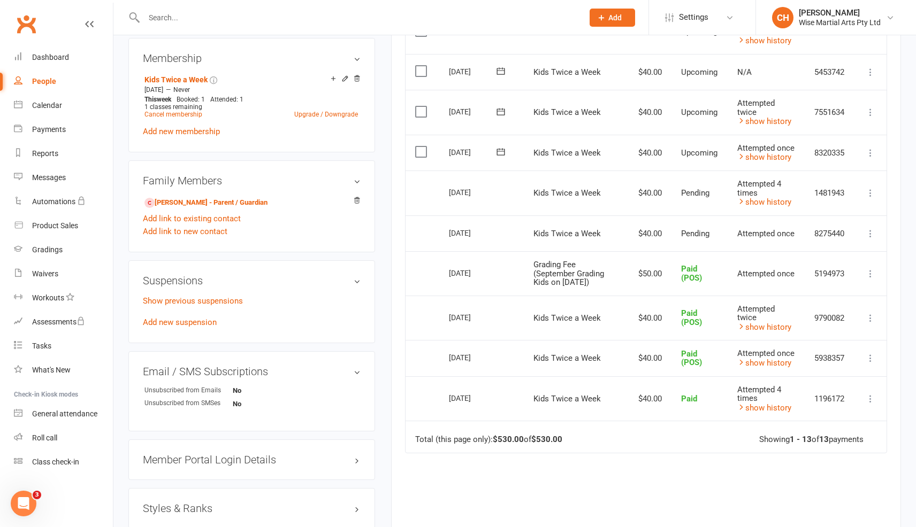
click at [871, 232] on icon at bounding box center [870, 233] width 11 height 11
click at [837, 250] on link "More Info" at bounding box center [823, 254] width 106 height 21
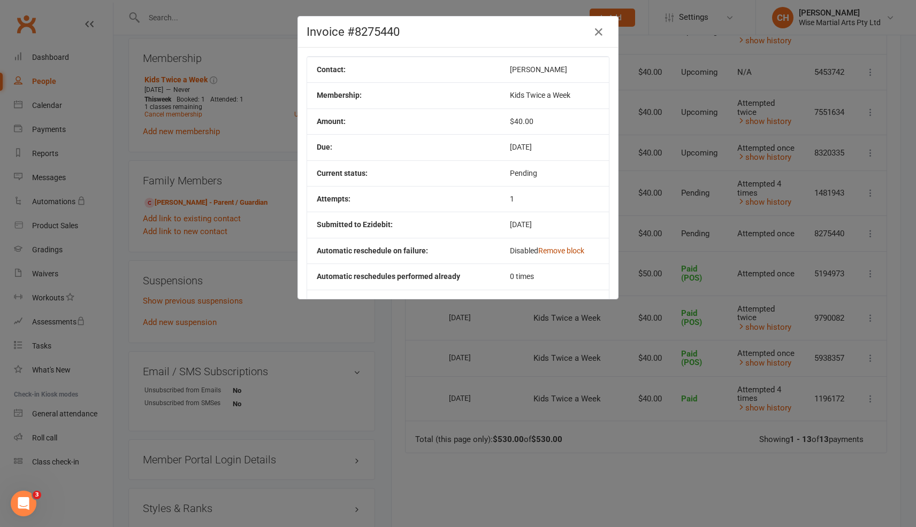
click at [568, 254] on link "Remove block" at bounding box center [561, 251] width 46 height 9
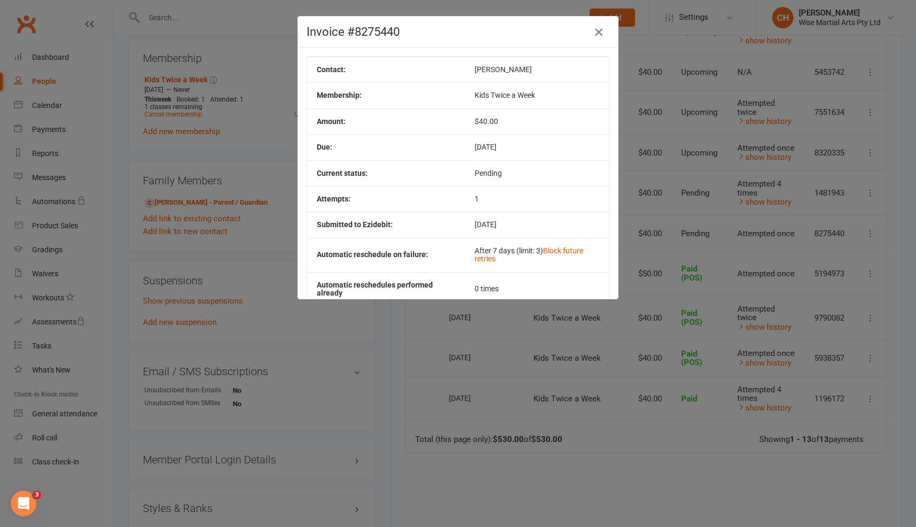
click at [594, 34] on icon "button" at bounding box center [598, 32] width 13 height 13
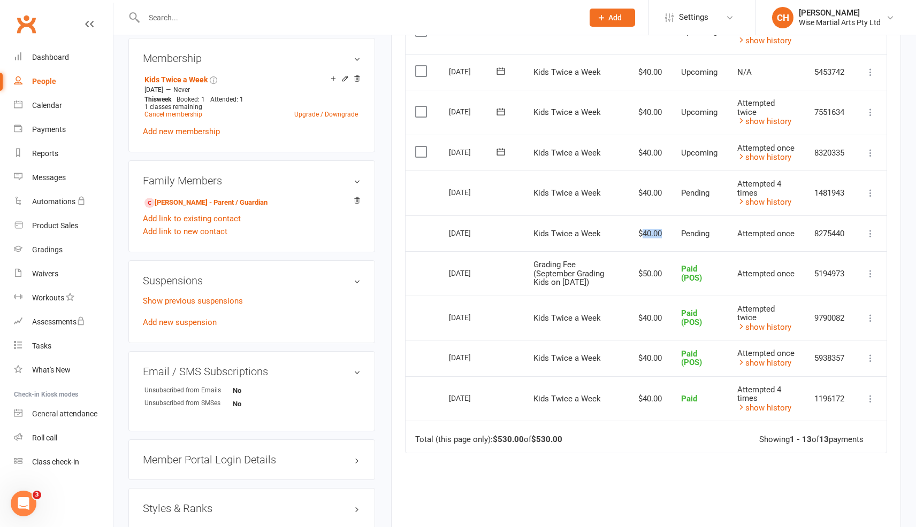
click at [655, 229] on td "$40.00" at bounding box center [648, 234] width 46 height 36
click at [717, 224] on td "Pending" at bounding box center [699, 234] width 57 height 36
drag, startPoint x: 424, startPoint y: 185, endPoint x: 457, endPoint y: 239, distance: 63.4
click at [457, 239] on table "Due Contact Membership Amount Status History Invoice # Select this 07 Nov 2025 …" at bounding box center [646, 163] width 482 height 580
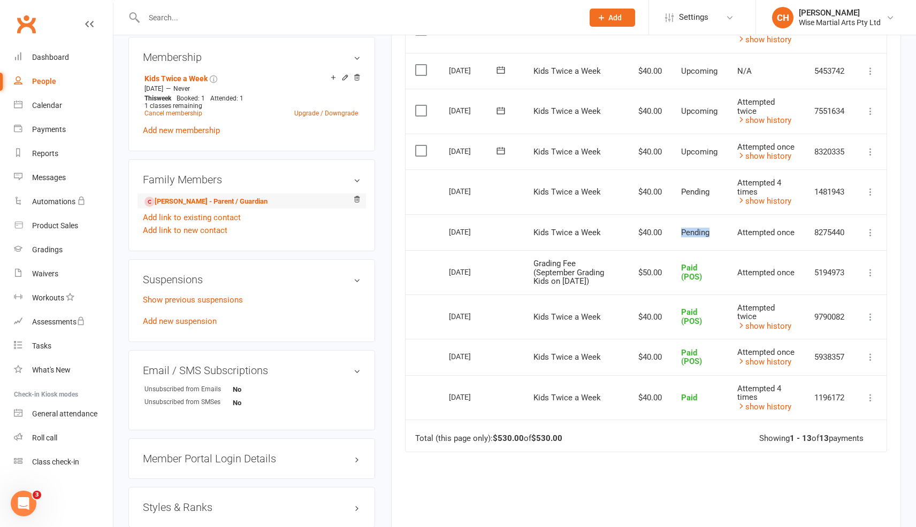
scroll to position [434, 0]
click at [428, 235] on td "Select this" at bounding box center [422, 232] width 34 height 36
click at [874, 188] on icon at bounding box center [870, 192] width 11 height 11
click at [875, 188] on icon at bounding box center [870, 192] width 11 height 11
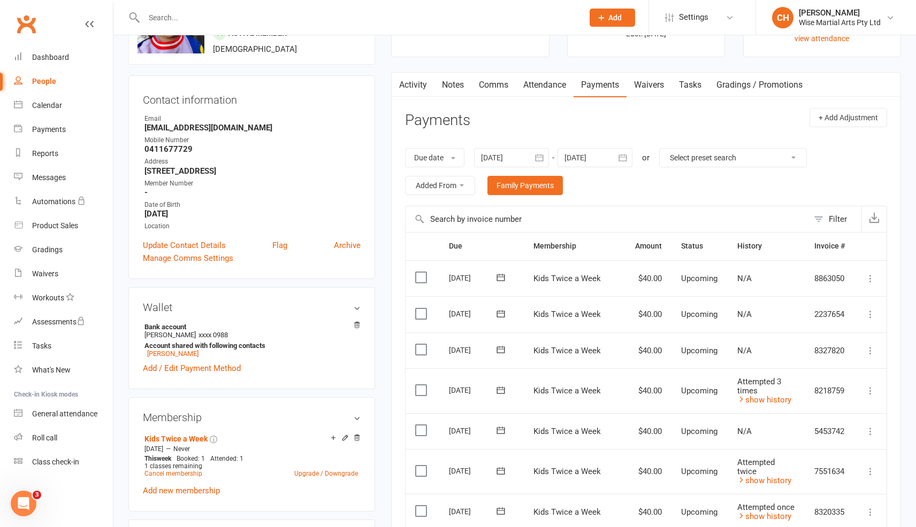
scroll to position [0, 0]
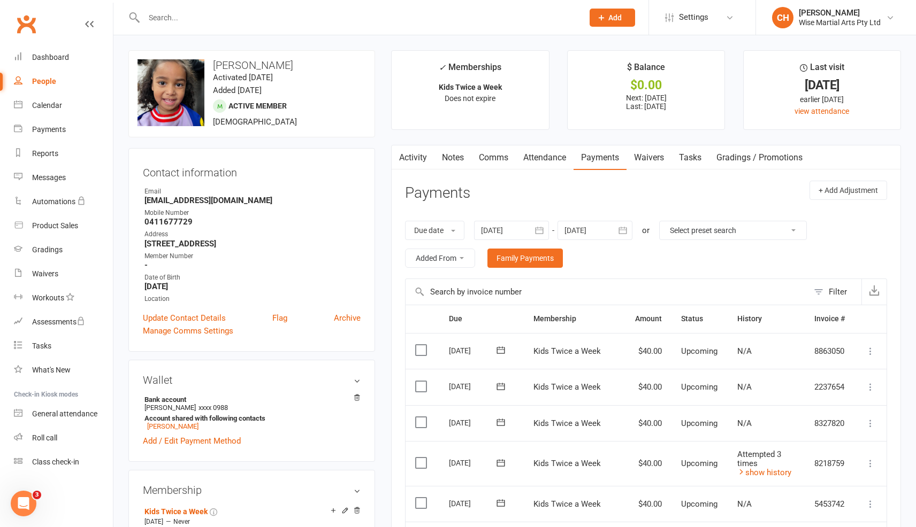
click at [17, 27] on link "Clubworx" at bounding box center [26, 24] width 27 height 27
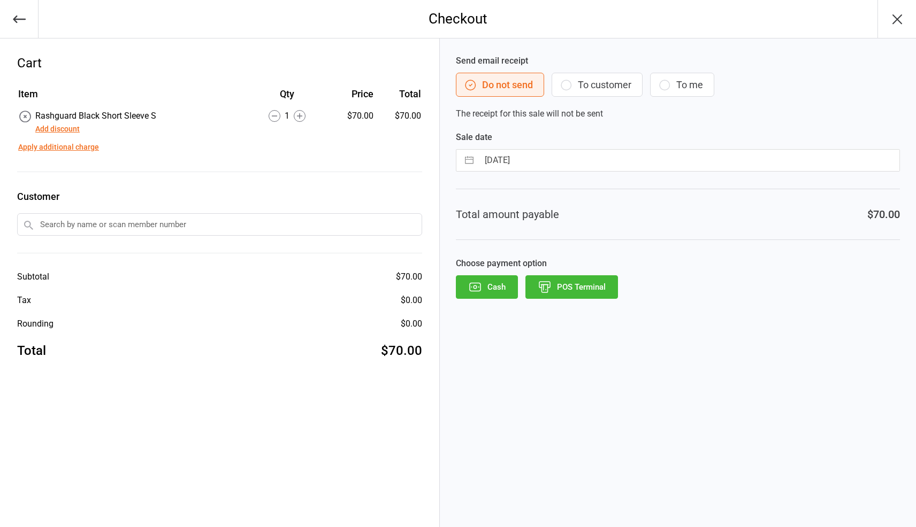
click at [589, 289] on button "POS Terminal" at bounding box center [571, 287] width 93 height 24
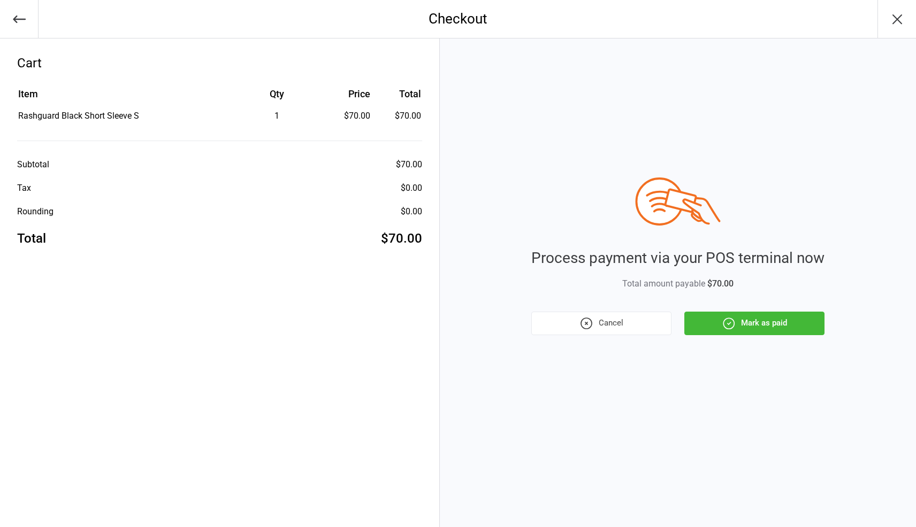
click at [734, 318] on icon "button" at bounding box center [729, 324] width 14 height 14
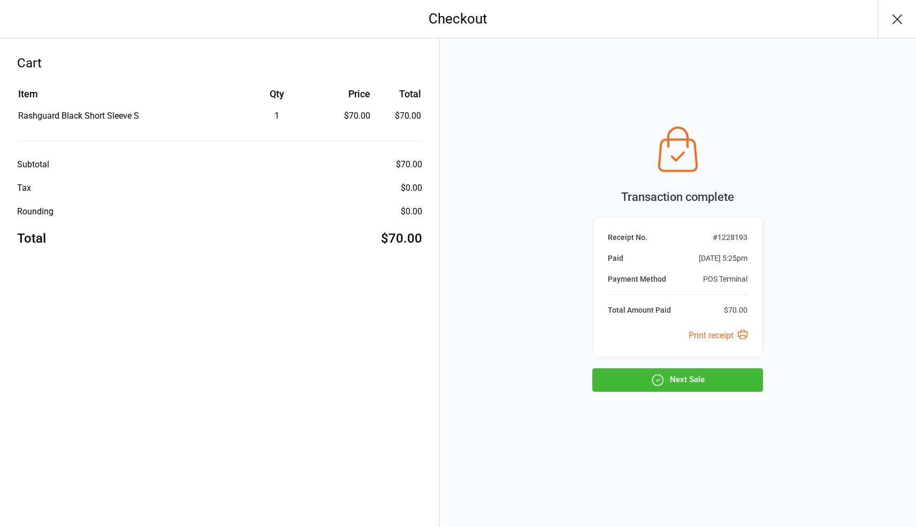
click at [727, 378] on button "Next Sale" at bounding box center [677, 381] width 171 height 24
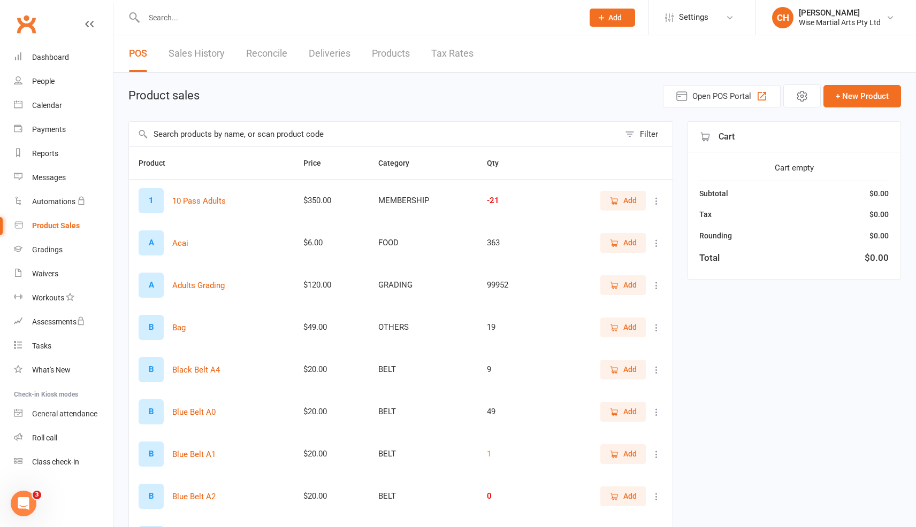
click at [254, 19] on input "text" at bounding box center [358, 17] width 435 height 15
click at [286, 139] on input "text" at bounding box center [374, 134] width 490 height 25
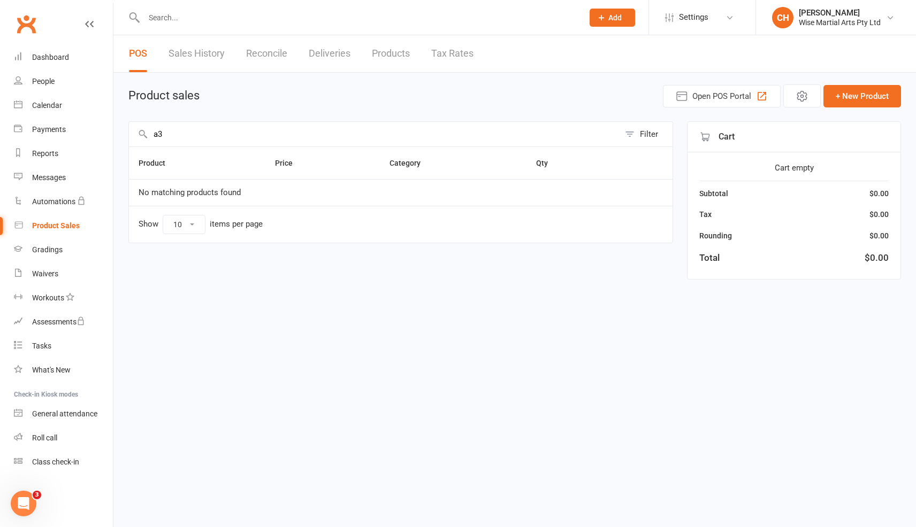
type input "a"
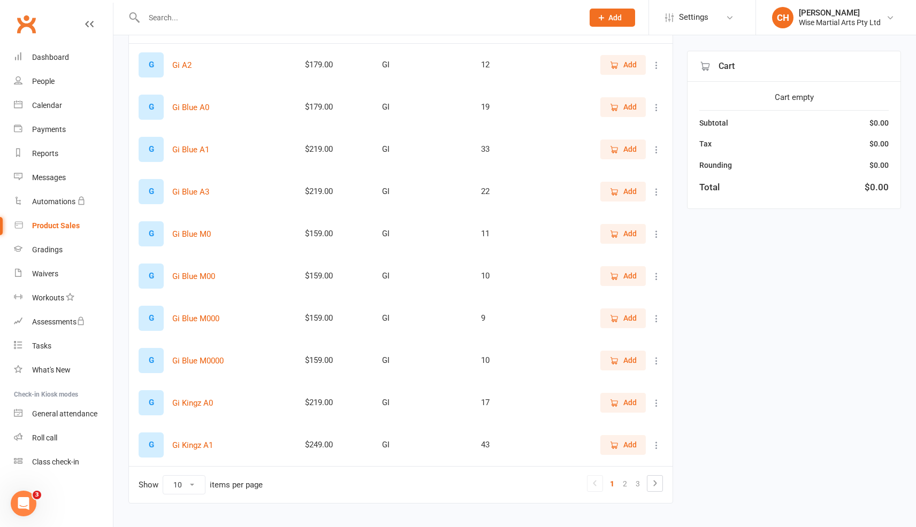
scroll to position [135, 0]
type input "gi"
click at [286, 195] on div "G Gi Blue A3" at bounding box center [212, 192] width 147 height 25
click at [601, 195] on button "Add" at bounding box center [622, 191] width 45 height 19
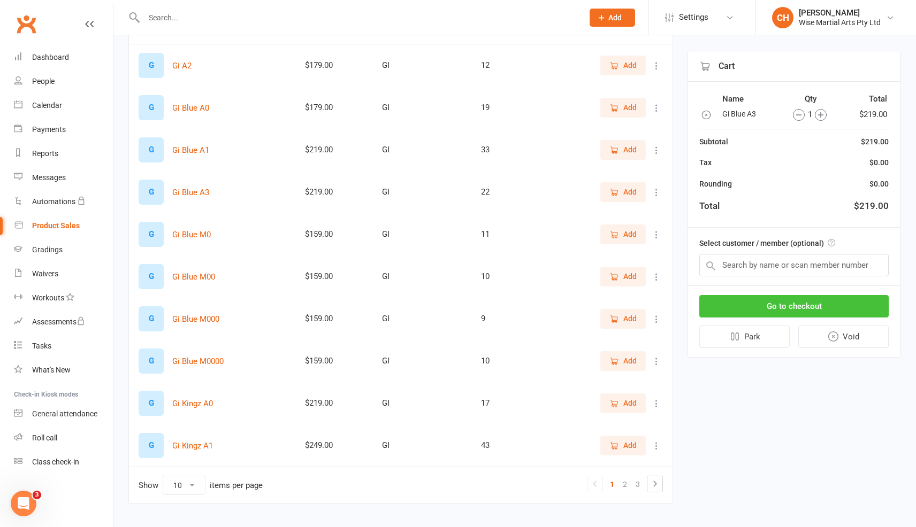
click at [798, 305] on button "Go to checkout" at bounding box center [793, 306] width 189 height 22
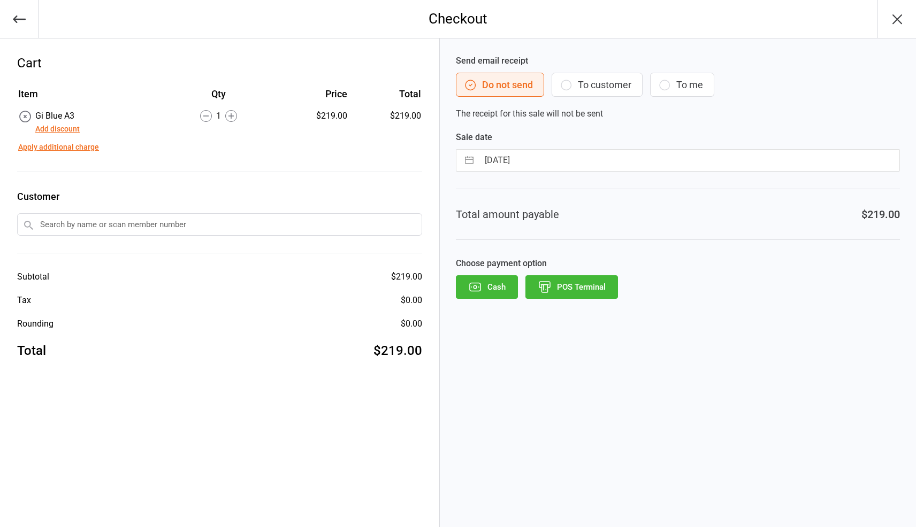
click at [78, 131] on button "Add discount" at bounding box center [57, 129] width 44 height 11
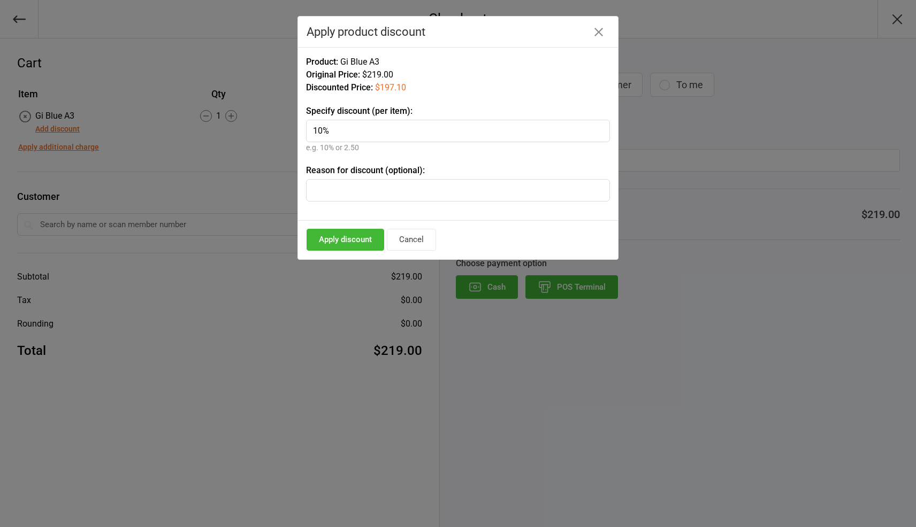
type input "10%"
click at [357, 248] on button "Apply discount" at bounding box center [345, 240] width 78 height 22
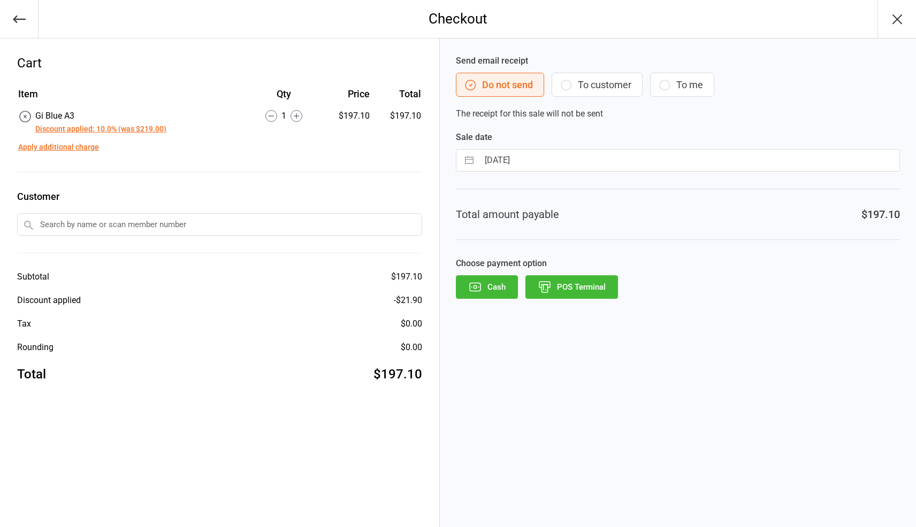
click at [26, 118] on icon at bounding box center [25, 117] width 14 height 14
